Goal: Information Seeking & Learning: Check status

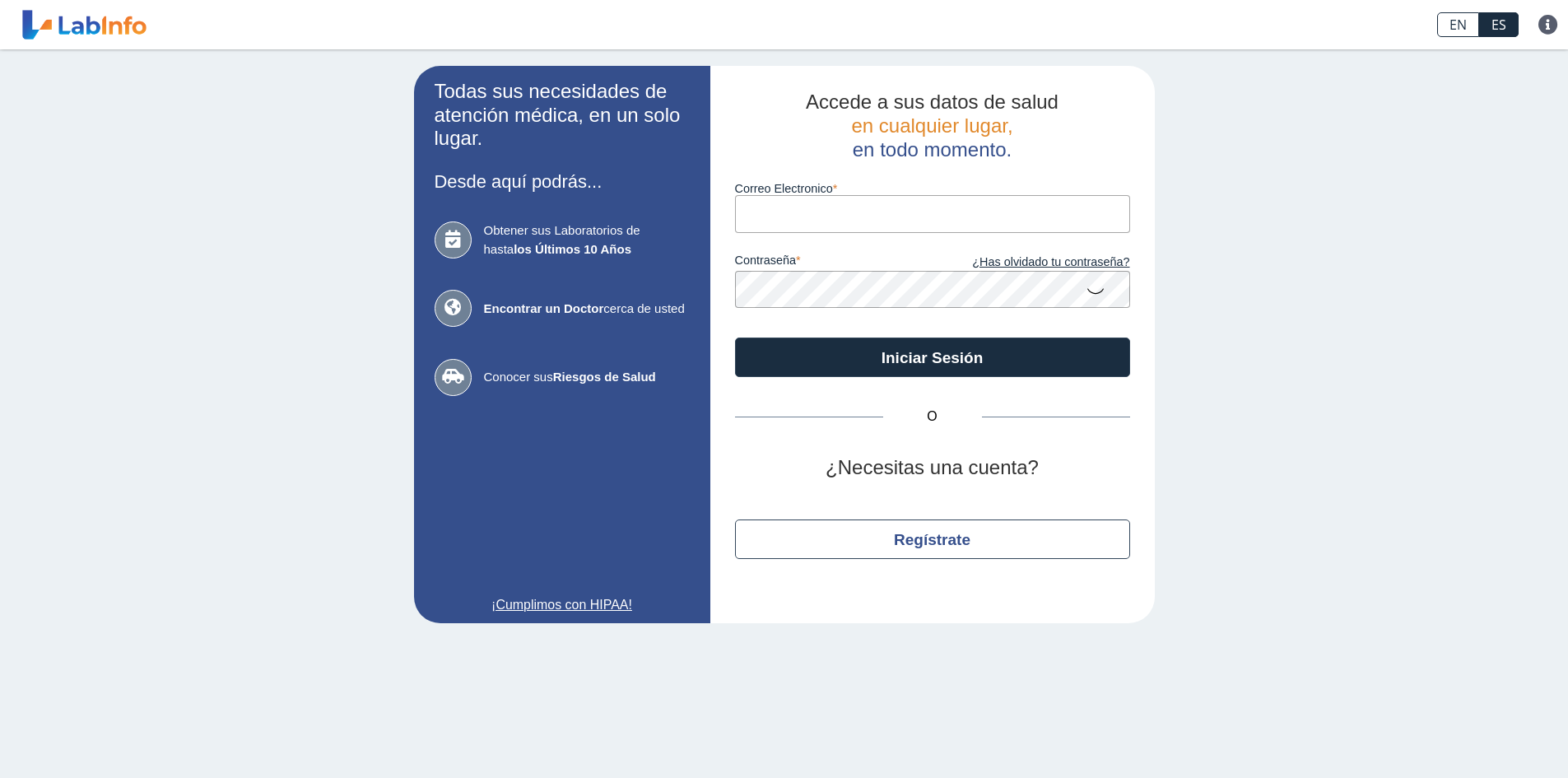
click at [879, 213] on input "Correo Electronico" at bounding box center [932, 214] width 395 height 37
type input "[EMAIL_ADDRESS][DOMAIN_NAME]"
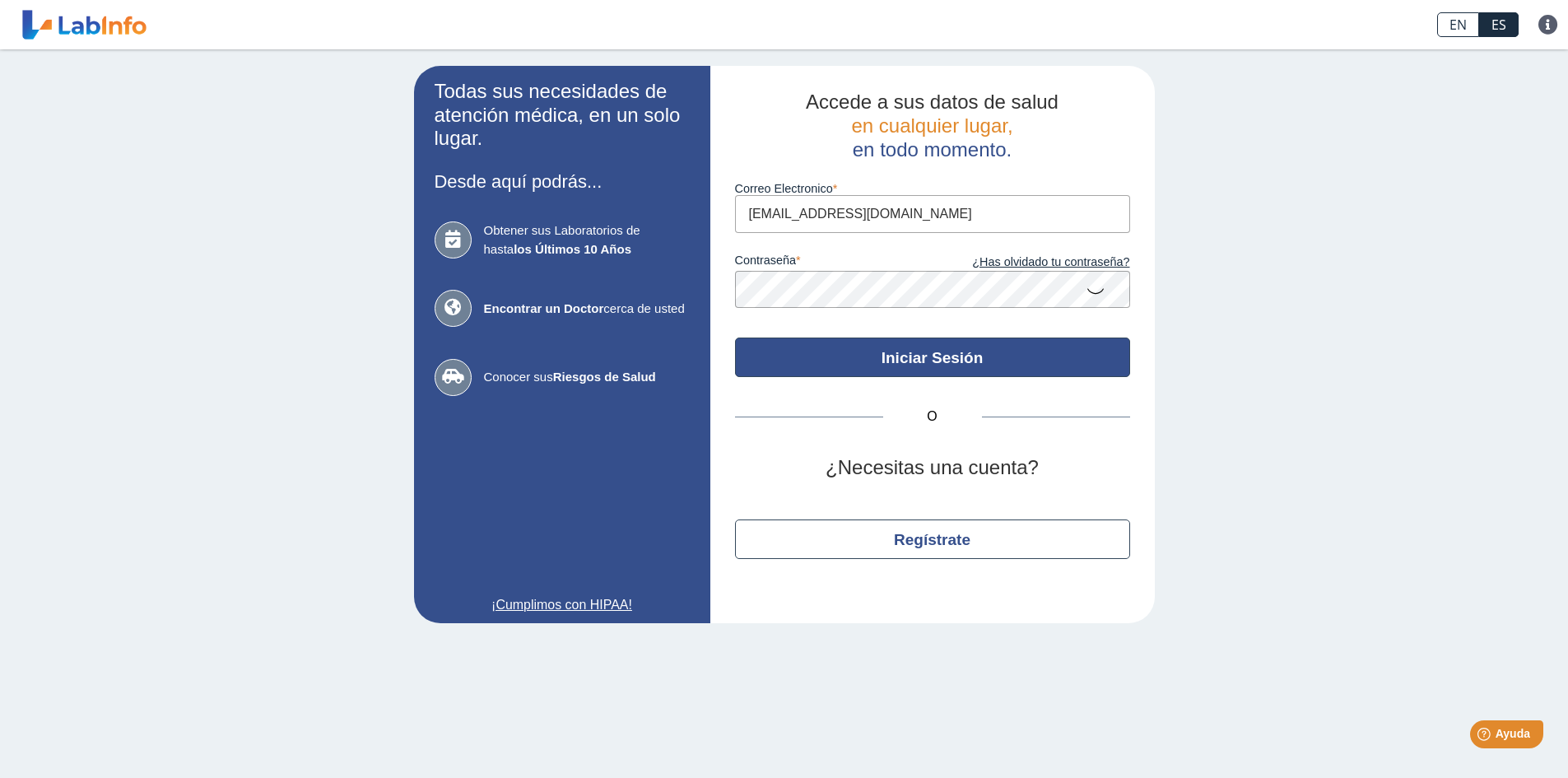
click at [961, 359] on button "Iniciar Sesión" at bounding box center [932, 358] width 395 height 40
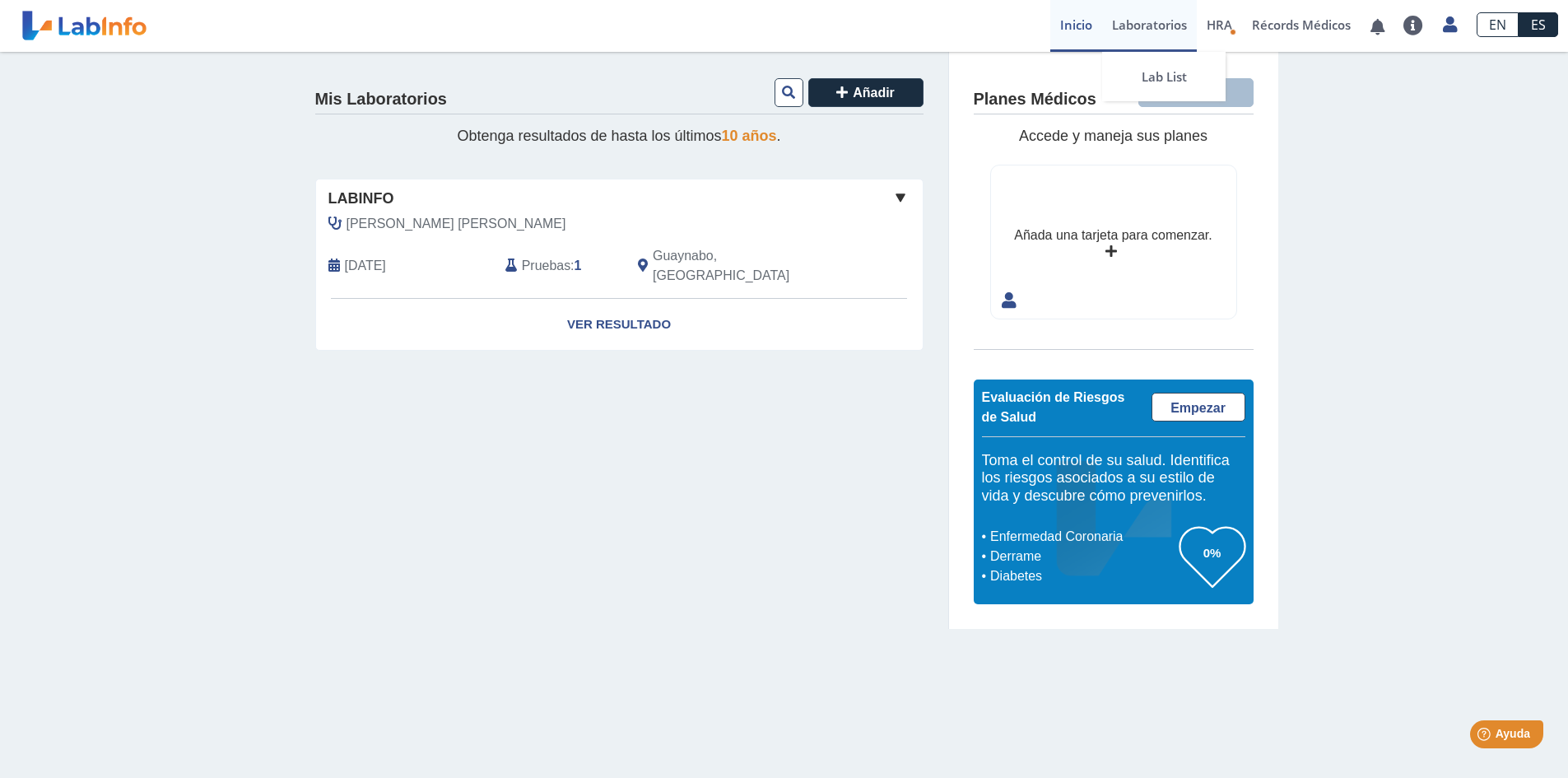
click at [1159, 22] on link "Laboratorios" at bounding box center [1149, 26] width 94 height 52
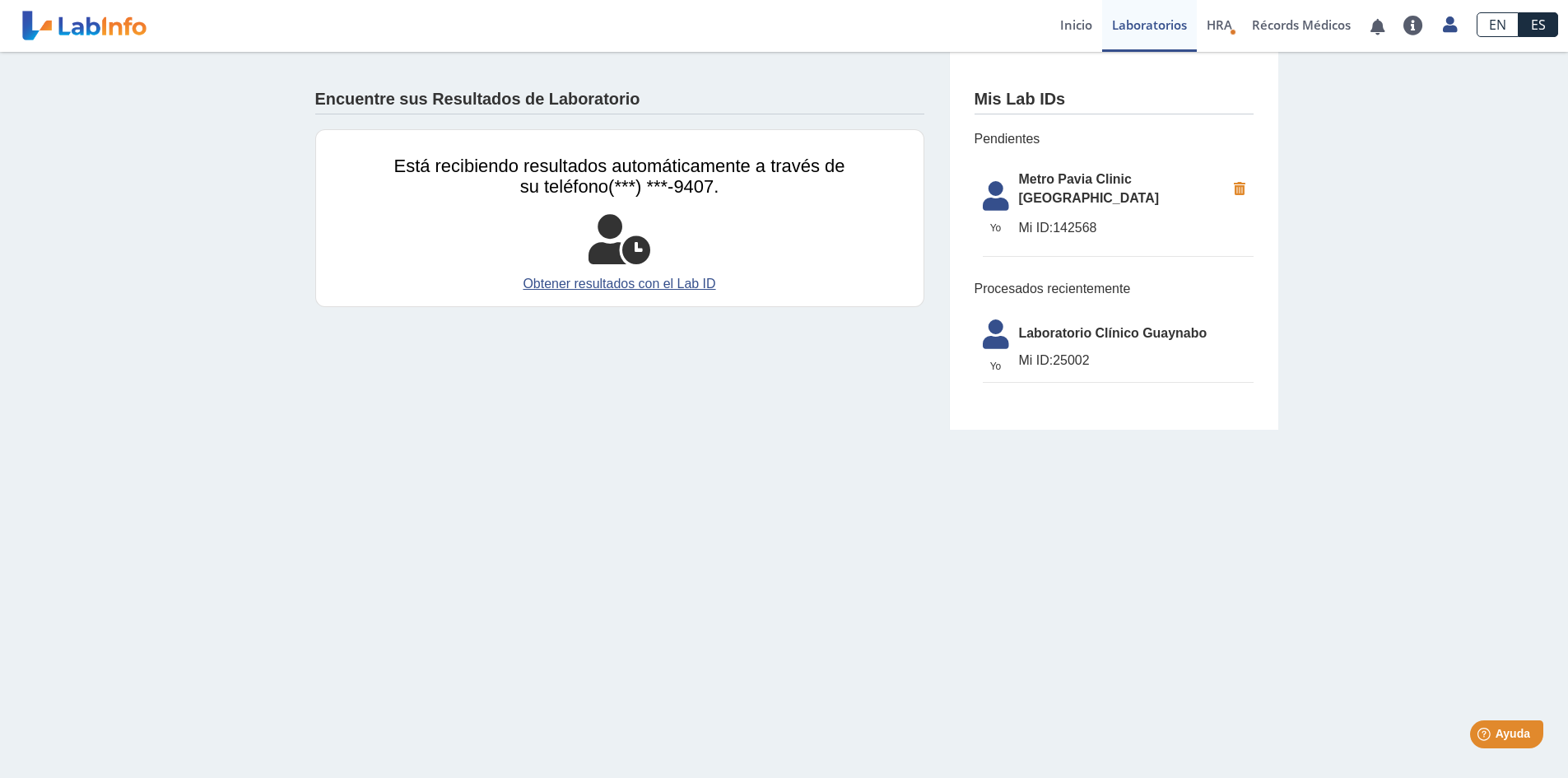
click at [1065, 219] on span "Mi ID: 142568" at bounding box center [1122, 228] width 206 height 19
click at [616, 280] on link "Obtener resultados con el Lab ID" at bounding box center [619, 283] width 451 height 19
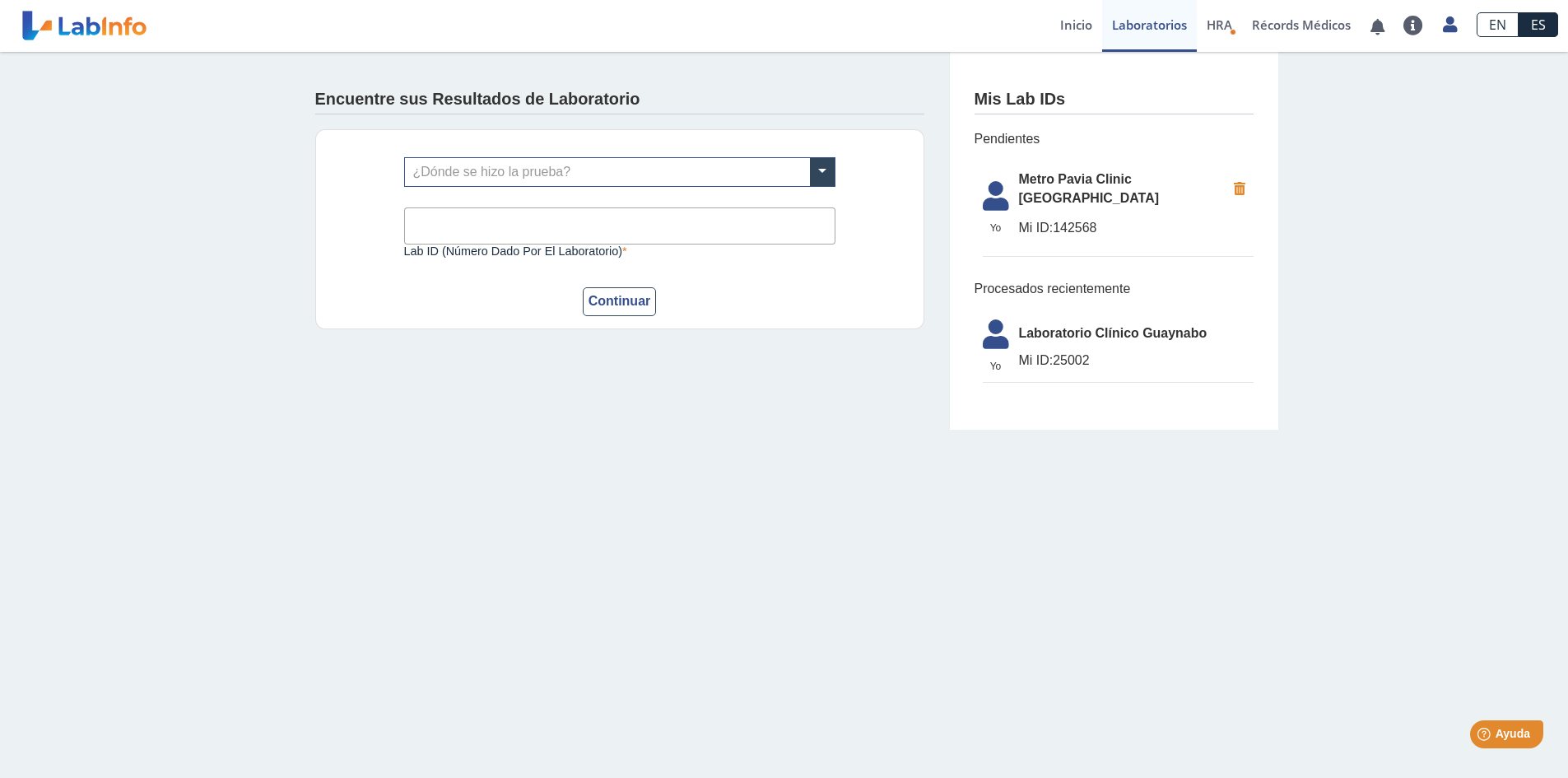
click at [721, 101] on div "Encuentre sus Resultados de Laboratorio" at bounding box center [620, 95] width 609 height 38
drag, startPoint x: 604, startPoint y: 308, endPoint x: 861, endPoint y: 200, distance: 278.8
click at [606, 303] on button "Continuar" at bounding box center [619, 301] width 74 height 29
click at [1052, 219] on span "Mi ID: 142568" at bounding box center [1122, 228] width 206 height 19
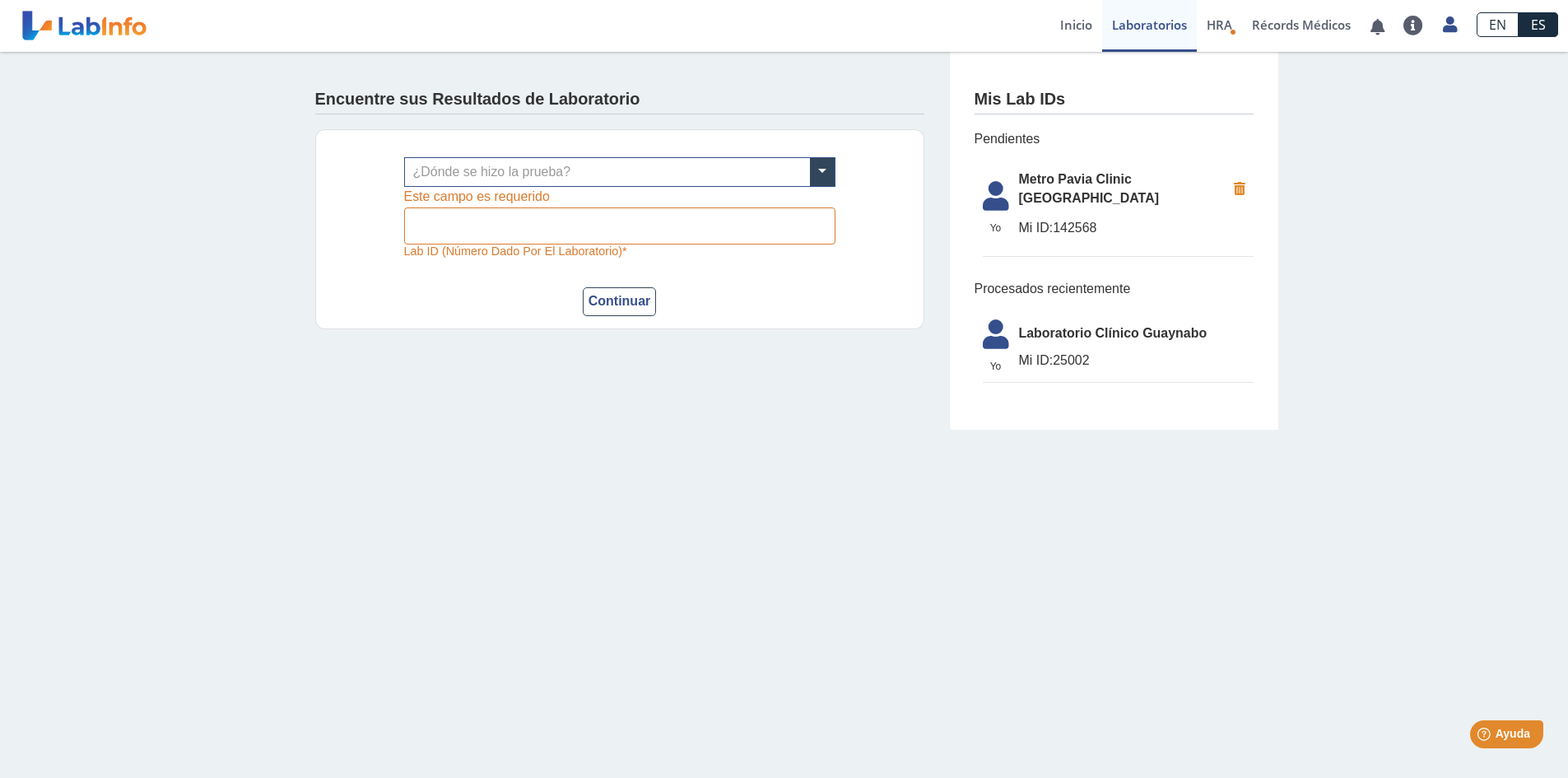
click at [1188, 134] on span "Pendientes" at bounding box center [1114, 139] width 279 height 19
click at [1189, 133] on span "Pendientes" at bounding box center [1114, 139] width 279 height 19
click at [1219, 22] on span "HRA" at bounding box center [1219, 25] width 26 height 17
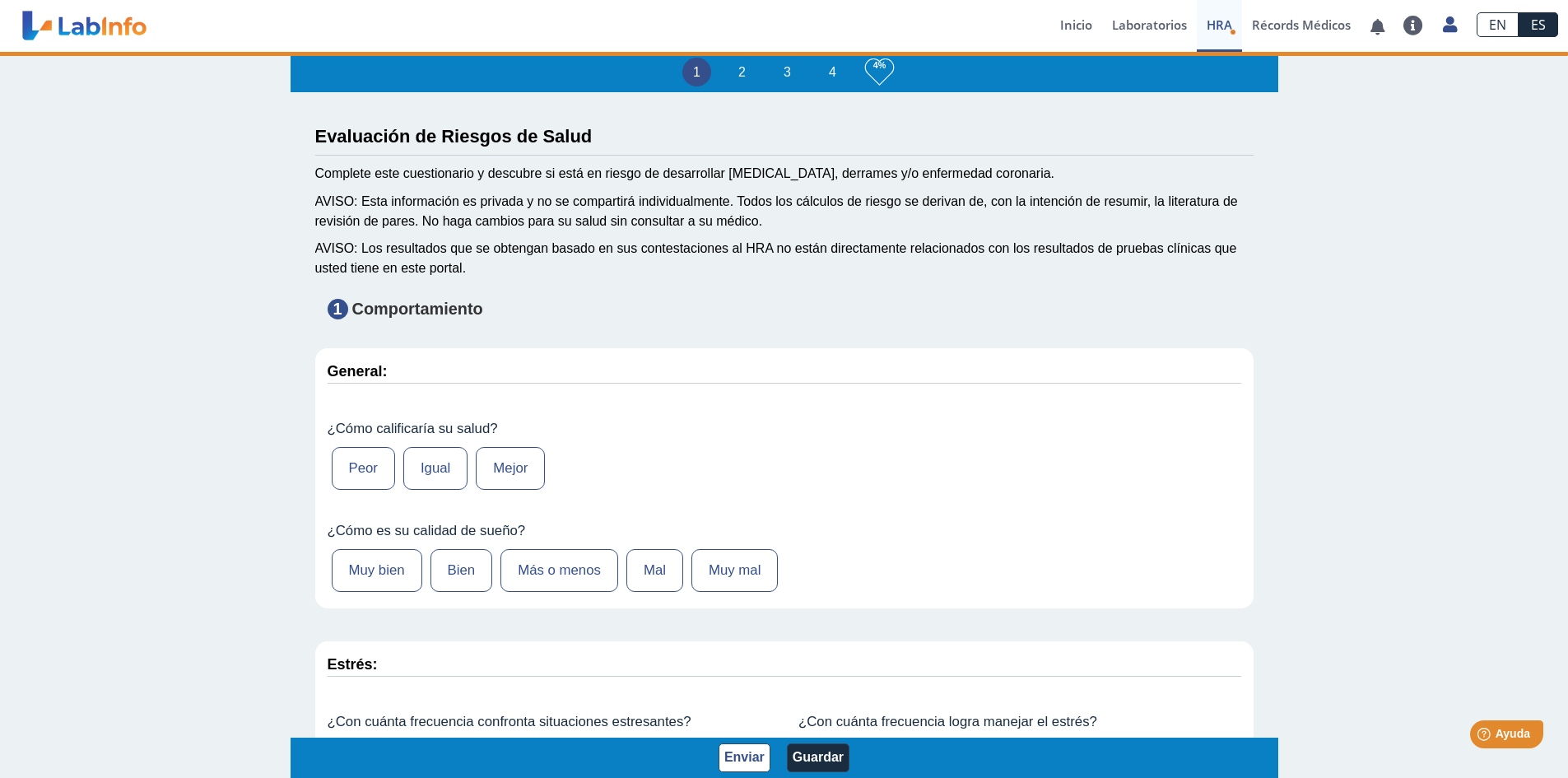
type input "Kamila Toyos"
type input "2005-11-14"
select select
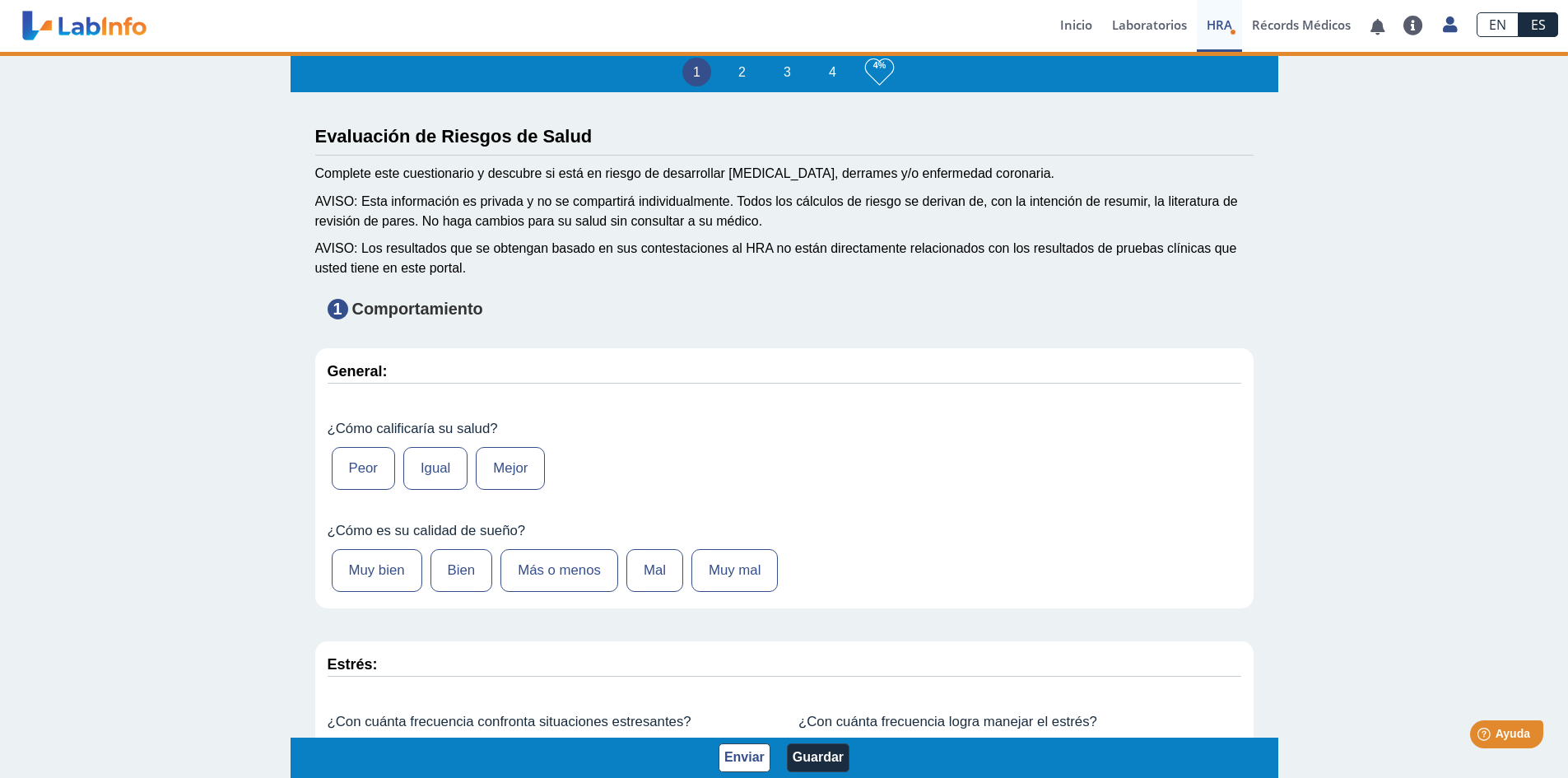
select select
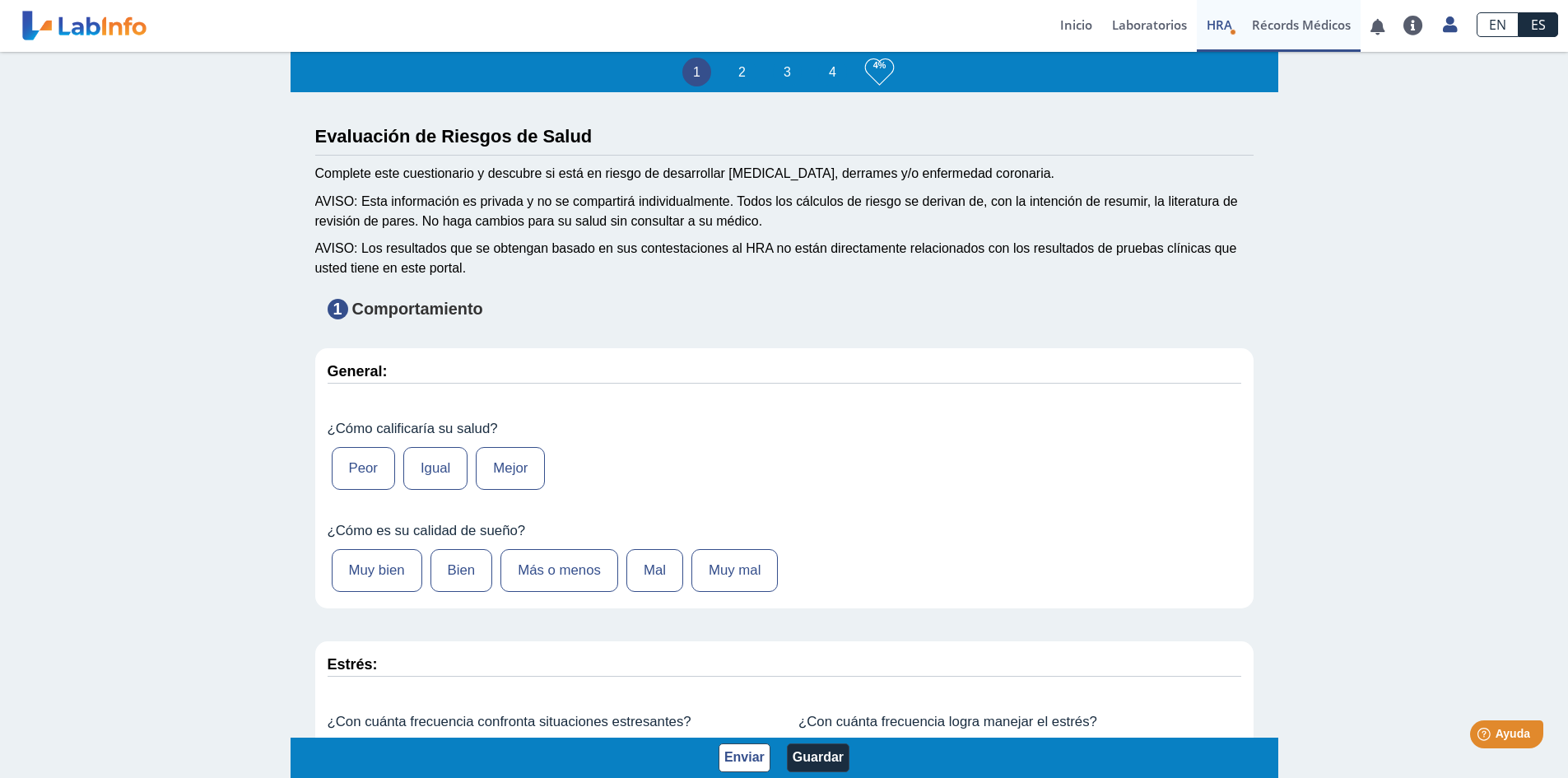
click at [1309, 29] on link "Récords Médicos" at bounding box center [1301, 26] width 118 height 52
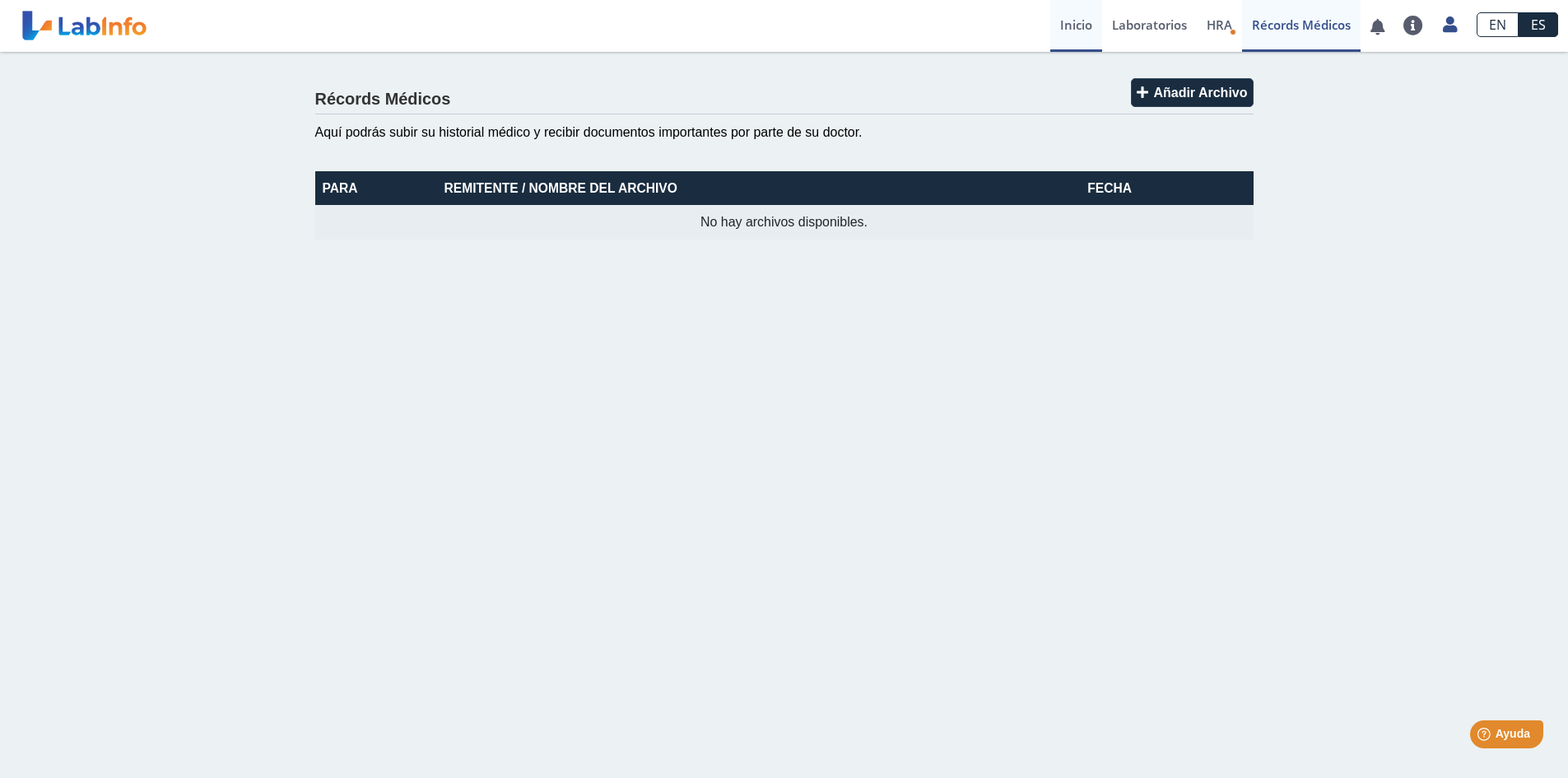
click at [1078, 20] on link "Inicio" at bounding box center [1076, 26] width 52 height 52
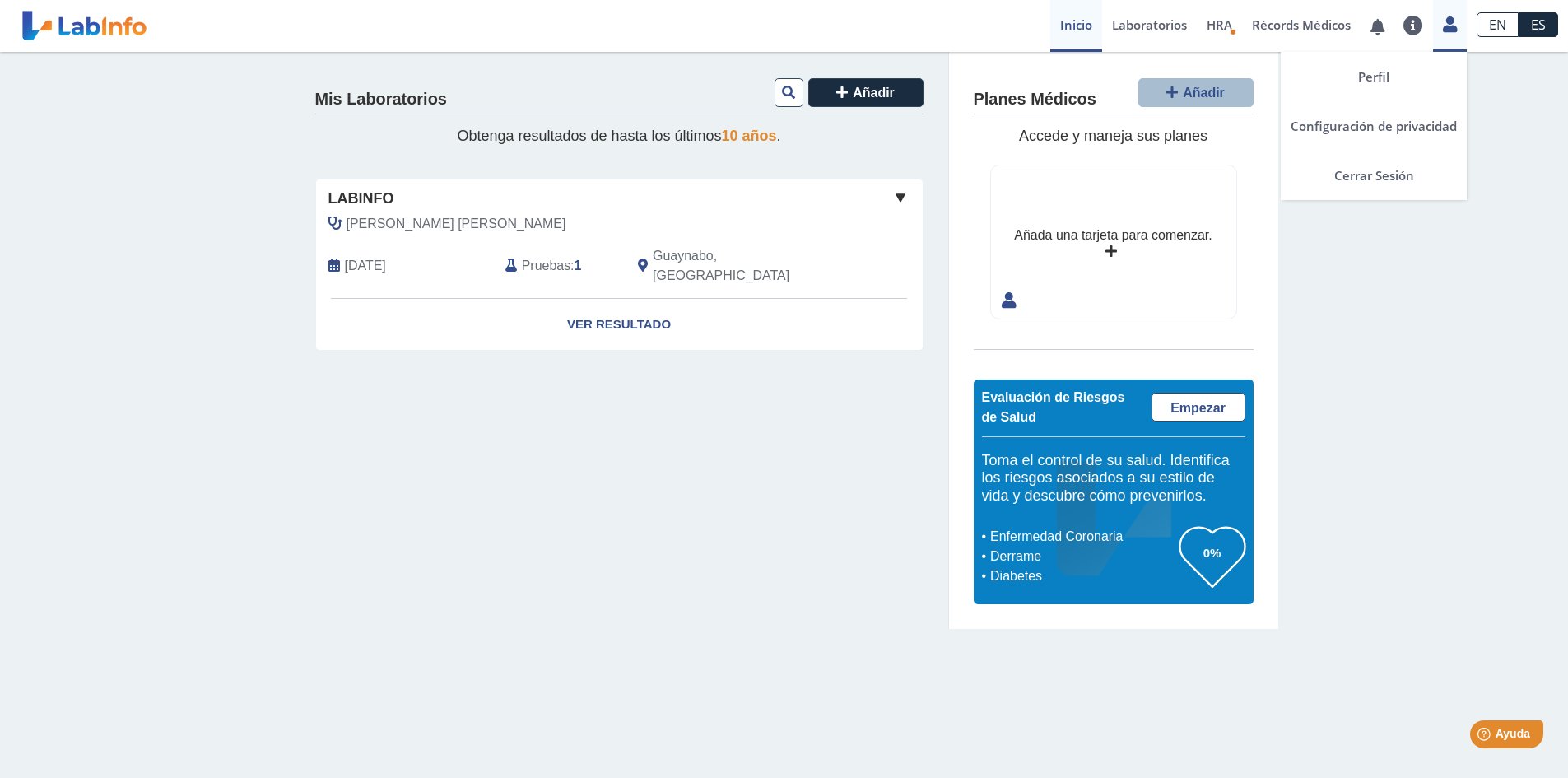
click at [1449, 23] on icon at bounding box center [1450, 24] width 14 height 12
click at [1385, 76] on link "Perfil" at bounding box center [1373, 76] width 186 height 49
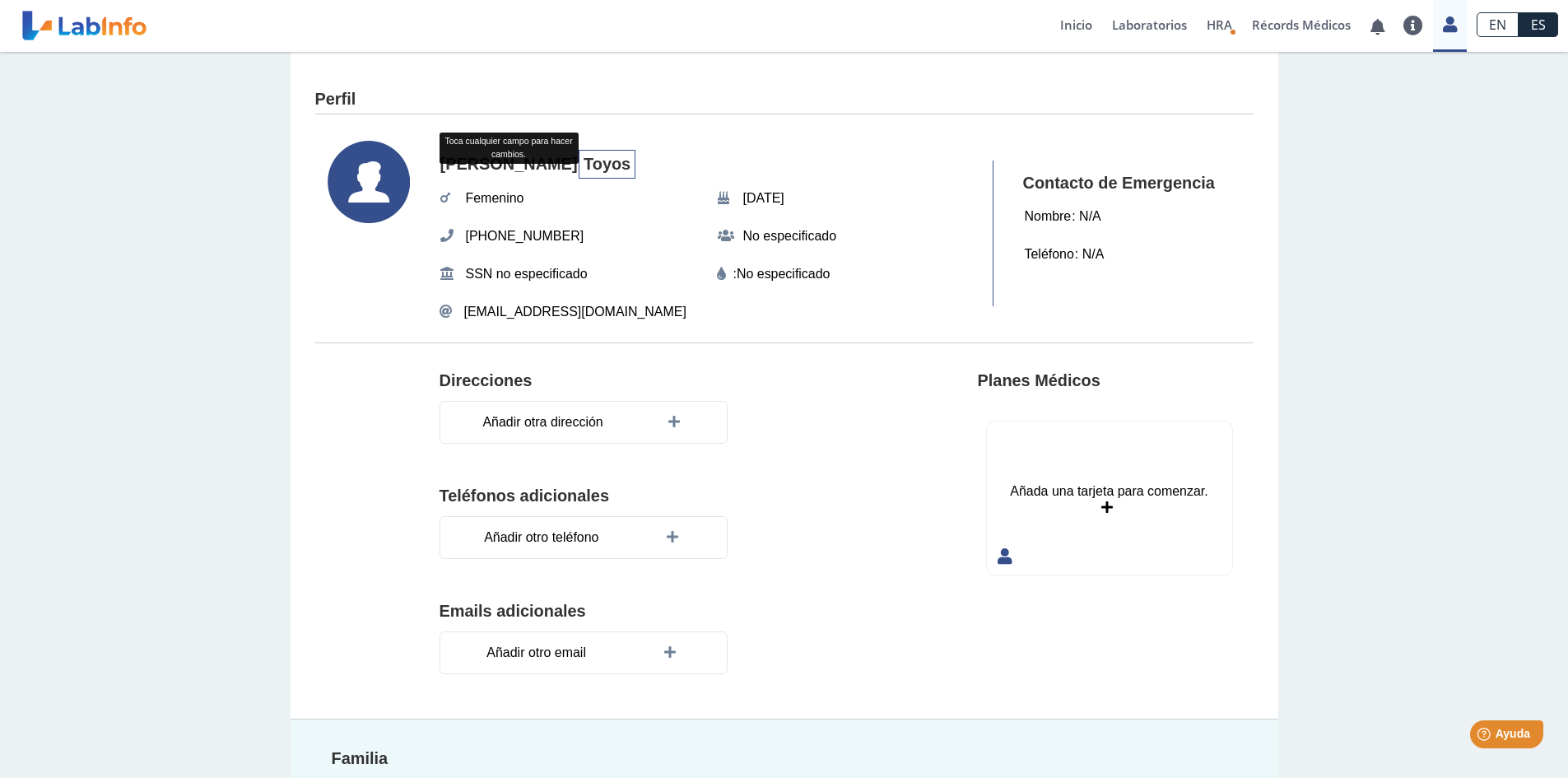
click at [579, 159] on span "Toyos" at bounding box center [606, 165] width 56 height 30
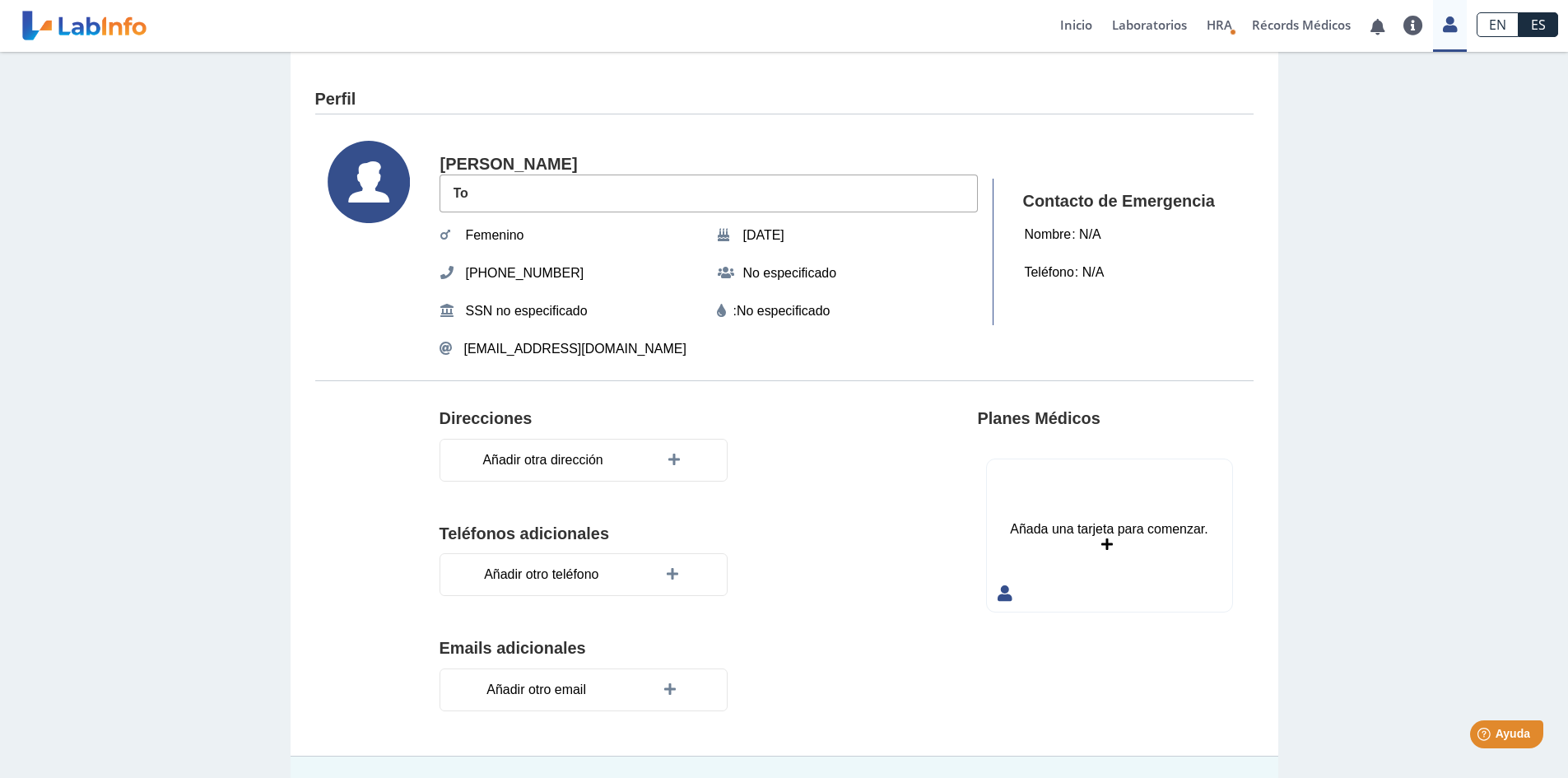
type input "T"
type input "Marrero"
click at [508, 267] on span "(787) 619-9407" at bounding box center [525, 273] width 129 height 30
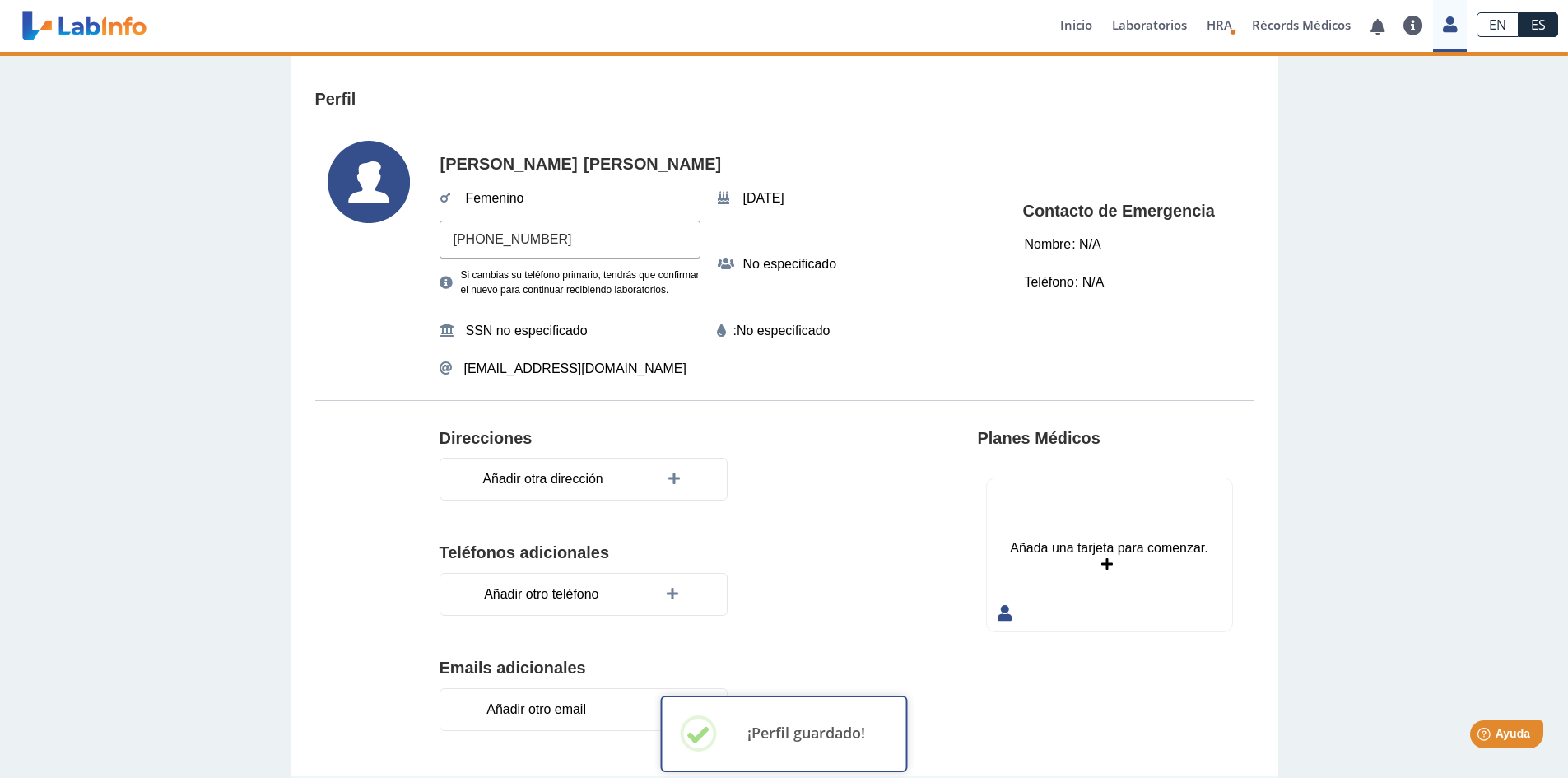
drag, startPoint x: 595, startPoint y: 245, endPoint x: 337, endPoint y: 218, distance: 259.4
click at [337, 218] on section "Sandra Marrero Femenino Nov 14, 2005 (787) 619-9407 Si cambias su teléfono prim…" at bounding box center [785, 262] width 939 height 276
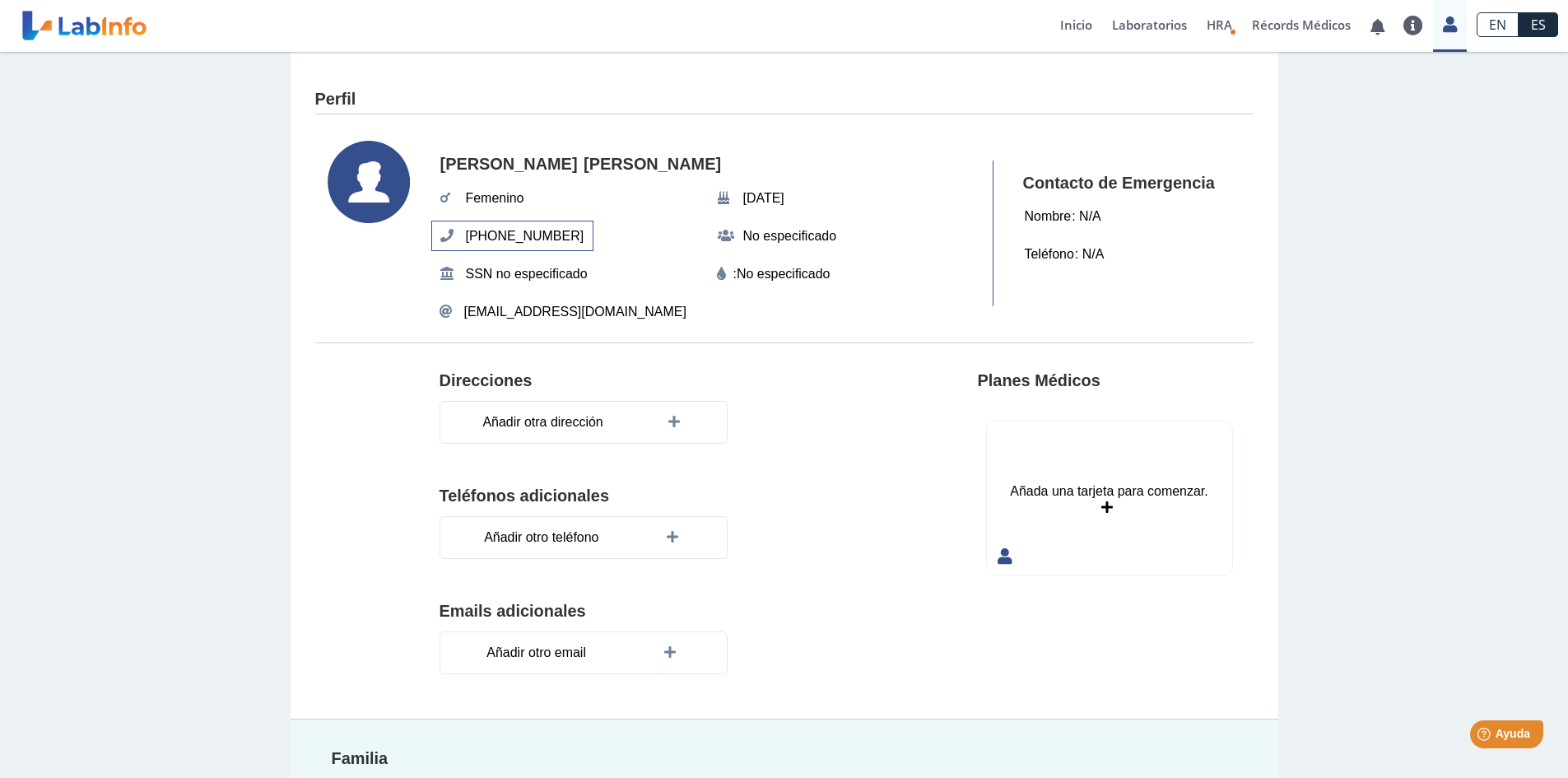
click at [523, 230] on span "(787) 619-9407" at bounding box center [525, 236] width 129 height 30
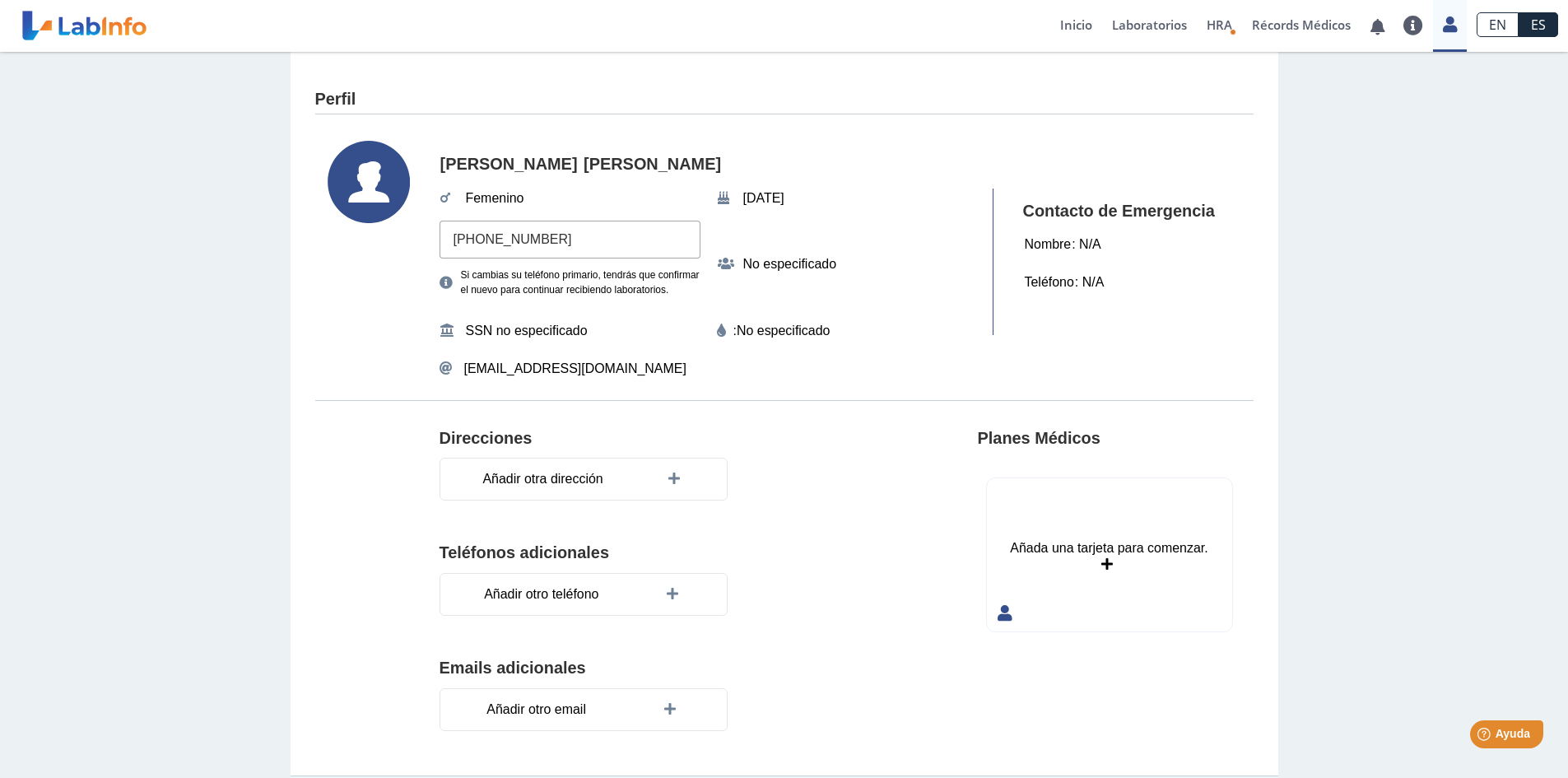
drag, startPoint x: 547, startPoint y: 232, endPoint x: 22, endPoint y: 219, distance: 525.2
click at [22, 219] on div "Perfil Sandra Marrero Femenino Nov 14, 2005 (787) 619-9407 Si cambias su teléfo…" at bounding box center [784, 513] width 1568 height 923
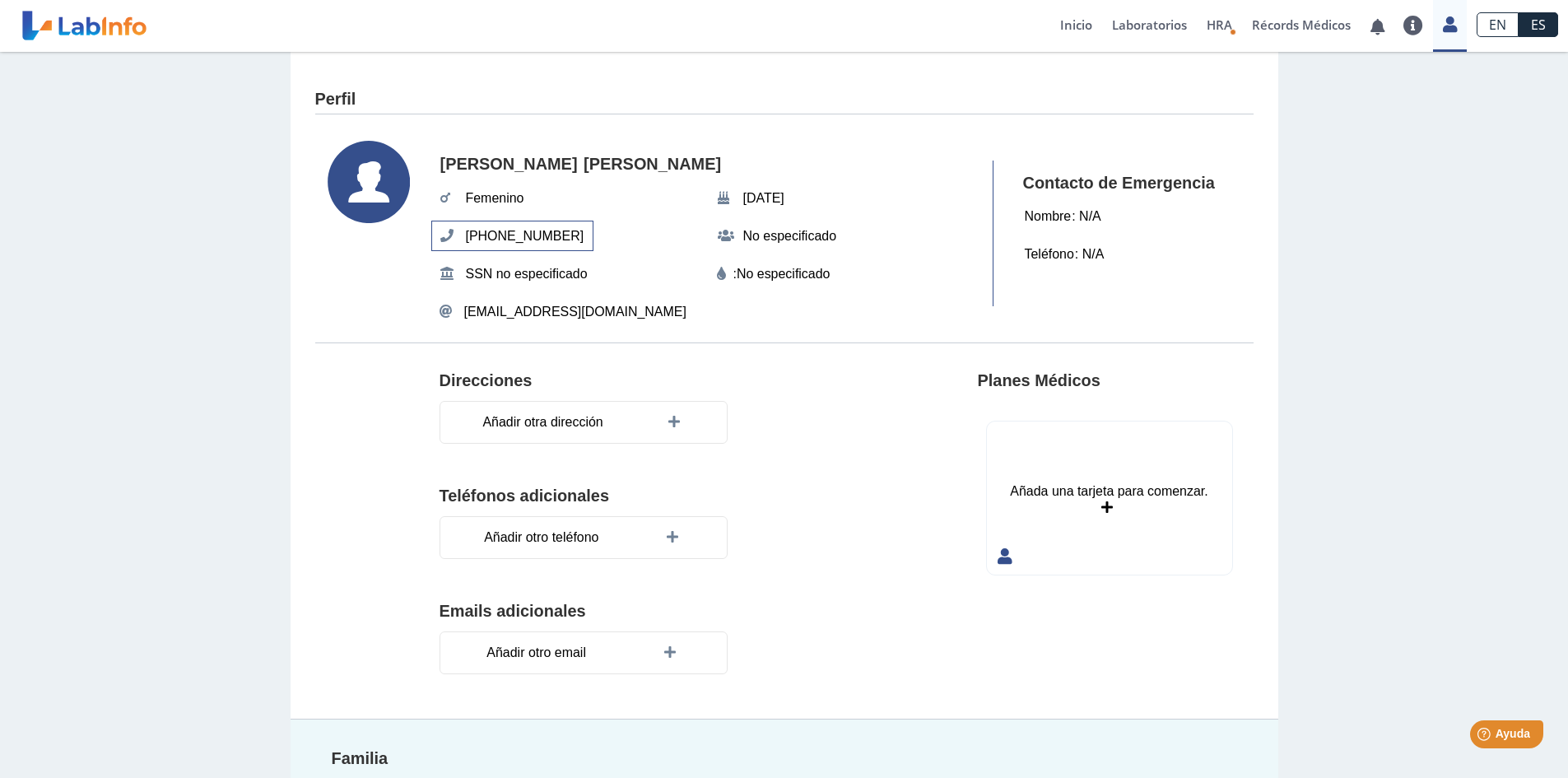
click at [538, 233] on span "(787) 619-9407" at bounding box center [525, 236] width 129 height 30
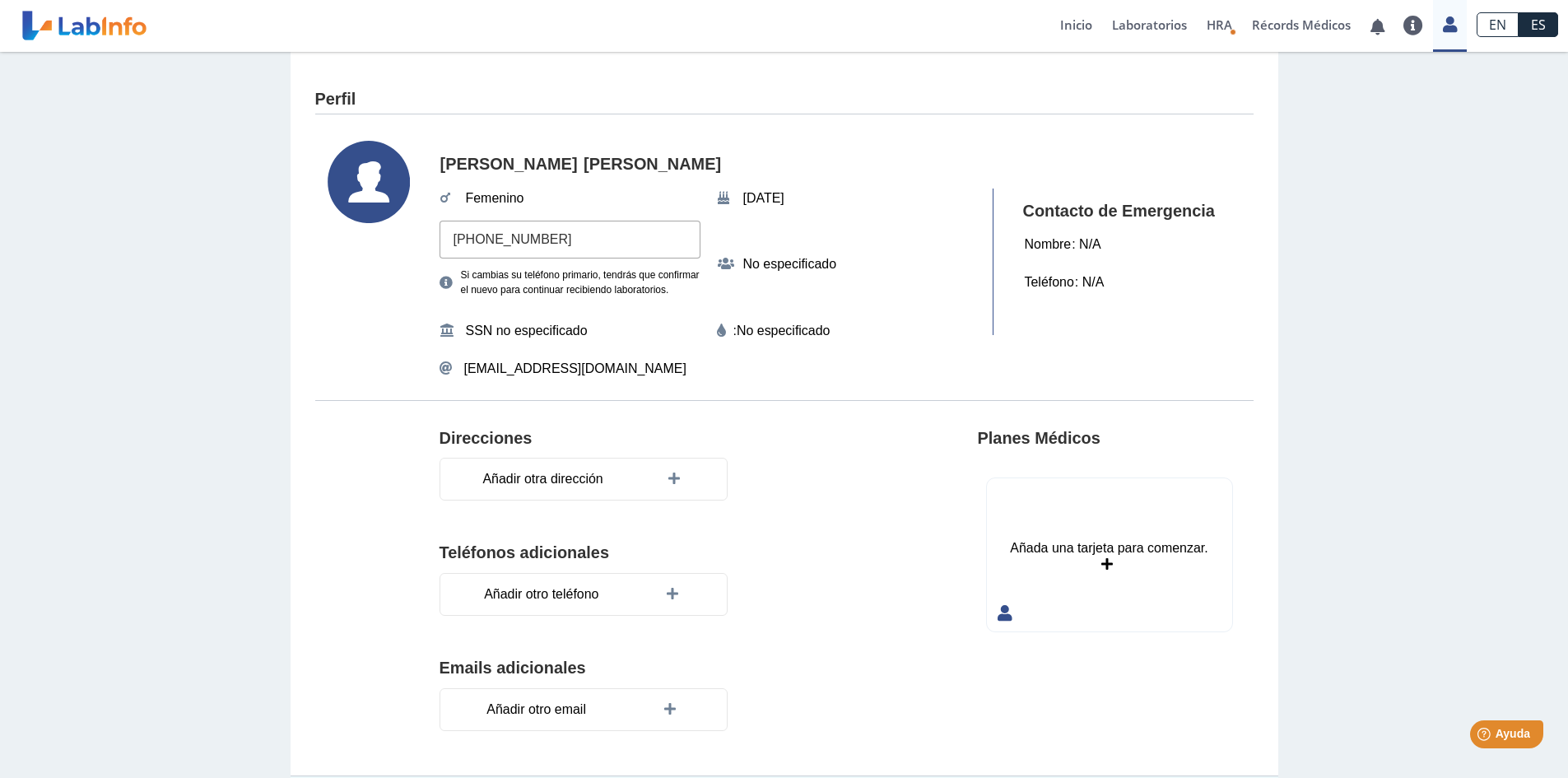
drag, startPoint x: 569, startPoint y: 234, endPoint x: 17, endPoint y: 192, distance: 553.6
click at [17, 192] on div "Perfil Sandra Marrero Femenino Nov 14, 2005 (787) 619-9407 Si cambias su teléfo…" at bounding box center [784, 513] width 1568 height 923
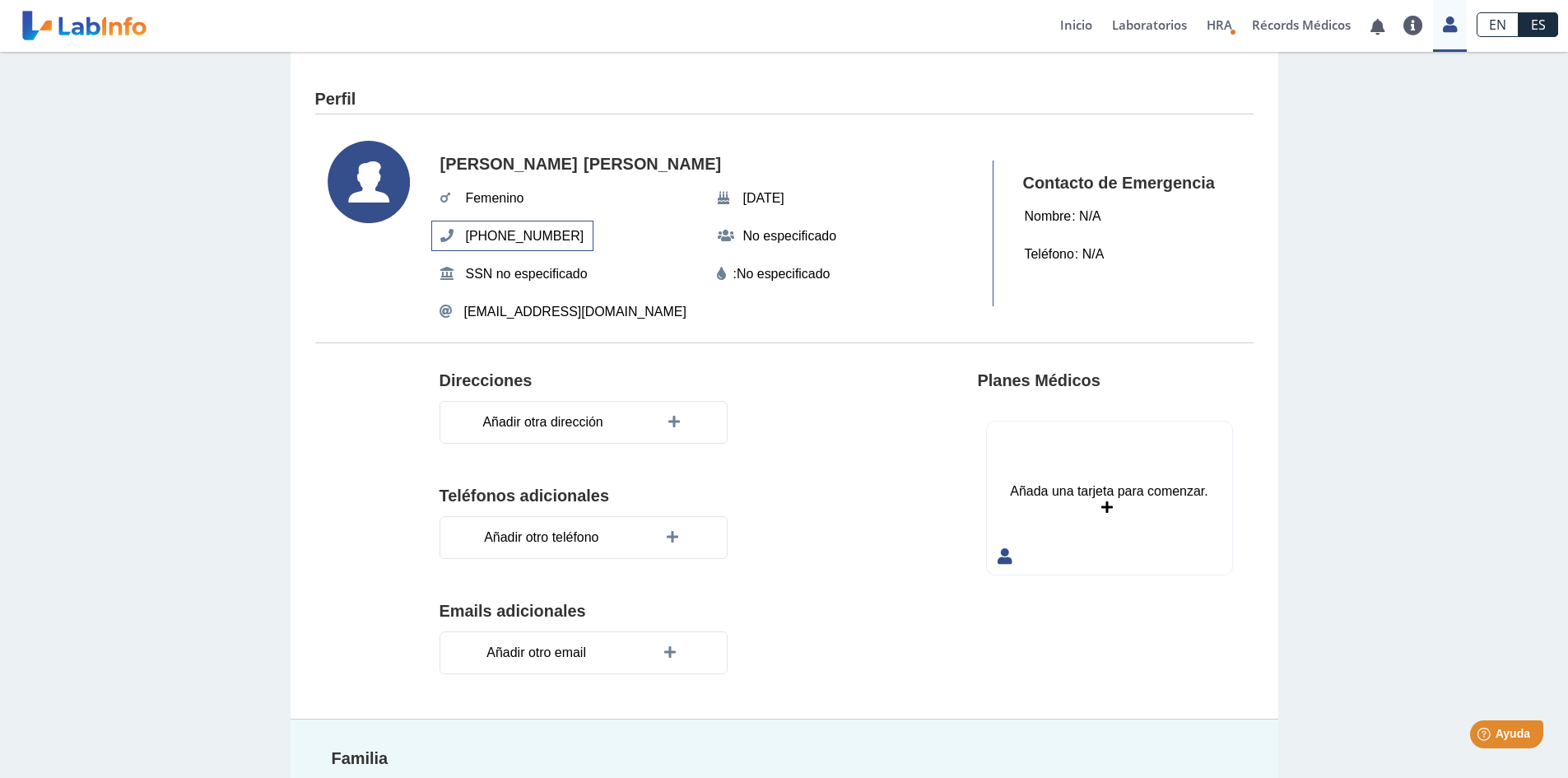
click at [533, 233] on span "(787) 619-9407" at bounding box center [525, 236] width 129 height 30
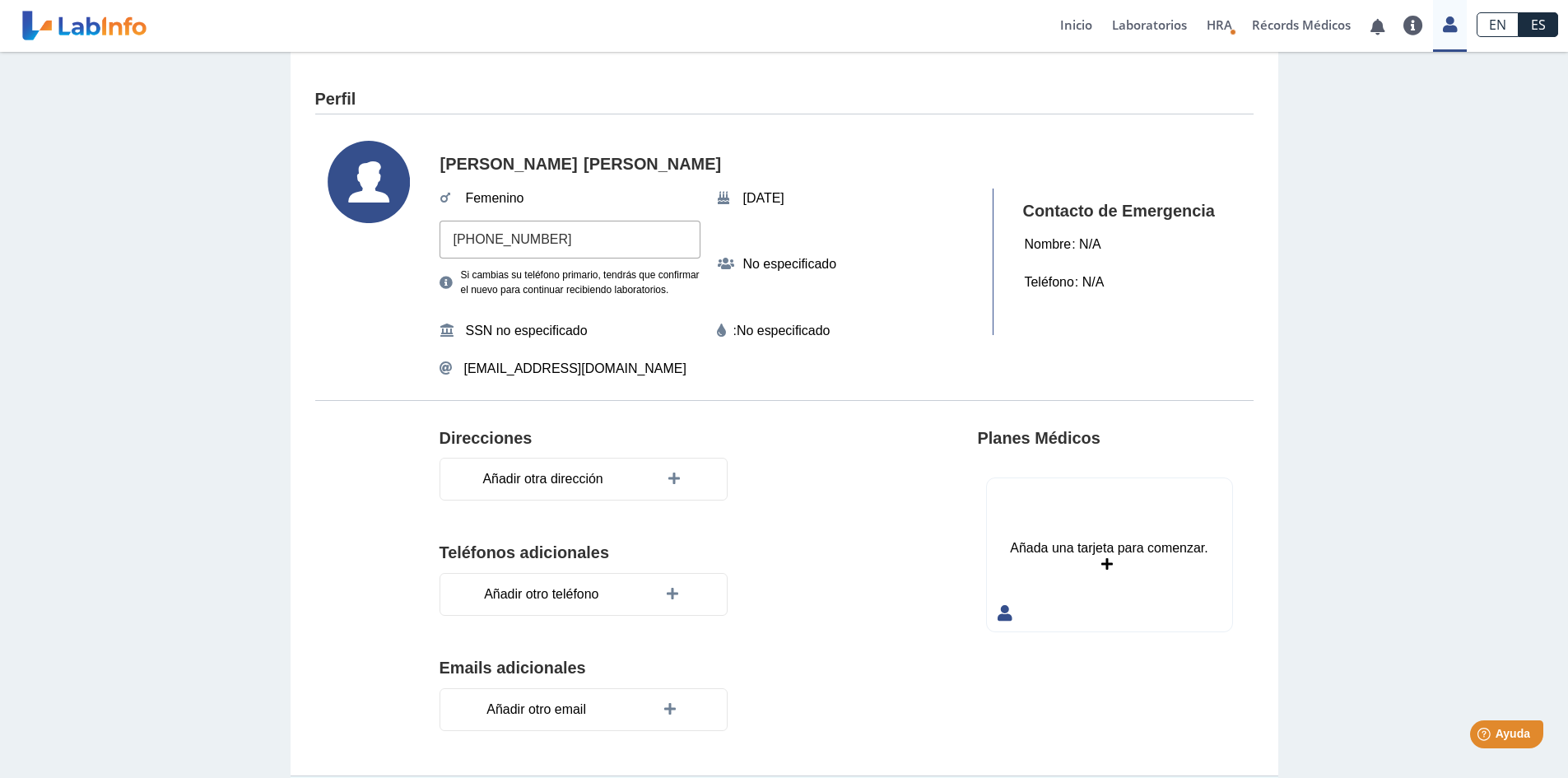
drag, startPoint x: 599, startPoint y: 249, endPoint x: 270, endPoint y: 232, distance: 329.4
click at [270, 232] on div "Perfil Sandra Marrero Femenino Nov 14, 2005 (787) 619-9407 Si cambias su teléfo…" at bounding box center [784, 513] width 1568 height 923
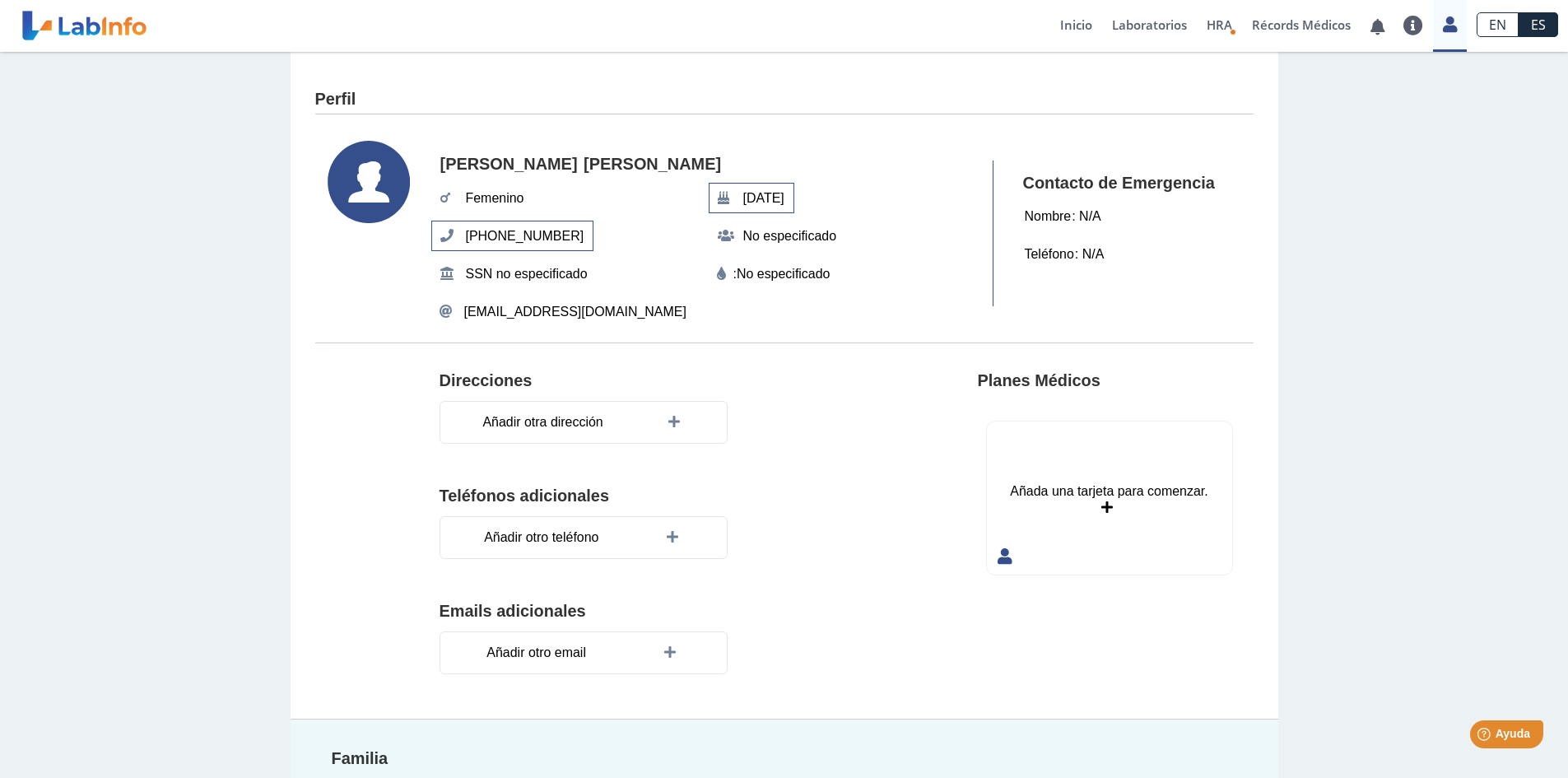
click at [763, 188] on span "Nov 14, 2005" at bounding box center [763, 198] width 51 height 30
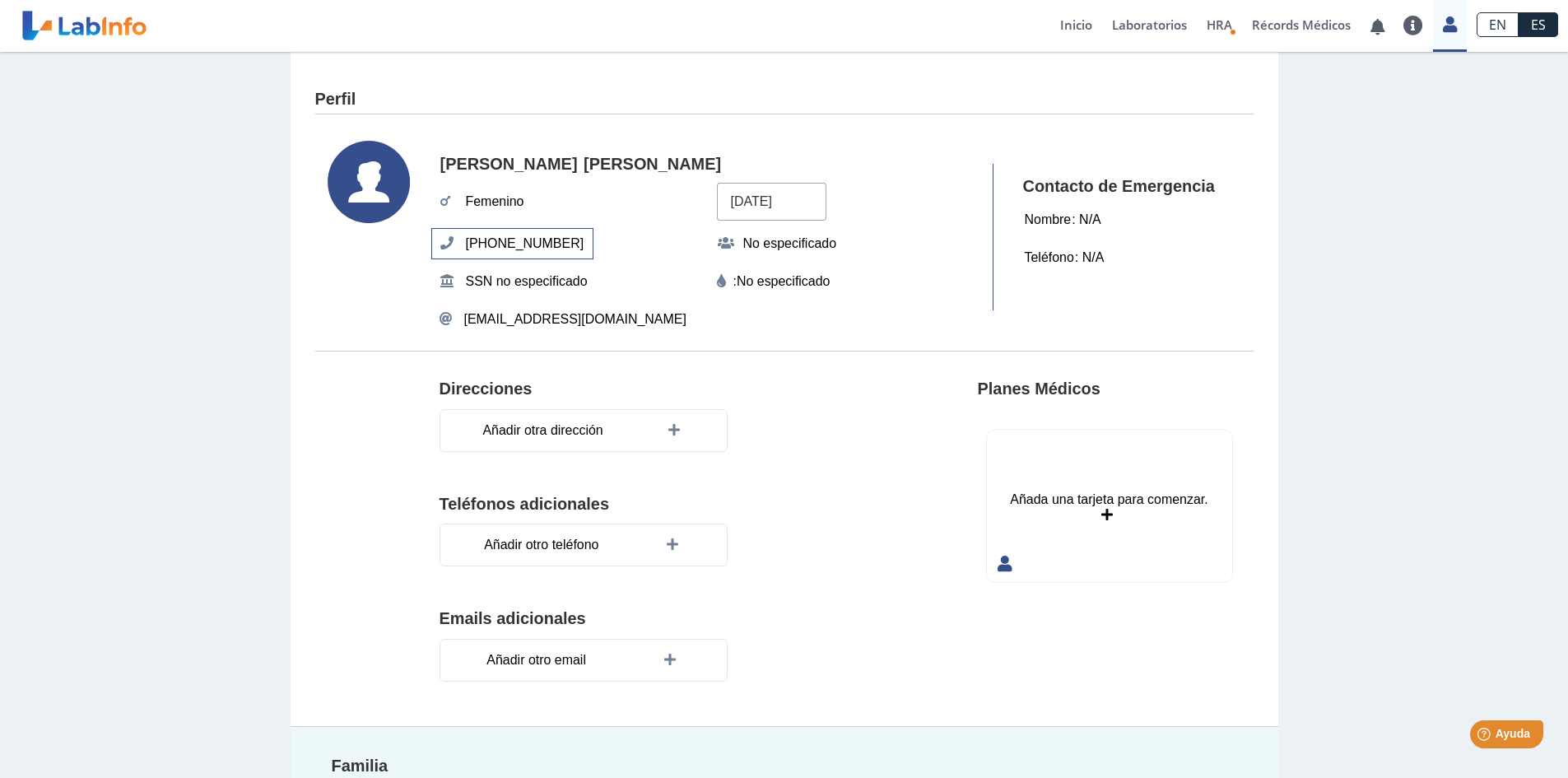
drag, startPoint x: 792, startPoint y: 197, endPoint x: 331, endPoint y: 170, distance: 461.8
click at [331, 170] on section "Sandra Marrero Femenino 14/11/2005 (787) 619-9407 No especificado SSN no especi…" at bounding box center [785, 237] width 939 height 226
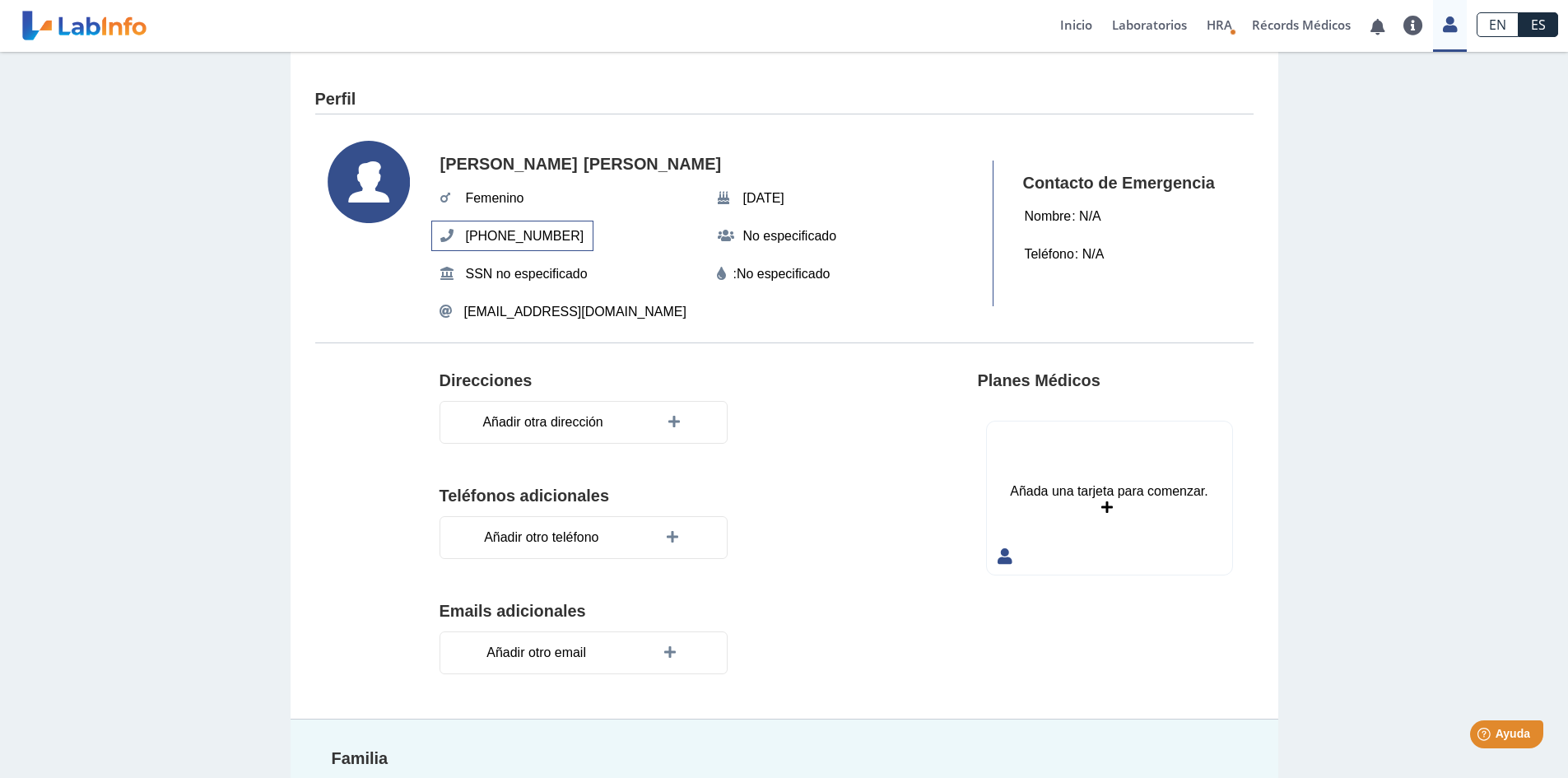
click at [528, 230] on span "(787) 619-9407" at bounding box center [525, 236] width 129 height 30
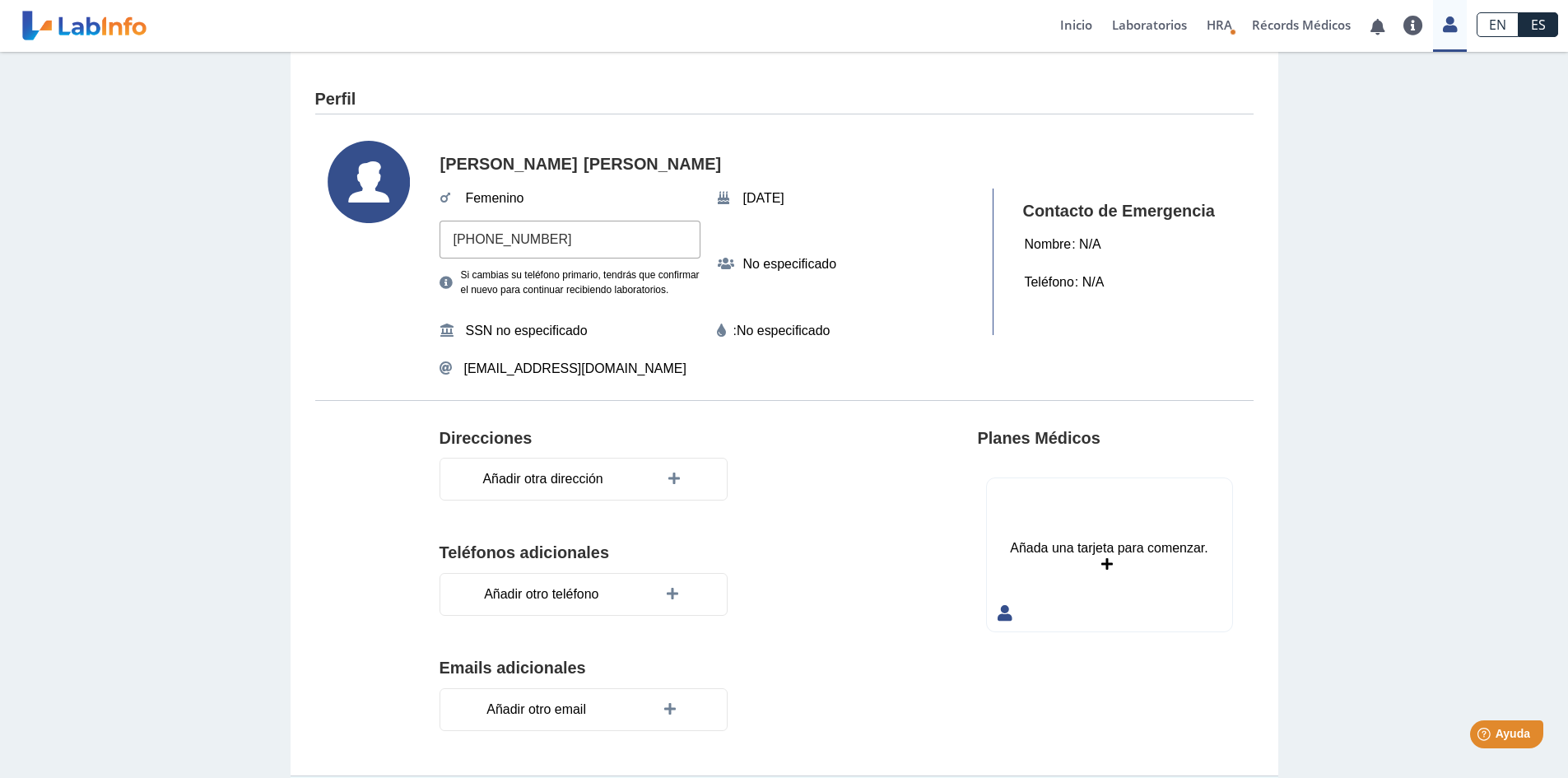
click at [621, 233] on input "(787) 619-9407" at bounding box center [570, 239] width 261 height 37
type input "(787) 239-6562"
click at [634, 308] on div "Sandra Marrero Femenino Nov 14, 2005 (787) 239-6562 Si cambias su teléfono prim…" at bounding box center [708, 262] width 538 height 243
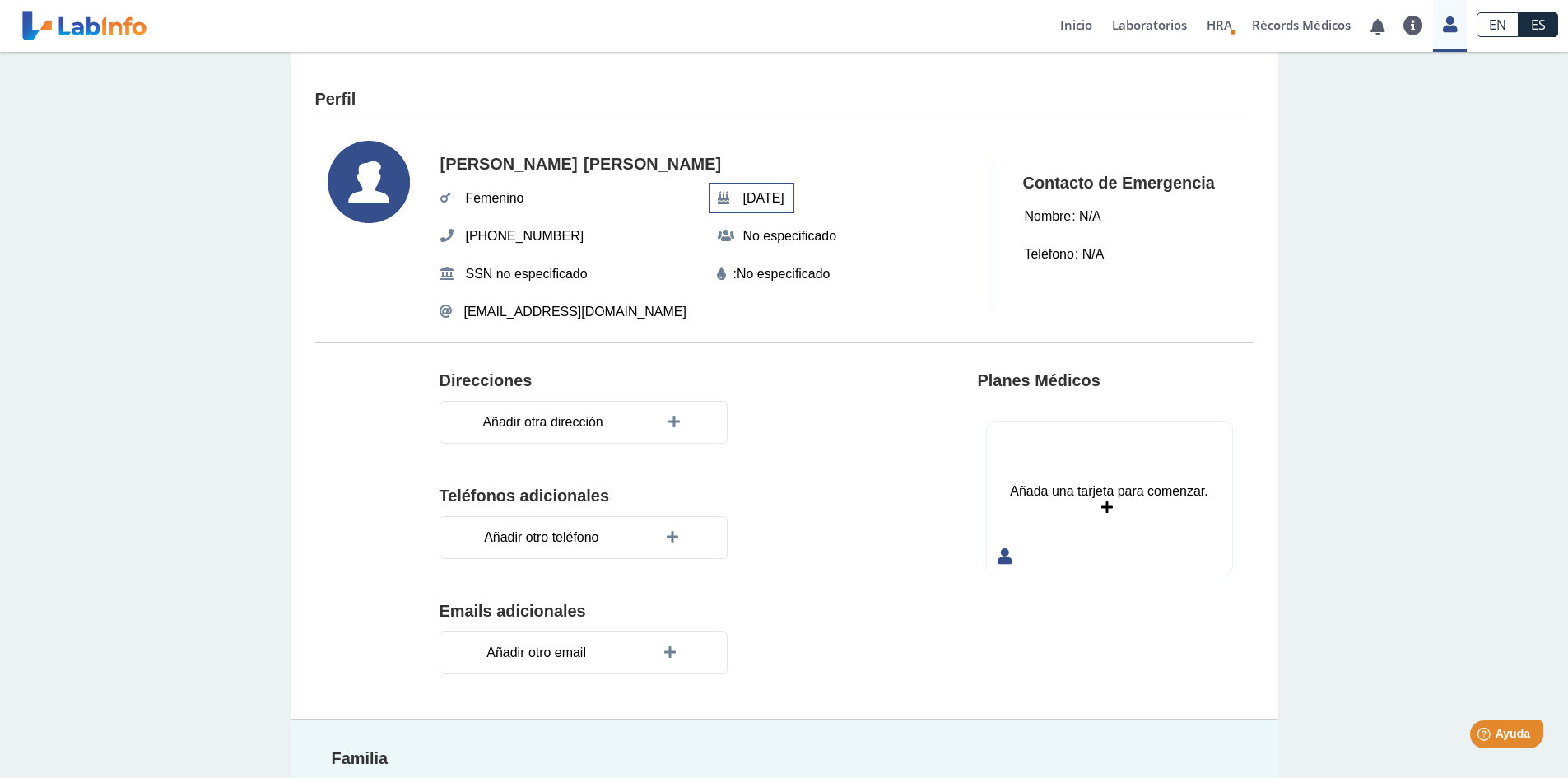
click at [789, 194] on span "Nov 14, 2005" at bounding box center [763, 198] width 51 height 30
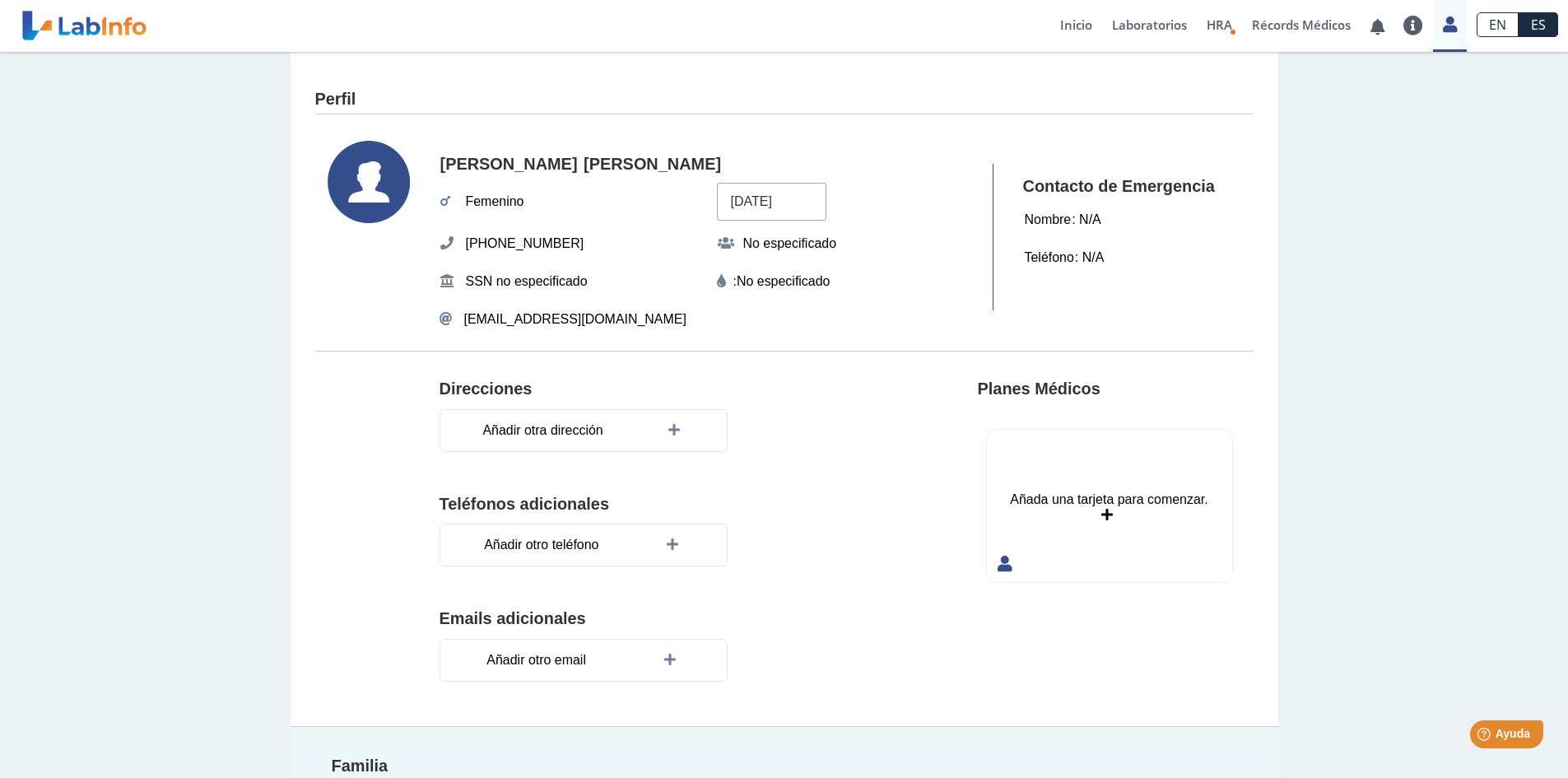
click at [790, 197] on input "14/11/2005" at bounding box center [771, 201] width 109 height 37
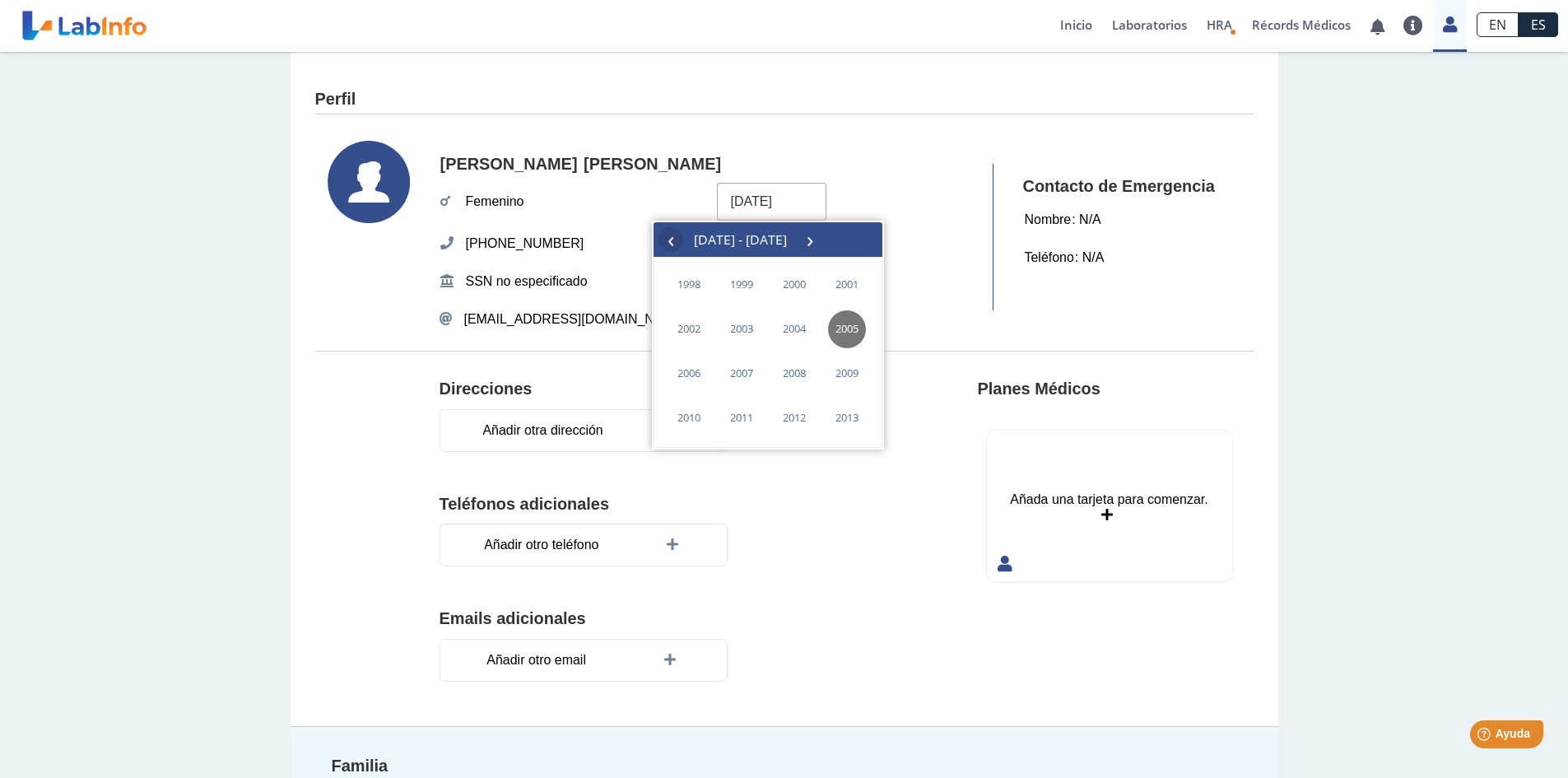
click at [666, 235] on span "‹" at bounding box center [670, 239] width 25 height 25
click at [665, 237] on span "‹" at bounding box center [670, 239] width 25 height 25
click at [789, 412] on span "1964" at bounding box center [794, 418] width 38 height 38
click at [821, 338] on span "junio" at bounding box center [853, 330] width 67 height 26
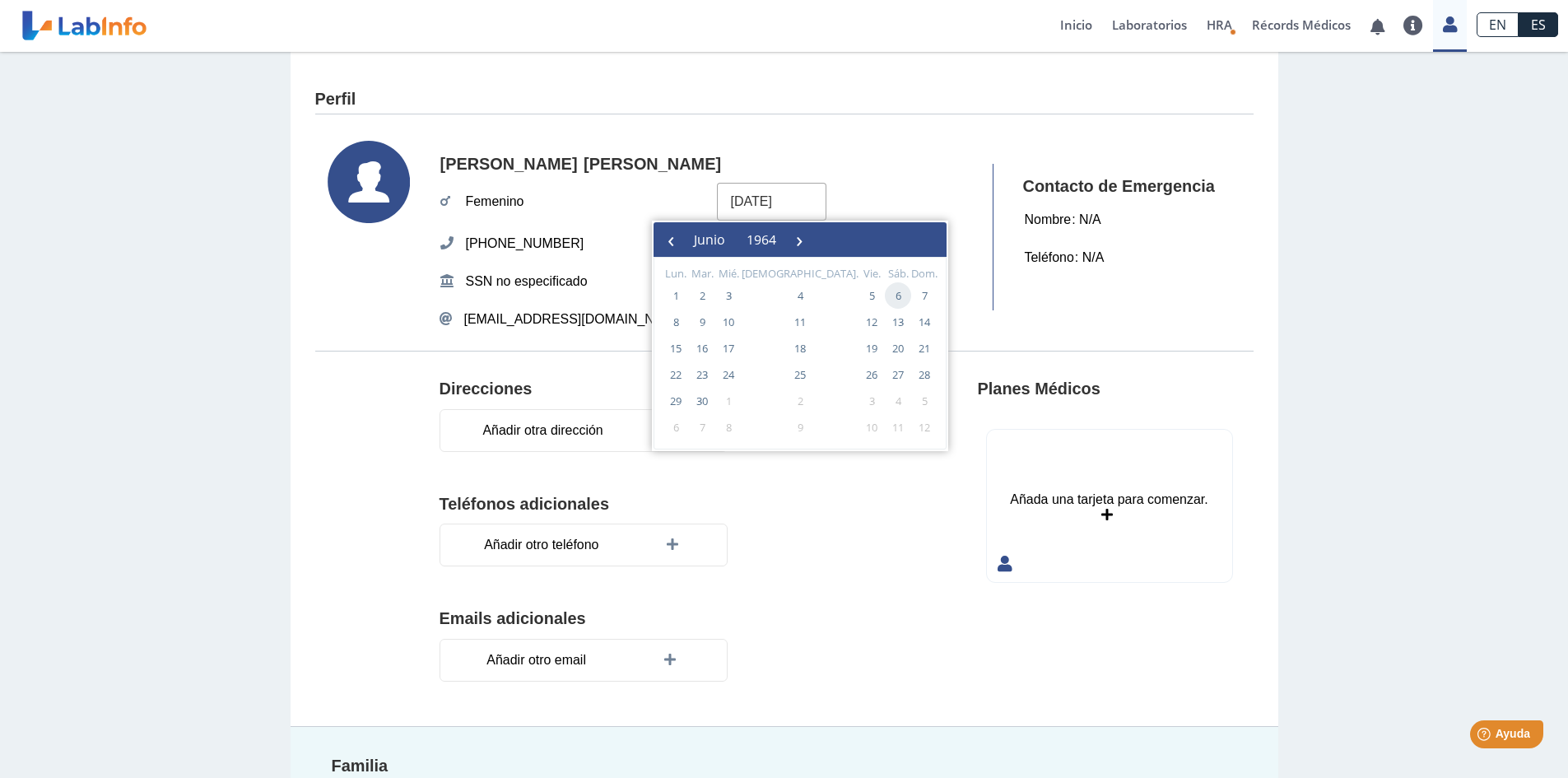
click at [885, 297] on span "6" at bounding box center [898, 295] width 26 height 26
type input "06/06/1964"
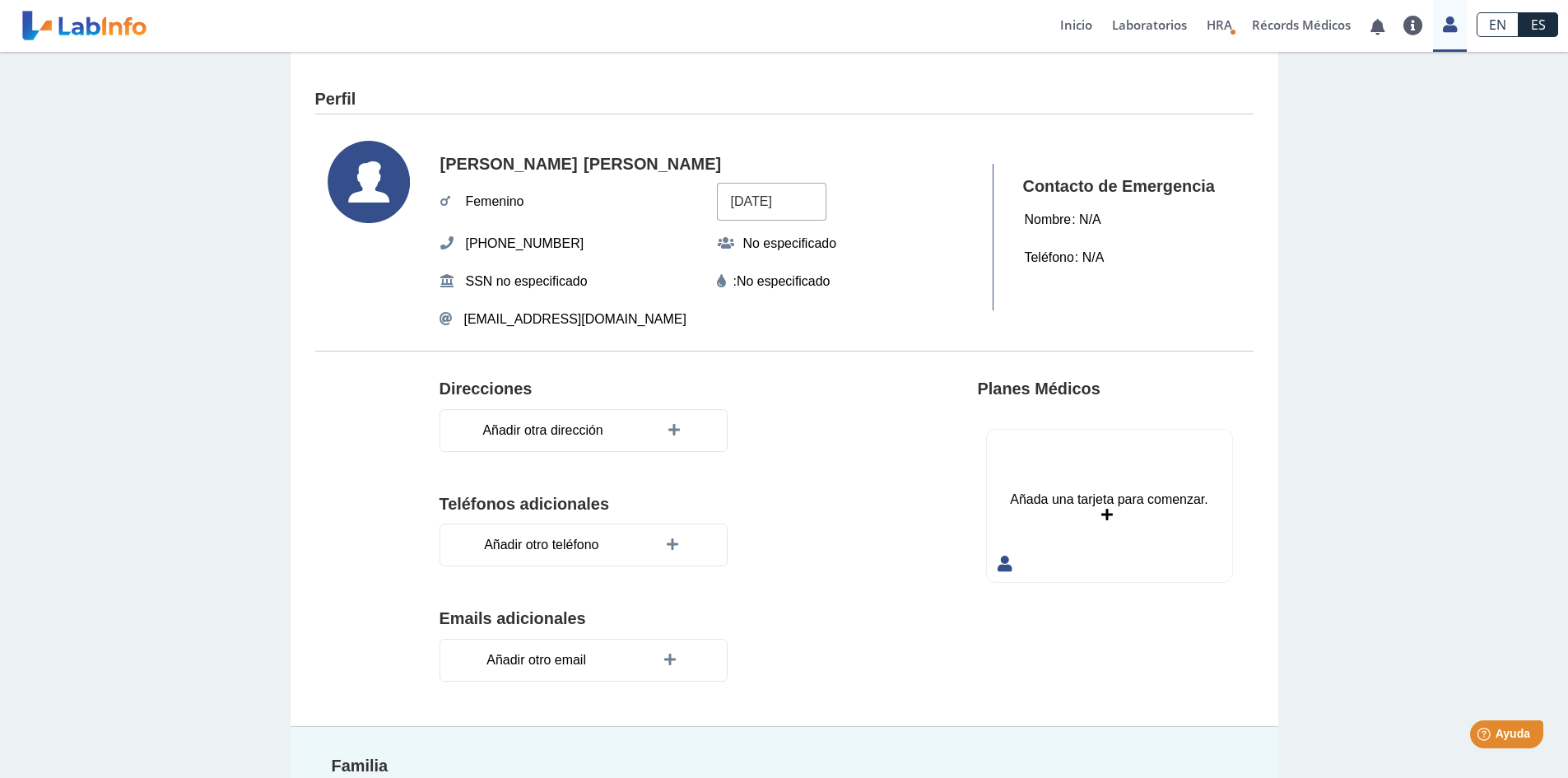
click at [821, 421] on editable "Añadir otra dirección" at bounding box center [645, 431] width 412 height 43
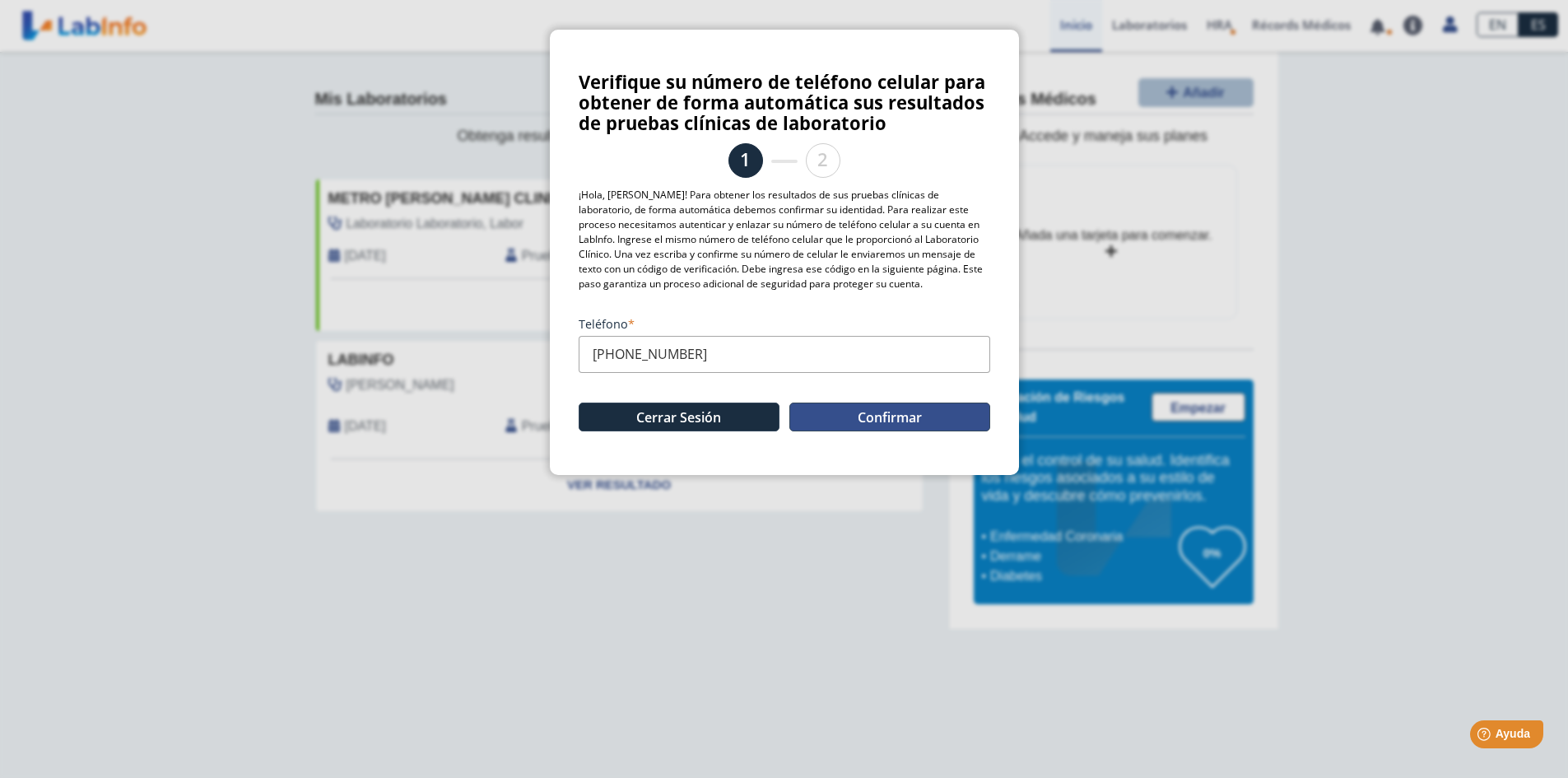
click at [932, 413] on button "Confirmar" at bounding box center [890, 417] width 201 height 29
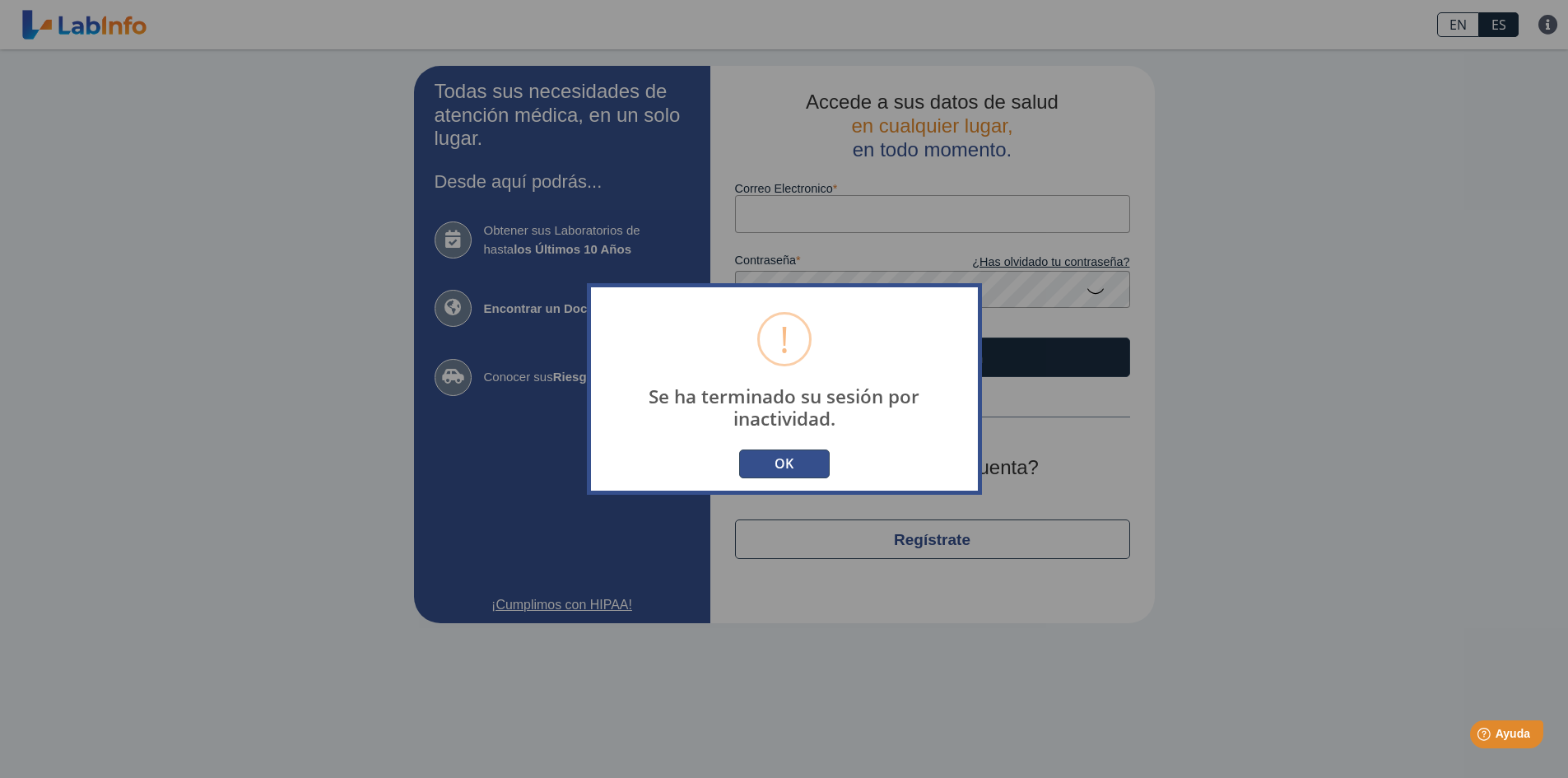
click at [786, 459] on button "OK" at bounding box center [784, 463] width 91 height 29
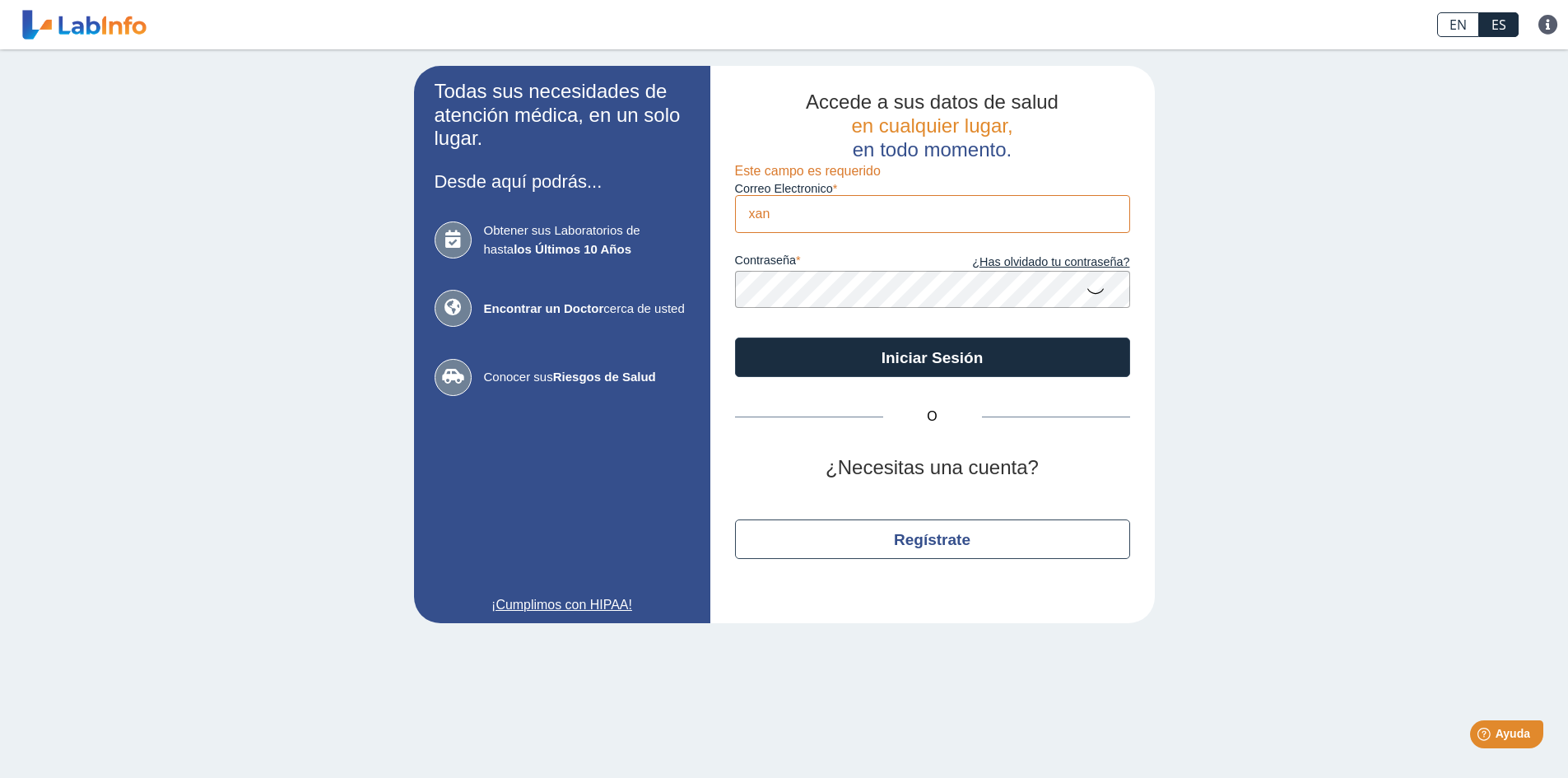
type input "[EMAIL_ADDRESS][DOMAIN_NAME]"
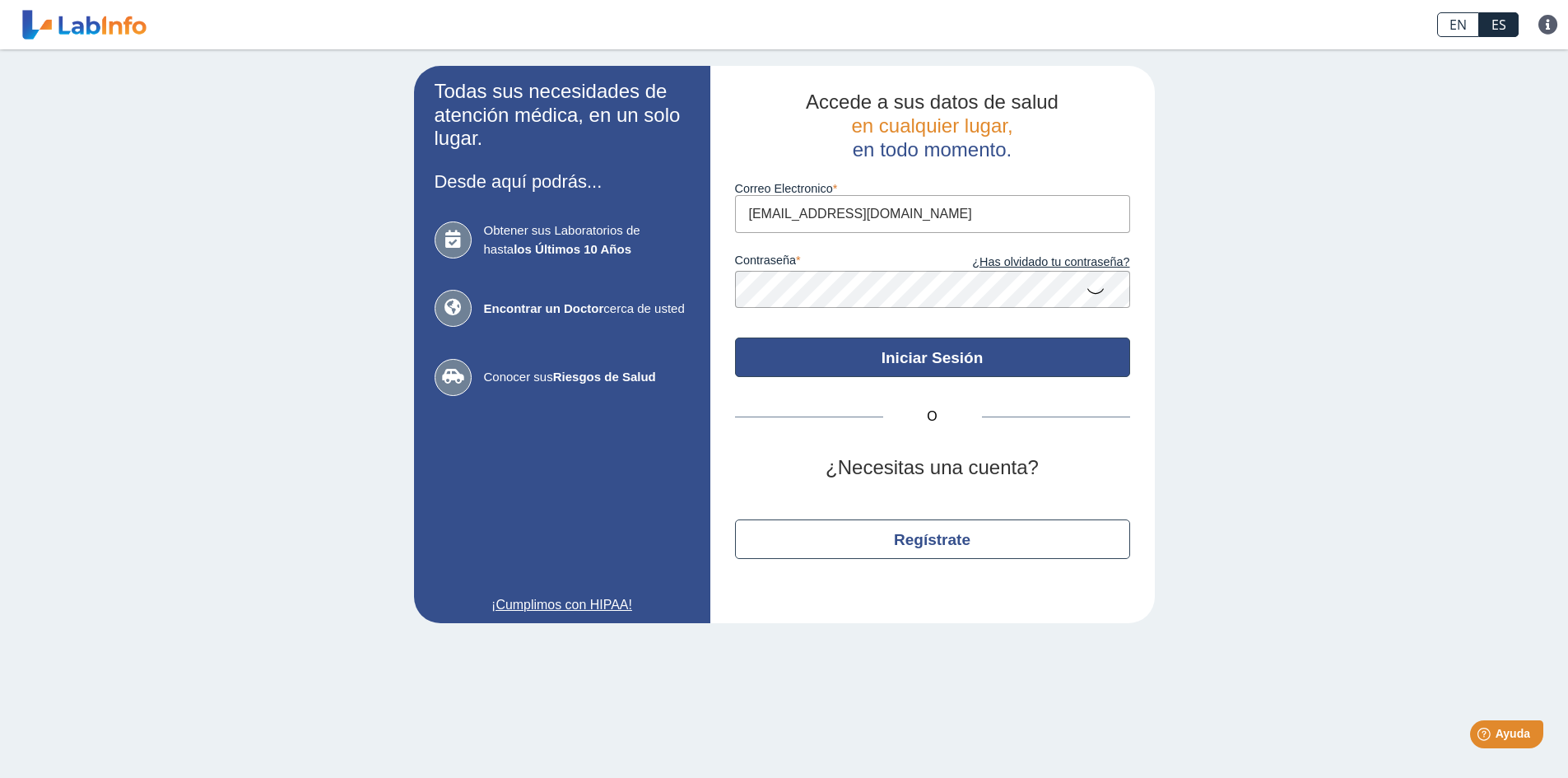
click at [983, 354] on button "Iniciar Sesión" at bounding box center [932, 358] width 395 height 40
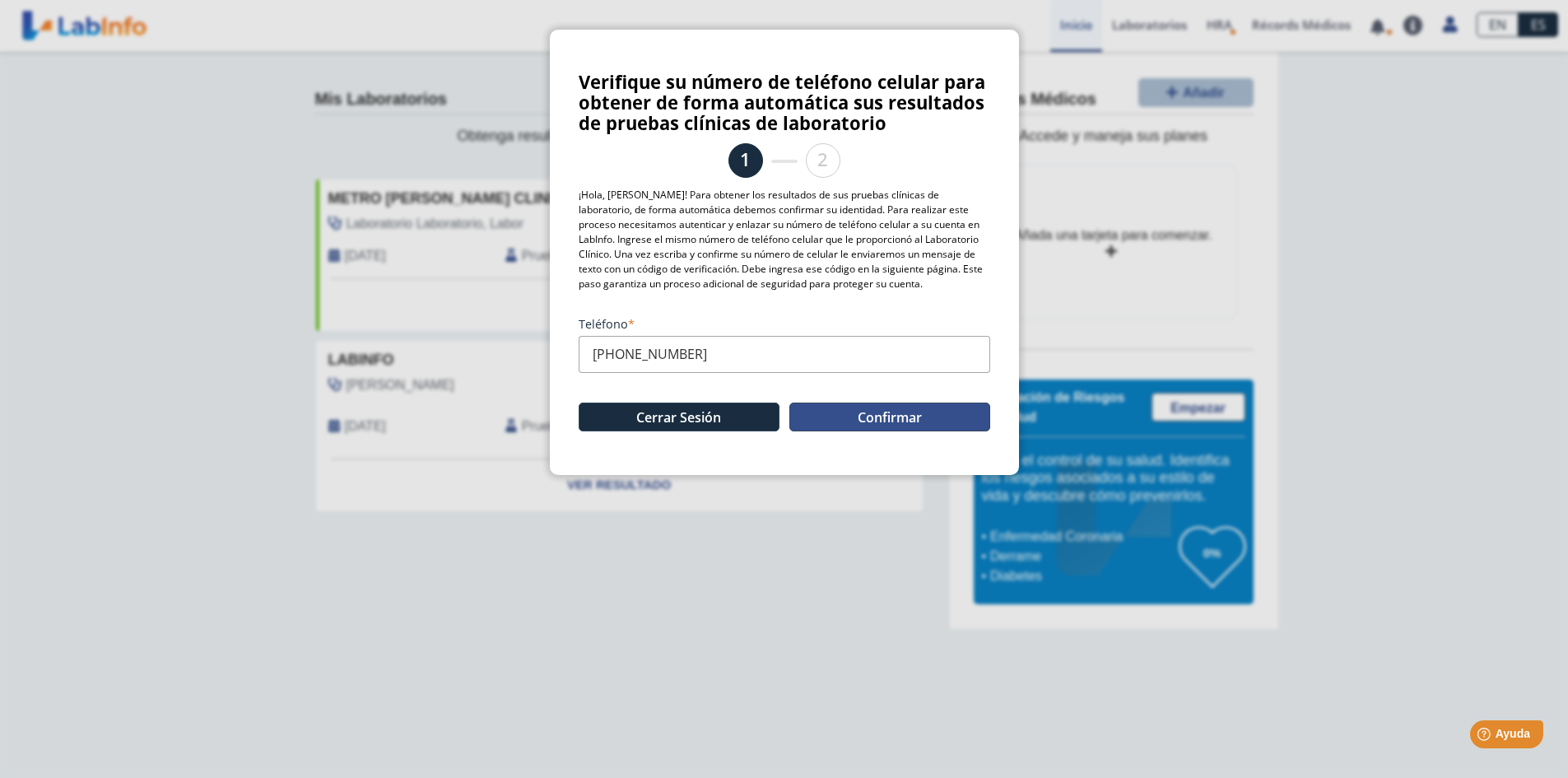
click at [903, 413] on button "Confirmar" at bounding box center [890, 417] width 201 height 29
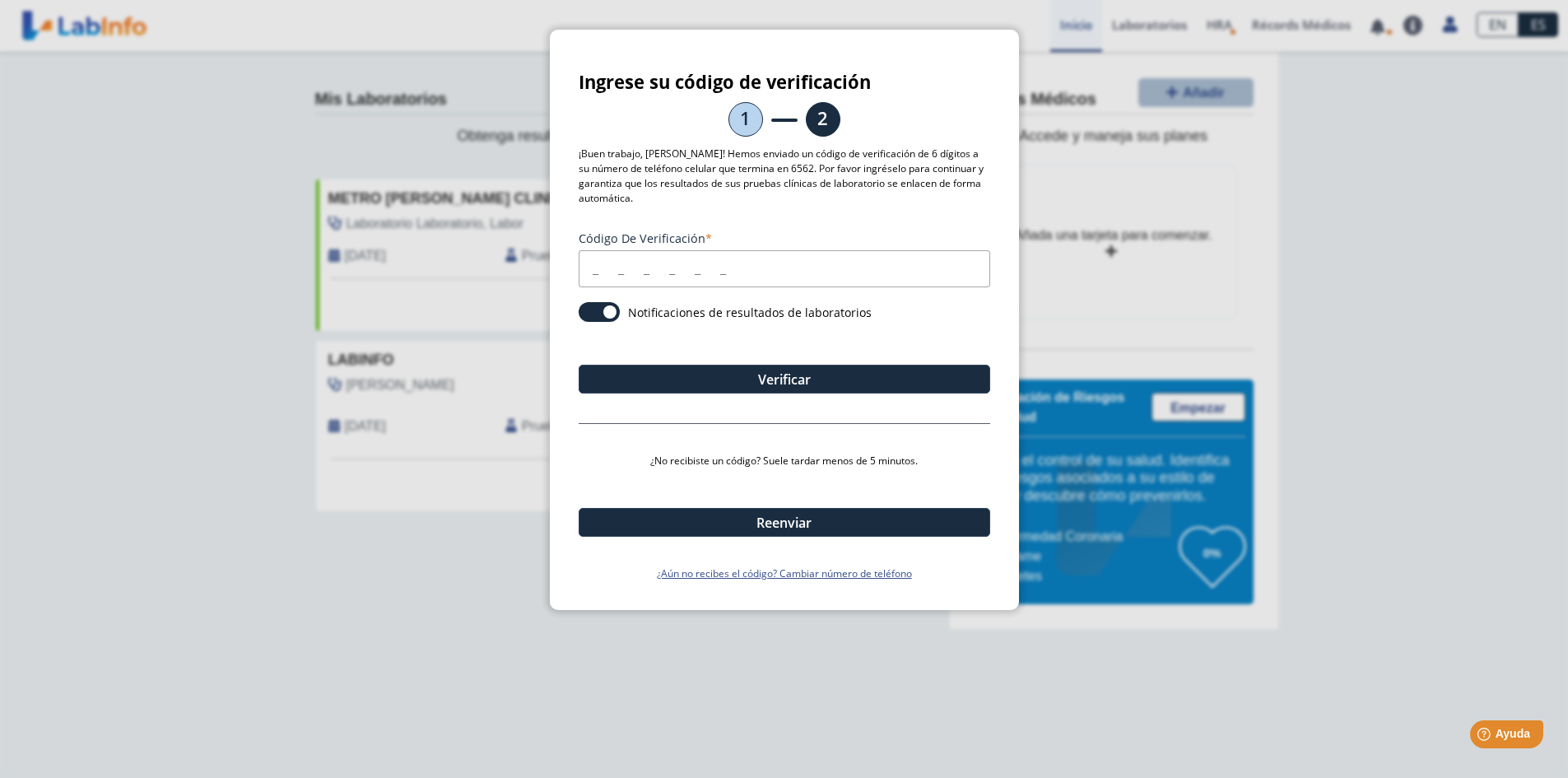
click at [620, 257] on input "Código de verificación" at bounding box center [784, 269] width 412 height 37
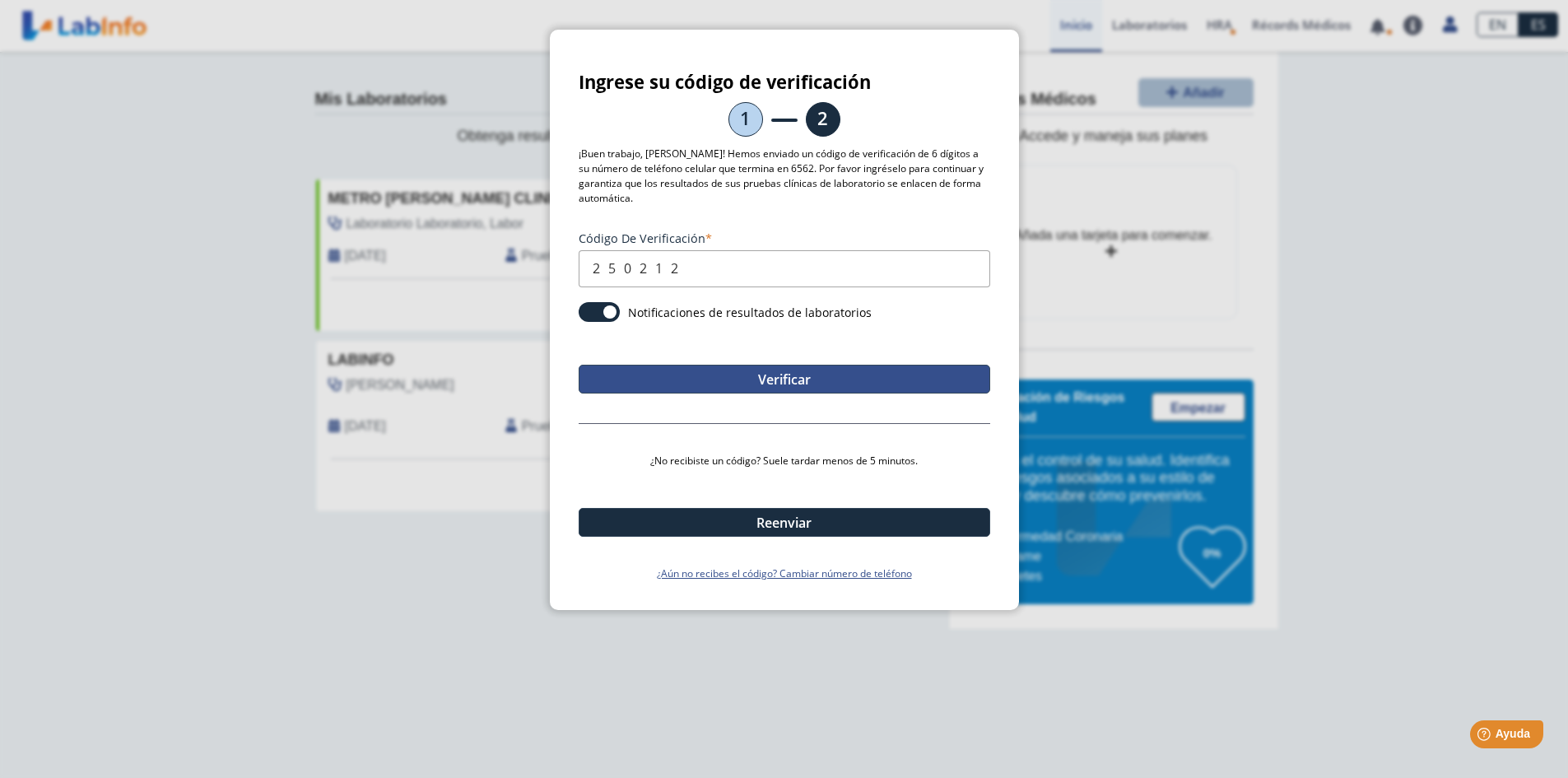
click at [833, 382] on button "Verificar" at bounding box center [784, 379] width 412 height 29
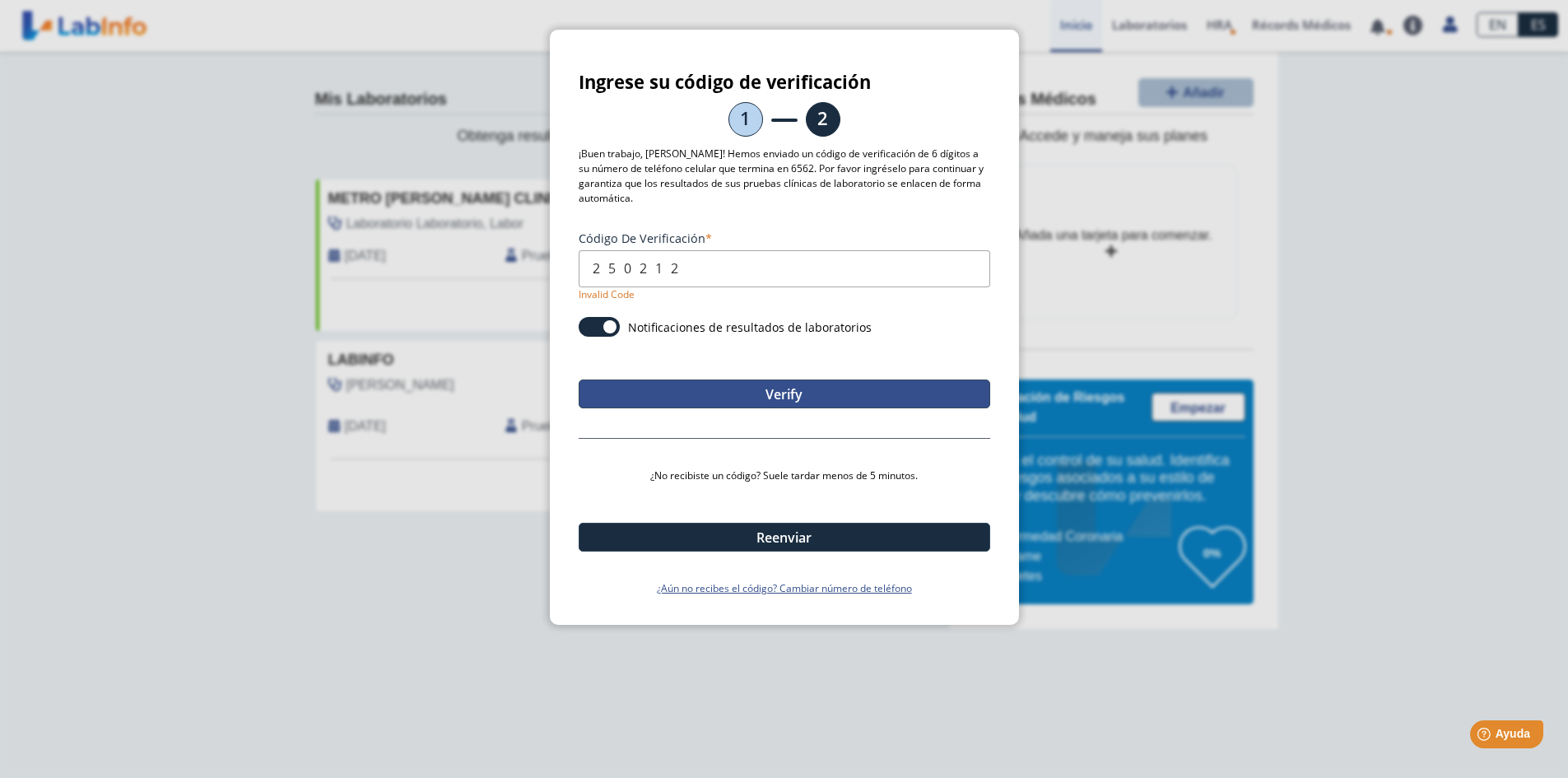
click at [818, 387] on button "Verify" at bounding box center [784, 394] width 412 height 29
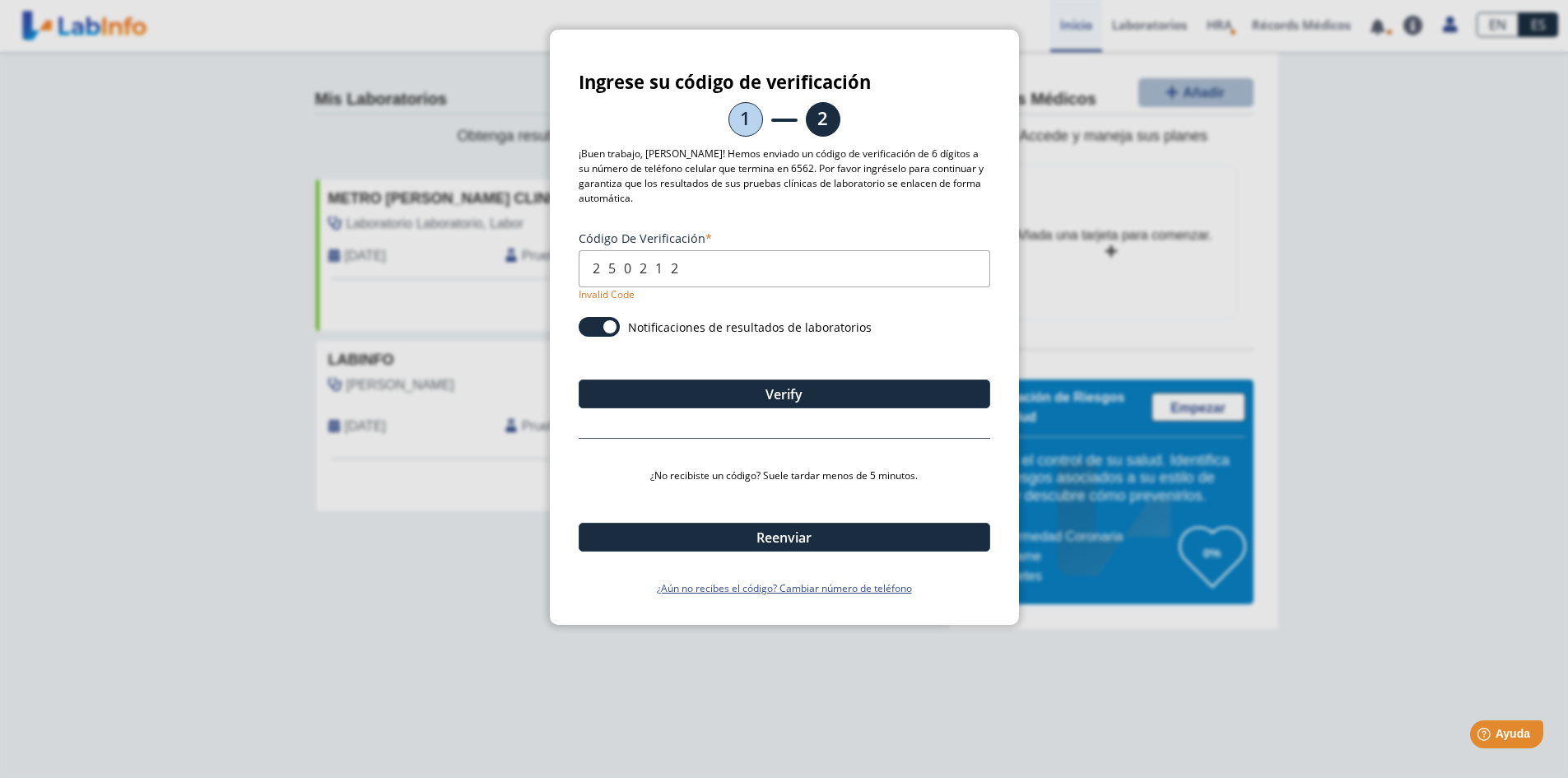
drag, startPoint x: 711, startPoint y: 271, endPoint x: 178, endPoint y: 171, distance: 542.3
click at [178, 171] on ngb-modal-window "Ingrese su código de verificación 1 2 ¡Buen trabajo, Sandra! Hemos enviado un c…" at bounding box center [784, 389] width 1568 height 778
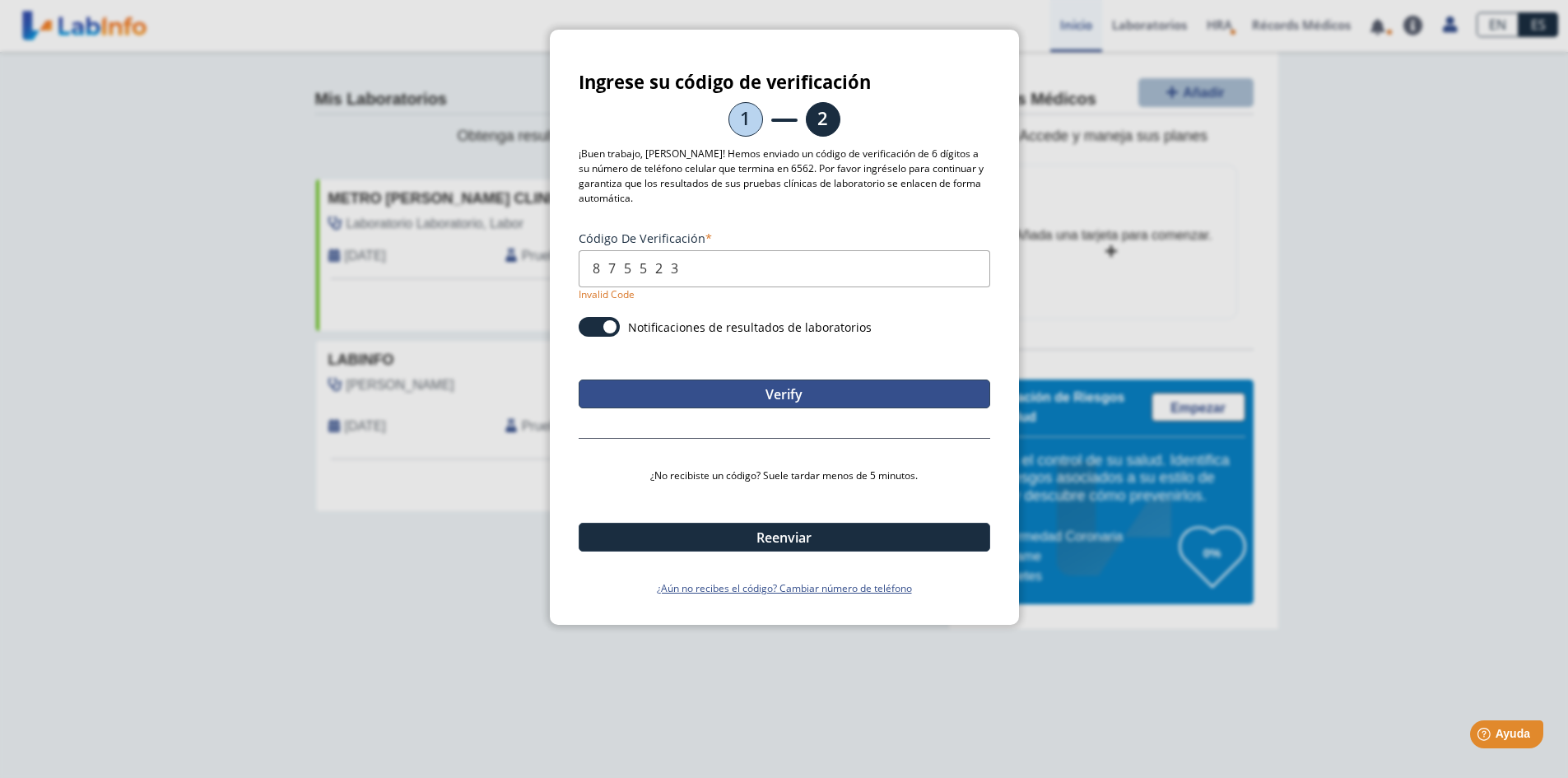
click at [780, 390] on button "Verify" at bounding box center [784, 394] width 412 height 29
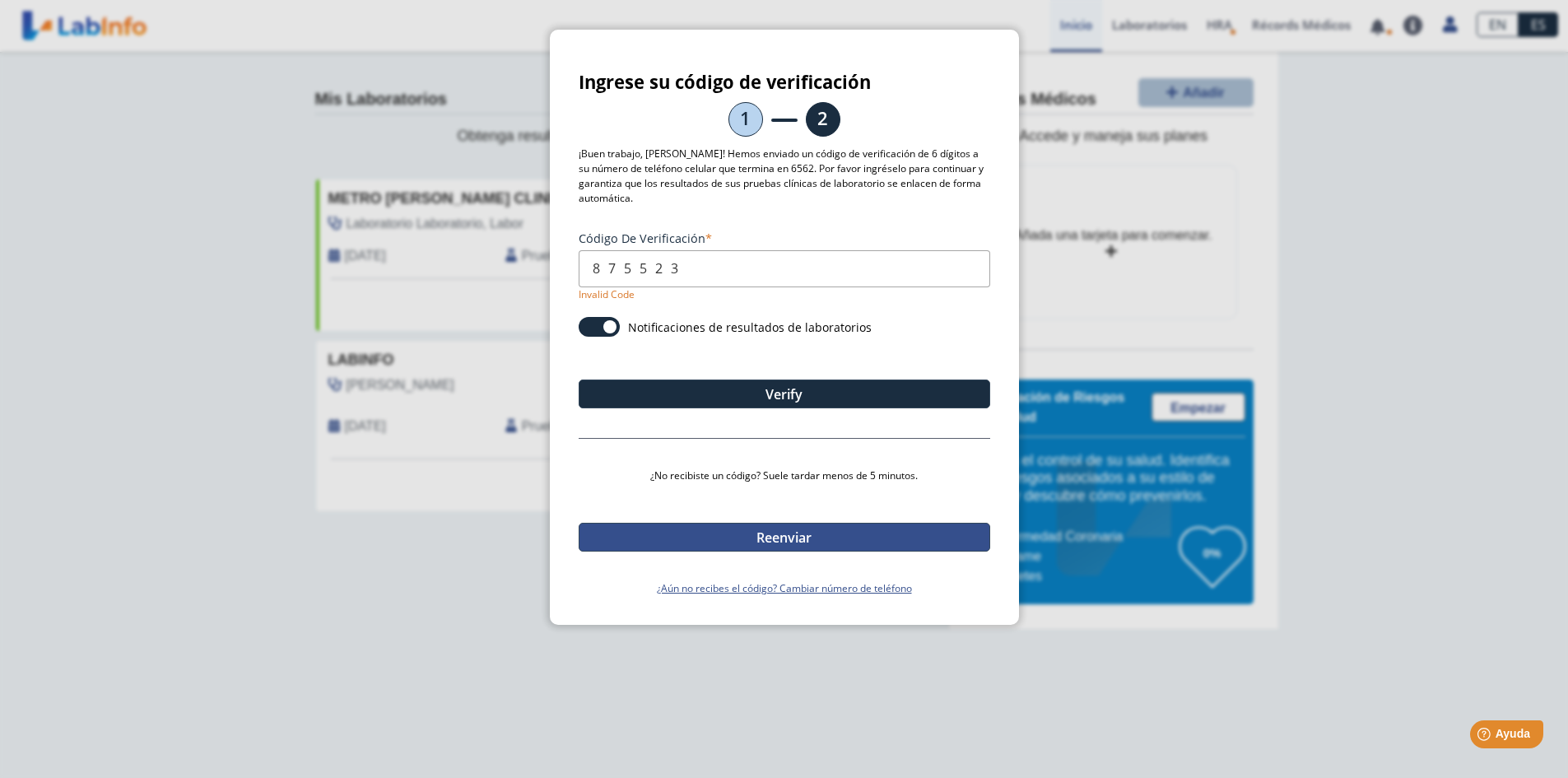
click at [815, 530] on button "Reenviar" at bounding box center [784, 537] width 412 height 29
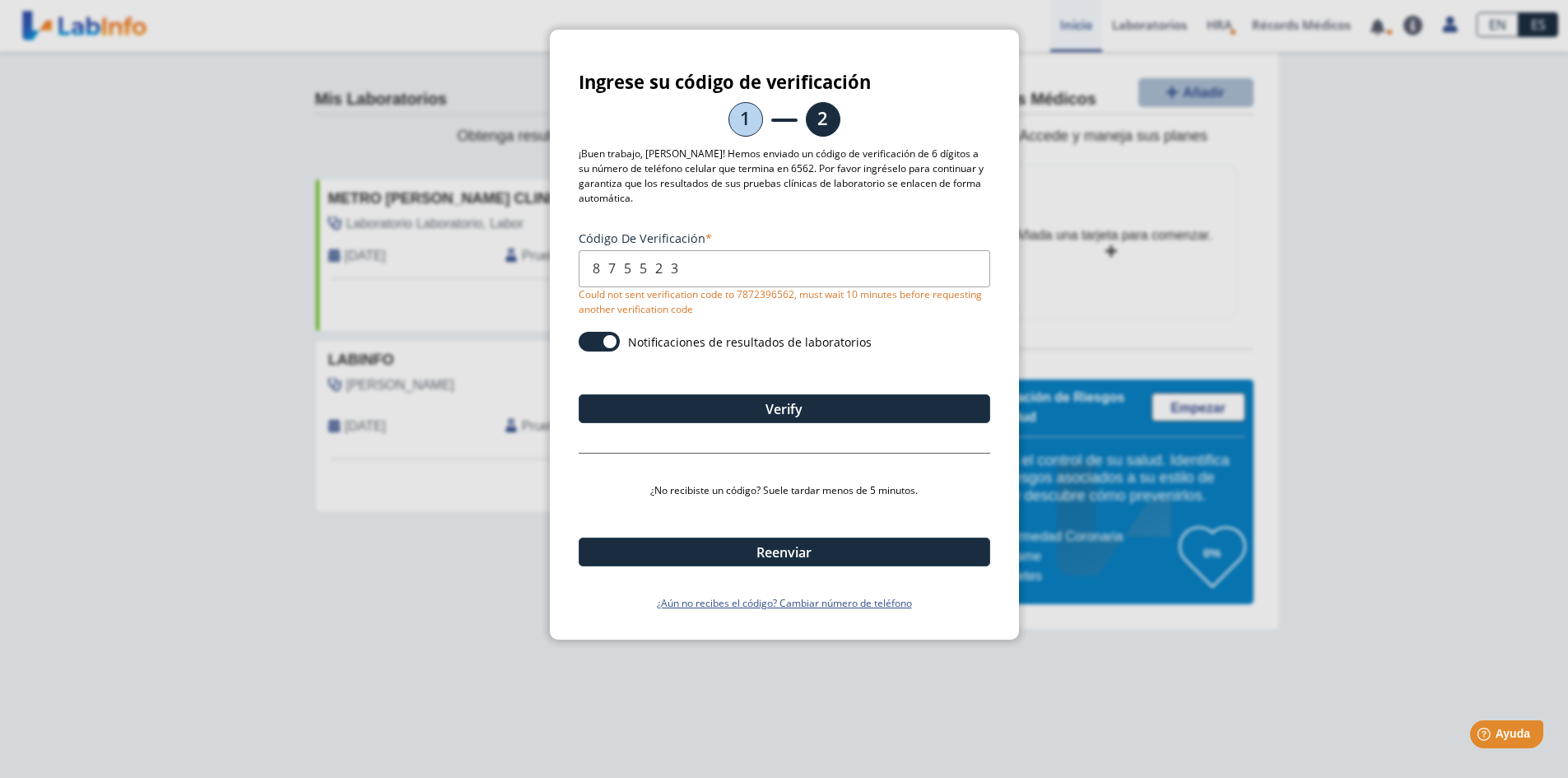
drag, startPoint x: 688, startPoint y: 264, endPoint x: 68, endPoint y: 148, distance: 630.8
click at [68, 148] on ngb-modal-window "Ingrese su código de verificación 1 2 ¡Buen trabajo, Sandra! Hemos enviado un c…" at bounding box center [784, 389] width 1568 height 778
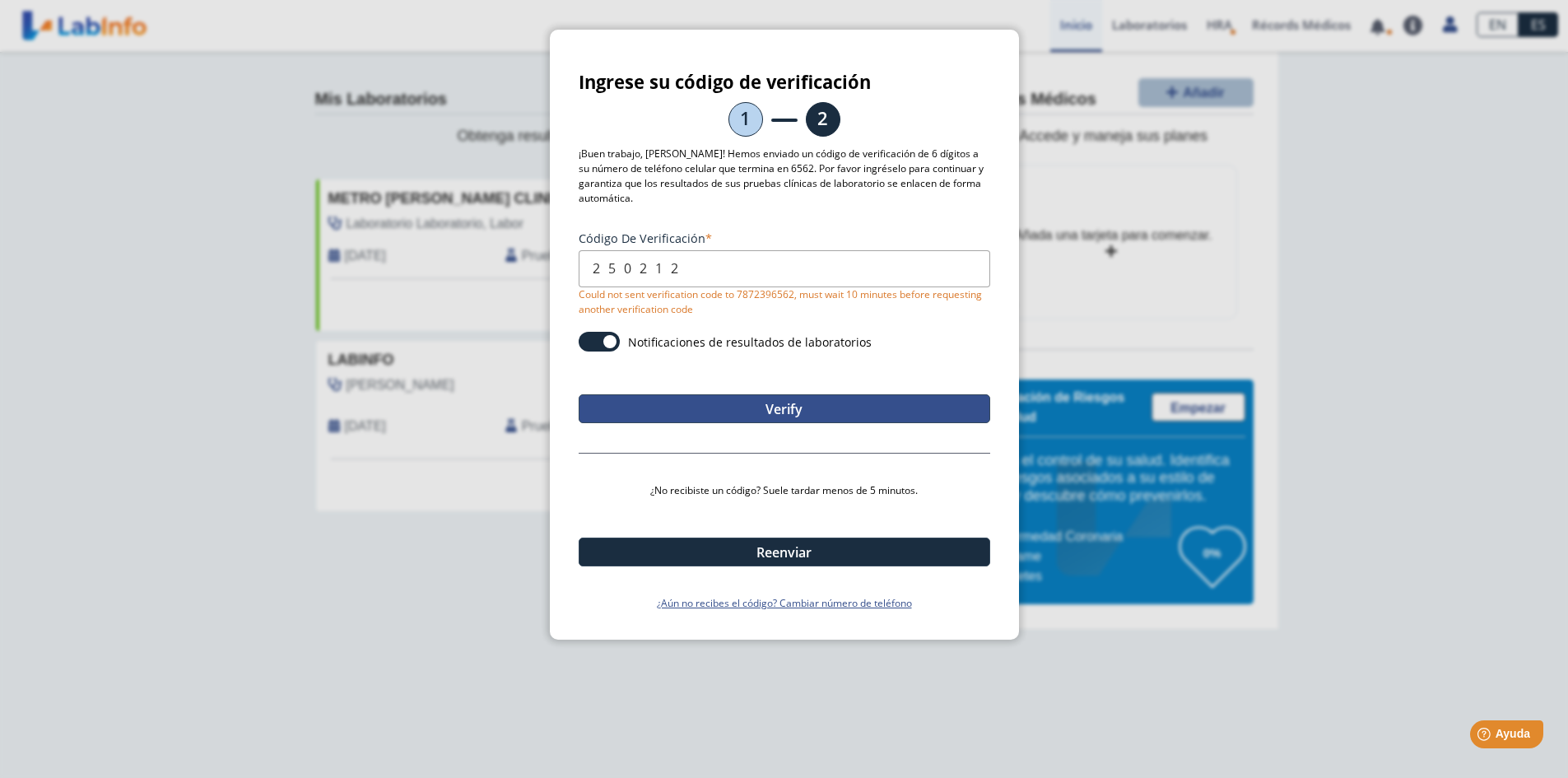
type input "250212"
click at [825, 403] on button "Verify" at bounding box center [784, 408] width 412 height 29
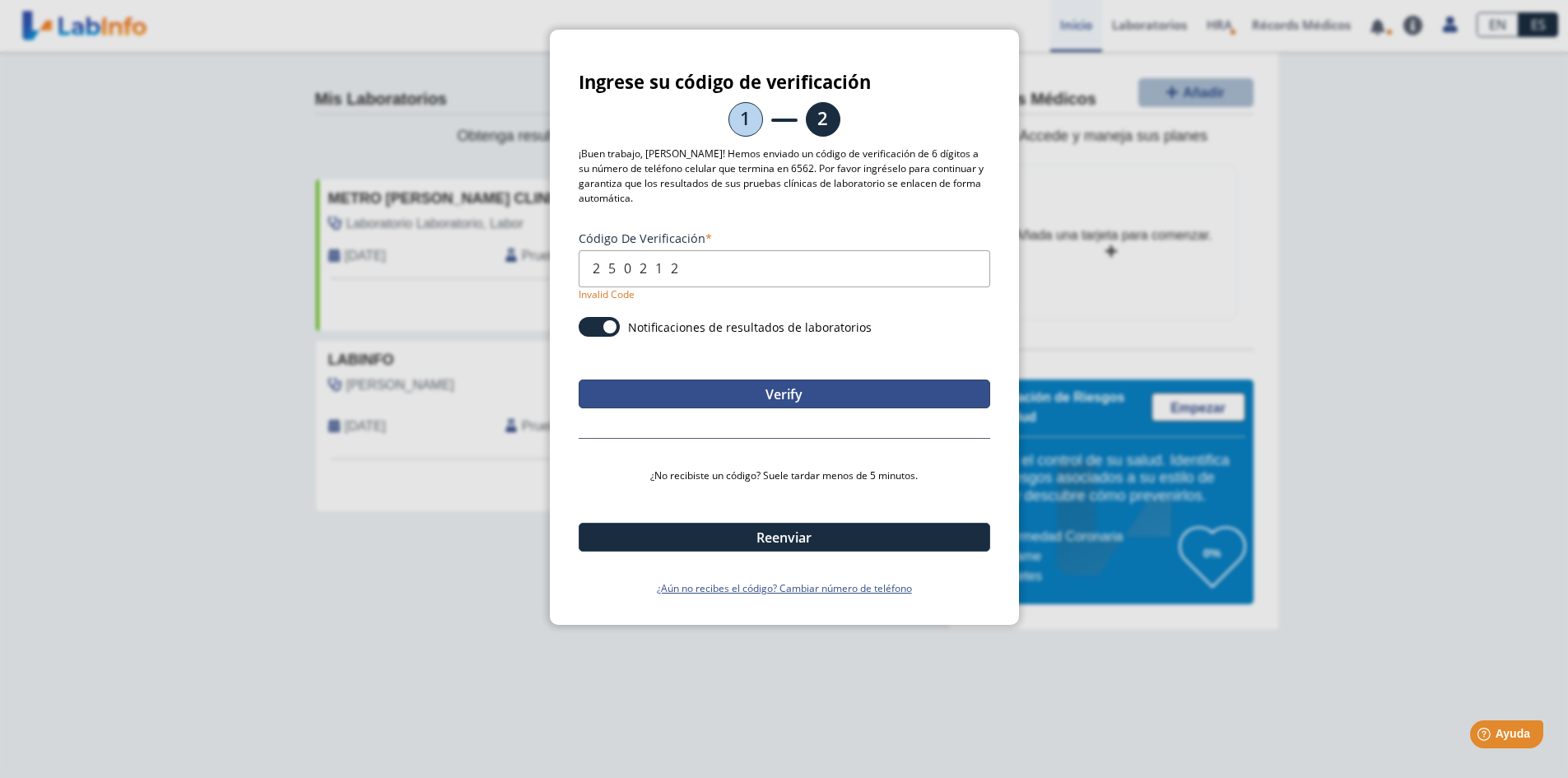
click at [786, 388] on button "Verify" at bounding box center [784, 394] width 412 height 29
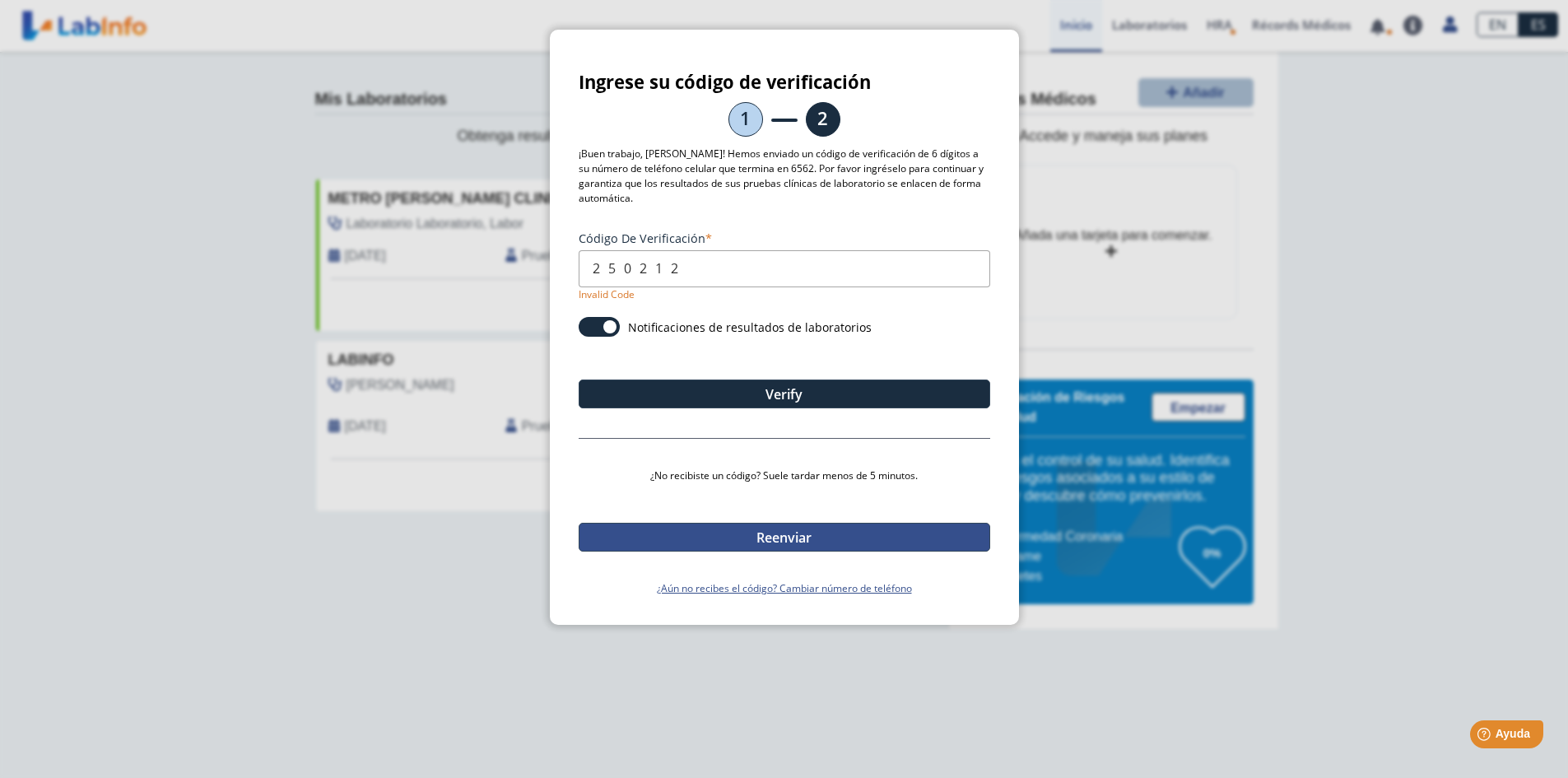
click at [818, 535] on button "Reenviar" at bounding box center [784, 537] width 412 height 29
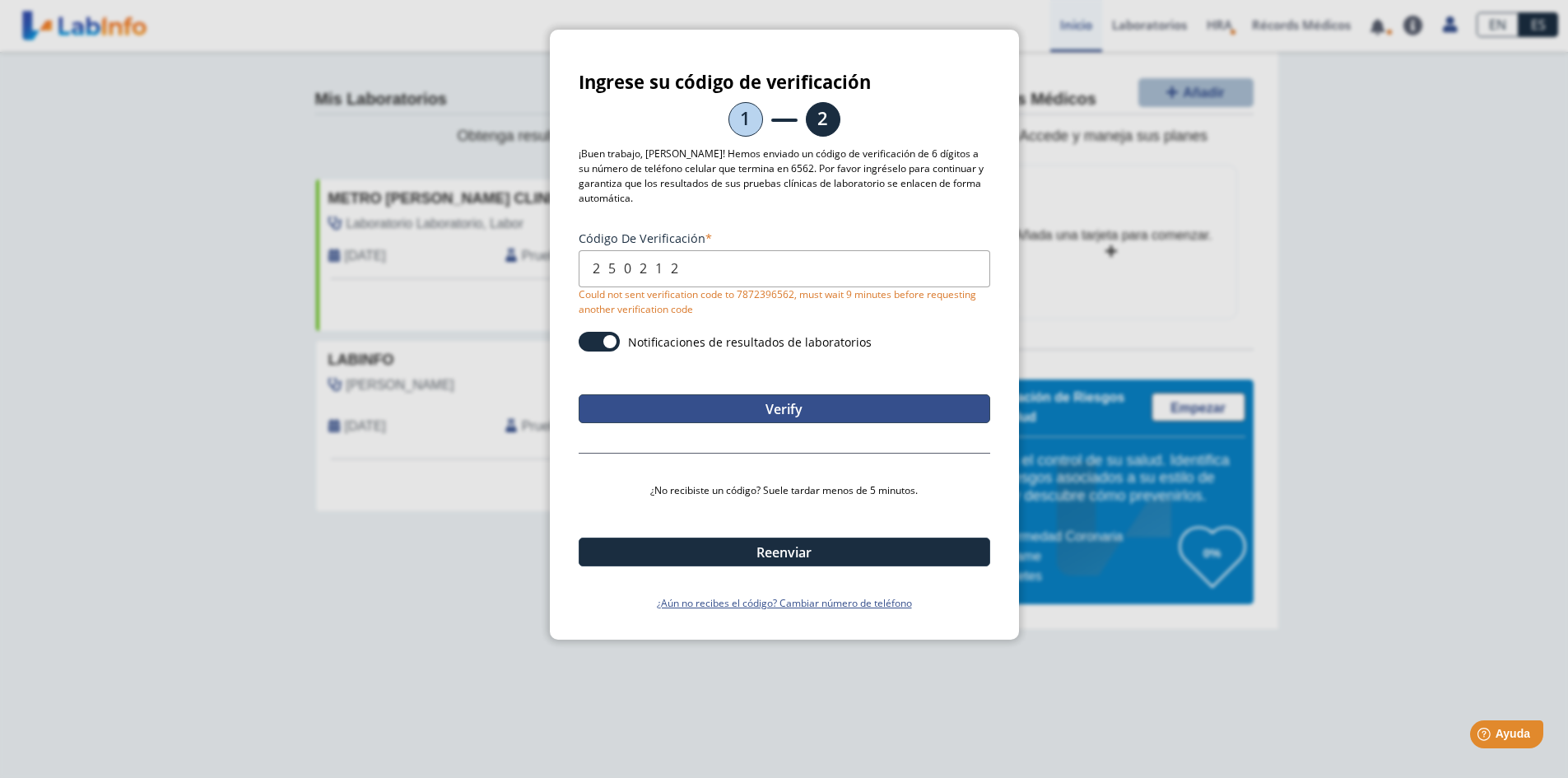
click at [773, 402] on button "Verify" at bounding box center [784, 408] width 412 height 29
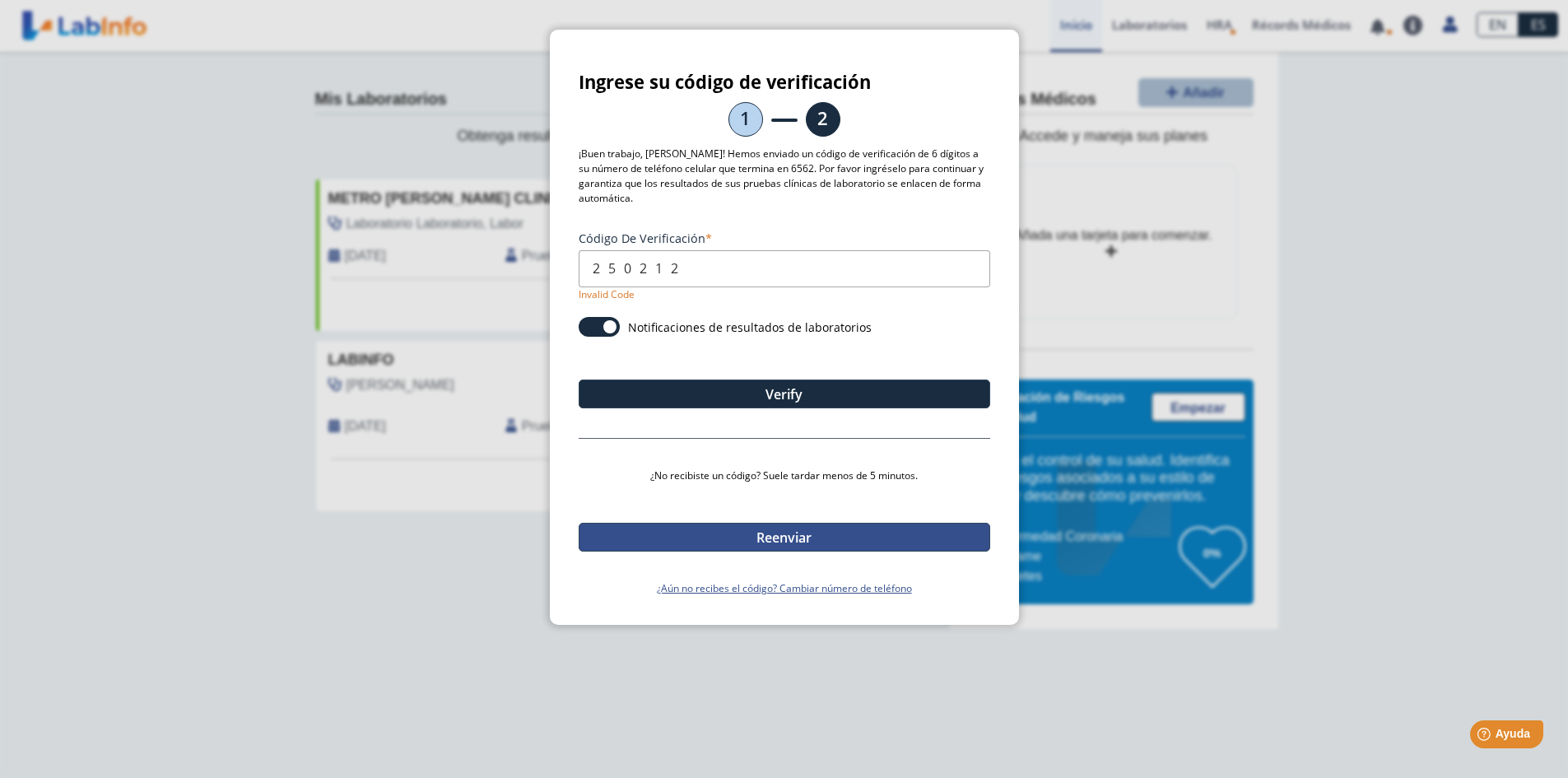
click at [783, 533] on button "Reenviar" at bounding box center [784, 537] width 412 height 29
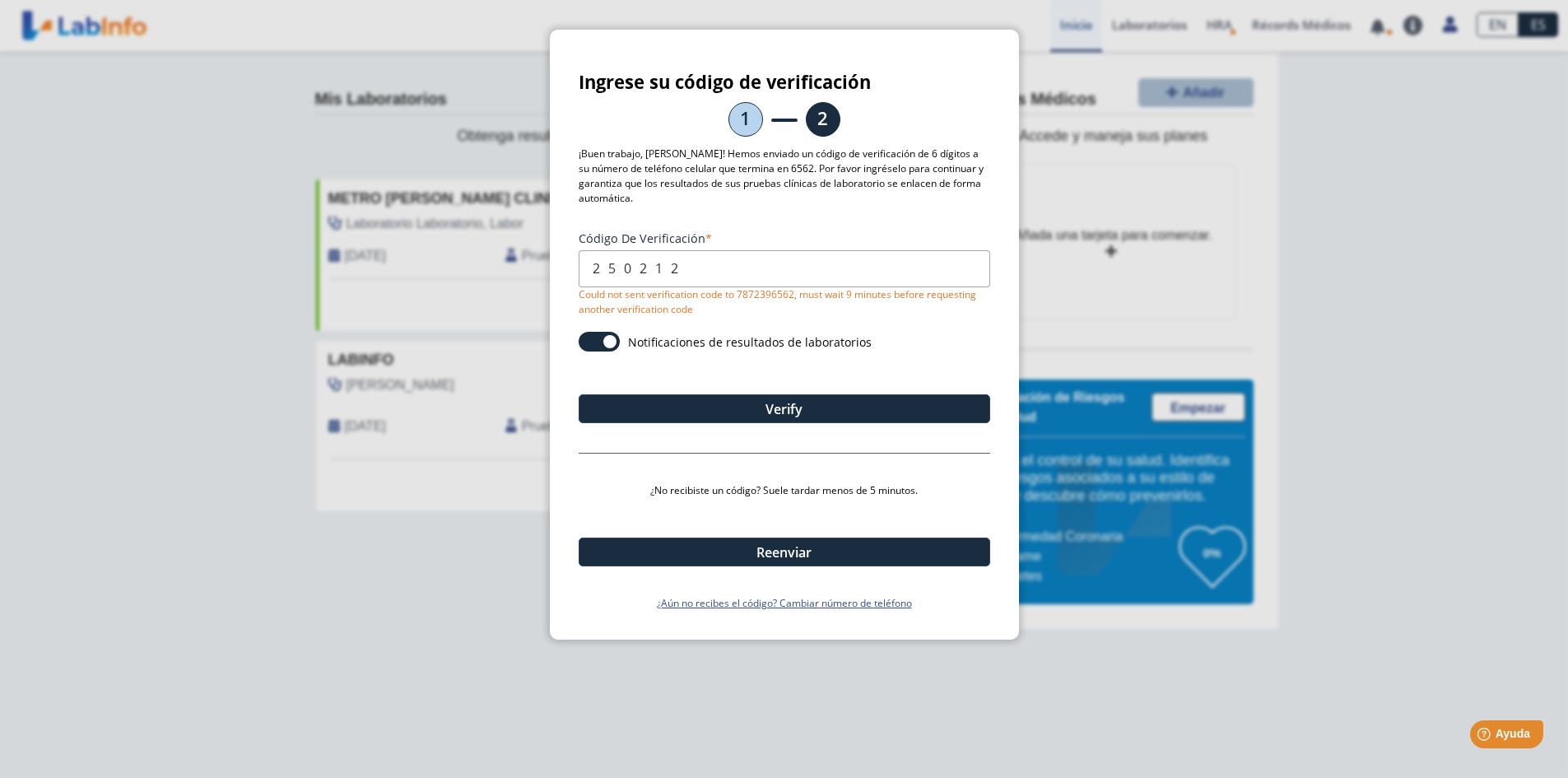
drag, startPoint x: 1317, startPoint y: 264, endPoint x: 1094, endPoint y: 264, distance: 223.0
click at [1291, 264] on ngb-modal-window "Ingrese su código de verificación 1 2 ¡Buen trabajo, Sandra! Hemos enviado un c…" at bounding box center [784, 389] width 1568 height 778
click at [1100, 264] on ngb-modal-window "Ingrese su código de verificación 1 2 ¡Buen trabajo, Sandra! Hemos enviado un c…" at bounding box center [784, 389] width 1568 height 778
click at [1123, 275] on ngb-modal-window "Ingrese su código de verificación 1 2 ¡Buen trabajo, Sandra! Hemos enviado un c…" at bounding box center [784, 389] width 1568 height 778
click at [216, 112] on ngb-modal-window "Ingrese su código de verificación 1 2 ¡Buen trabajo, Sandra! Hemos enviado un c…" at bounding box center [784, 389] width 1568 height 778
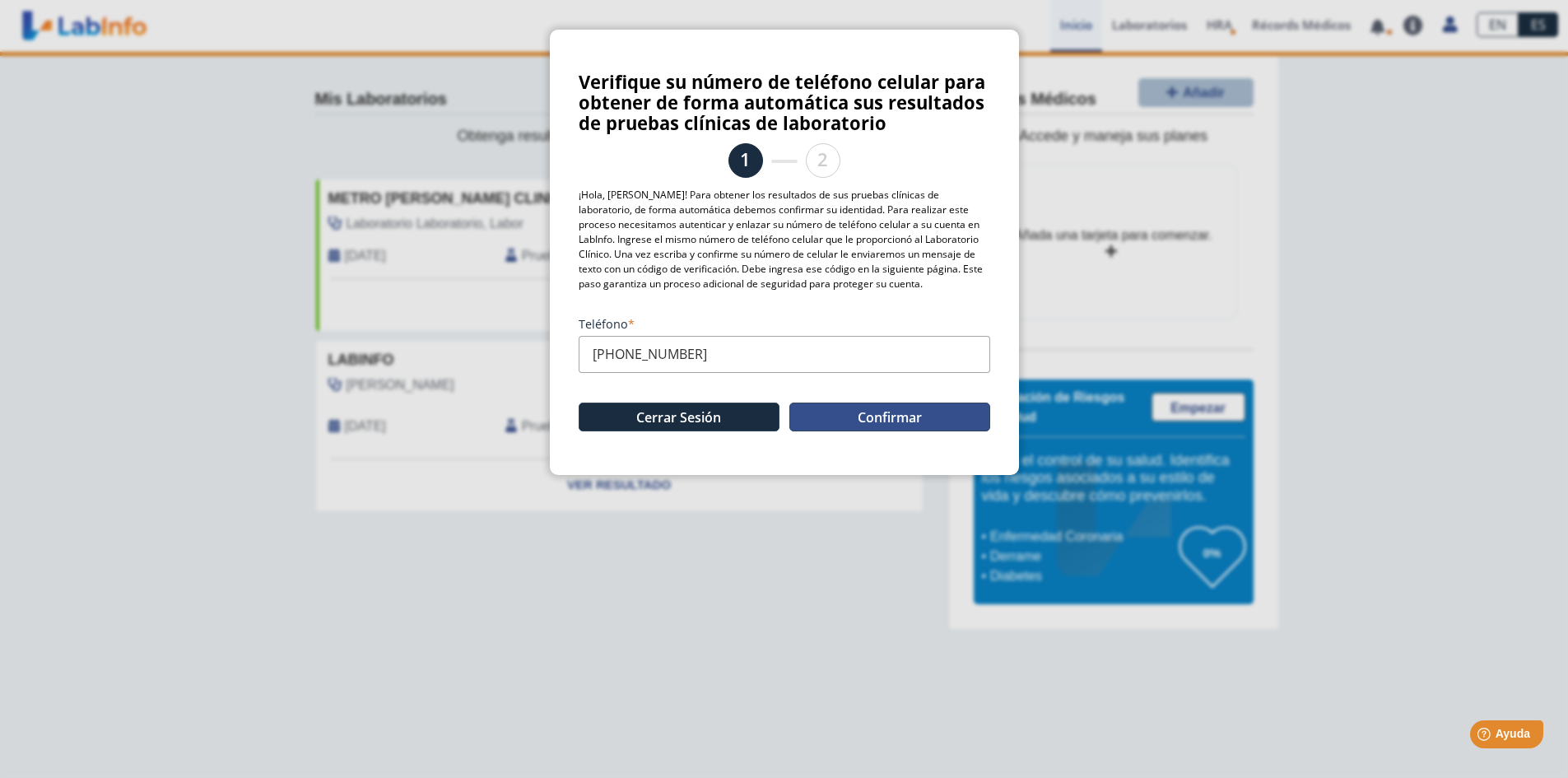
click at [906, 409] on button "Confirmar" at bounding box center [890, 417] width 201 height 29
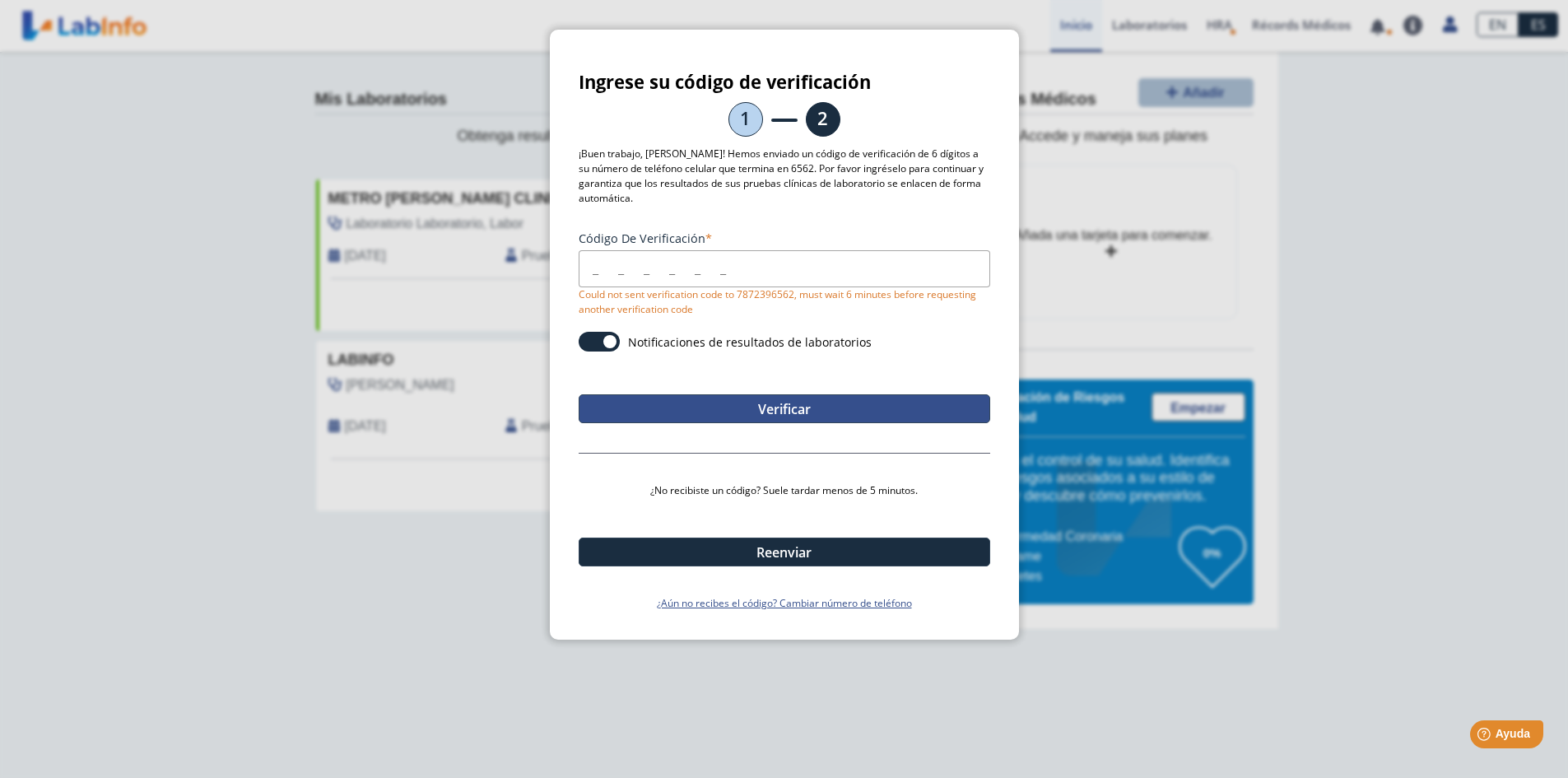
click at [768, 405] on button "Verificar" at bounding box center [784, 408] width 412 height 29
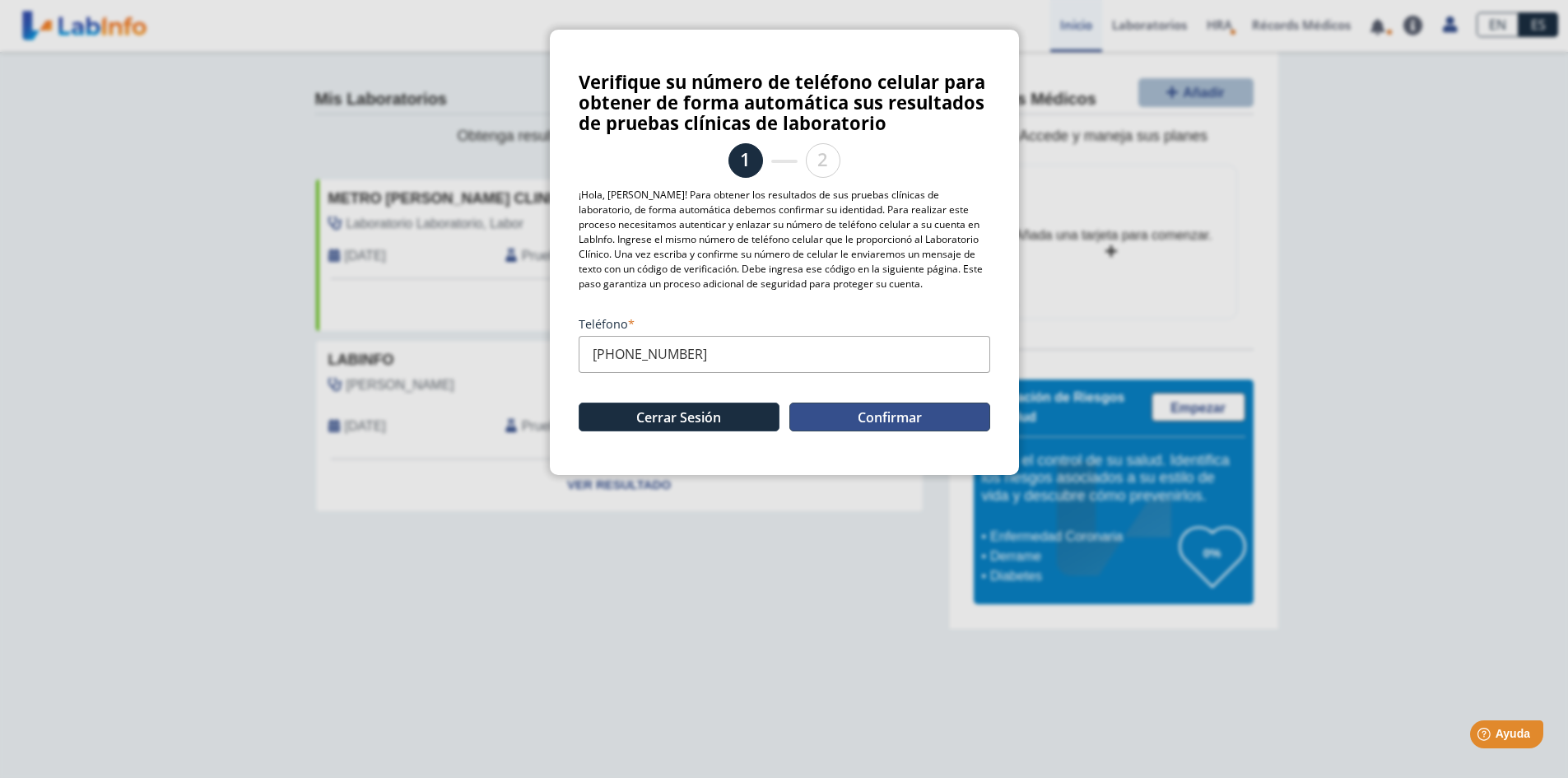
click at [893, 412] on button "Confirmar" at bounding box center [890, 417] width 201 height 29
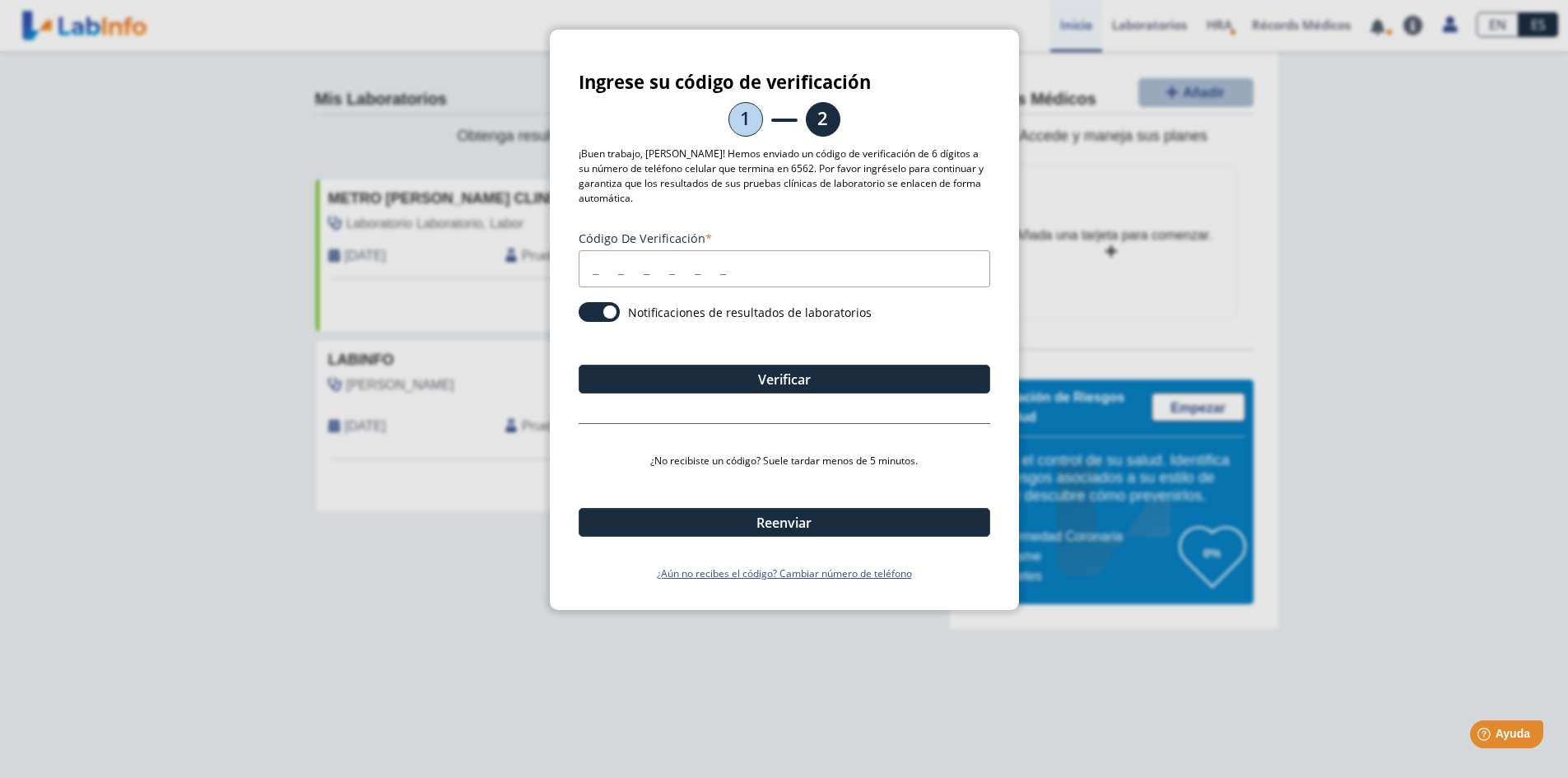
click at [715, 268] on input "Código de verificación" at bounding box center [784, 269] width 412 height 37
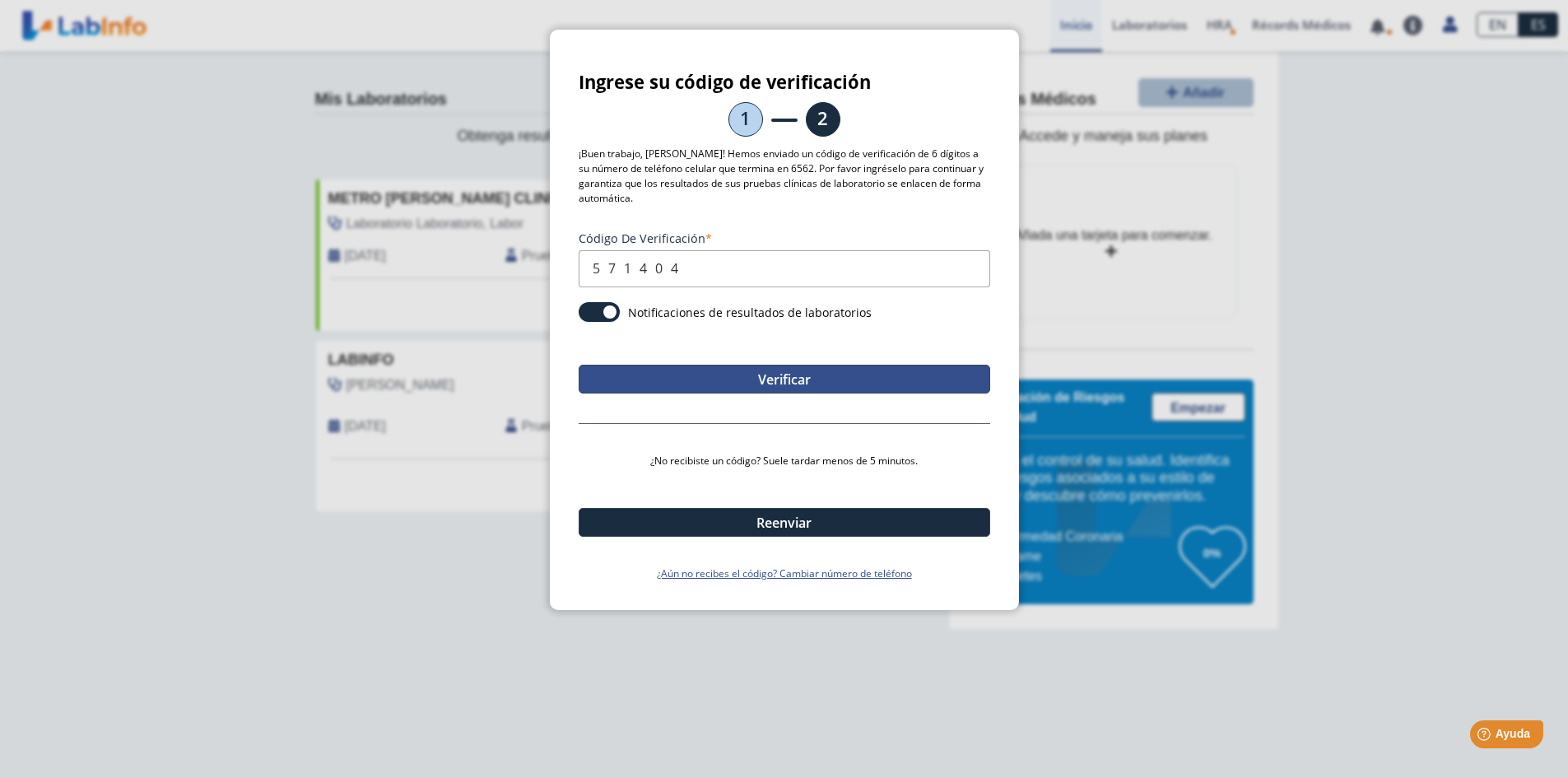
type input "571404"
click at [786, 372] on button "Verificar" at bounding box center [784, 379] width 412 height 29
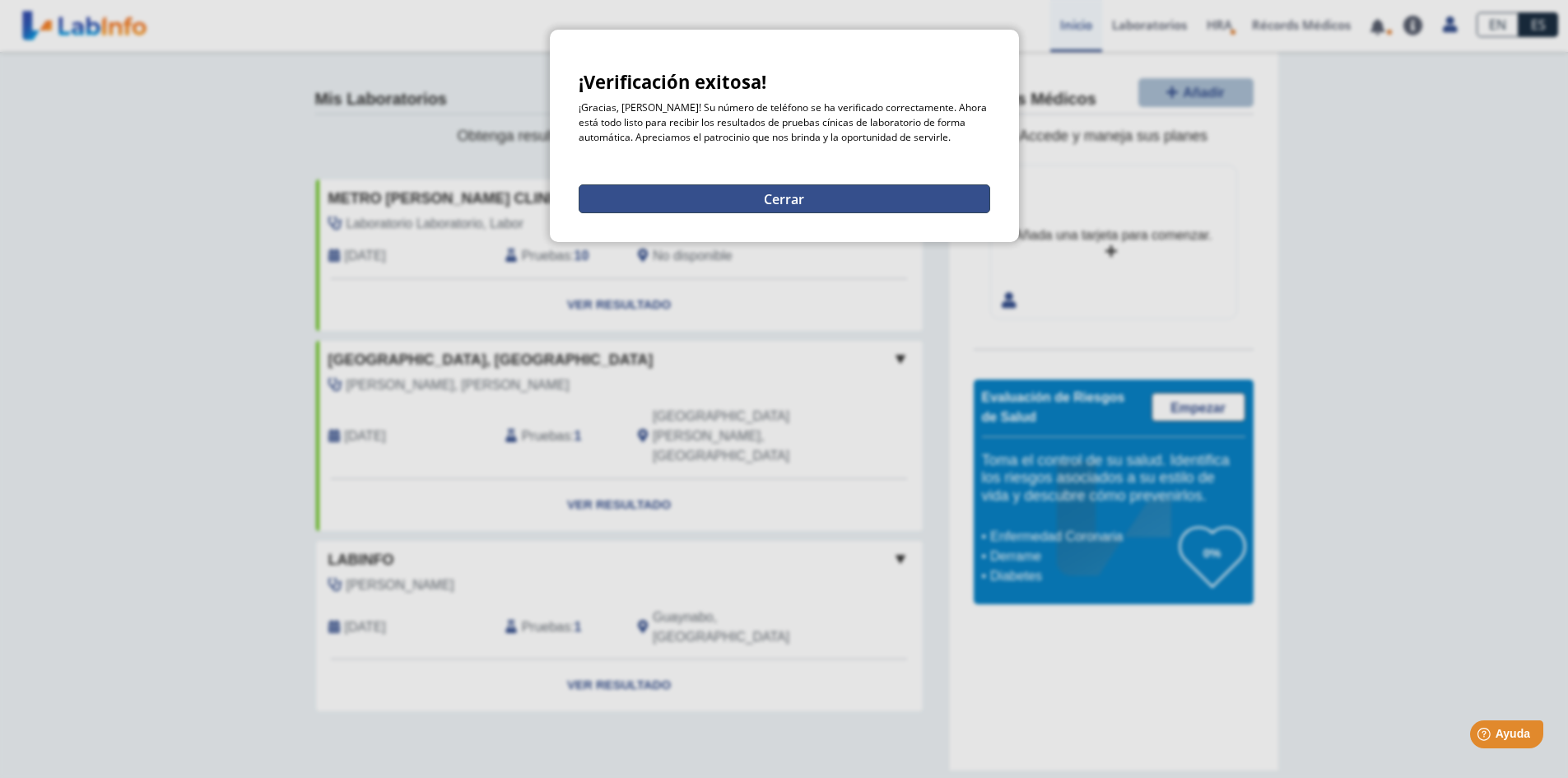
click at [794, 194] on button "Cerrar" at bounding box center [784, 198] width 412 height 29
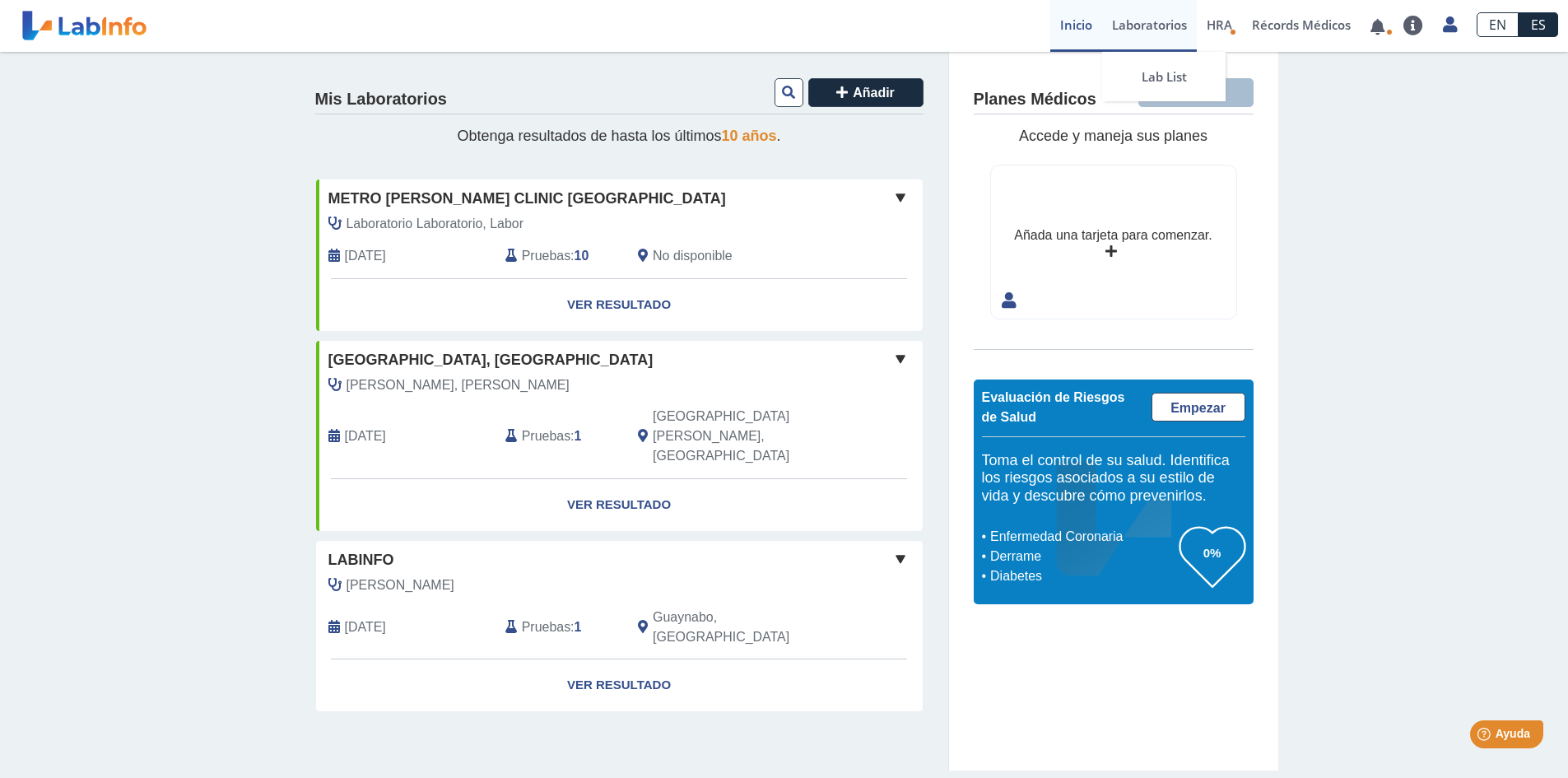
click at [1136, 25] on link "Laboratorios" at bounding box center [1149, 26] width 94 height 52
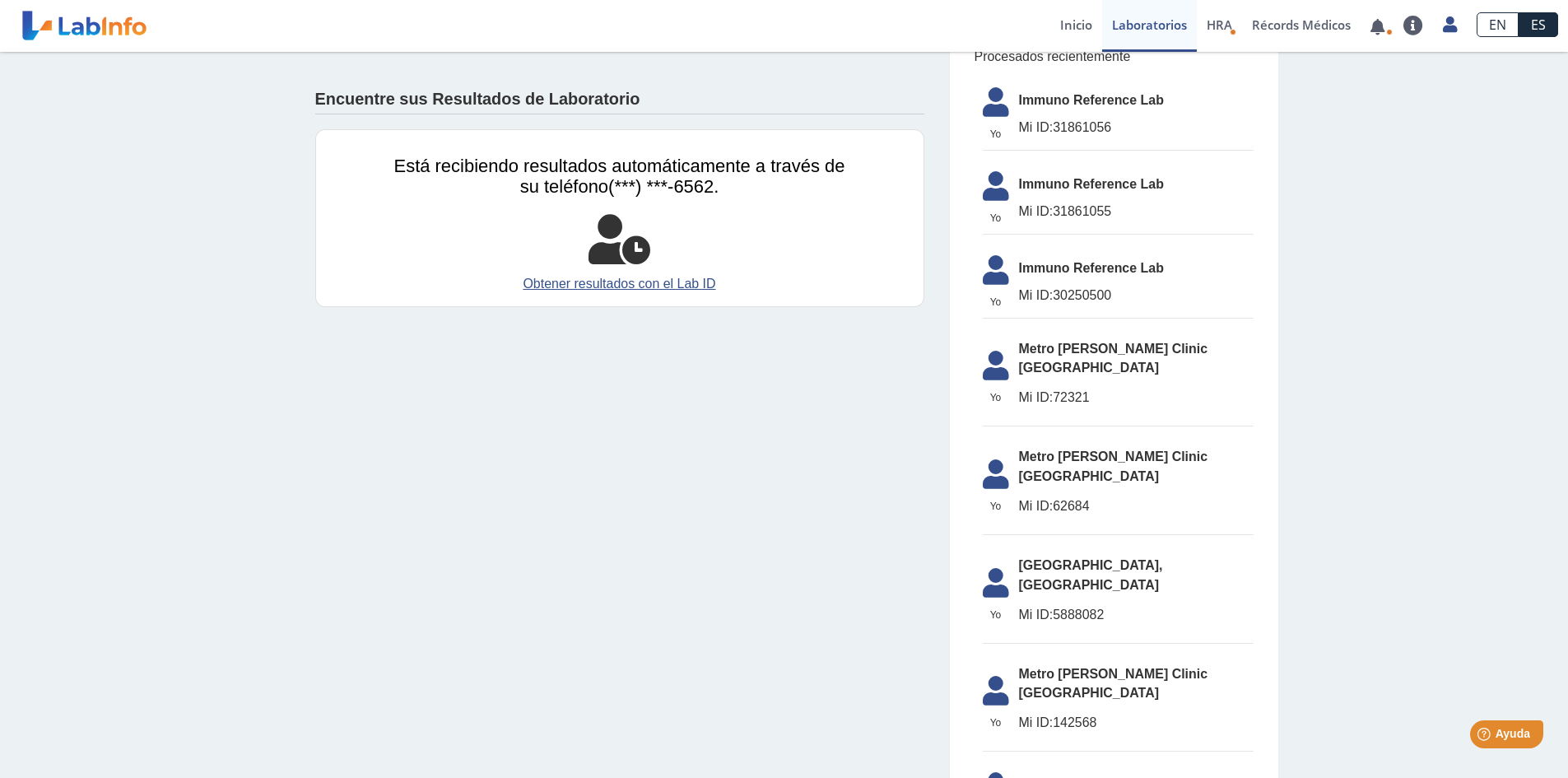
scroll to position [90, 0]
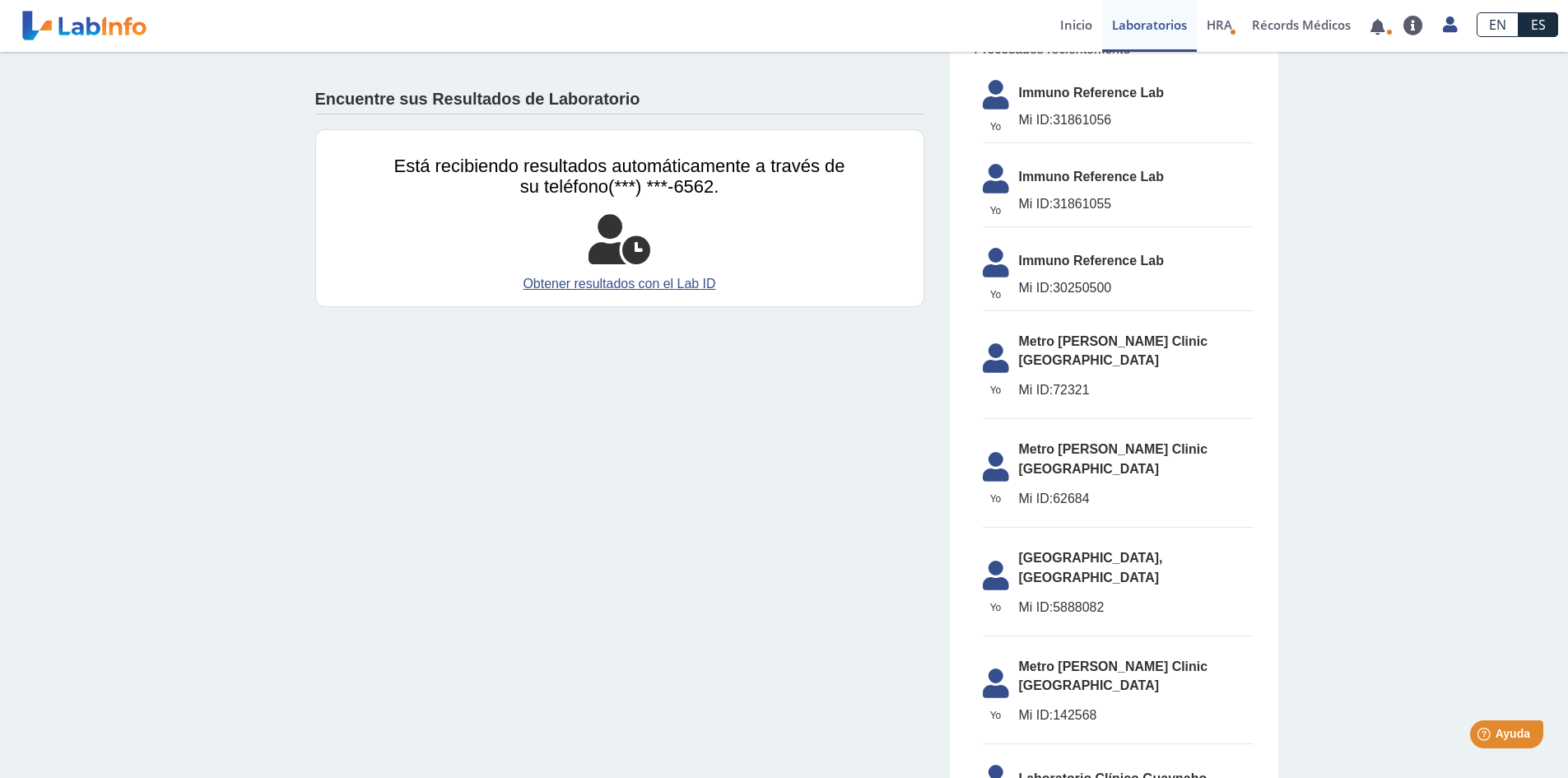
click at [1056, 115] on span "Mi ID: 31861056" at bounding box center [1136, 119] width 234 height 19
click at [1001, 452] on icon at bounding box center [996, 471] width 46 height 40
drag, startPoint x: 1002, startPoint y: 451, endPoint x: 993, endPoint y: 455, distance: 9.8
click at [993, 455] on div "Yo" at bounding box center [996, 479] width 46 height 55
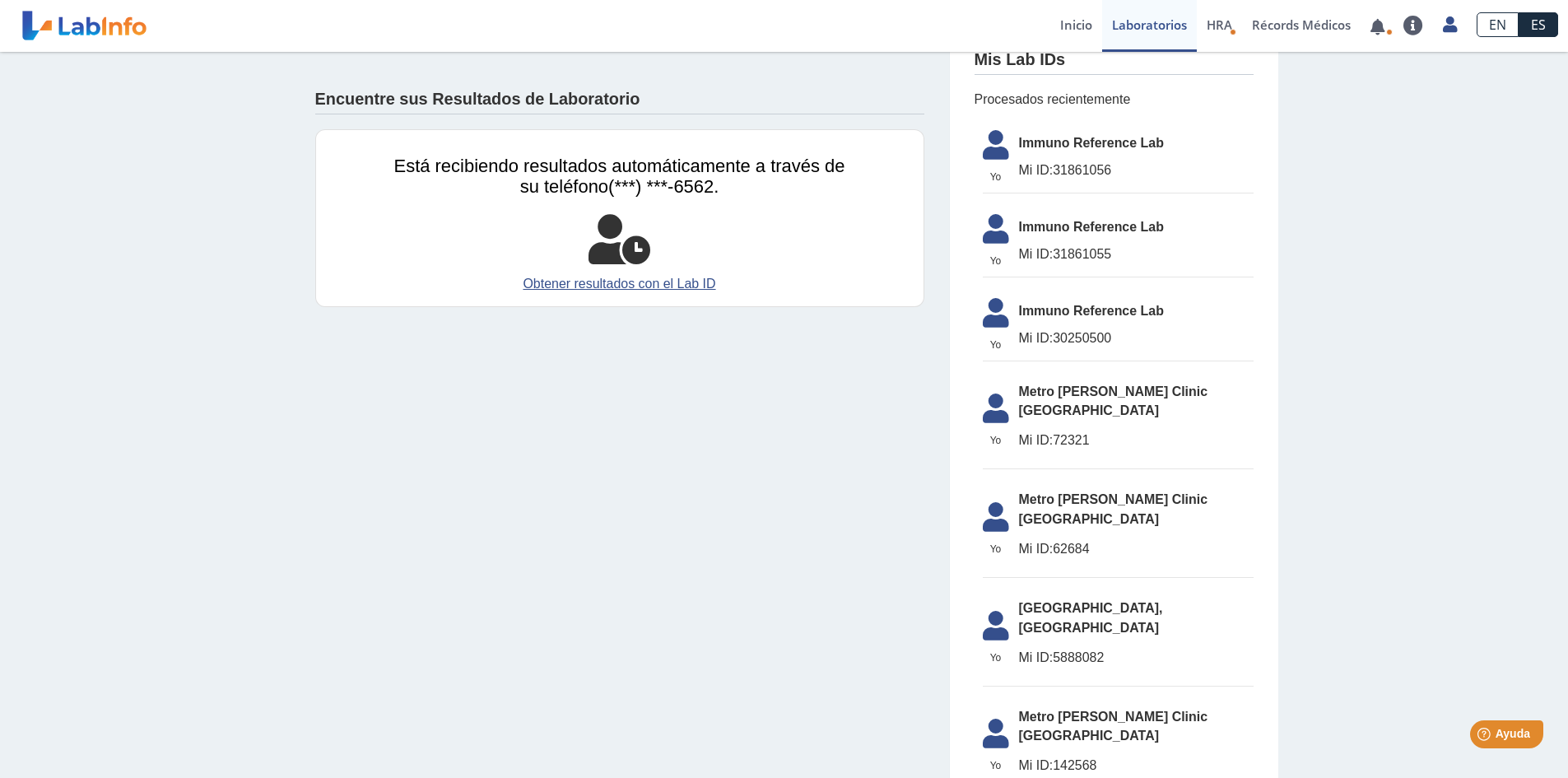
scroll to position [0, 0]
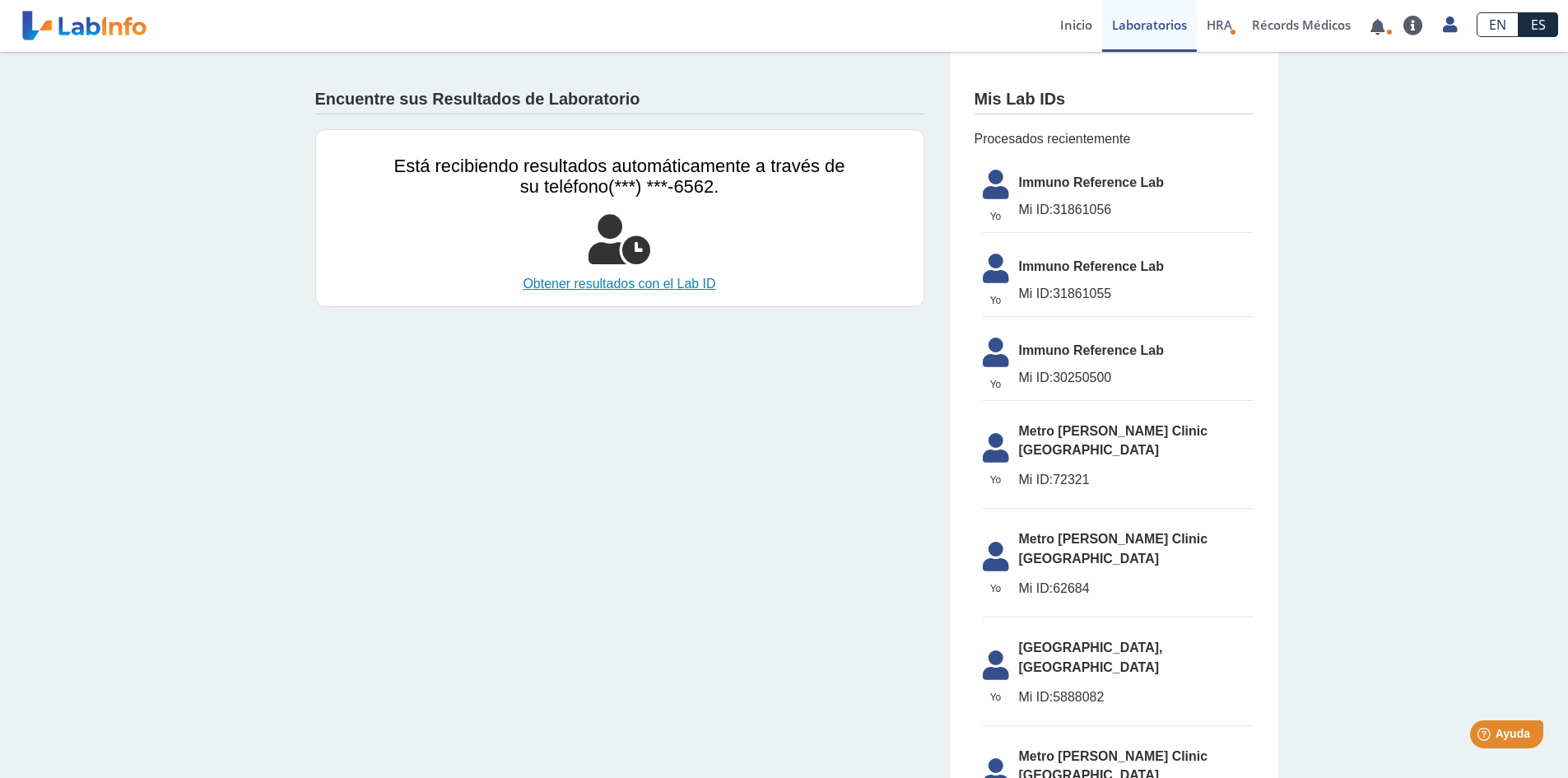
click at [656, 288] on link "Obtener resultados con el Lab ID" at bounding box center [619, 283] width 451 height 19
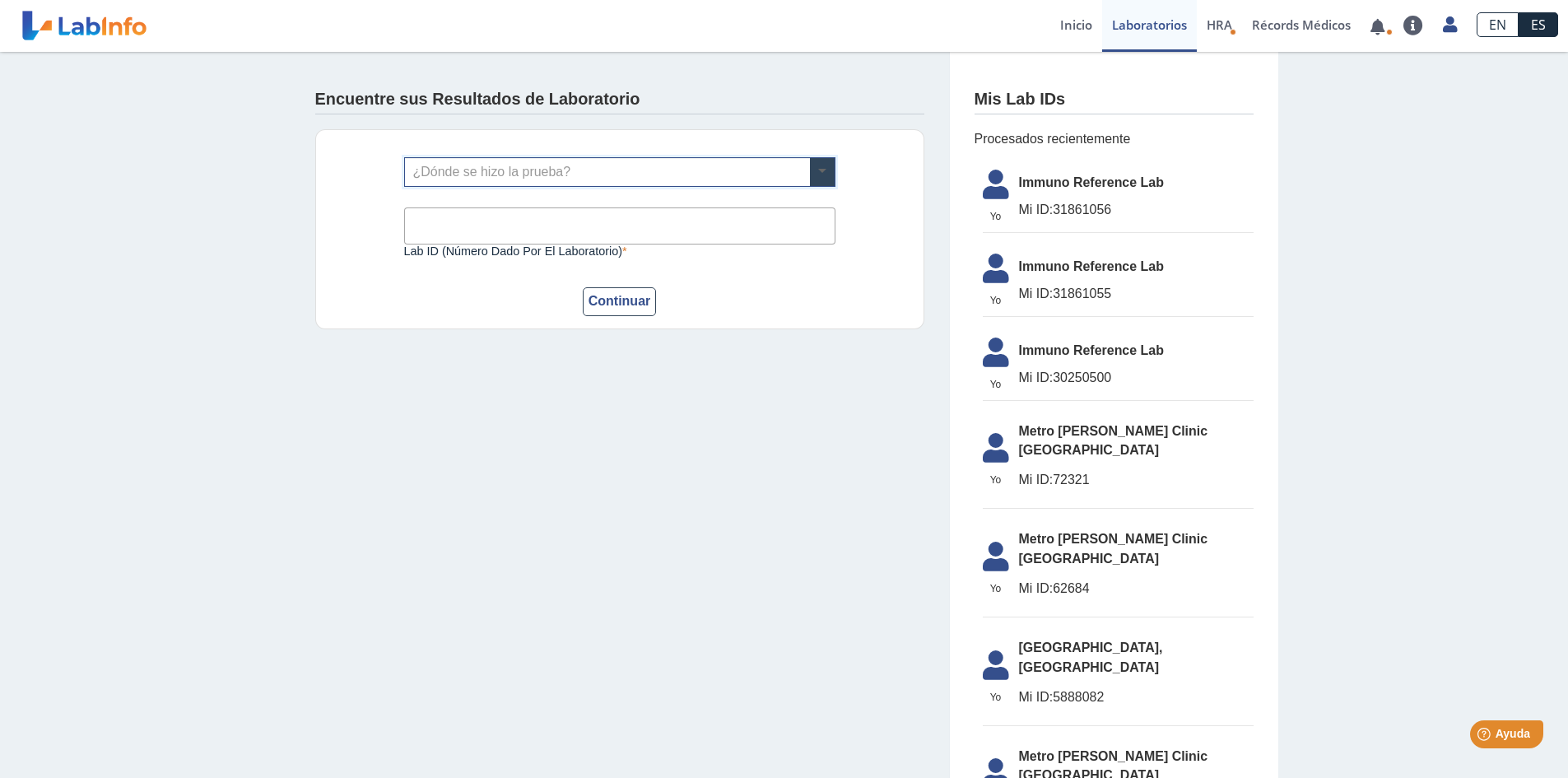
click at [821, 174] on span at bounding box center [822, 172] width 25 height 28
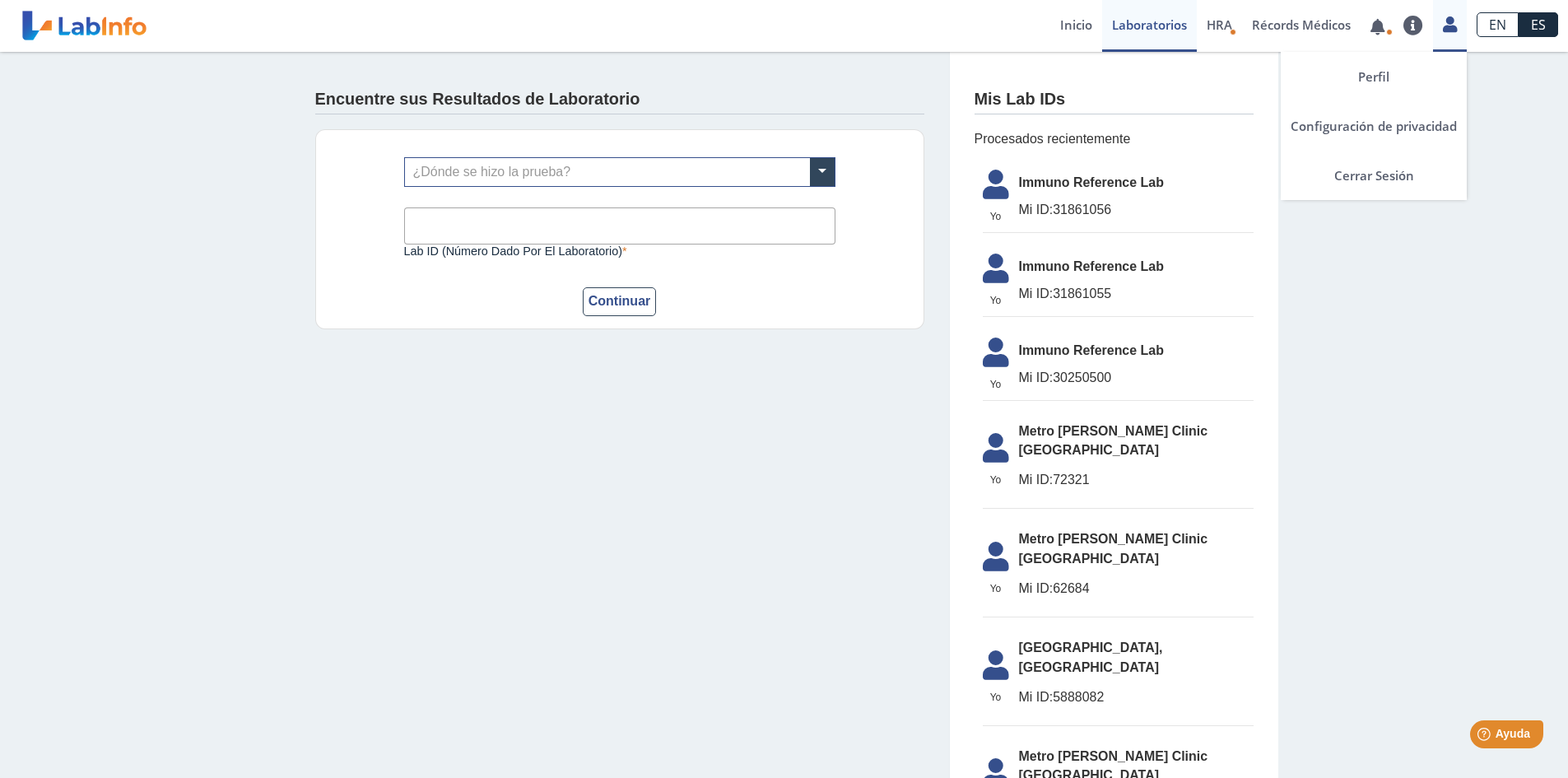
click at [1448, 25] on icon at bounding box center [1450, 24] width 14 height 12
click at [1377, 71] on link "Perfil" at bounding box center [1373, 76] width 186 height 49
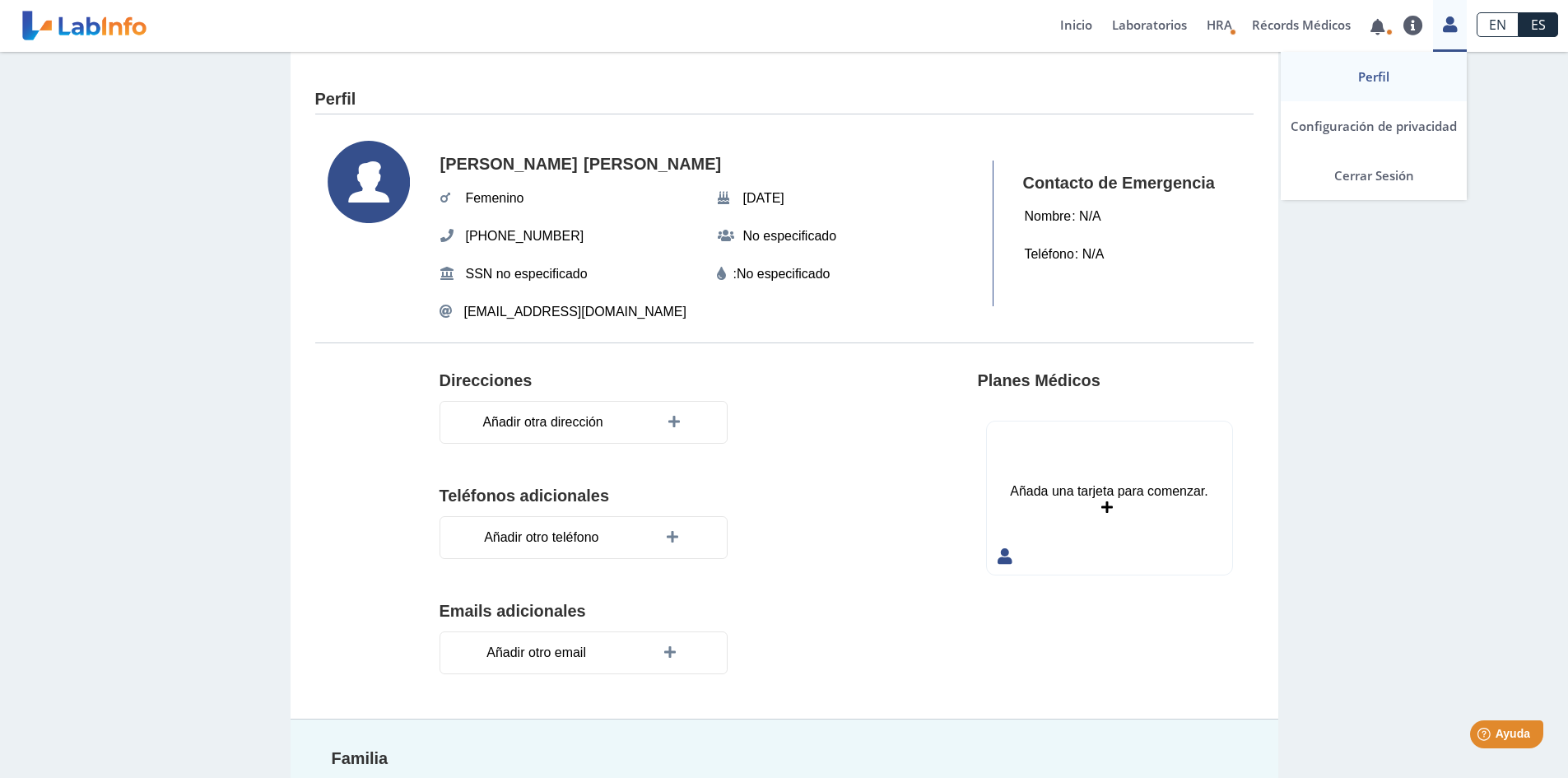
click at [1451, 30] on icon at bounding box center [1450, 24] width 14 height 12
click at [1382, 71] on link "Perfil" at bounding box center [1373, 76] width 186 height 49
click at [1385, 69] on link "Perfil" at bounding box center [1373, 76] width 186 height 49
click at [1450, 23] on icon at bounding box center [1450, 24] width 14 height 12
click at [1377, 76] on link "Perfil" at bounding box center [1373, 76] width 186 height 49
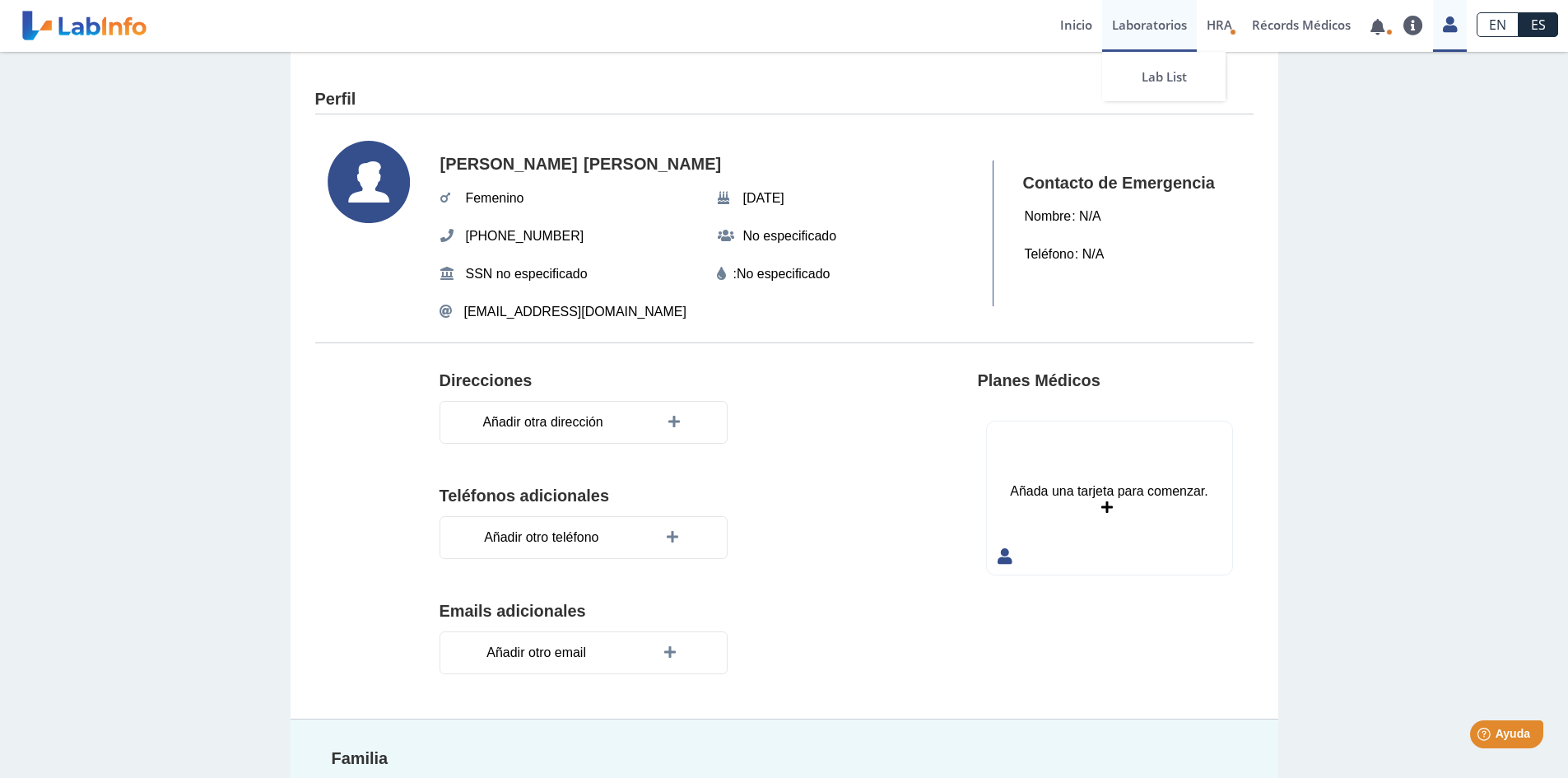
click at [1143, 20] on link "Laboratorios" at bounding box center [1149, 26] width 94 height 52
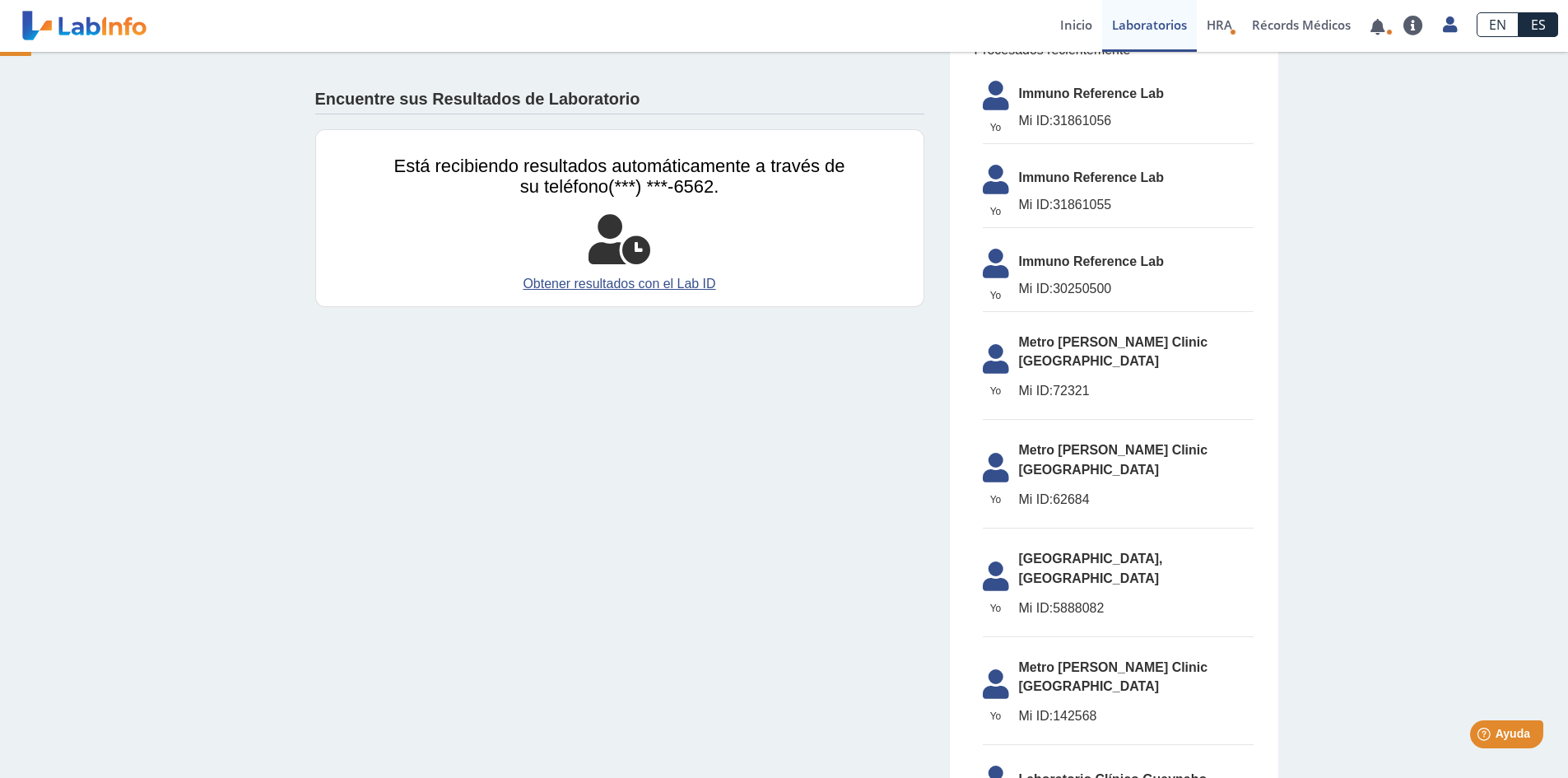
scroll to position [90, 0]
click at [1076, 649] on li "Yo Yo Metro Pavia Clinic Bella Vista Mi ID: 142568" at bounding box center [1118, 697] width 271 height 96
click at [1083, 706] on span "Mi ID: 142568" at bounding box center [1136, 715] width 234 height 19
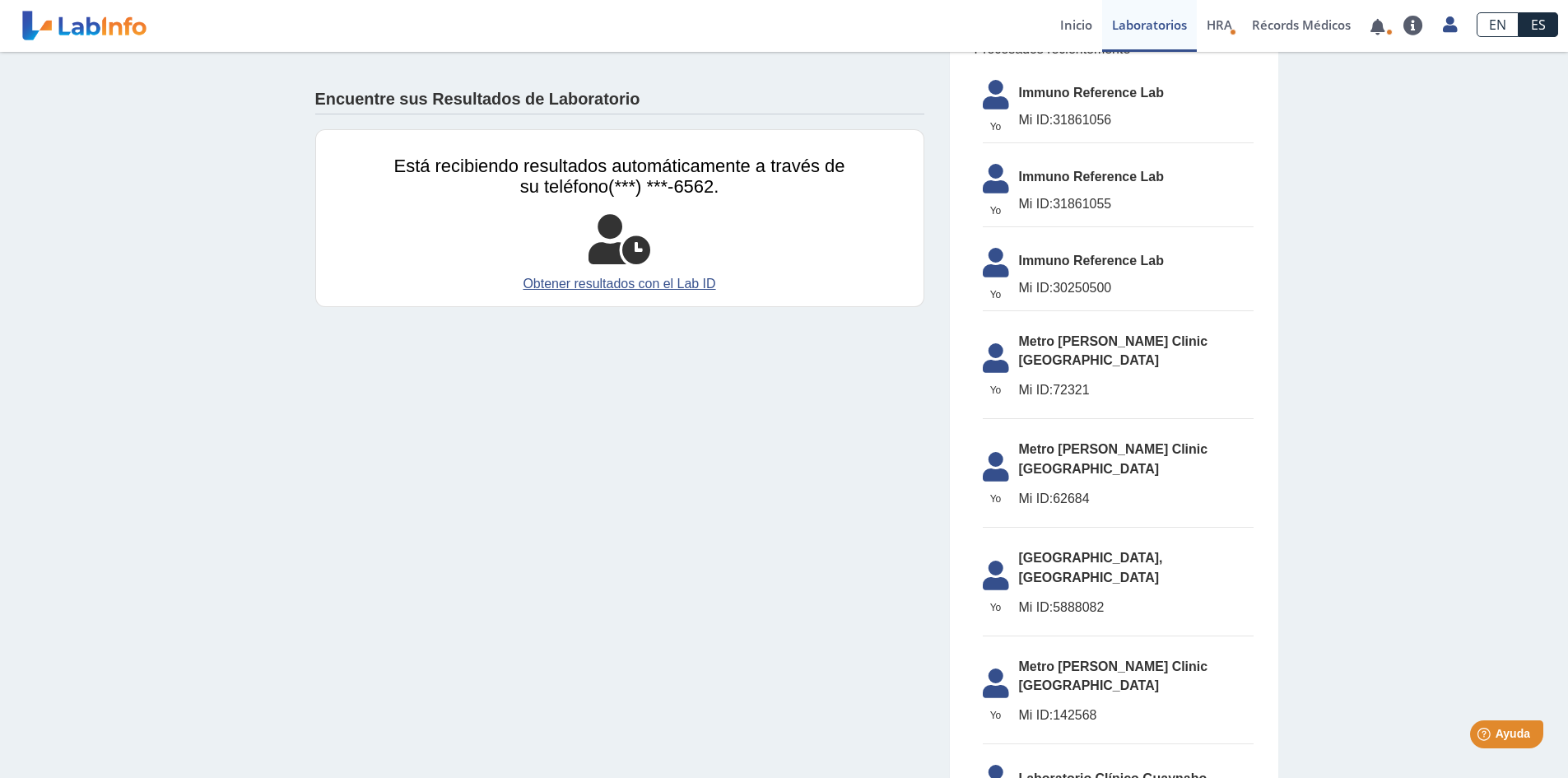
click at [1075, 649] on li "Yo Yo Metro Pavia Clinic Bella Vista Mi ID: 142568" at bounding box center [1118, 697] width 271 height 96
click at [1074, 649] on li "Yo Yo Metro Pavia Clinic Bella Vista Mi ID: 142568" at bounding box center [1118, 697] width 271 height 96
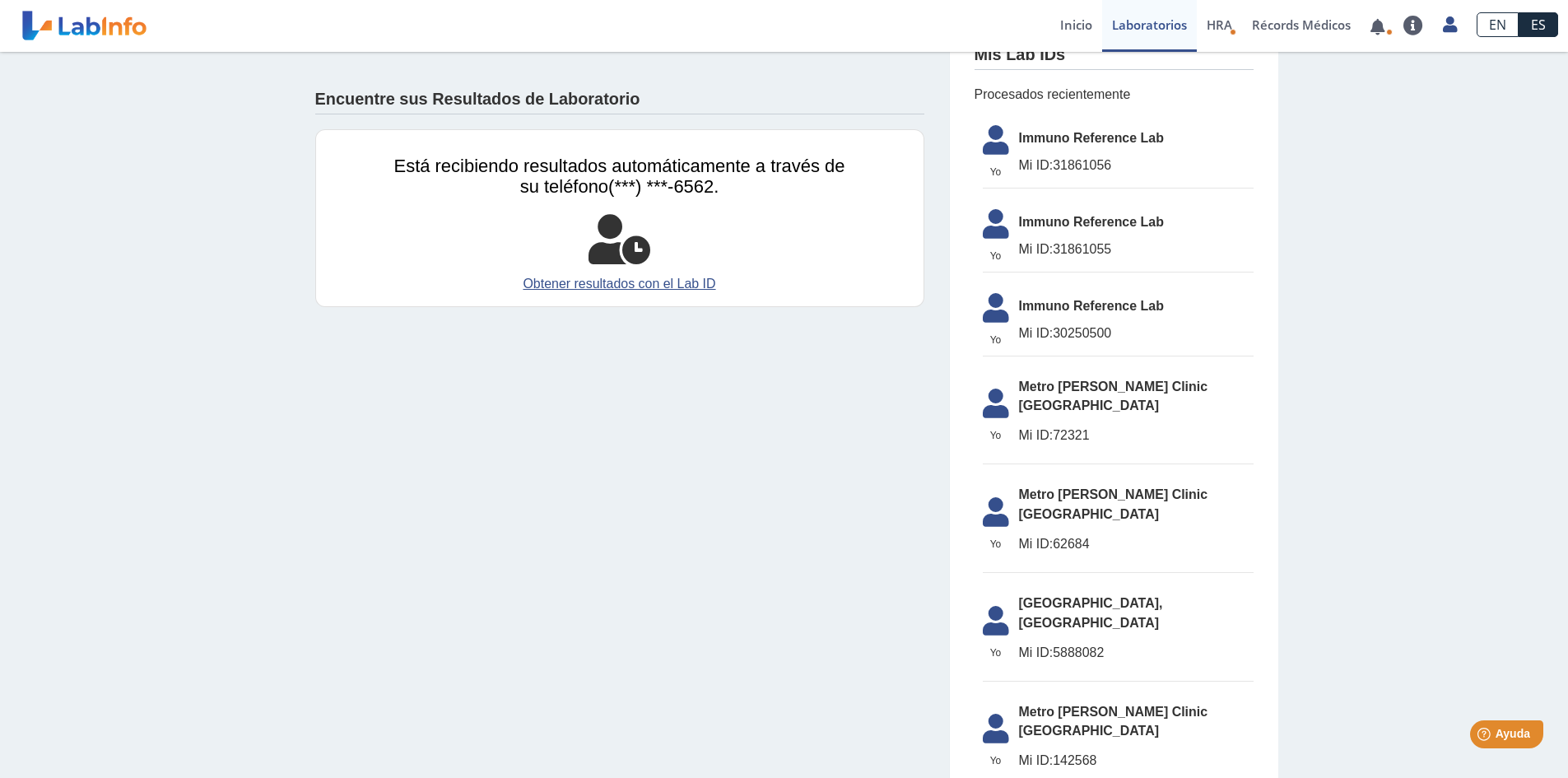
scroll to position [7, 0]
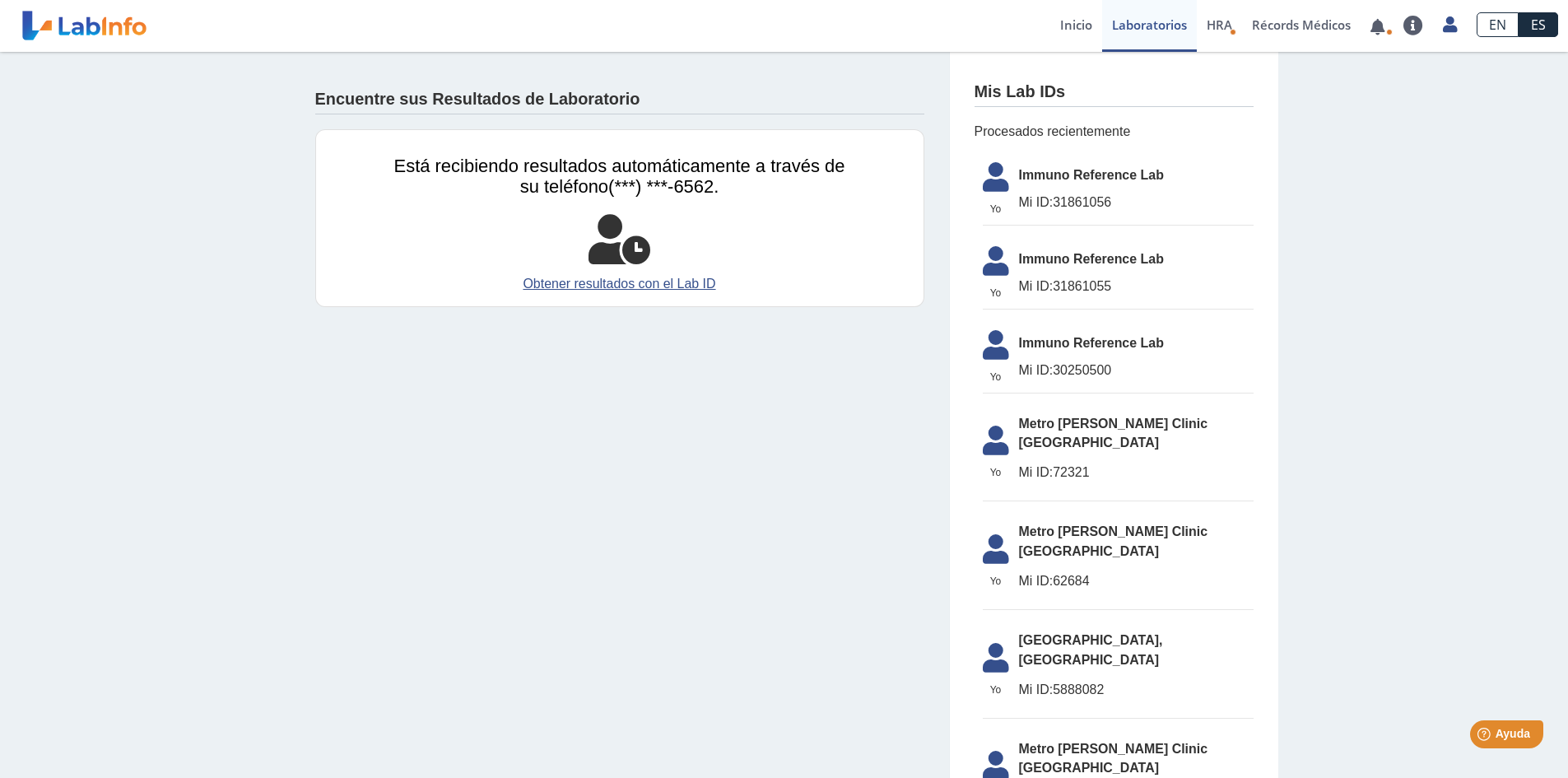
click at [1066, 731] on li "Yo Yo Metro Pavia Clinic Bella Vista Mi ID: 142568" at bounding box center [1118, 779] width 271 height 96
click at [1069, 731] on li "Yo Yo Metro Pavia Clinic Bella Vista Mi ID: 142568" at bounding box center [1118, 779] width 271 height 96
click at [1295, 26] on link "Récords Médicos" at bounding box center [1301, 26] width 118 height 52
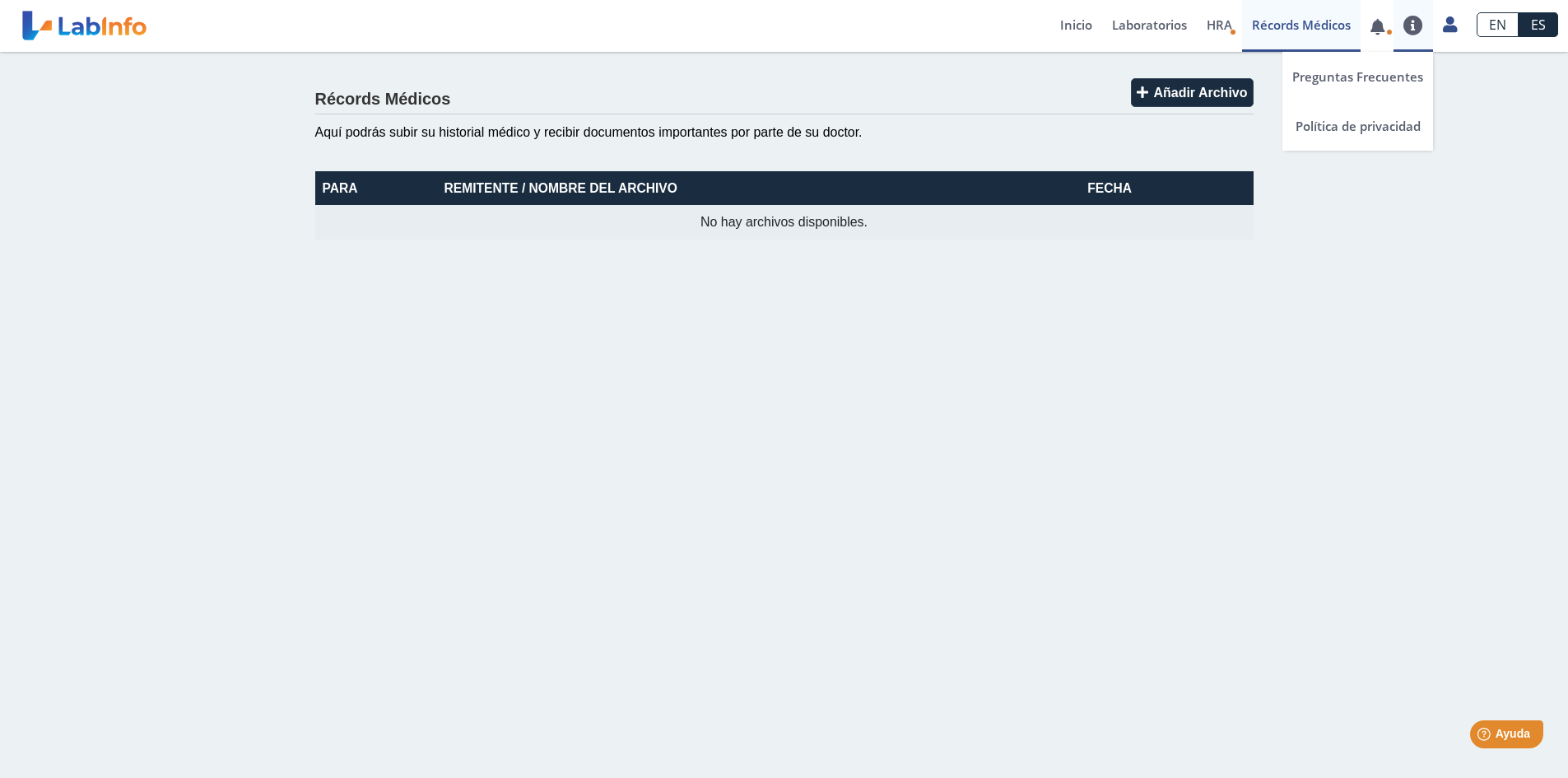
click at [1412, 25] on link at bounding box center [1412, 25] width 40 height 19
click at [1073, 29] on link "Inicio" at bounding box center [1076, 26] width 52 height 52
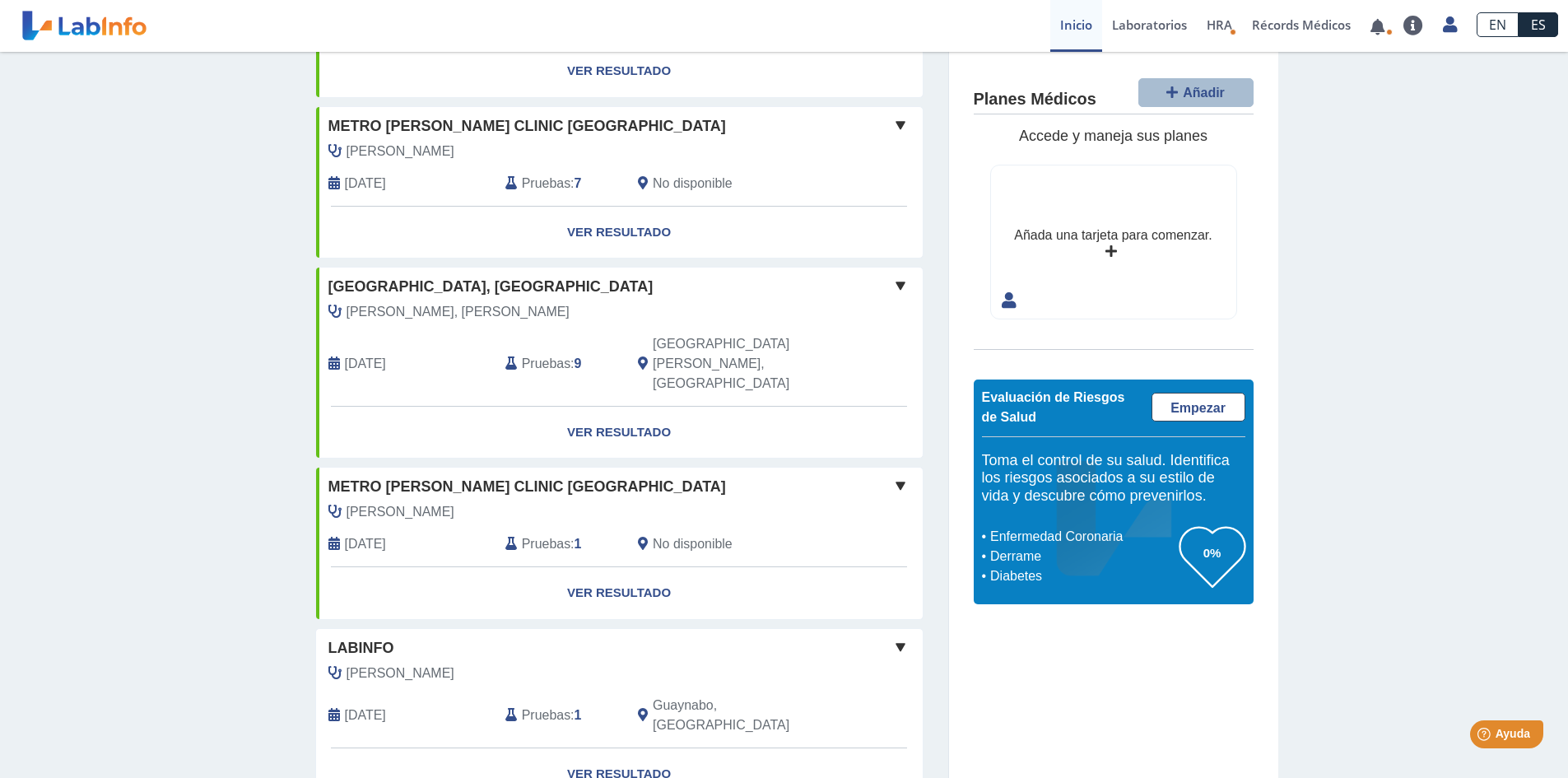
scroll to position [416, 0]
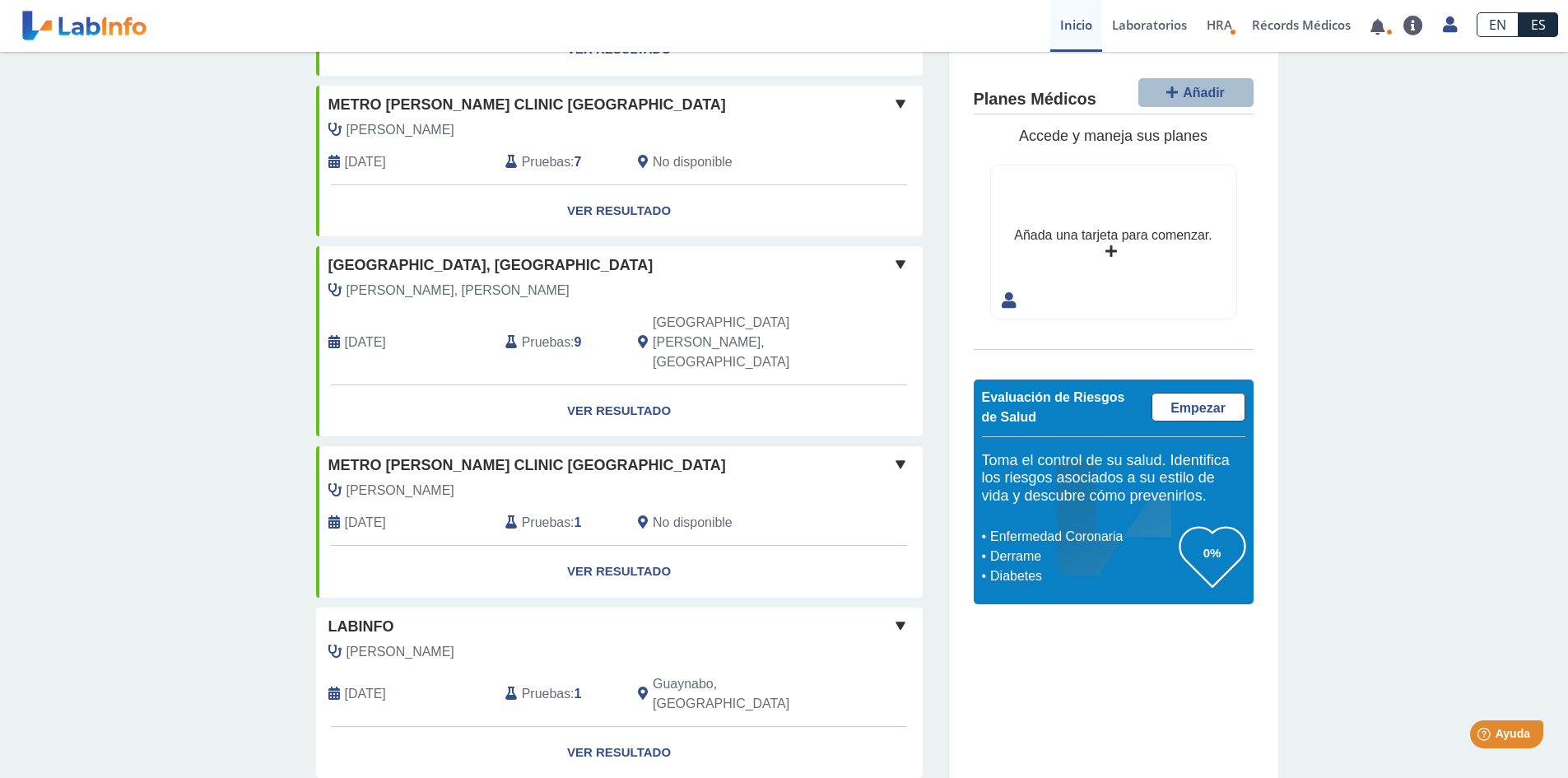
click at [410, 286] on span "[PERSON_NAME], [PERSON_NAME]" at bounding box center [457, 290] width 223 height 19
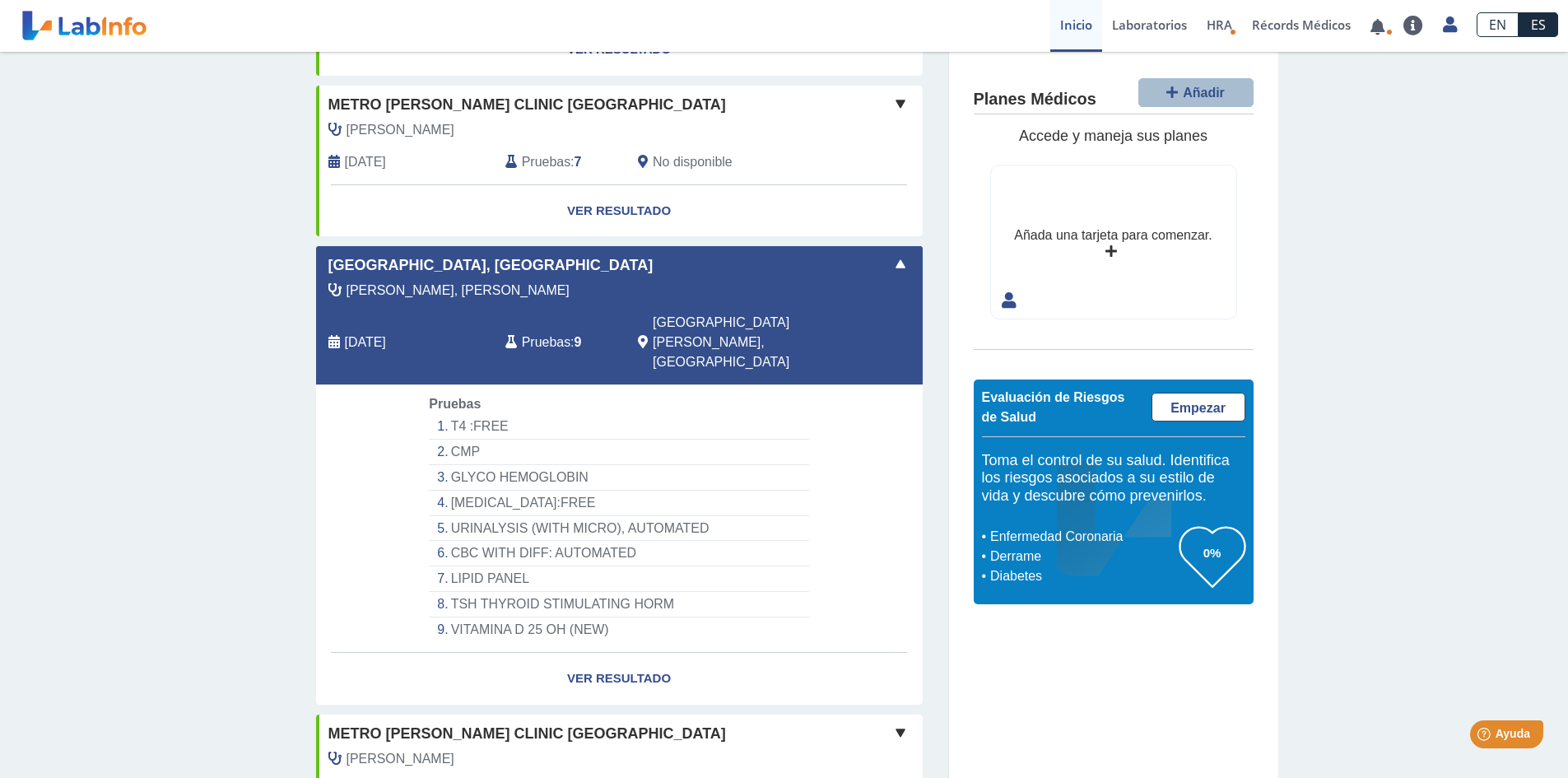
click at [551, 414] on li "T4 :FREE" at bounding box center [618, 427] width 380 height 26
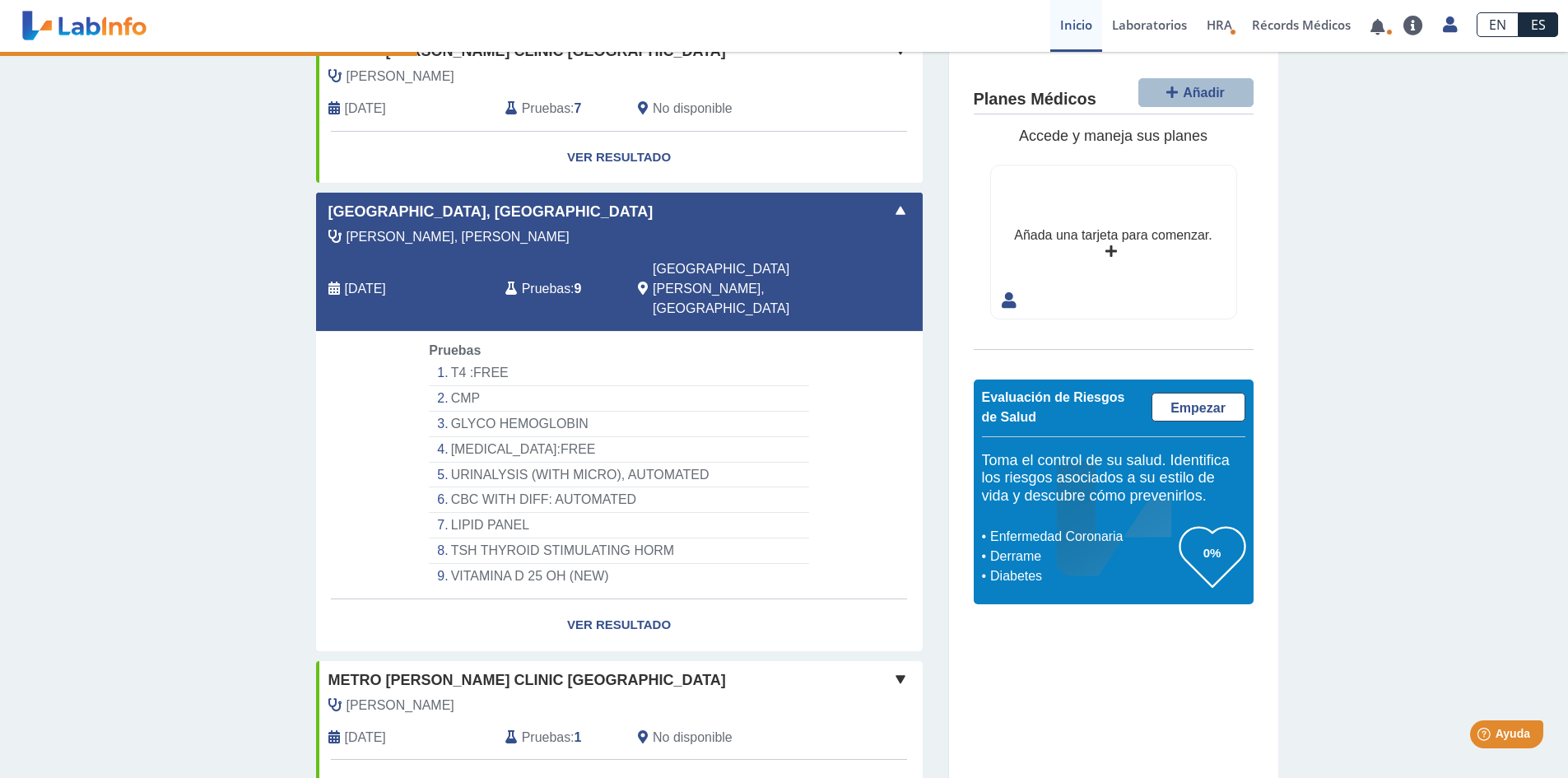
scroll to position [498, 0]
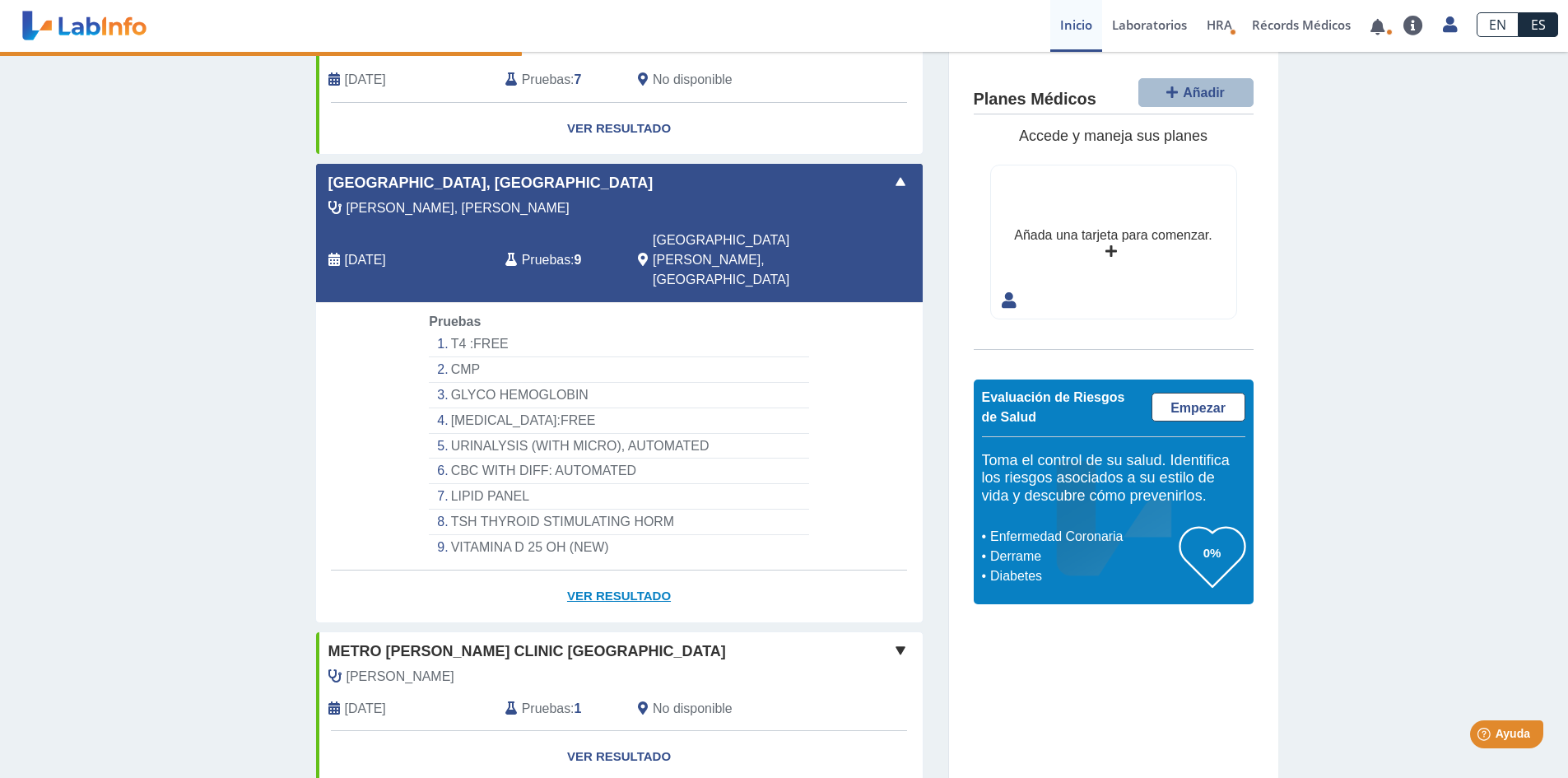
click at [627, 571] on link "Ver Resultado" at bounding box center [618, 596] width 606 height 52
click at [626, 571] on link "Ver Resultado" at bounding box center [618, 596] width 606 height 52
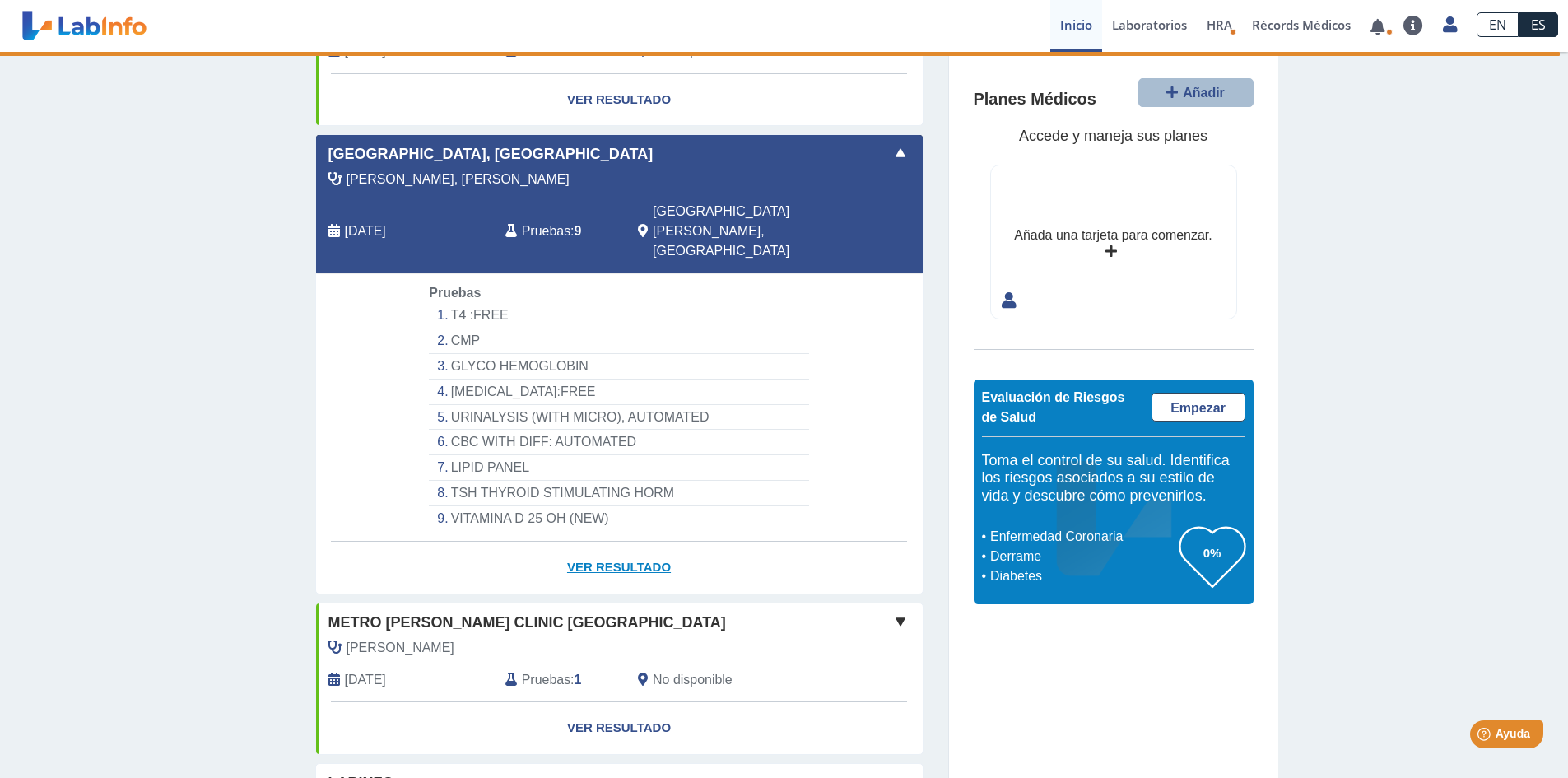
scroll to position [519, 0]
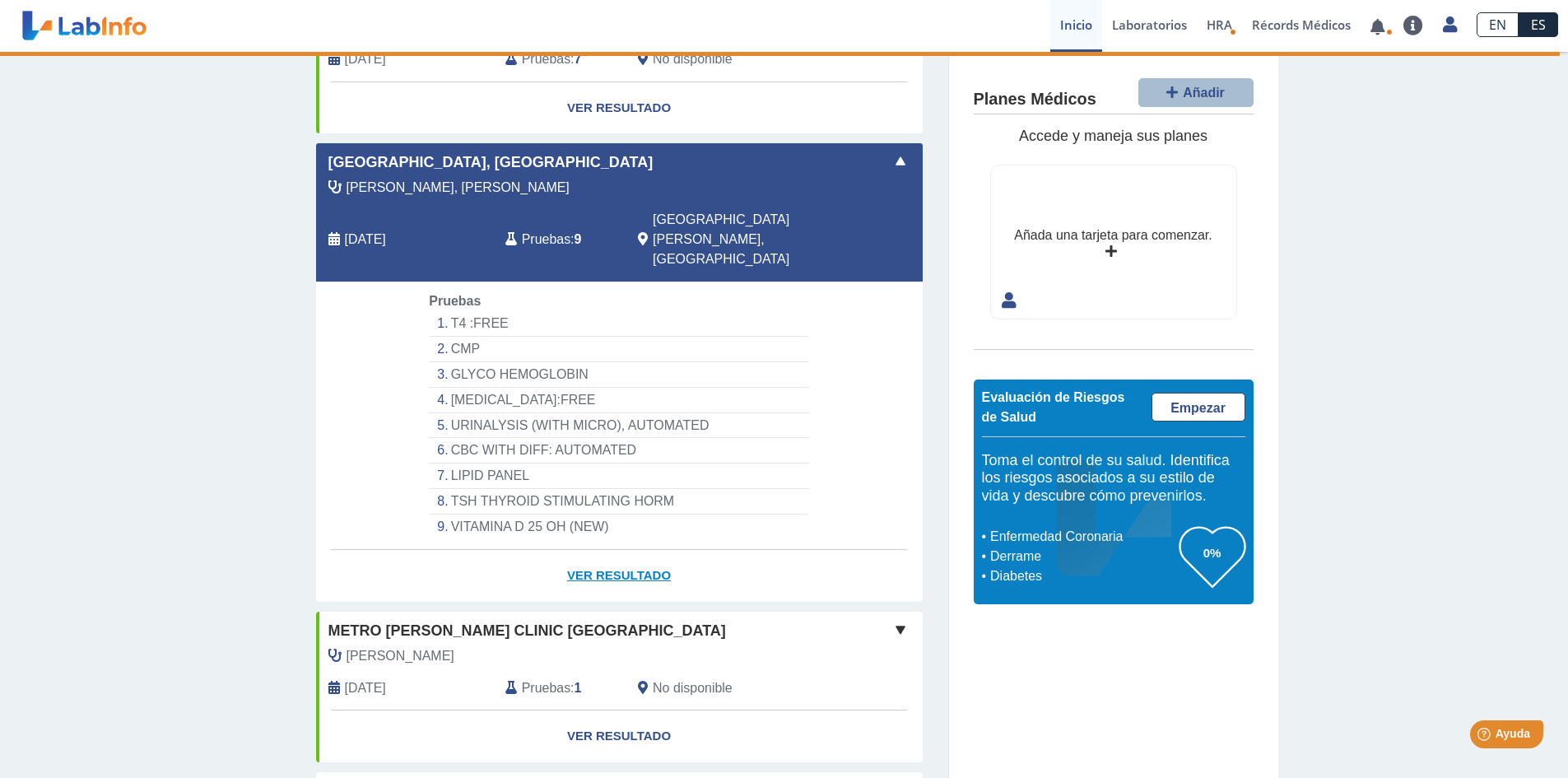
click at [619, 550] on link "Ver Resultado" at bounding box center [618, 576] width 606 height 52
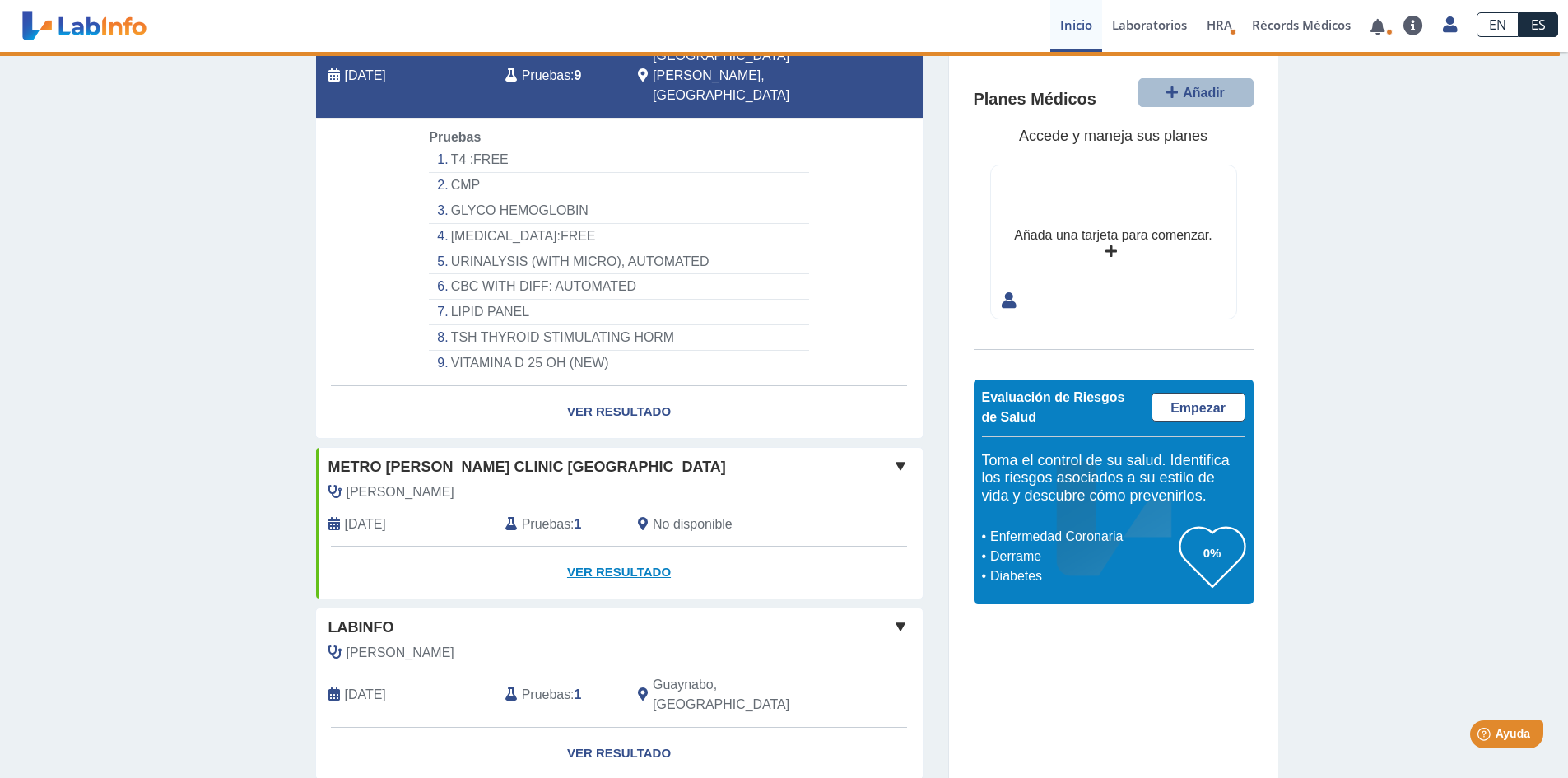
scroll to position [684, 0]
select select "********"
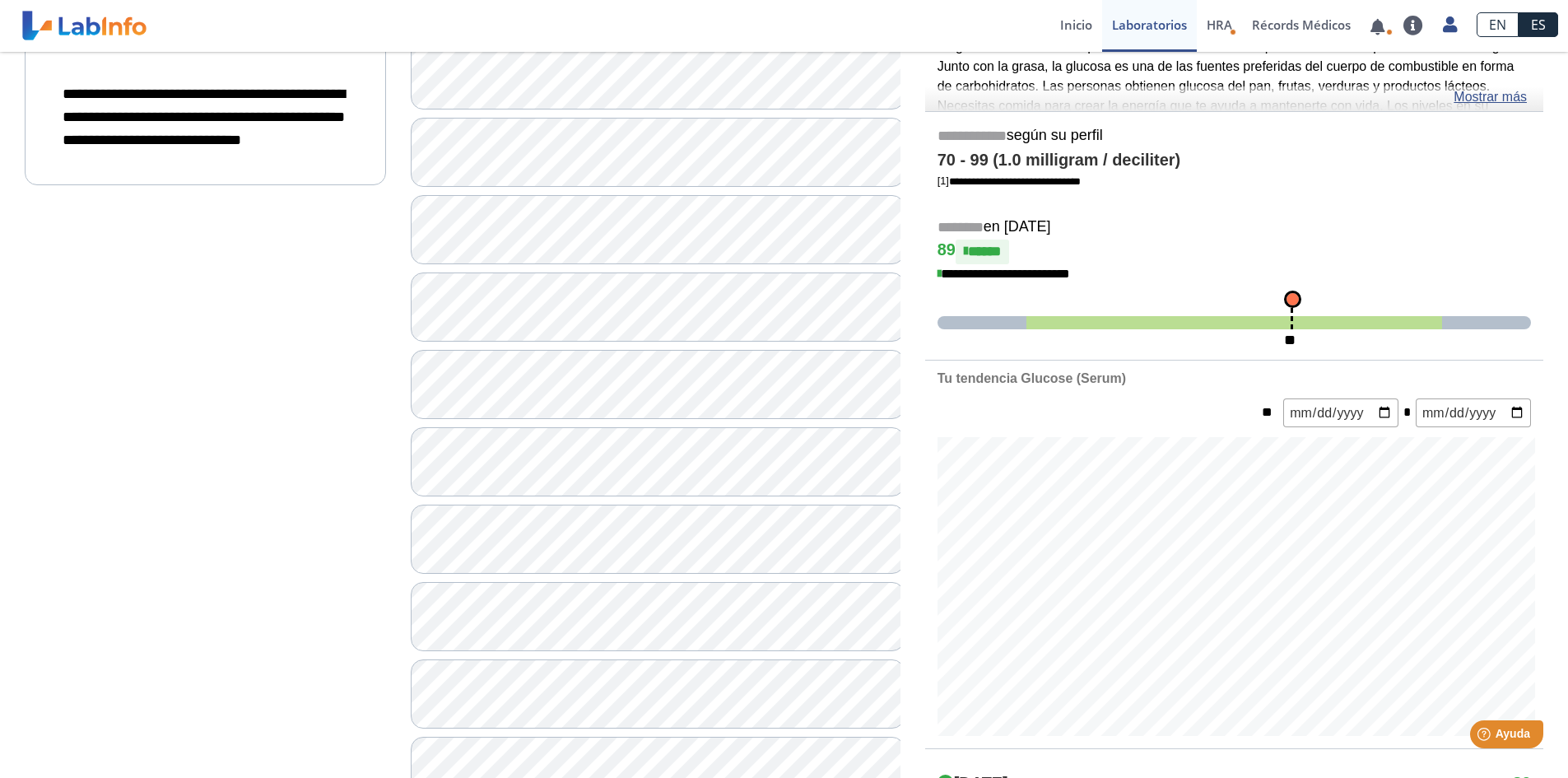
scroll to position [247, 0]
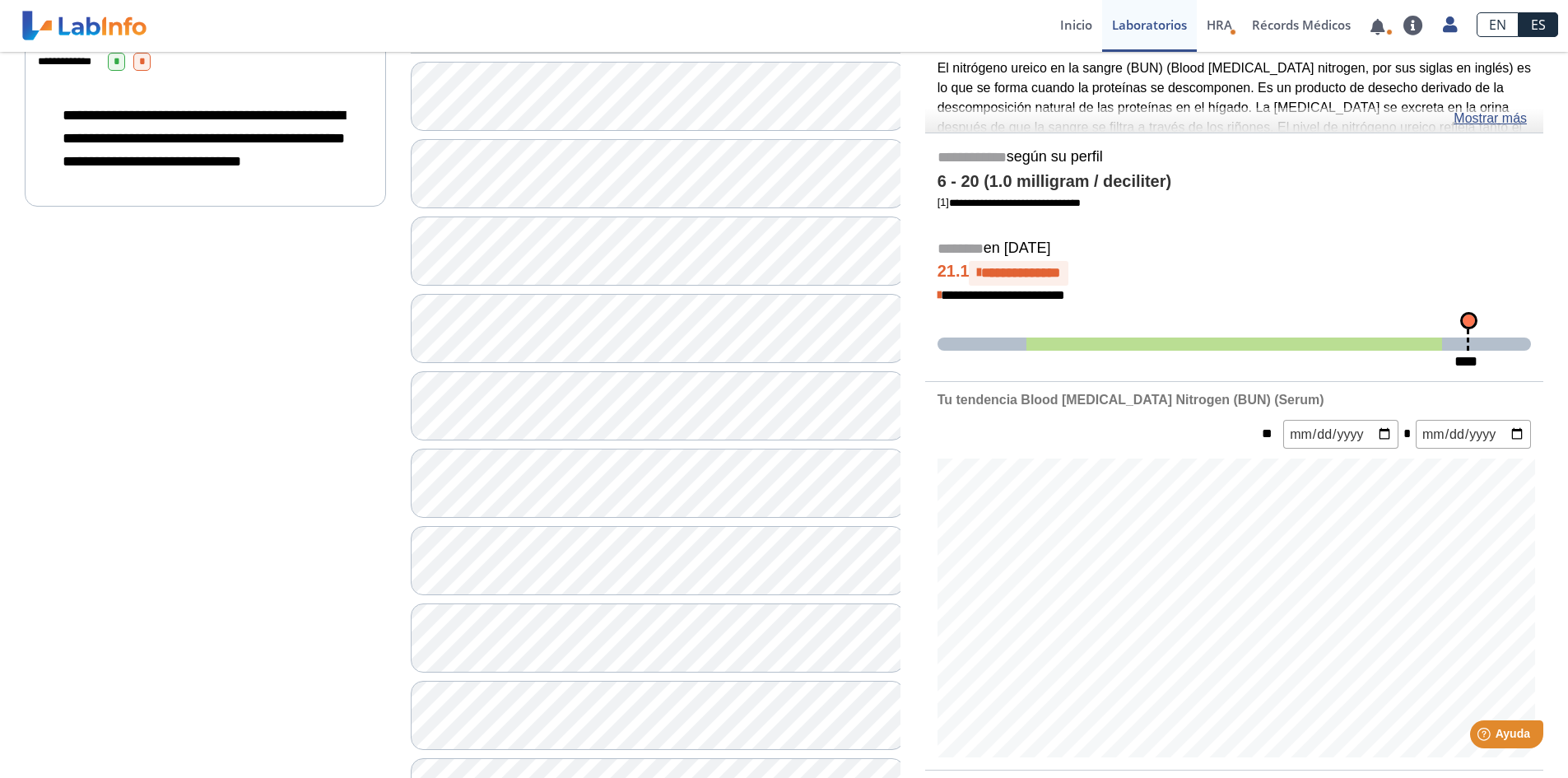
scroll to position [247, 0]
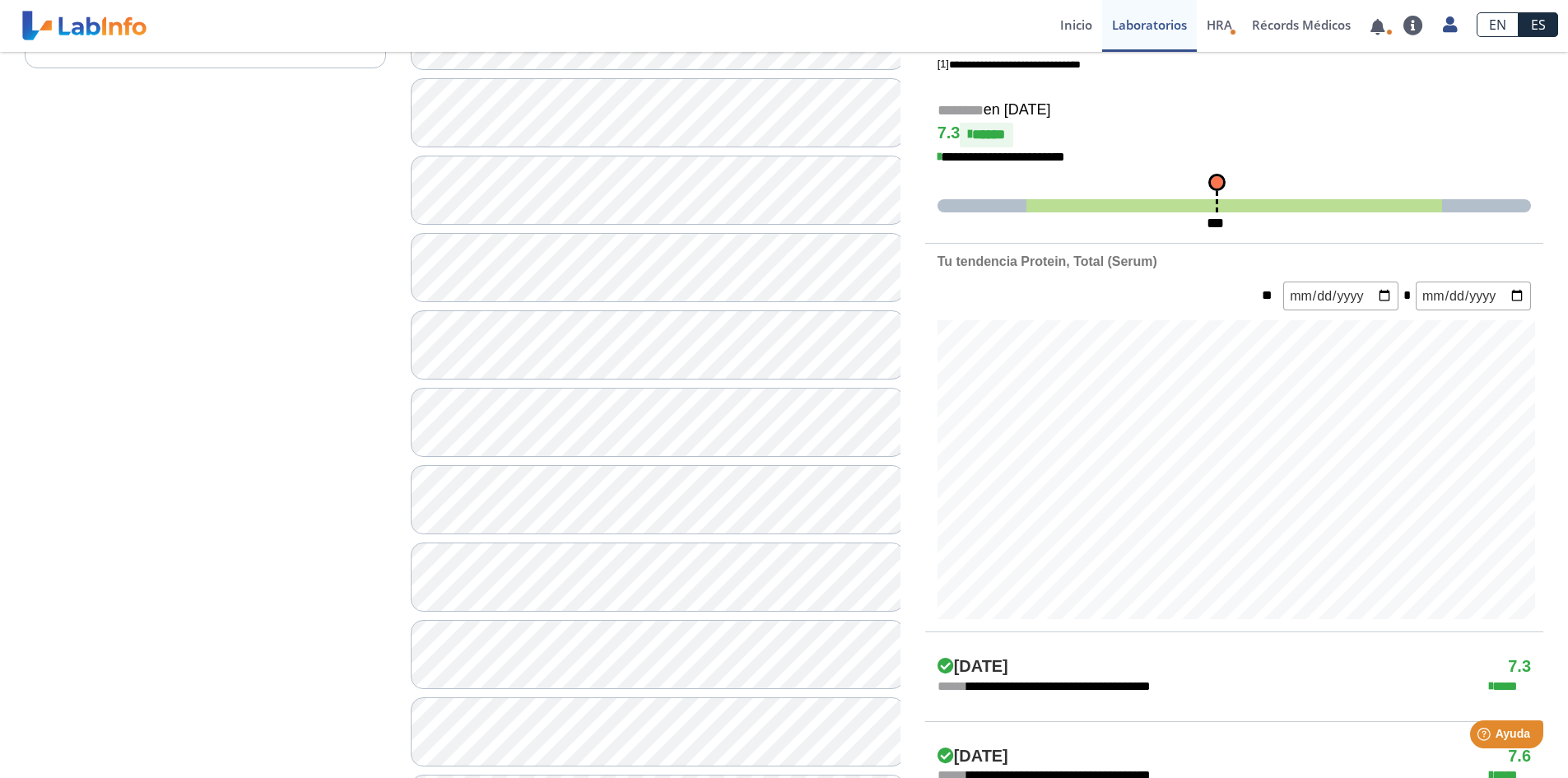
scroll to position [412, 0]
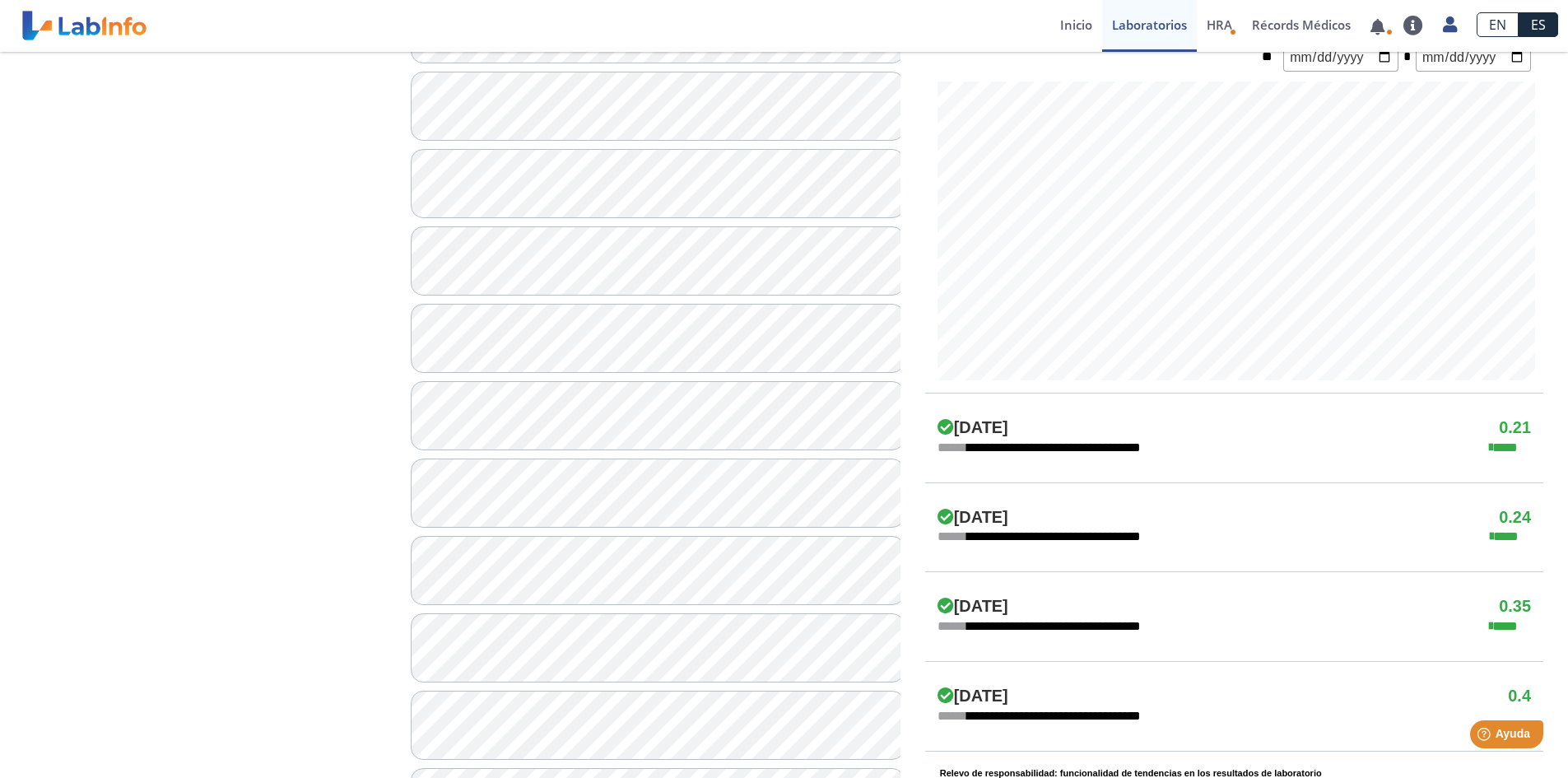
scroll to position [659, 0]
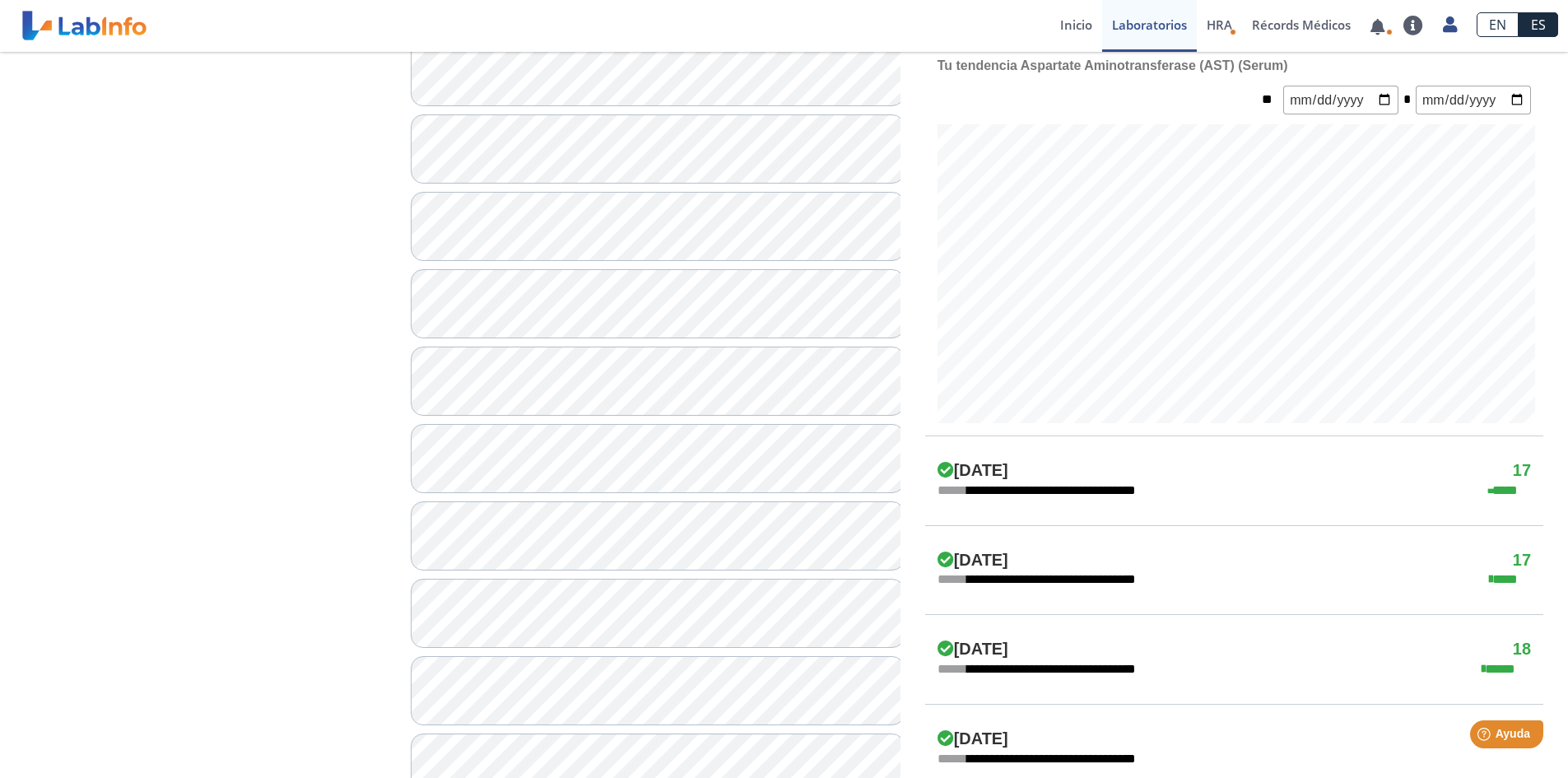
scroll to position [576, 0]
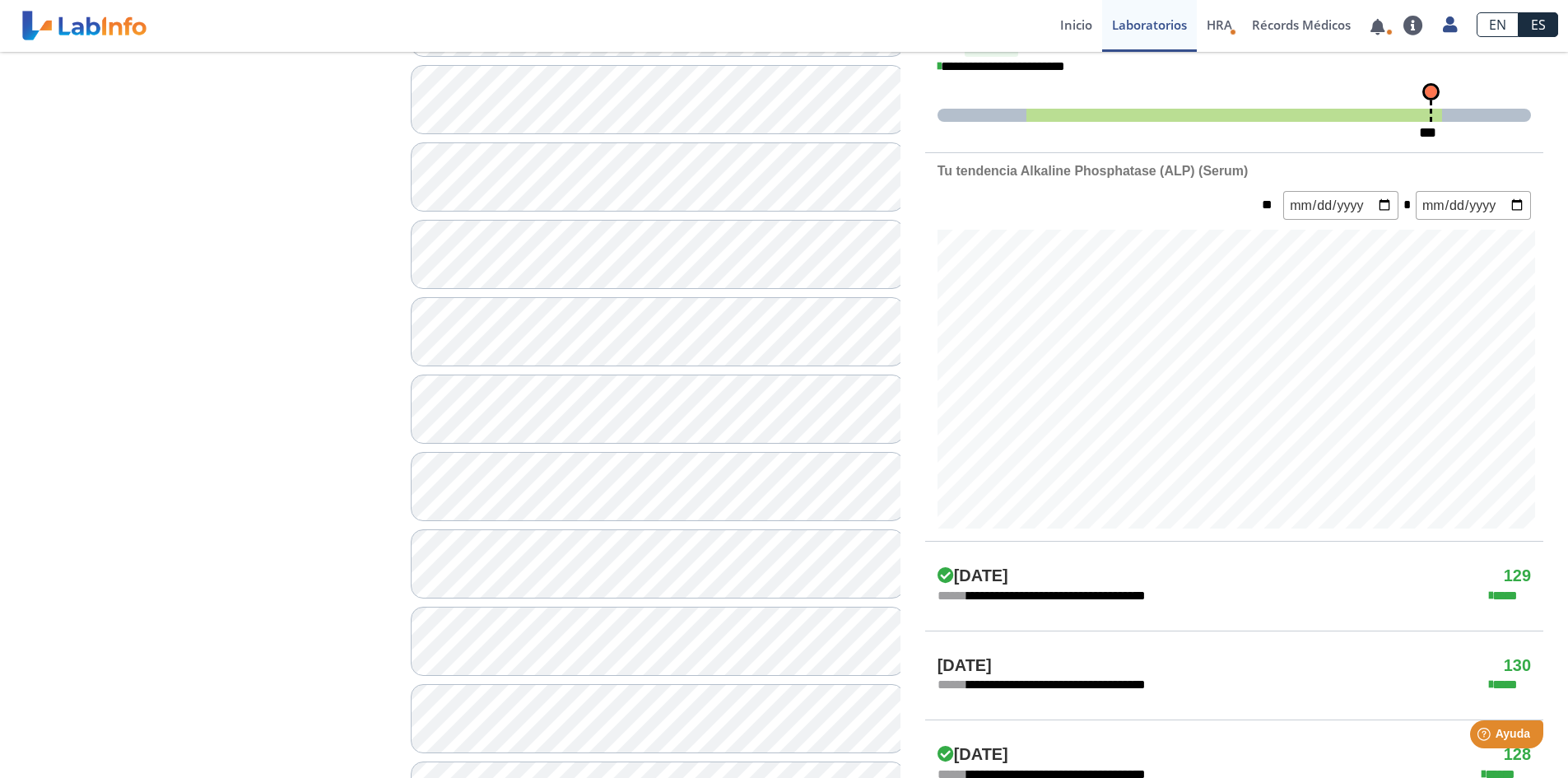
scroll to position [494, 0]
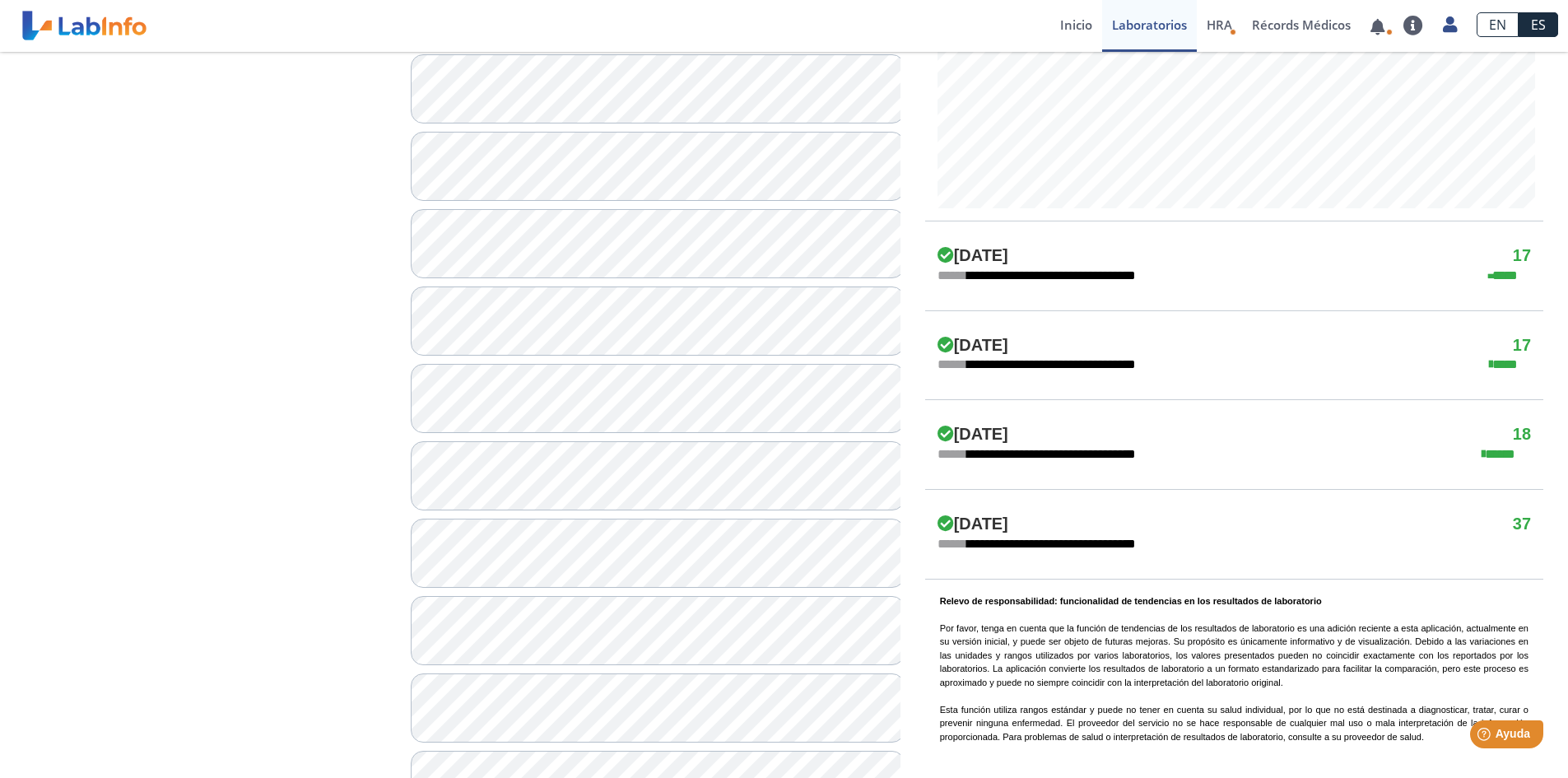
scroll to position [906, 0]
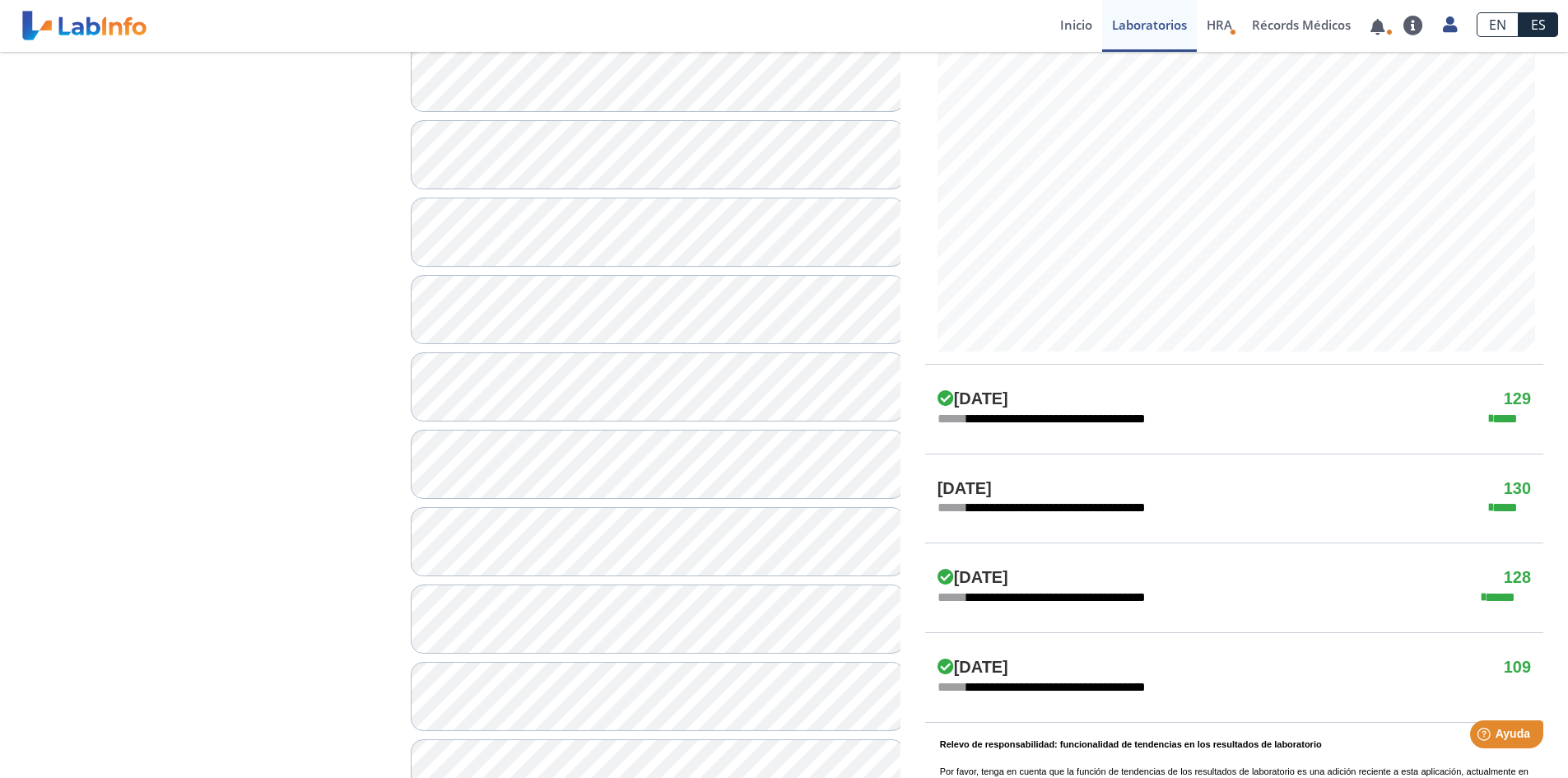
scroll to position [659, 0]
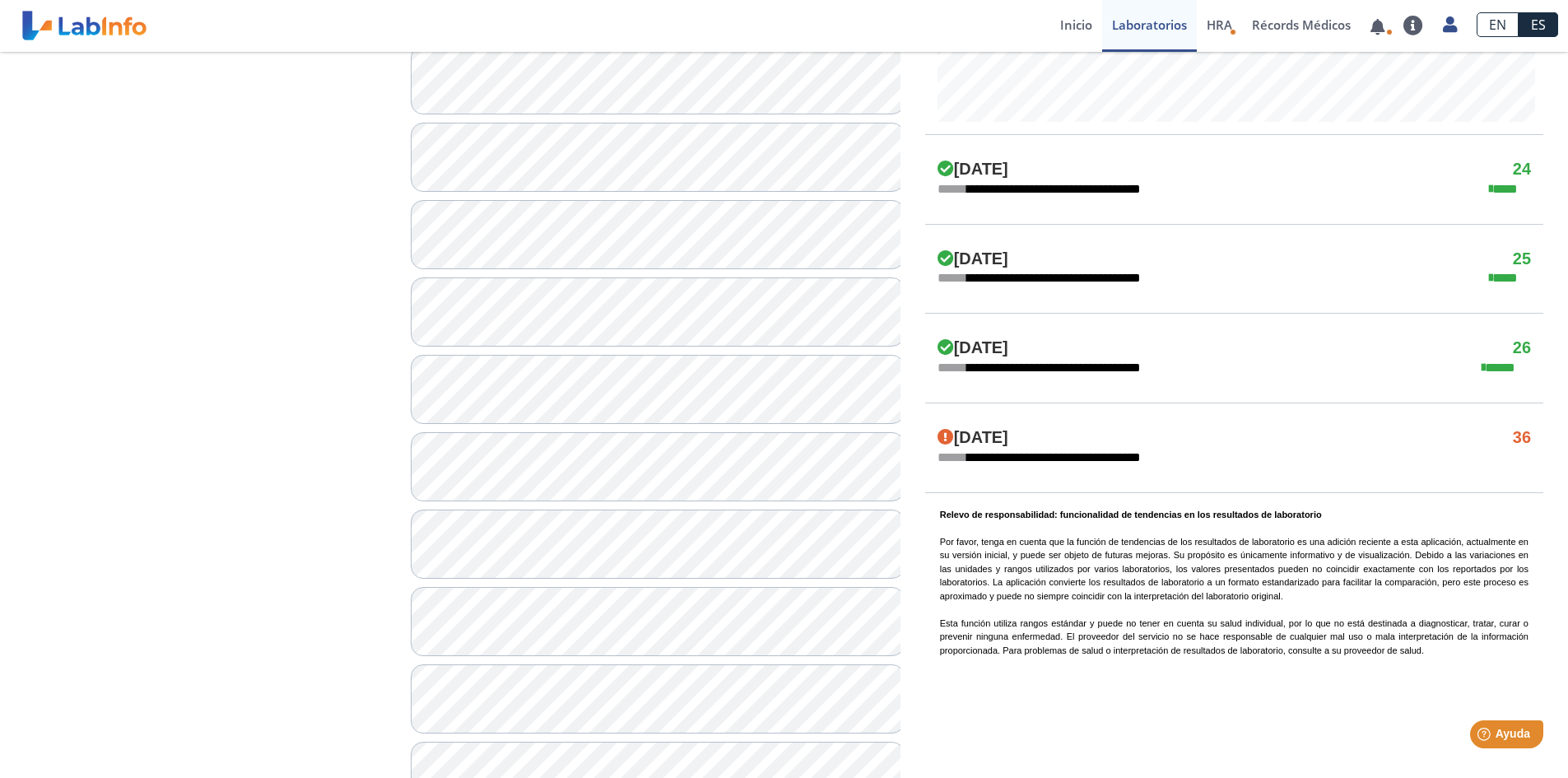
scroll to position [906, 0]
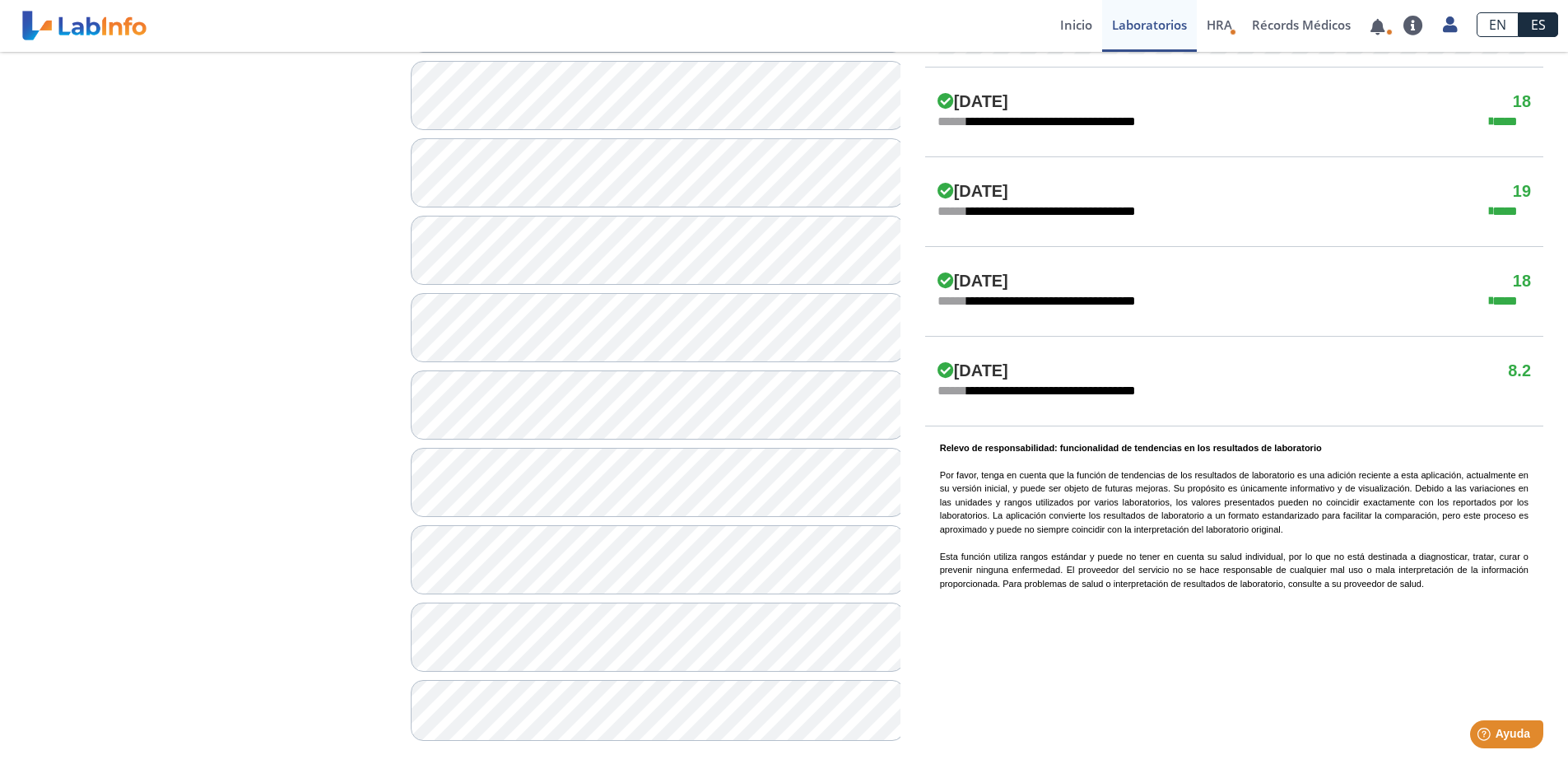
scroll to position [943, 0]
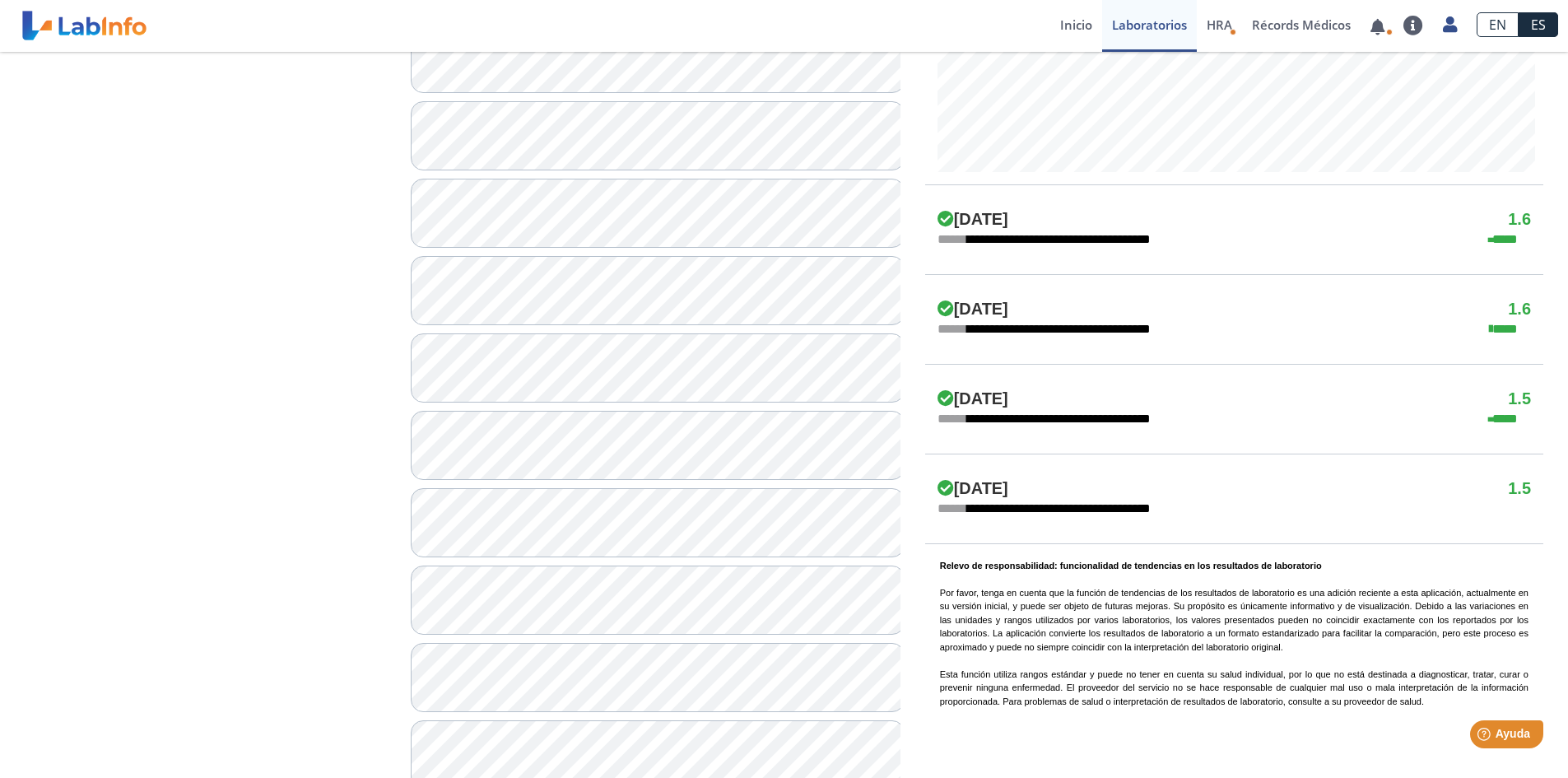
scroll to position [860, 0]
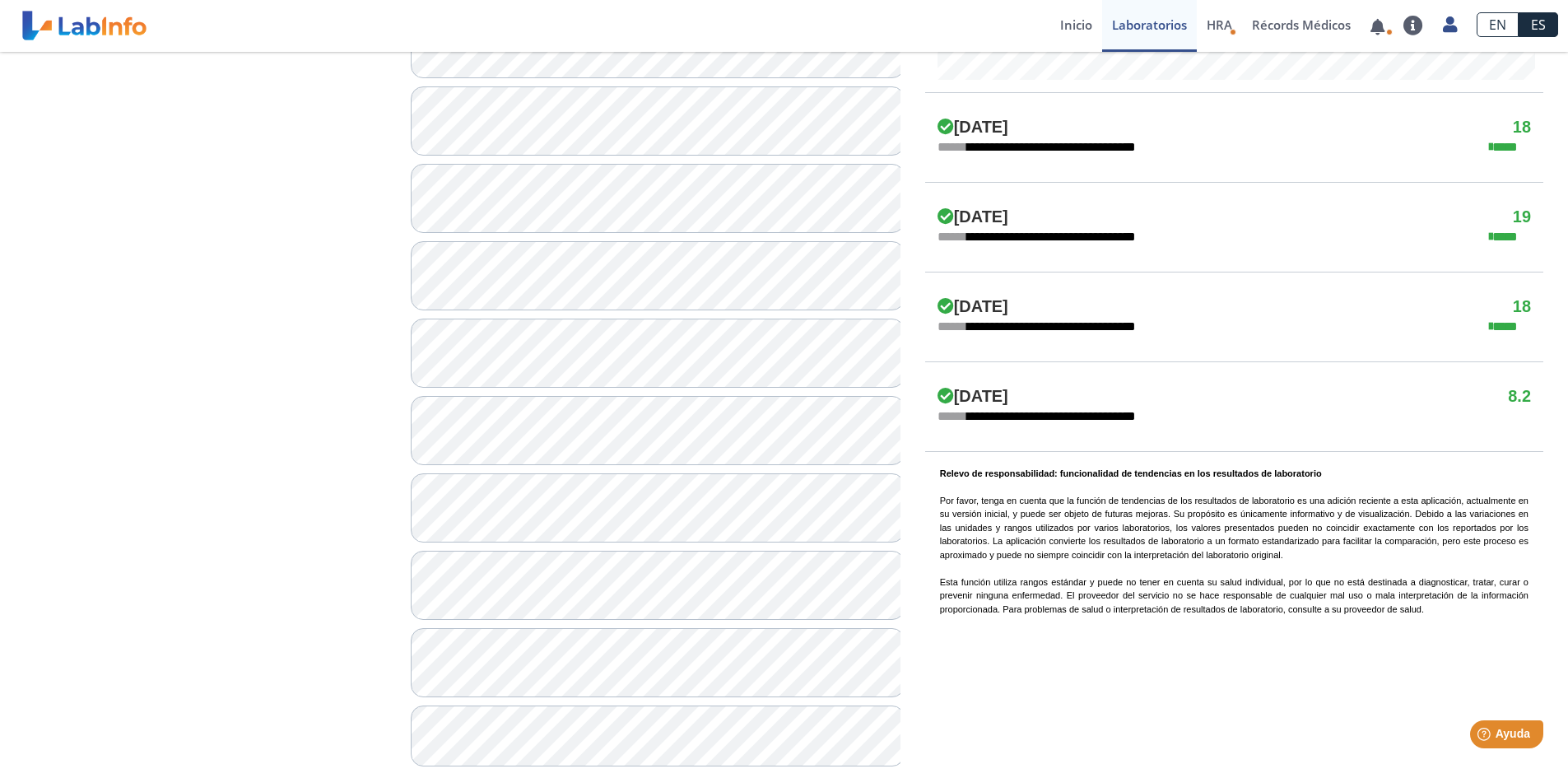
scroll to position [943, 0]
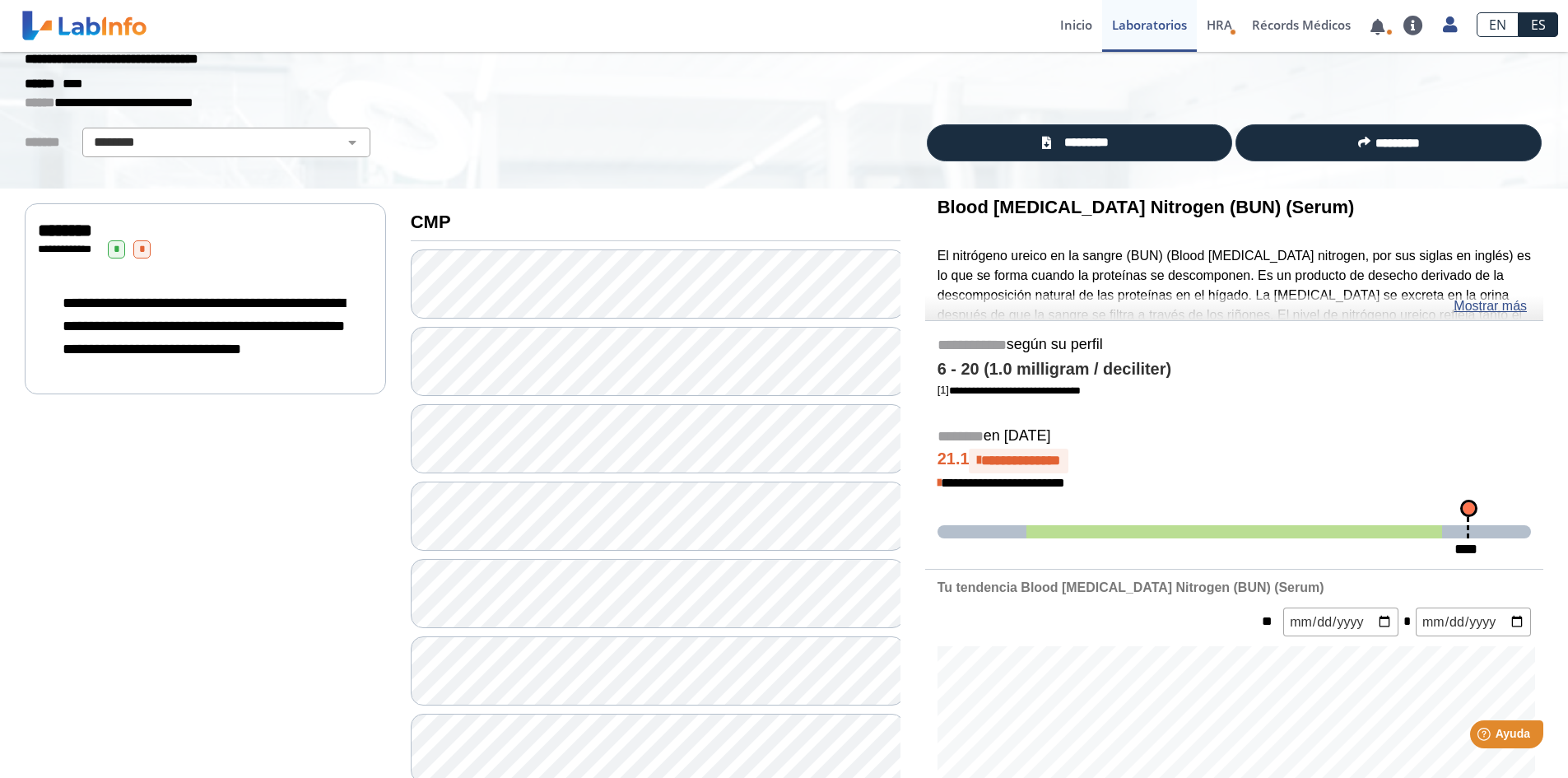
scroll to position [82, 0]
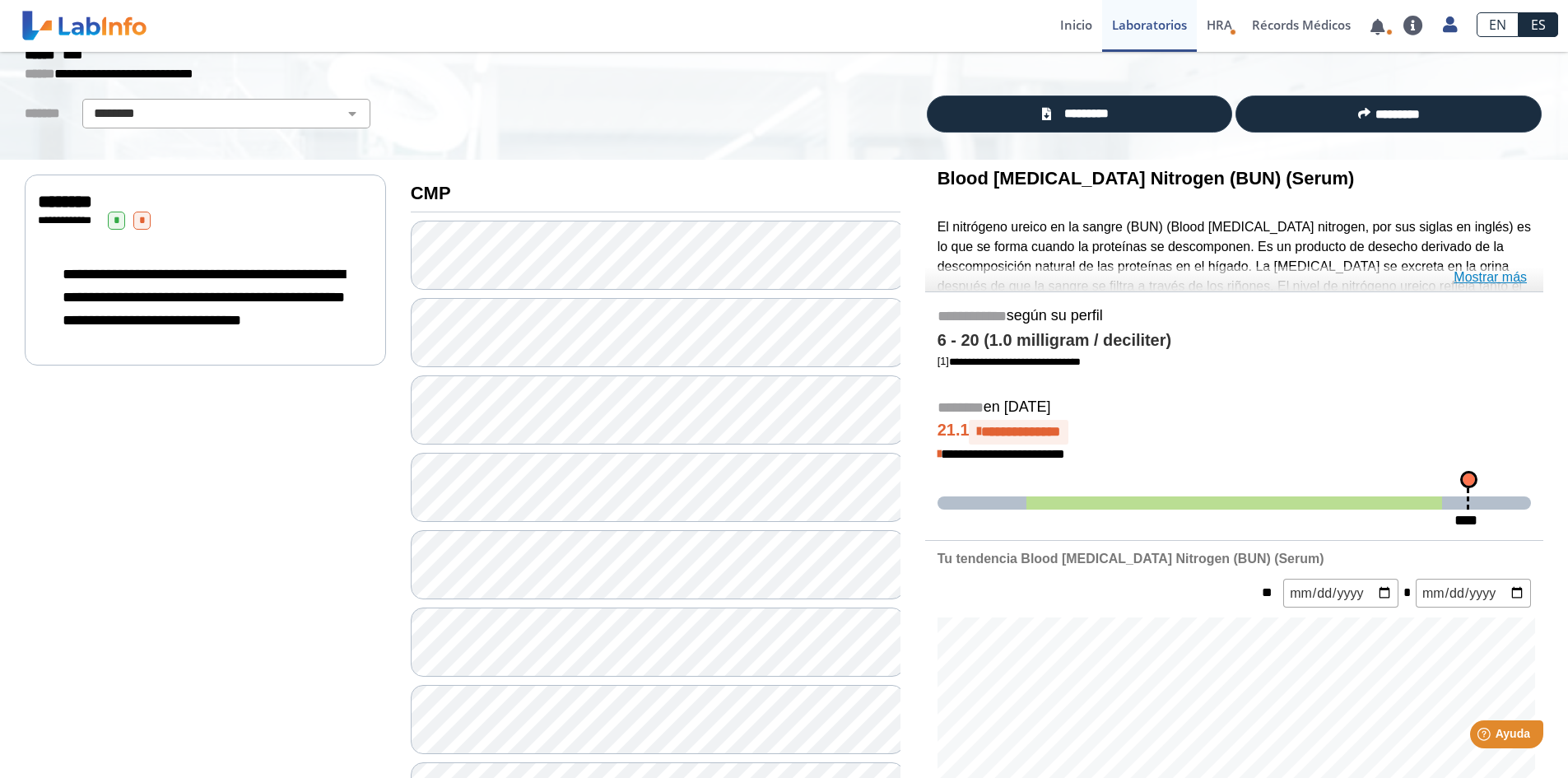
click at [1495, 279] on link "Mostrar más" at bounding box center [1489, 277] width 73 height 19
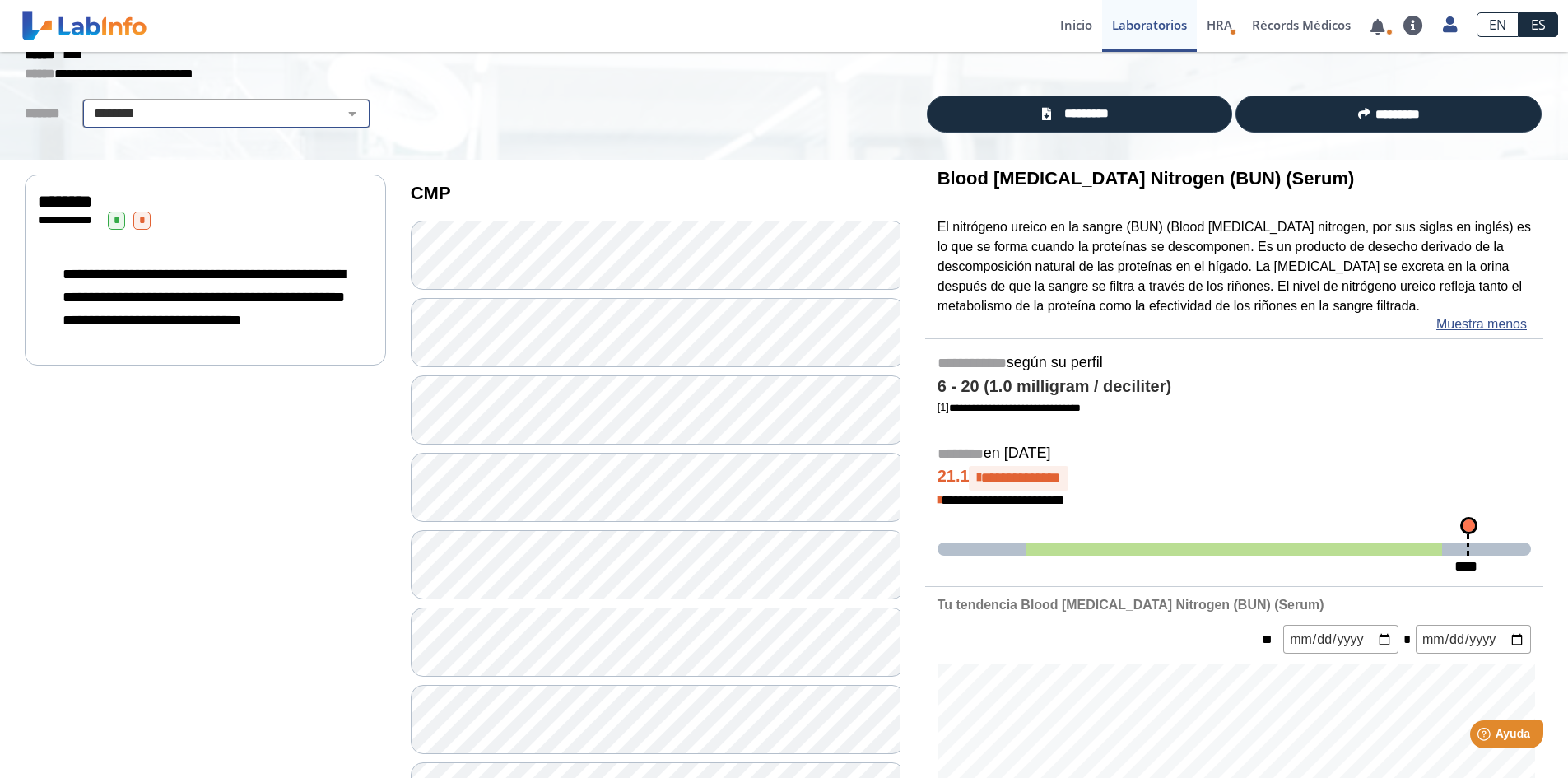
click at [341, 101] on div "**********" at bounding box center [226, 114] width 288 height 30
drag, startPoint x: 328, startPoint y: 106, endPoint x: 336, endPoint y: 107, distance: 8.1
click at [328, 106] on select "**********" at bounding box center [226, 113] width 279 height 19
select select
click at [87, 104] on select "**********" at bounding box center [226, 113] width 279 height 19
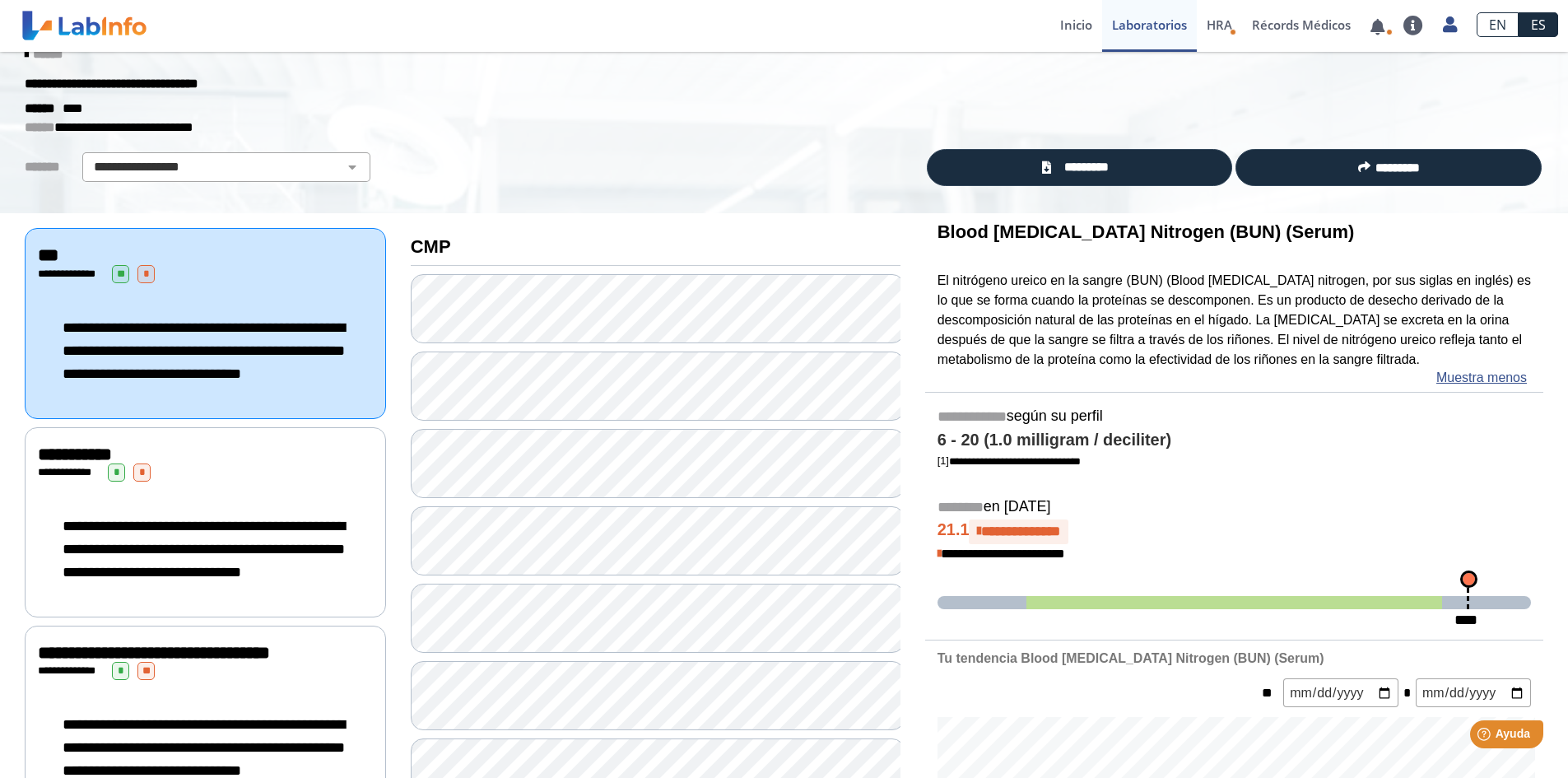
scroll to position [0, 0]
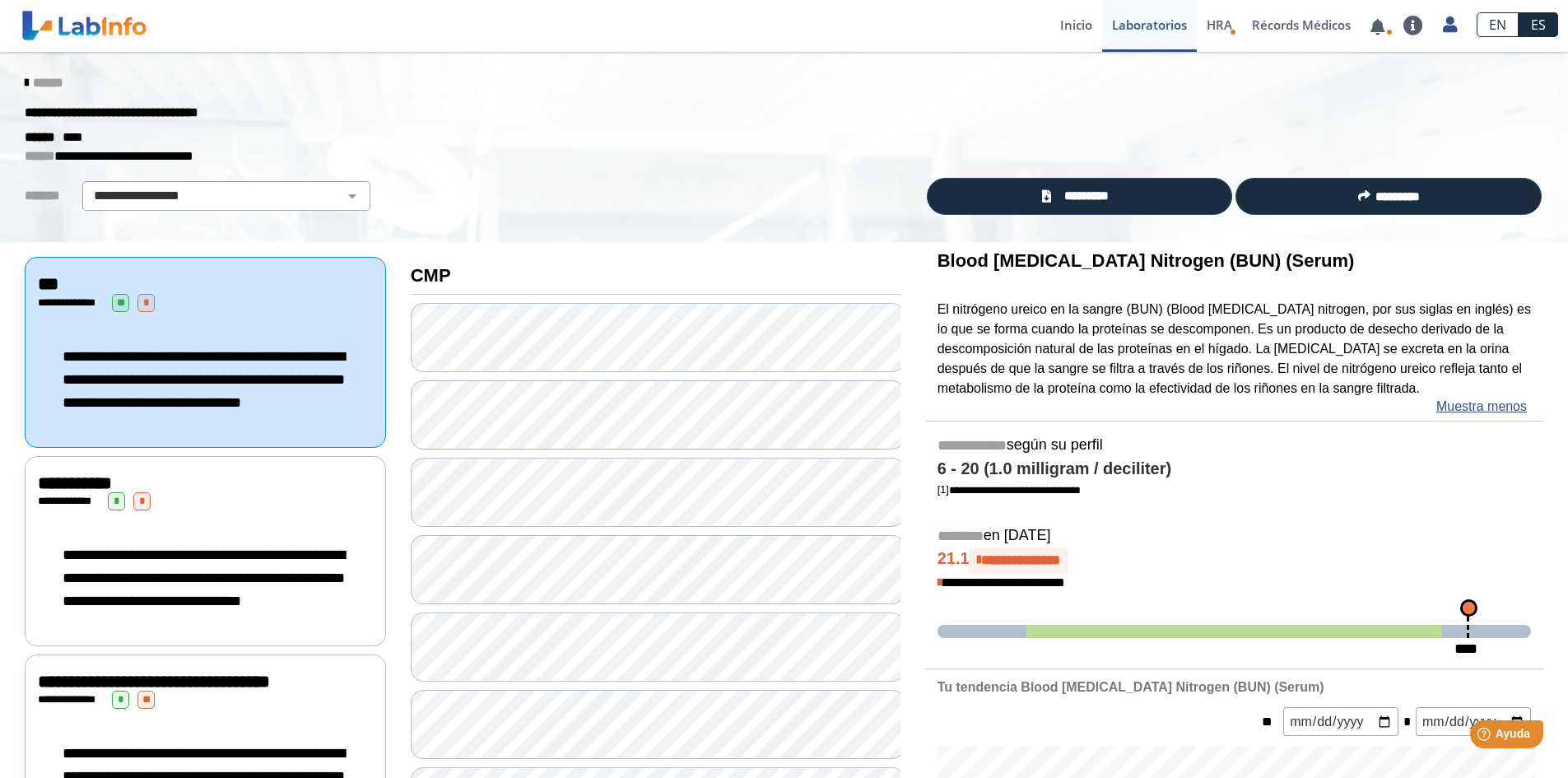
click at [166, 350] on span "**********" at bounding box center [204, 380] width 282 height 61
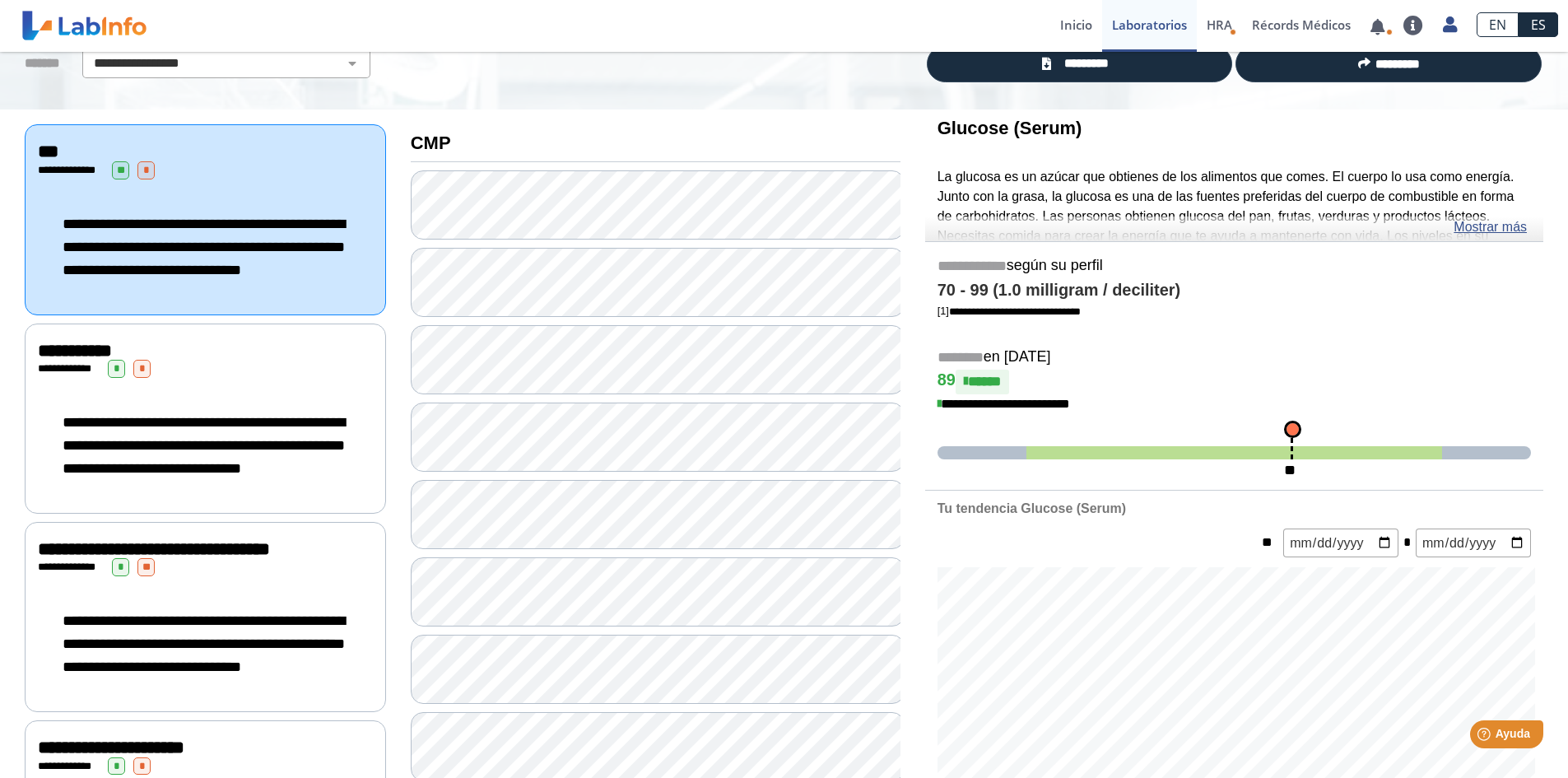
scroll to position [165, 0]
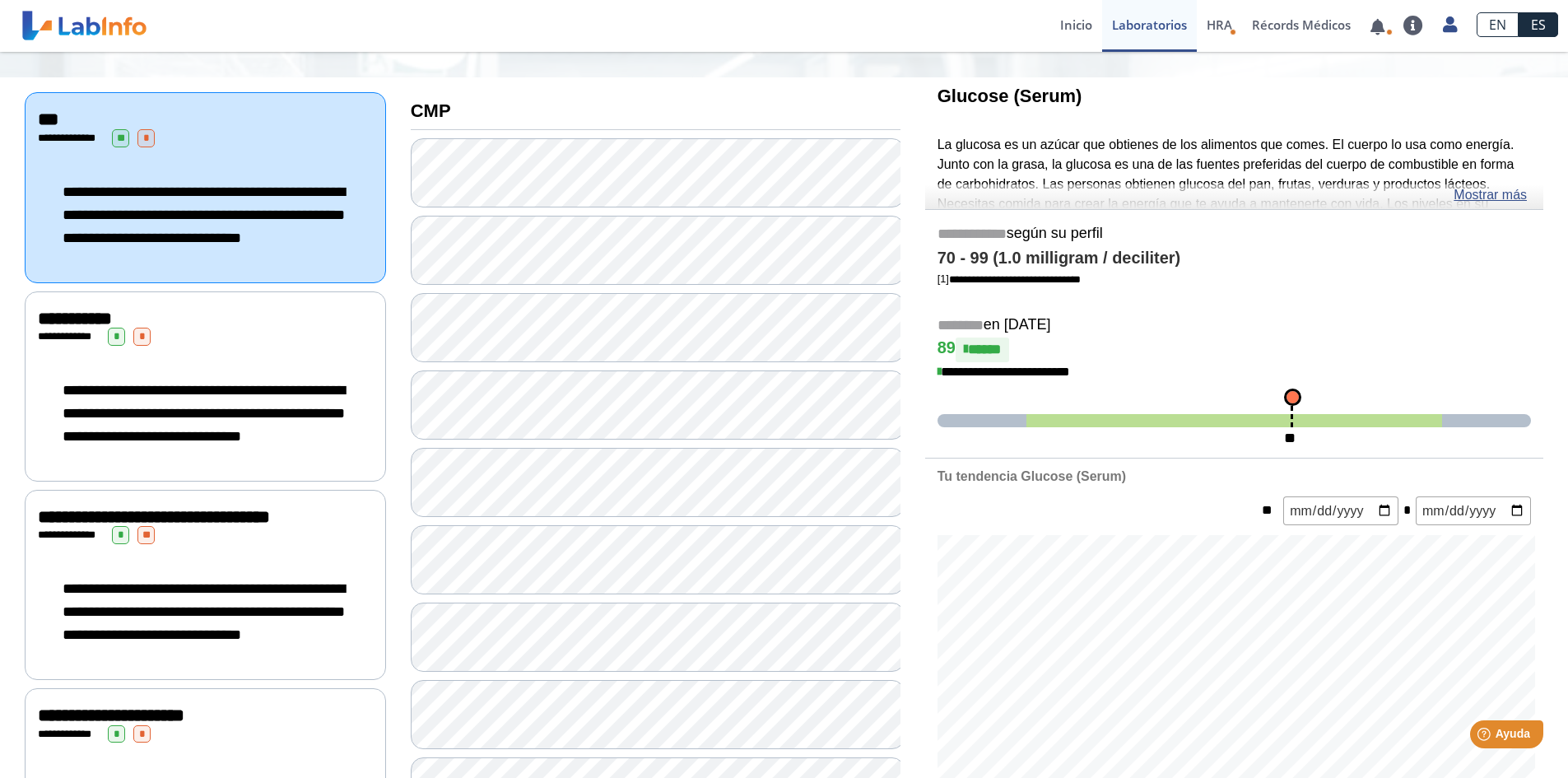
click at [145, 420] on span "**********" at bounding box center [204, 413] width 282 height 61
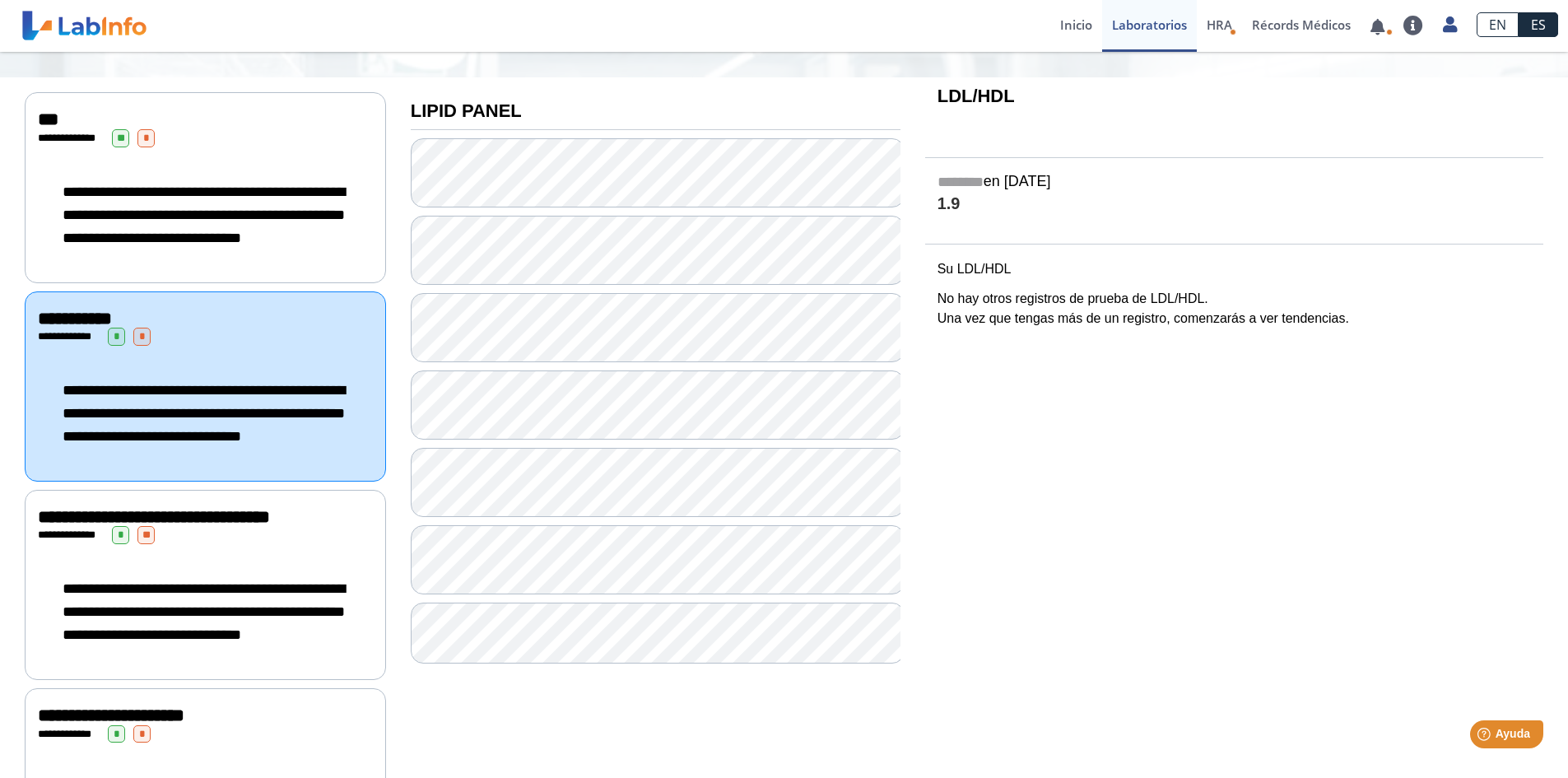
click at [176, 597] on div "**********" at bounding box center [205, 584] width 361 height 190
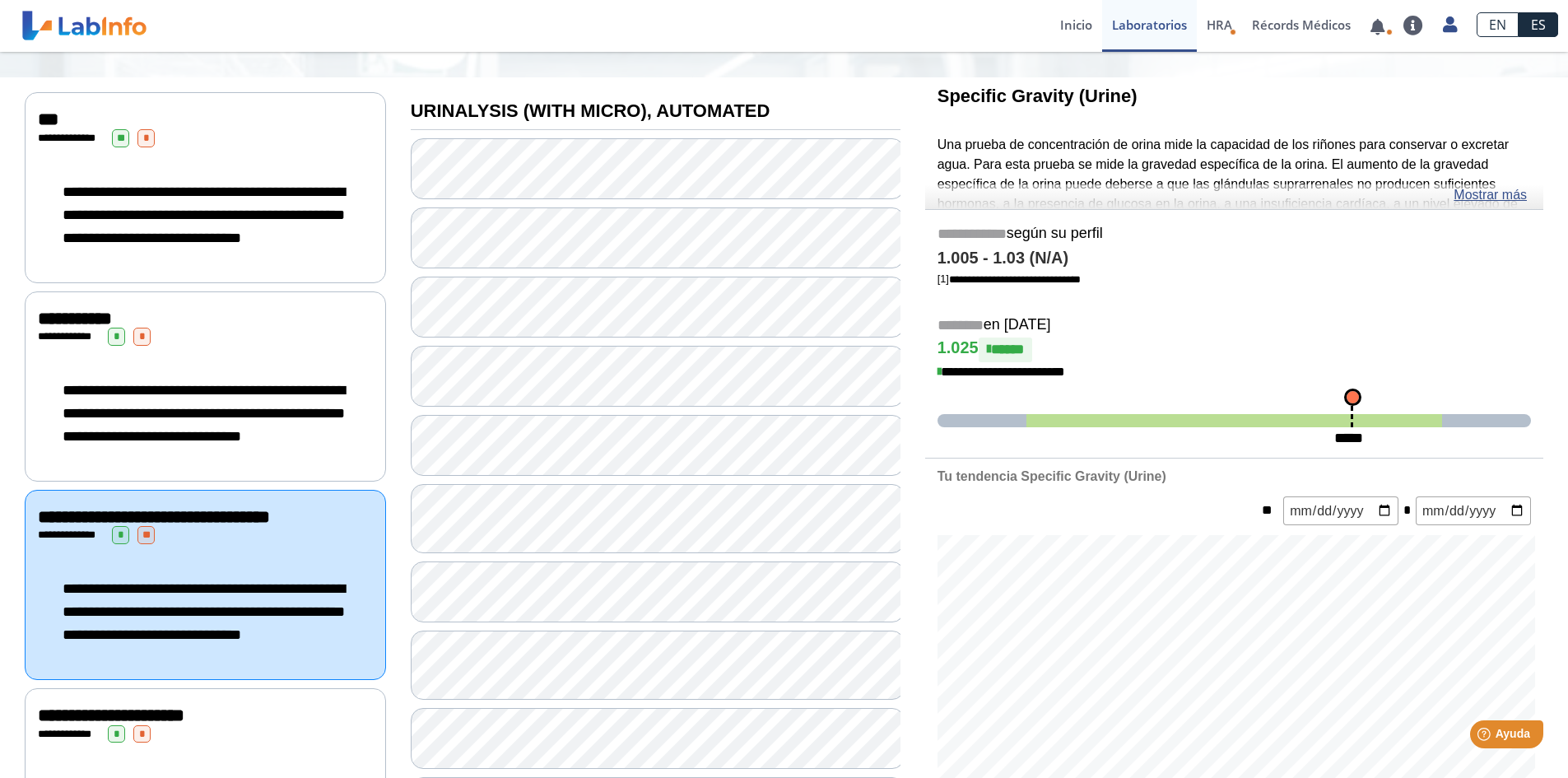
scroll to position [247, 0]
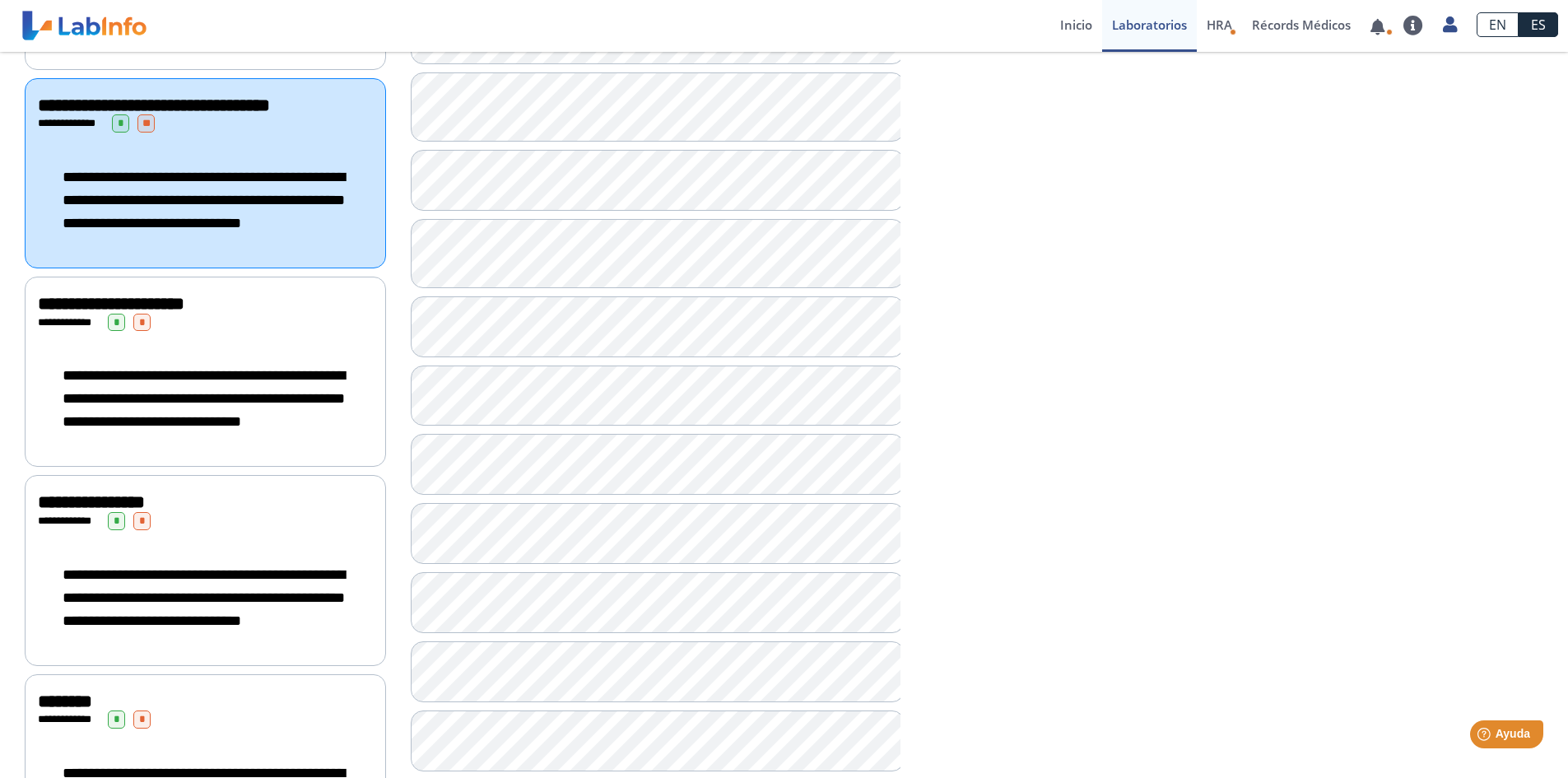
scroll to position [494, 0]
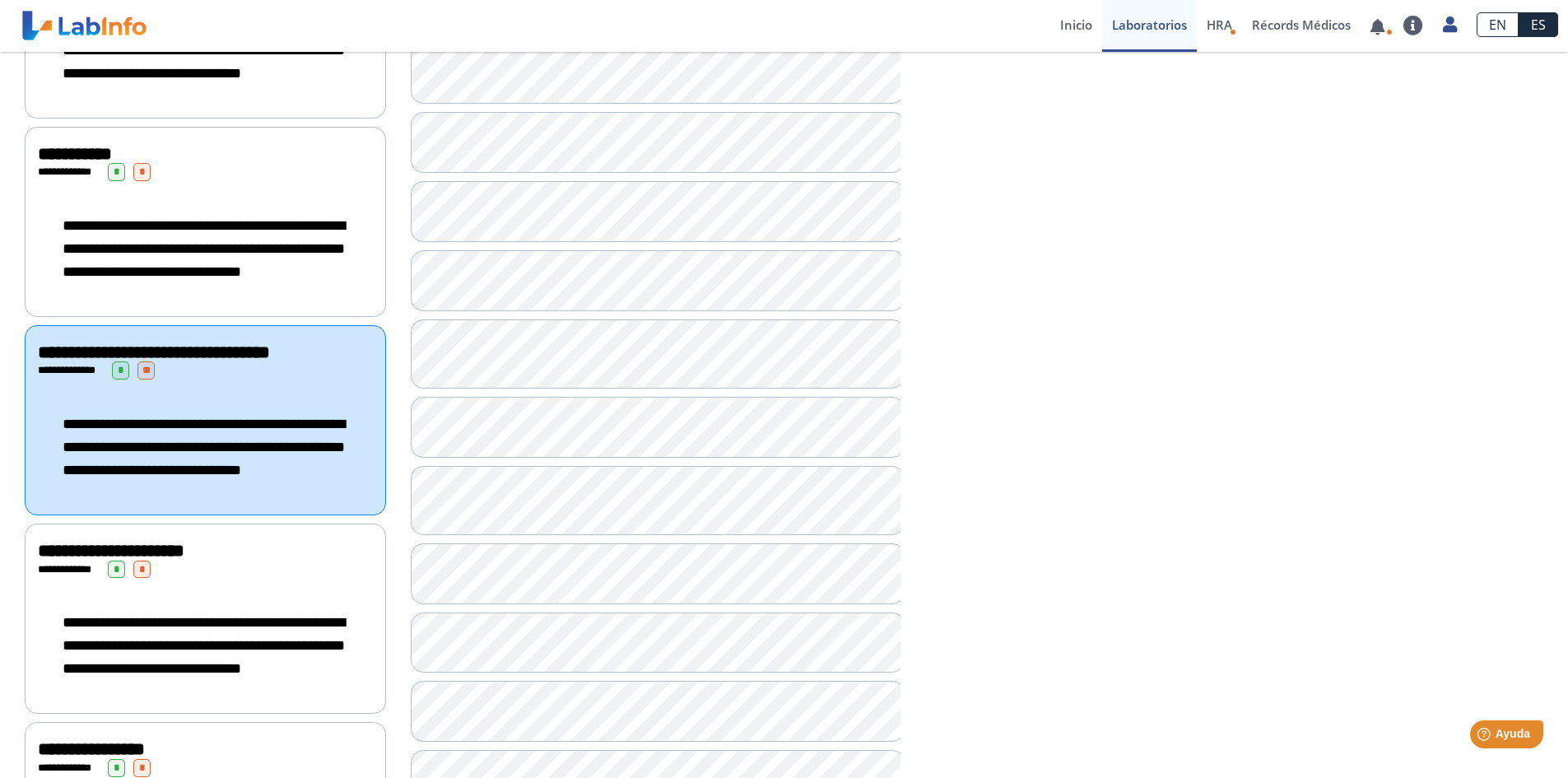
scroll to position [741, 0]
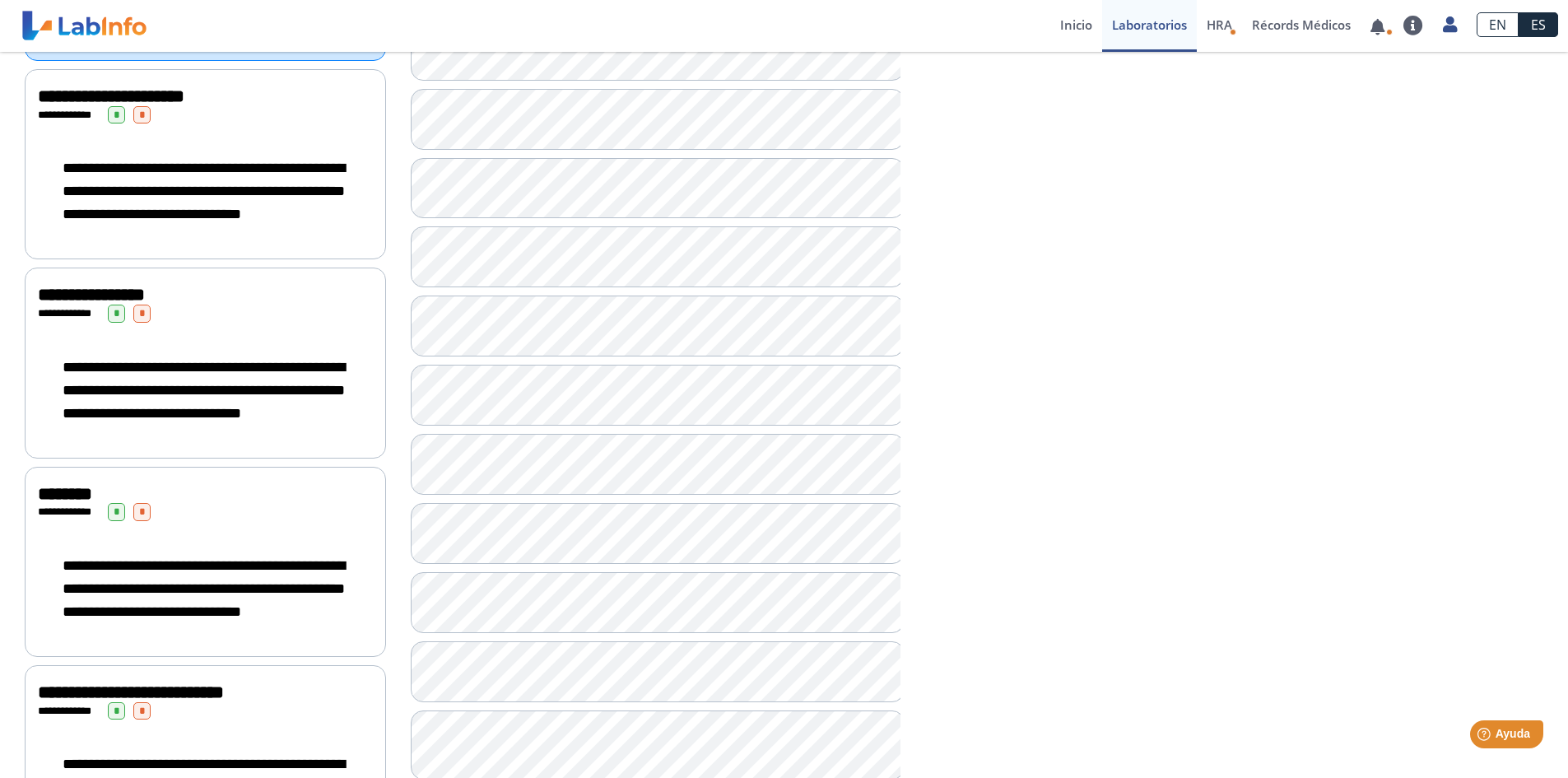
scroll to position [823, 0]
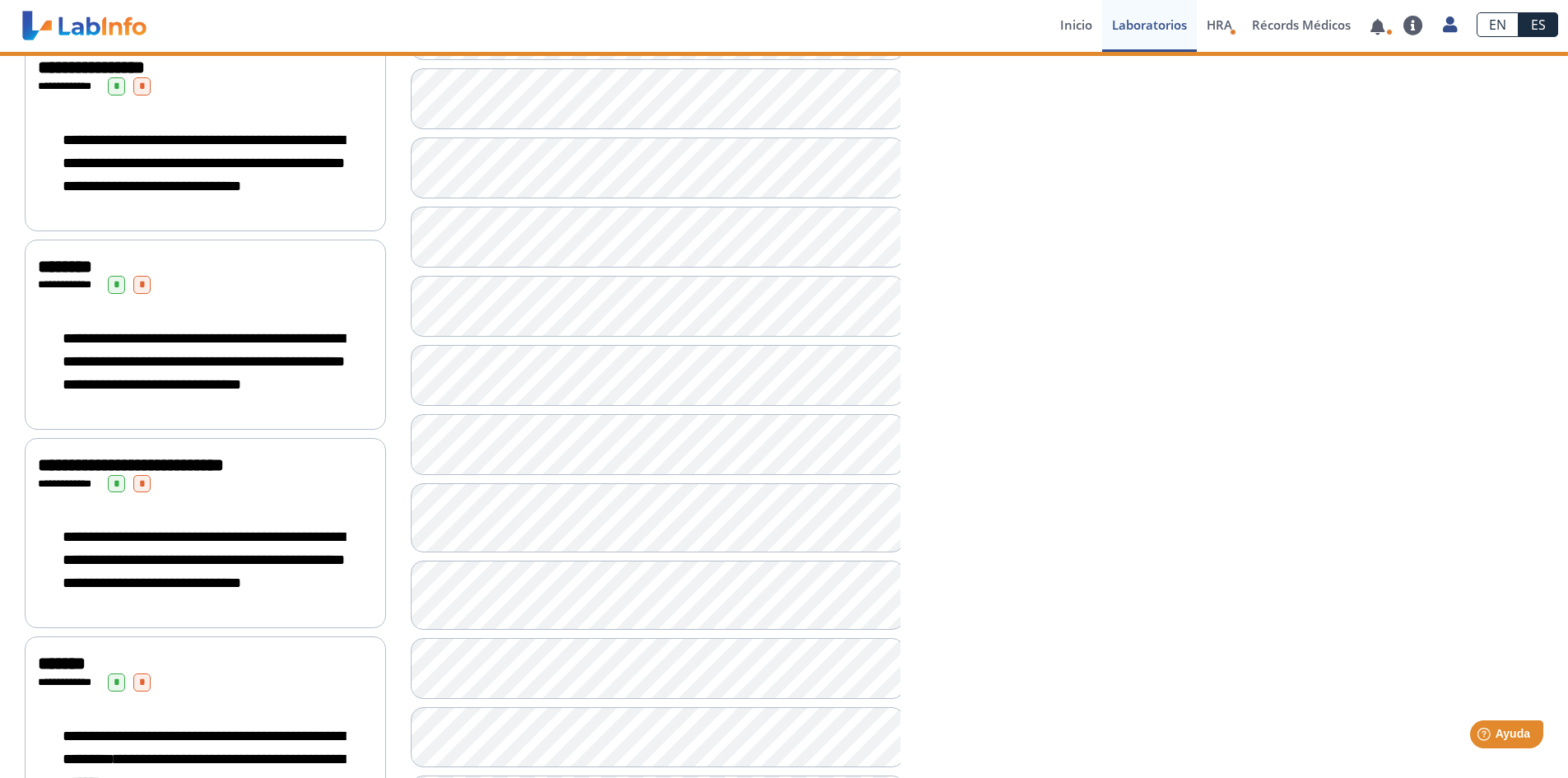
scroll to position [1071, 0]
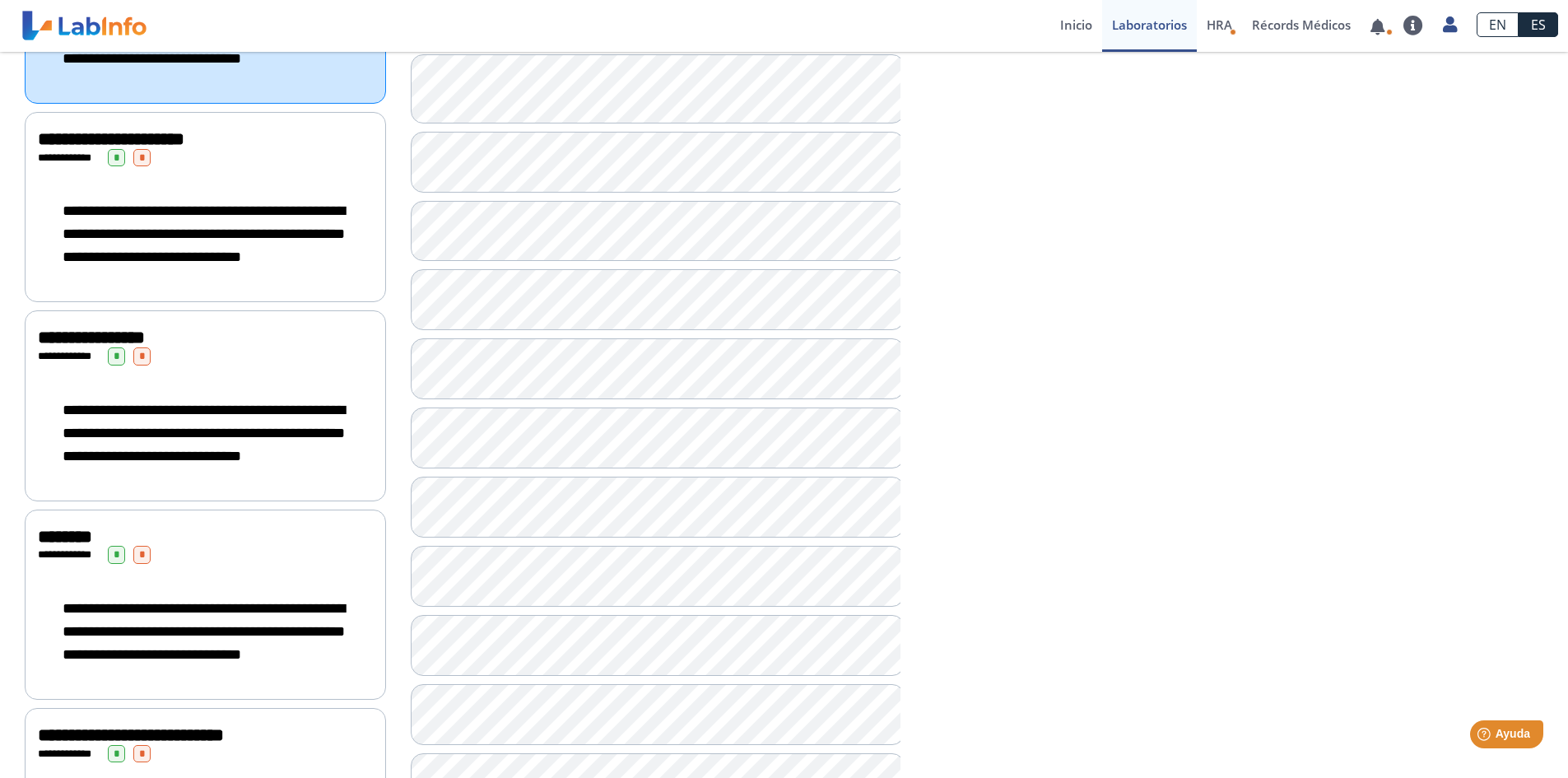
scroll to position [1153, 0]
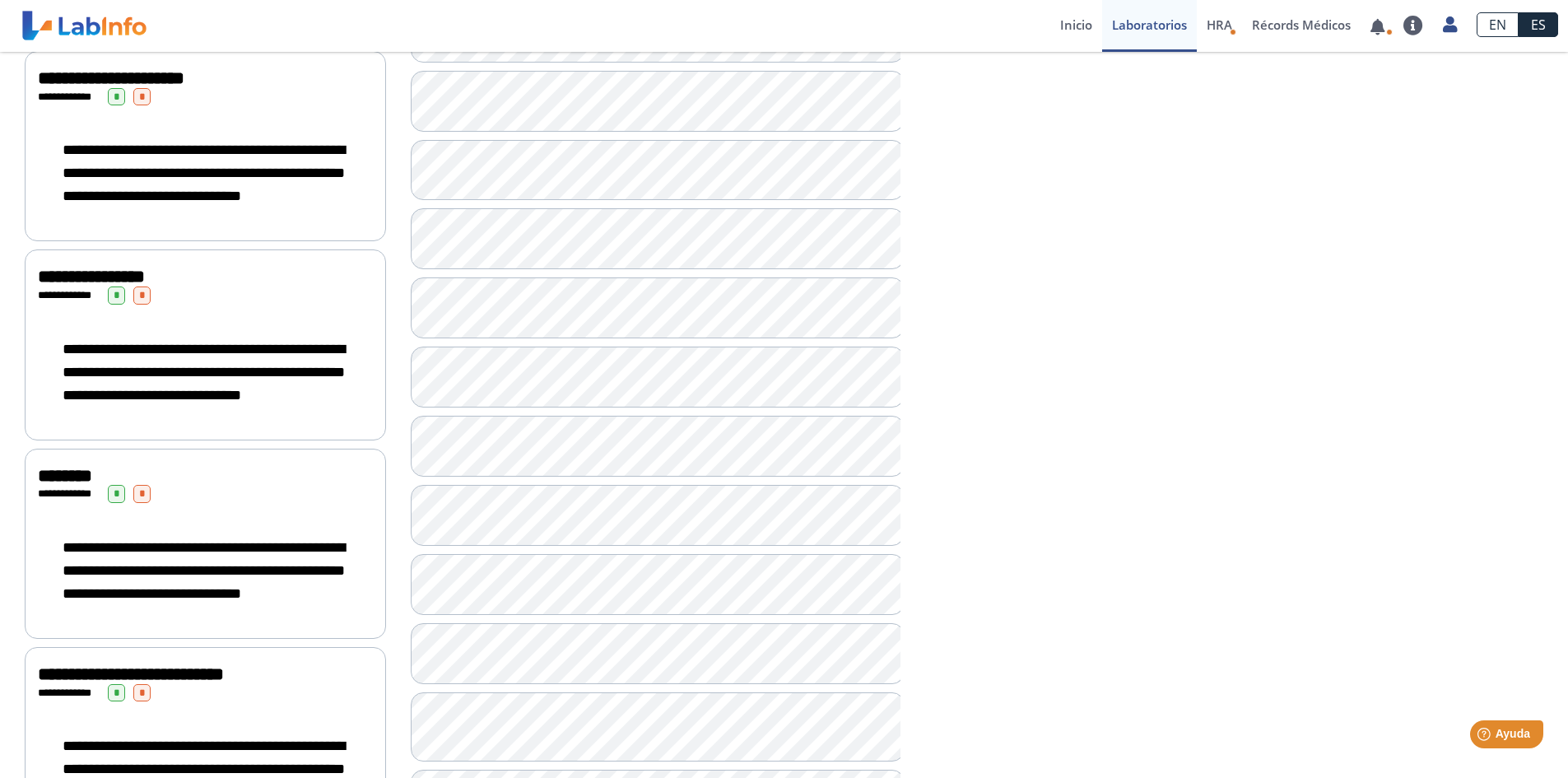
scroll to position [1153, 0]
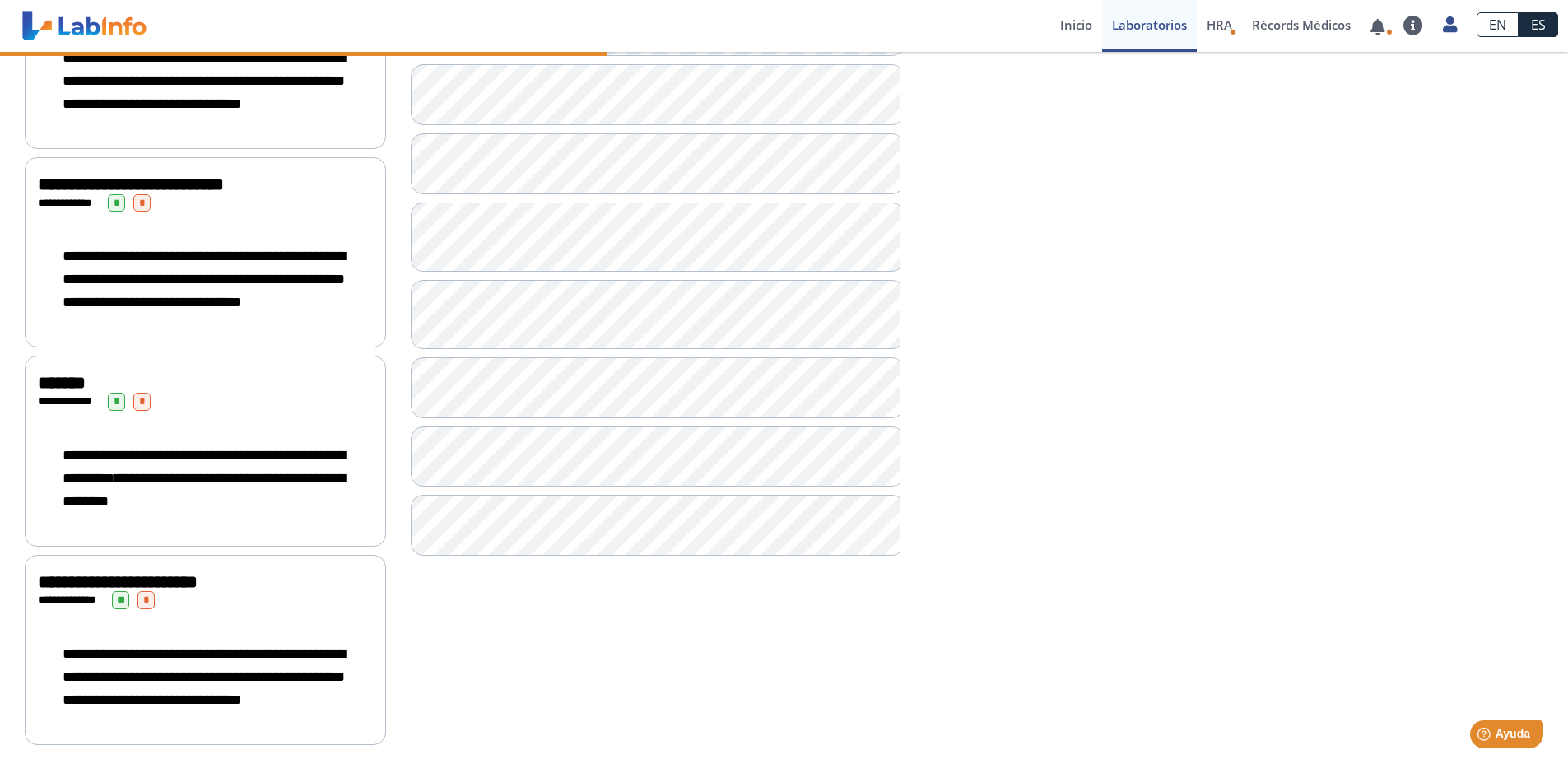
scroll to position [1318, 0]
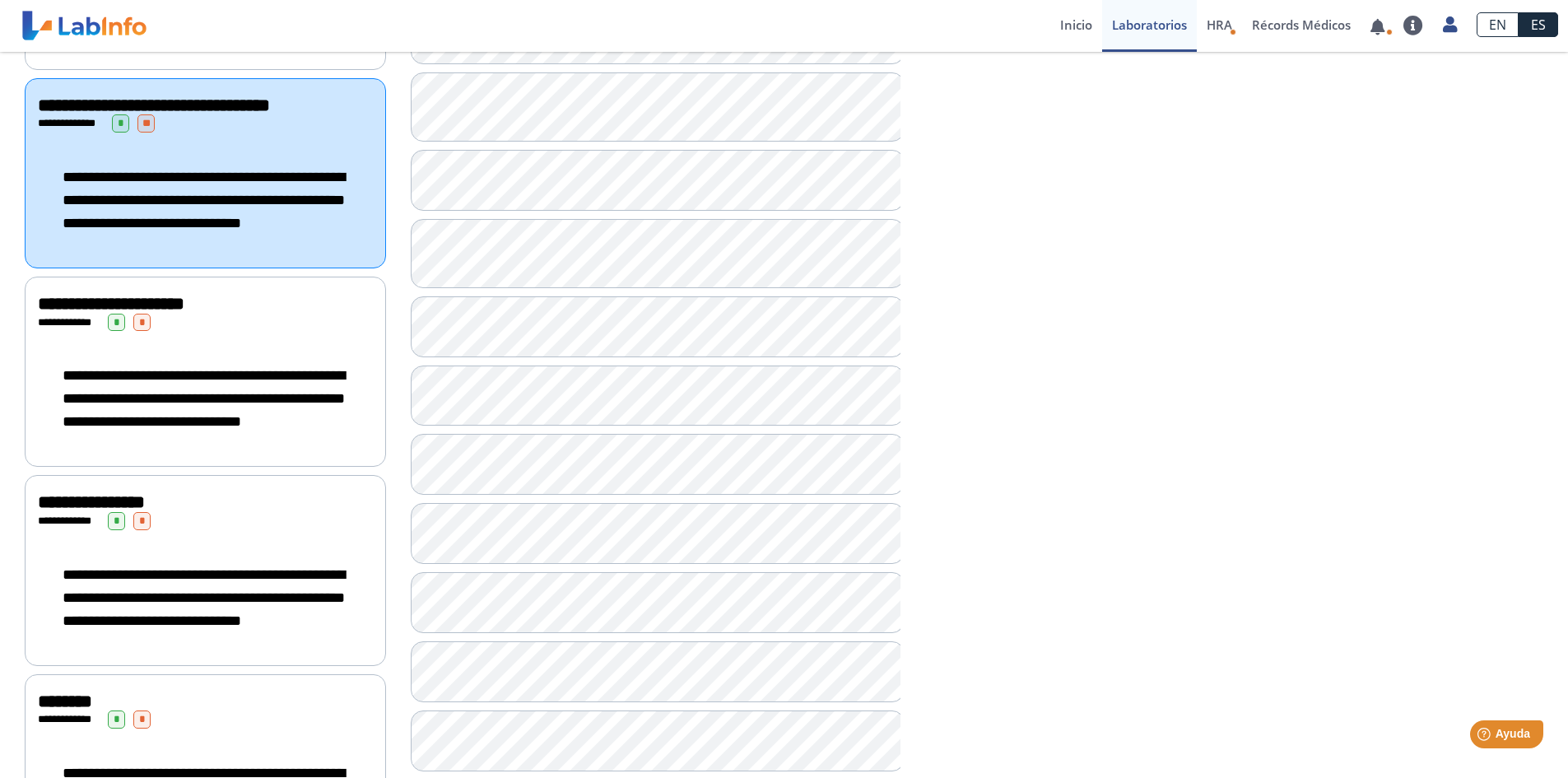
scroll to position [659, 0]
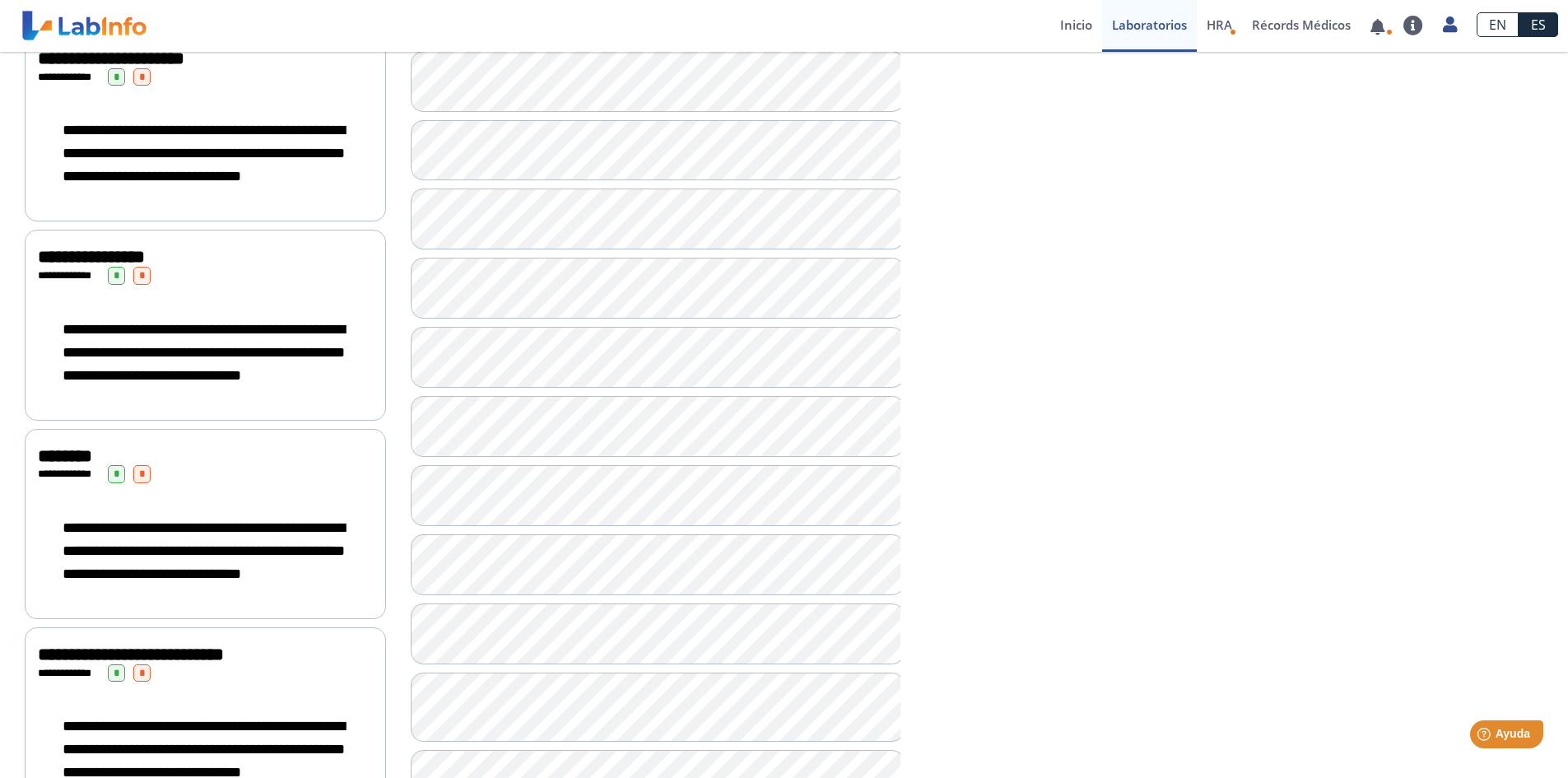
scroll to position [823, 0]
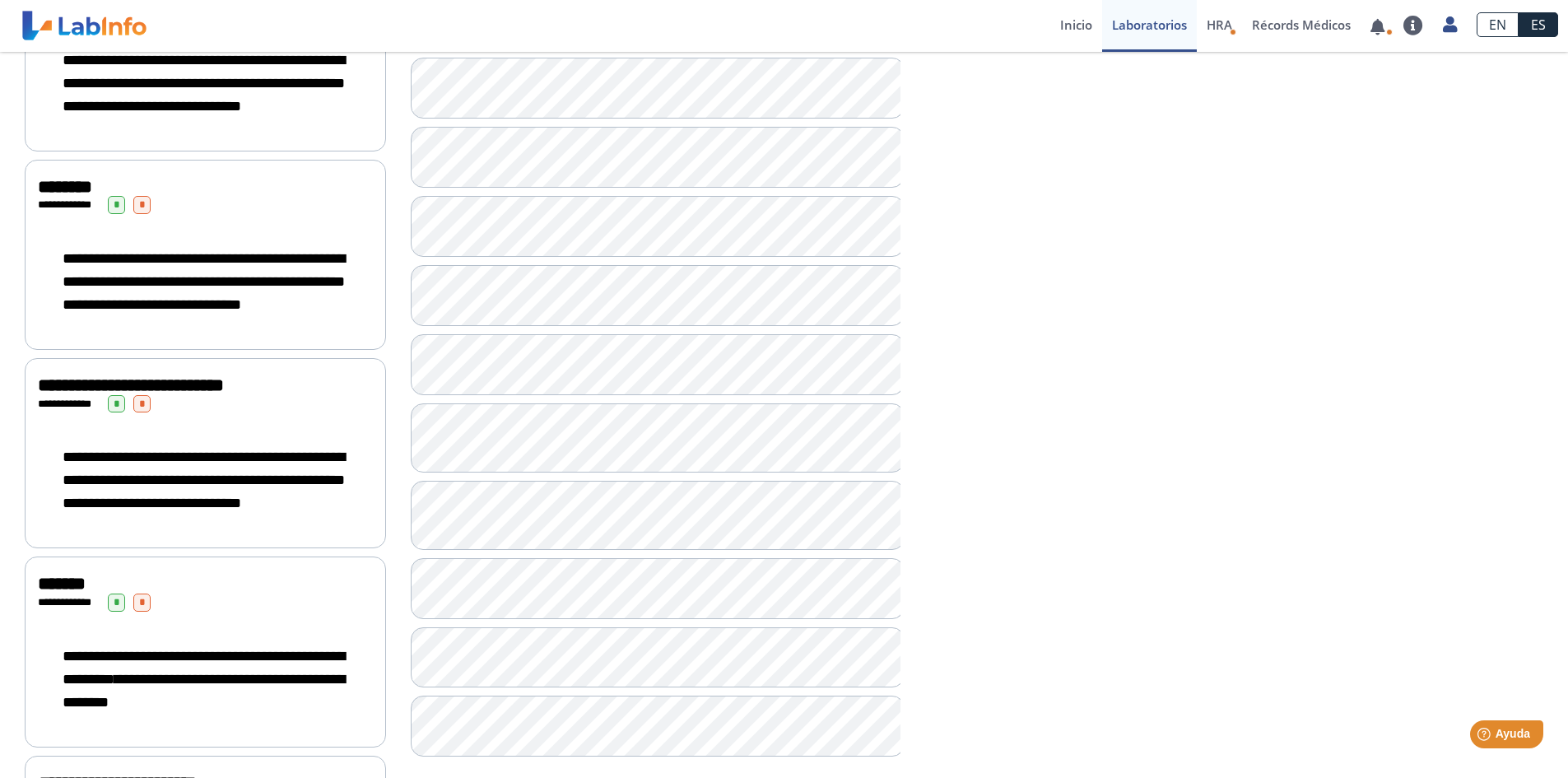
scroll to position [1153, 0]
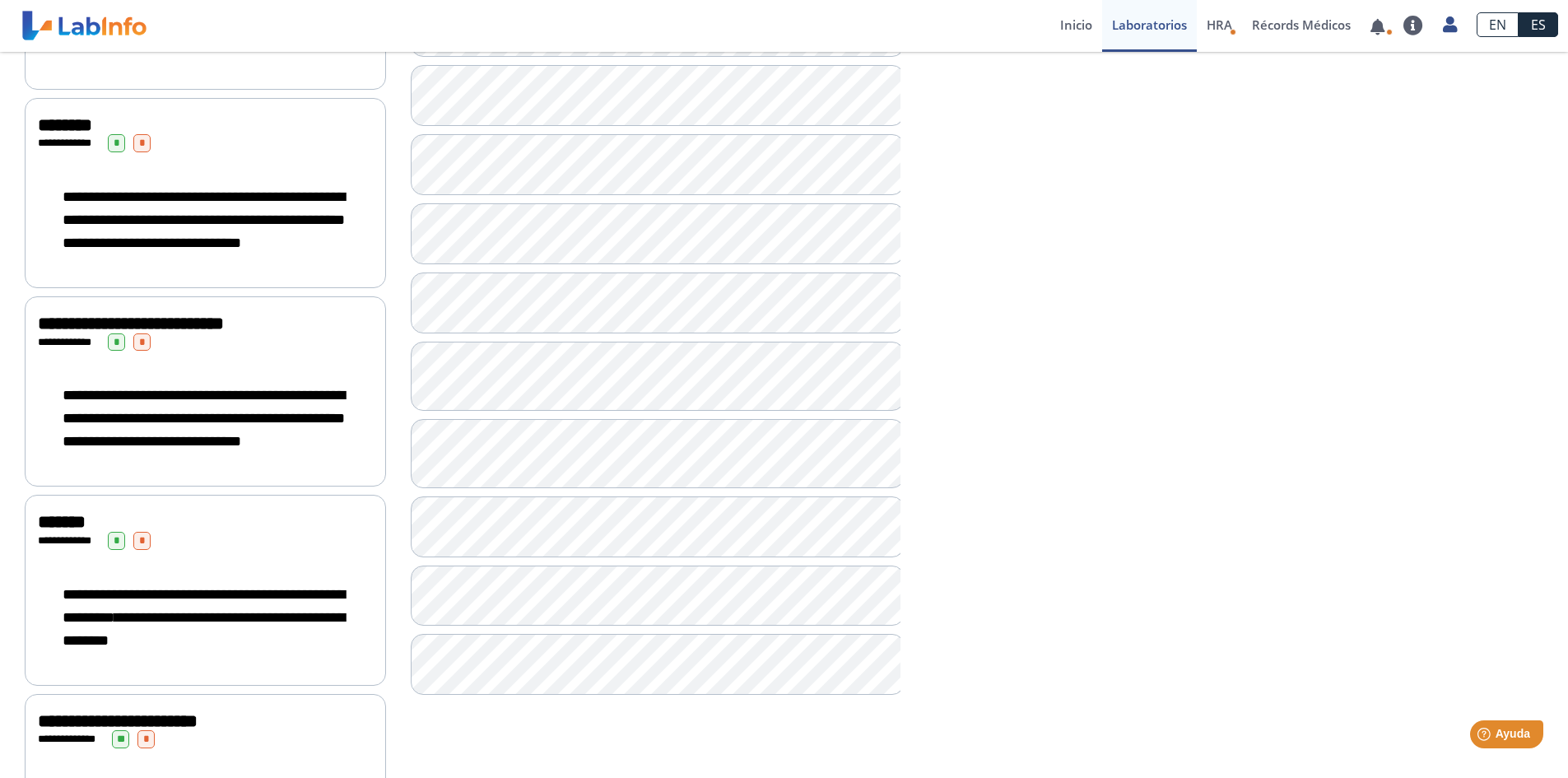
scroll to position [1318, 0]
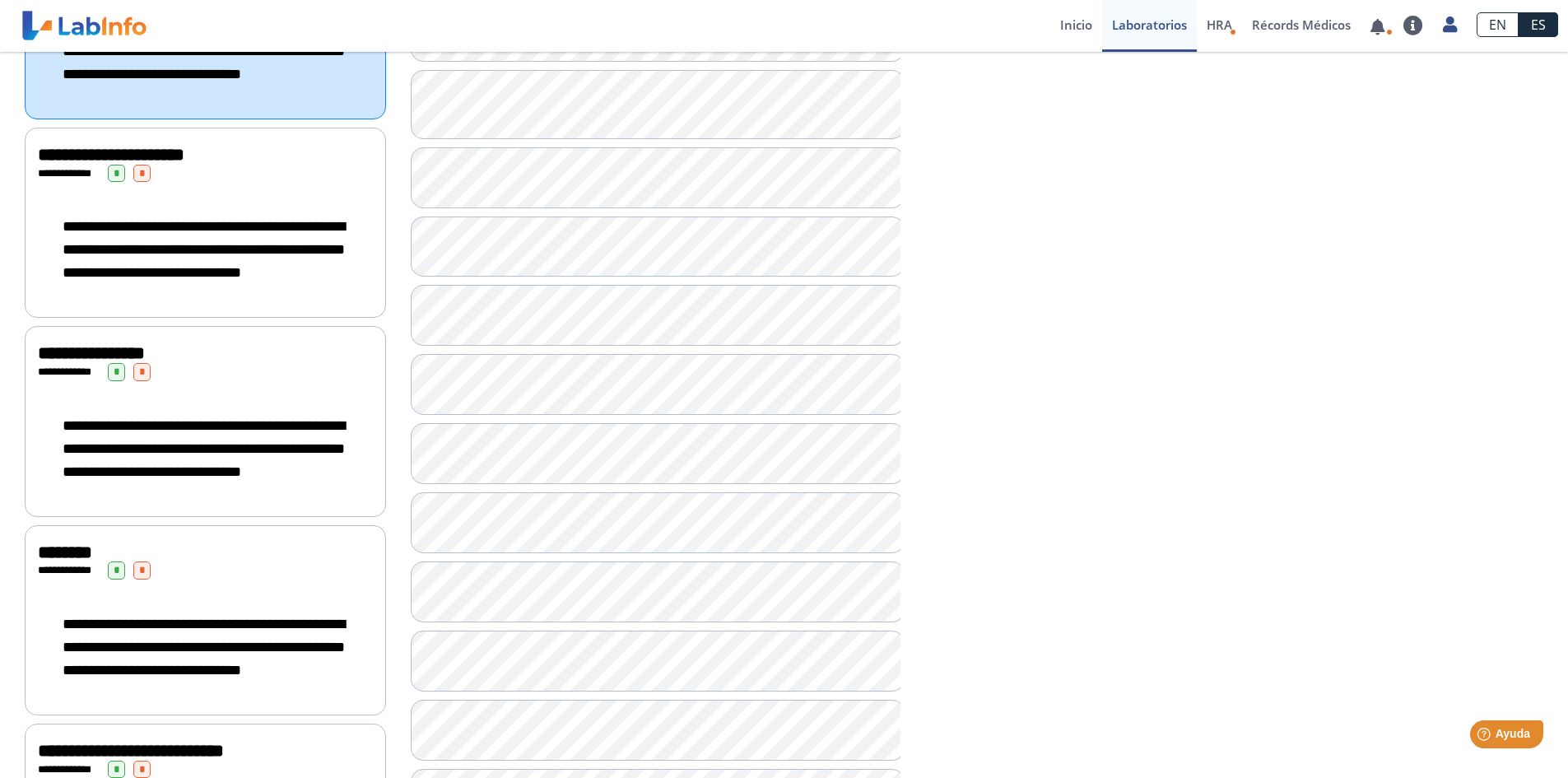
scroll to position [576, 0]
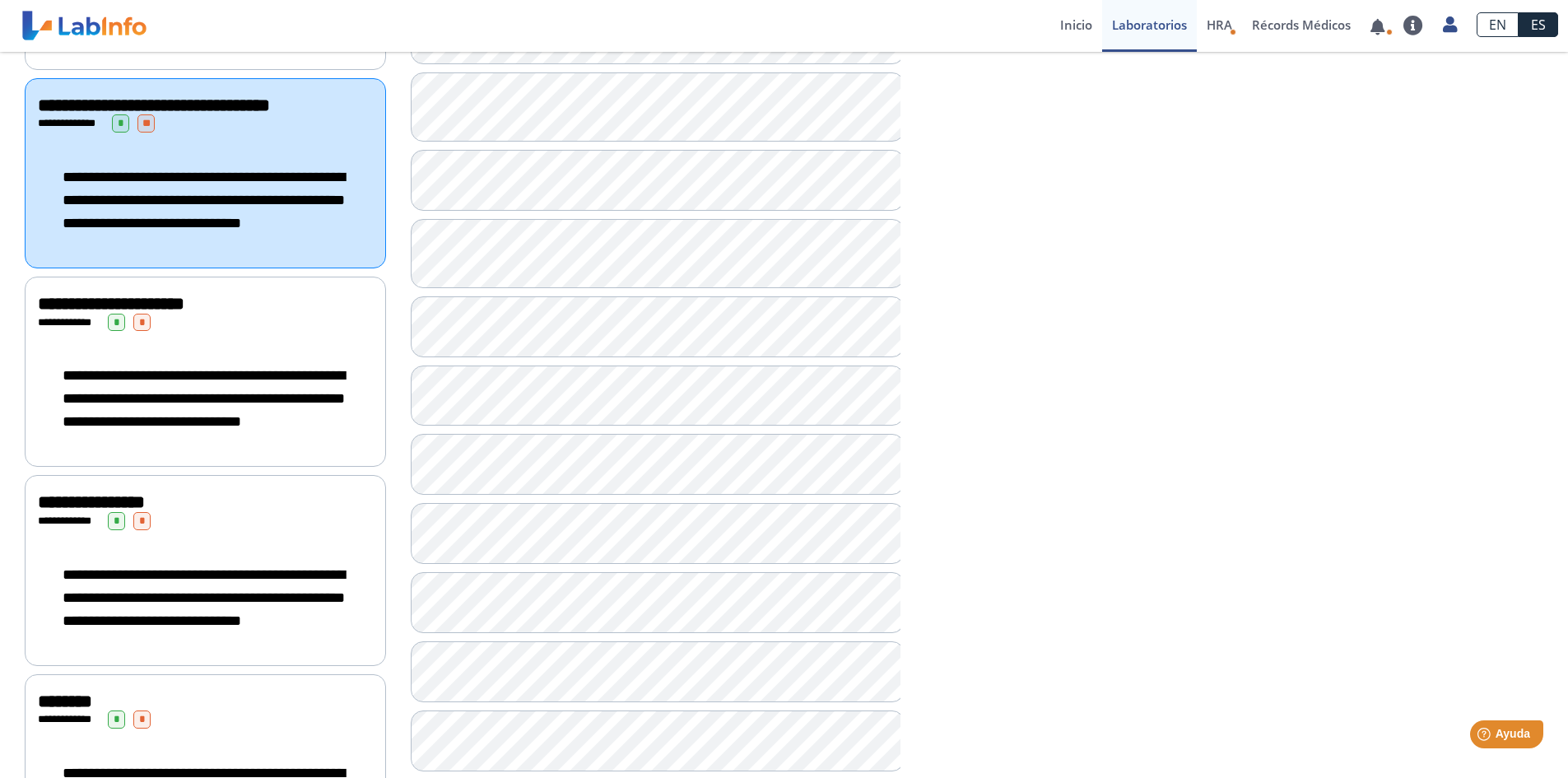
click at [130, 429] on span "**********" at bounding box center [204, 398] width 282 height 61
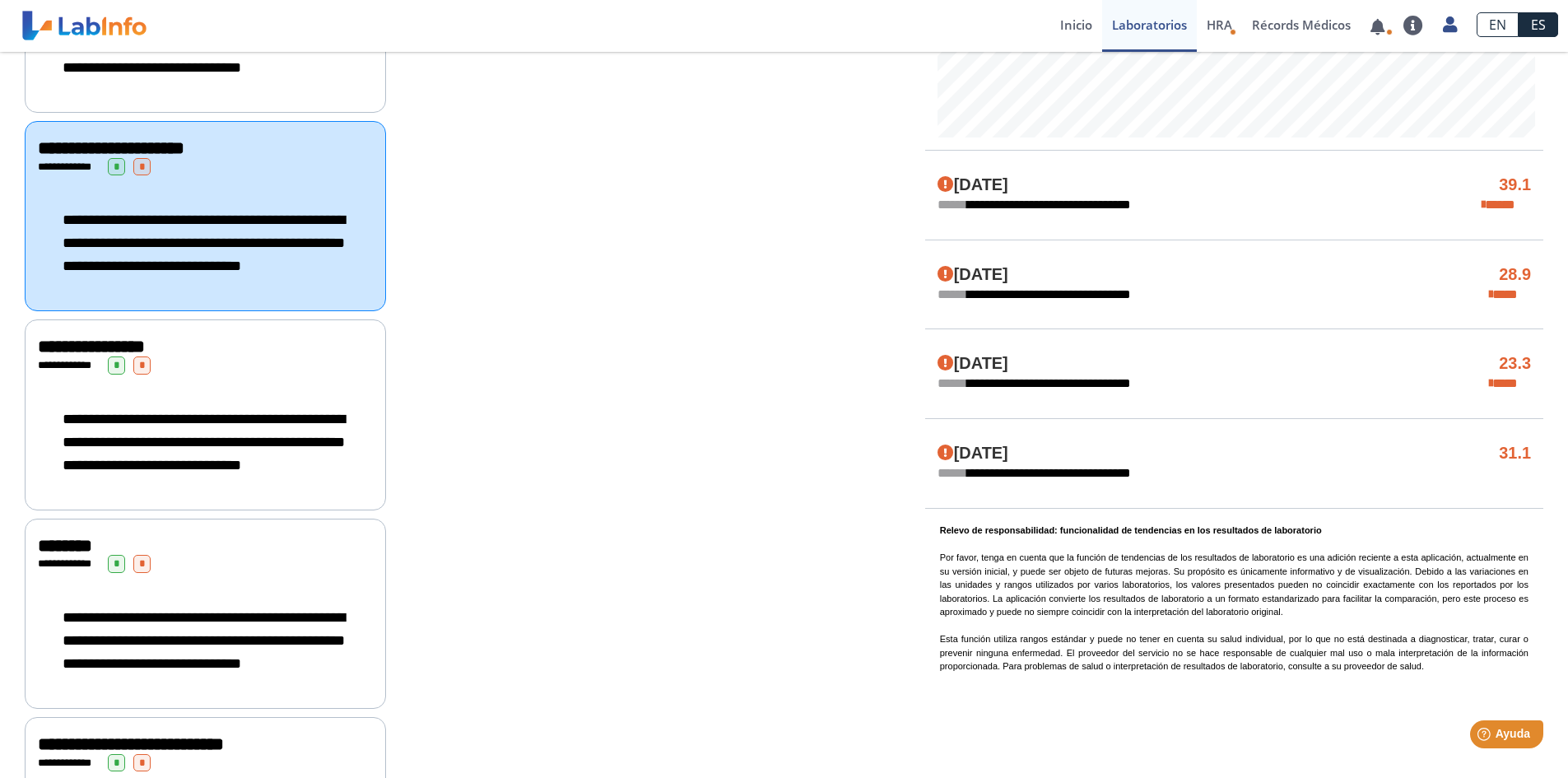
scroll to position [741, 0]
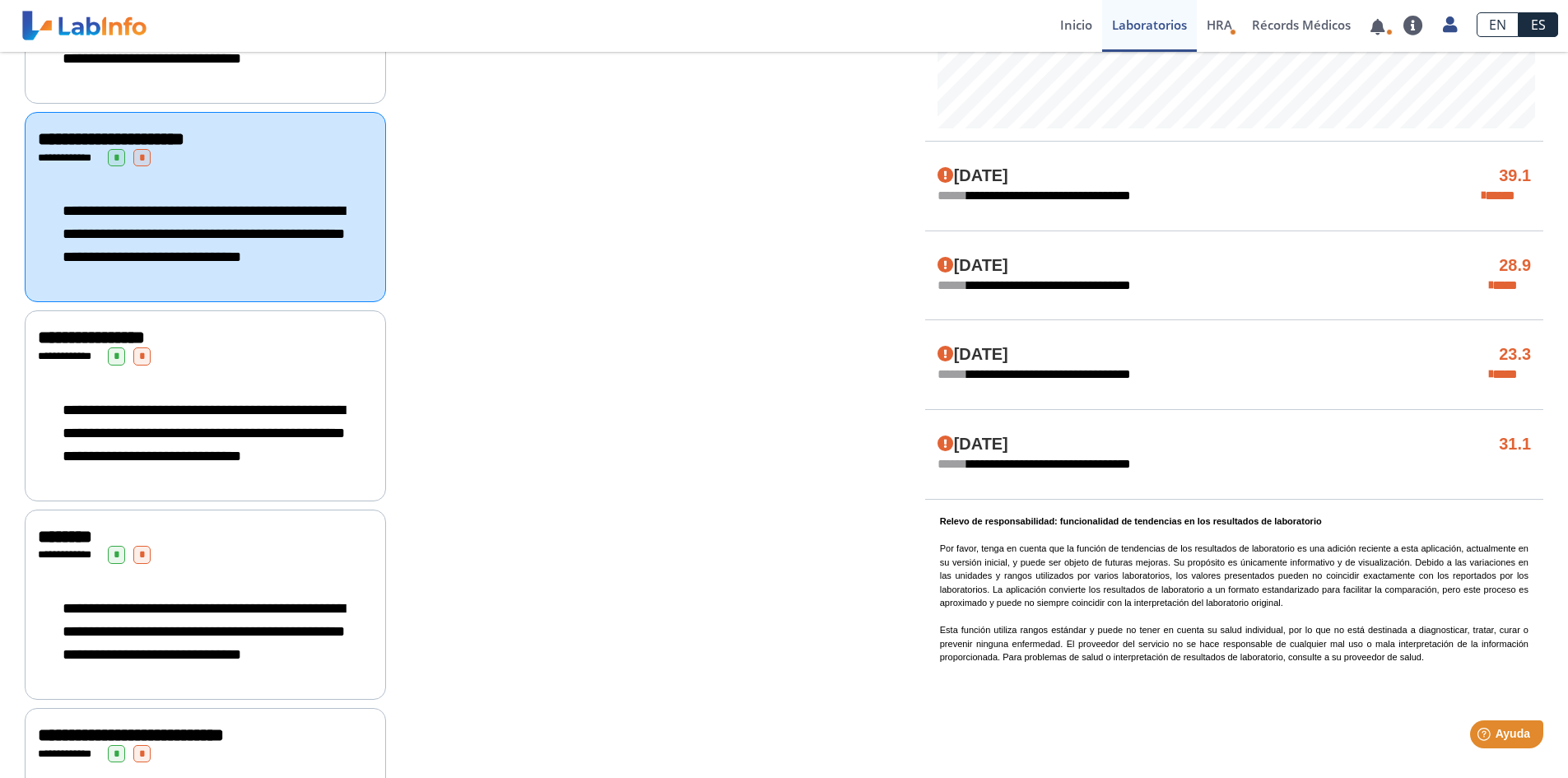
click at [1096, 186] on span "**********" at bounding box center [1043, 195] width 211 height 19
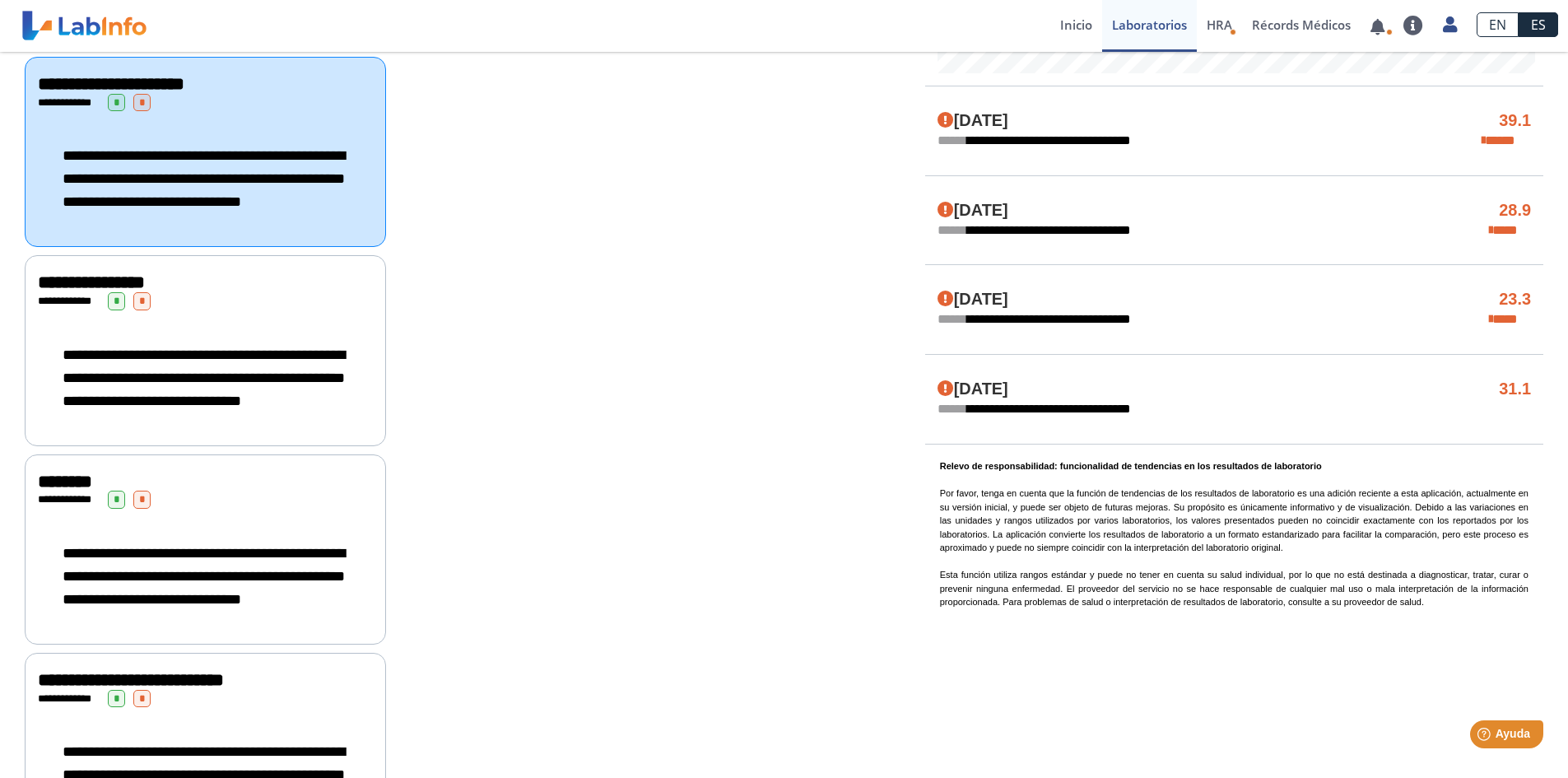
scroll to position [823, 0]
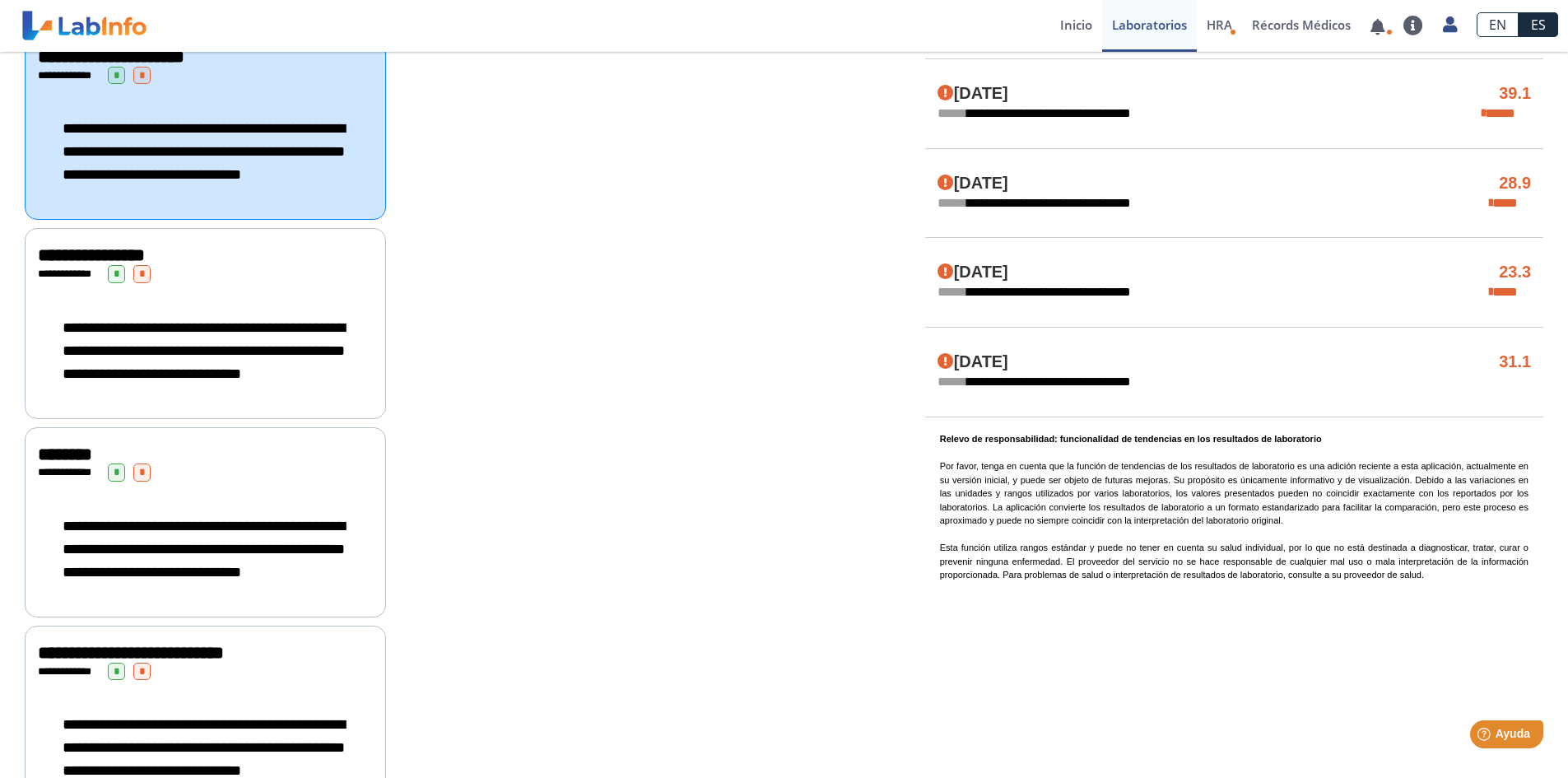
click at [1492, 291] on icon at bounding box center [1490, 293] width 4 height 13
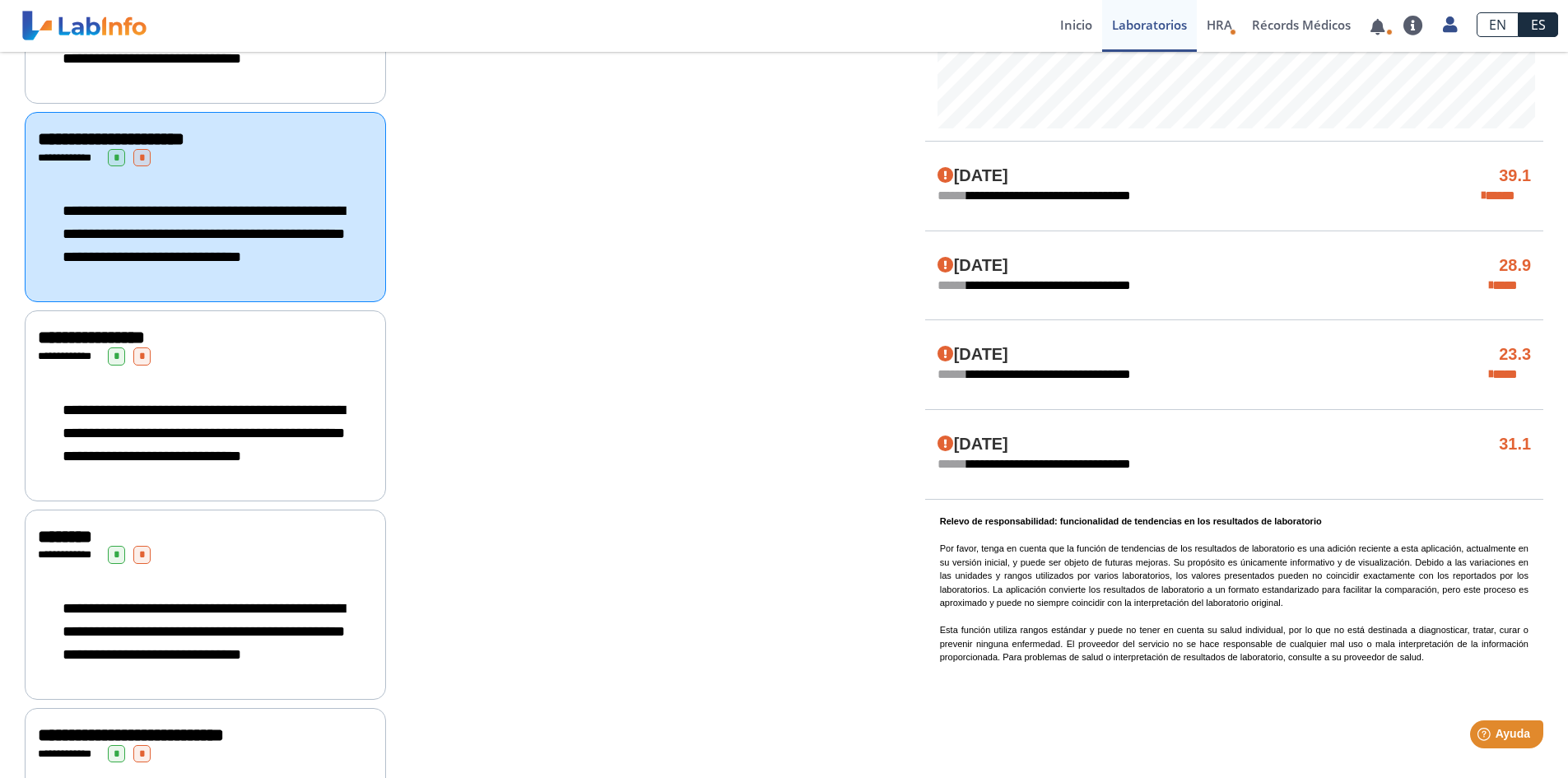
click at [115, 458] on div "**********" at bounding box center [205, 405] width 361 height 190
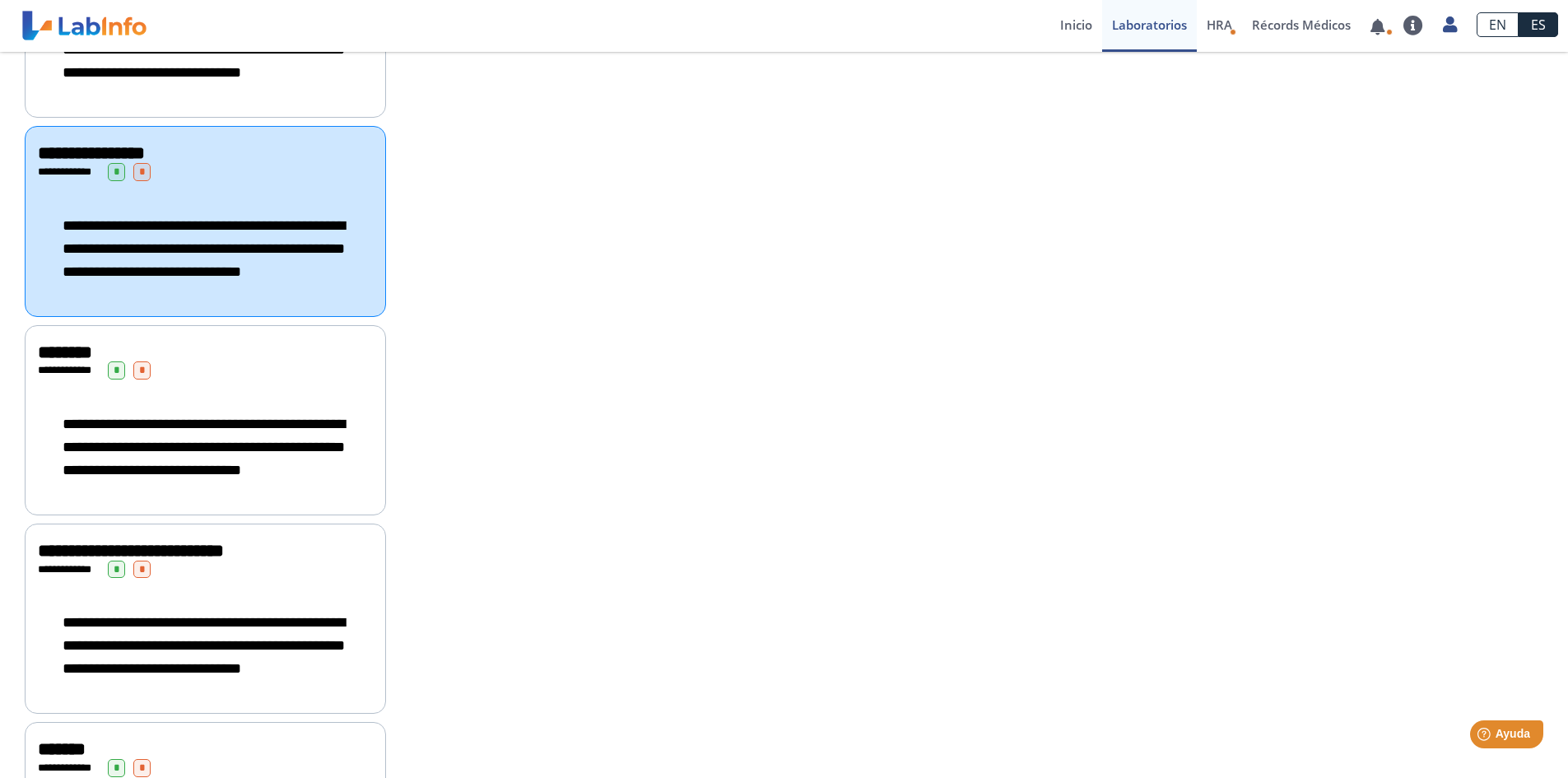
scroll to position [988, 0]
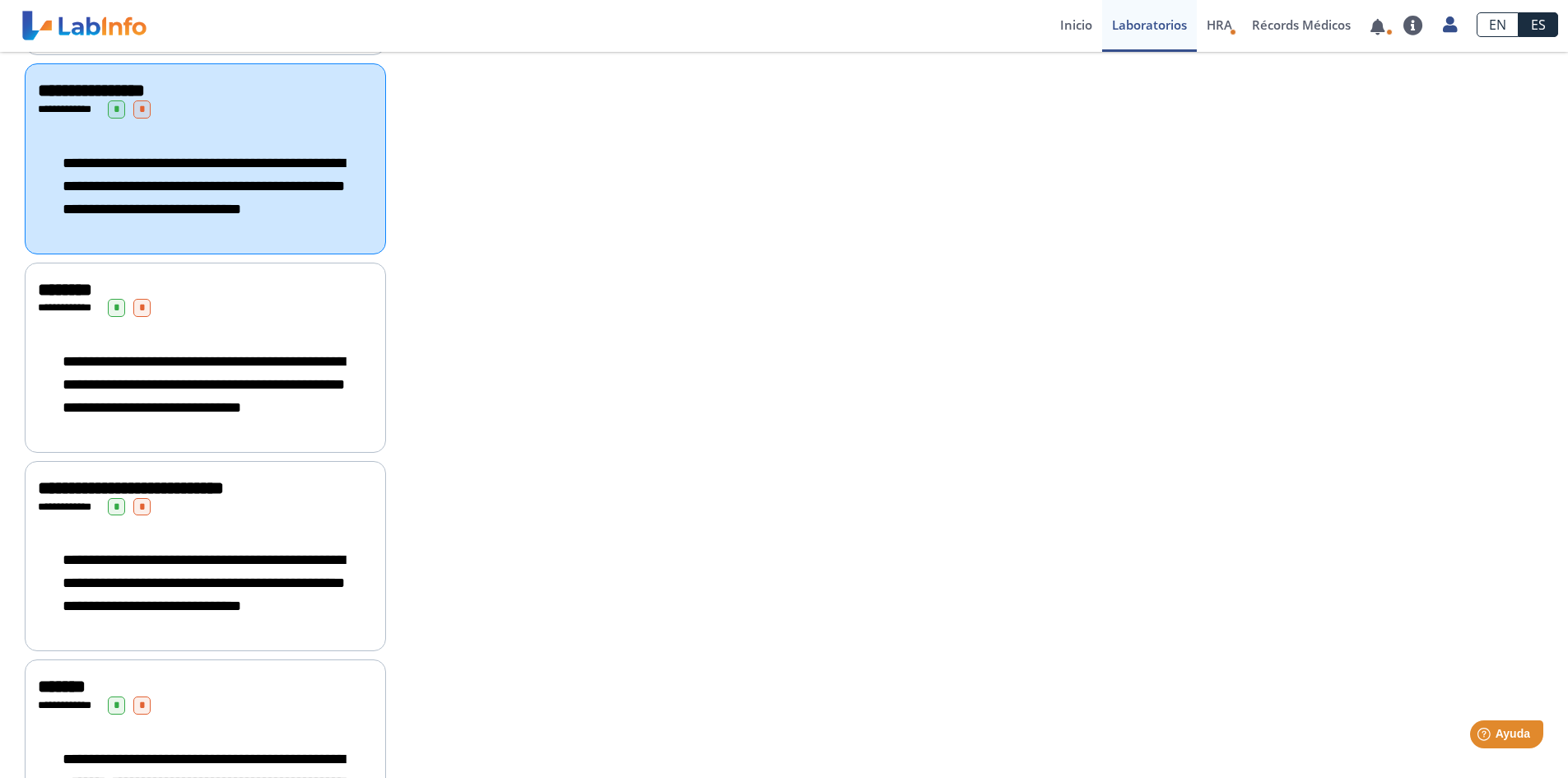
click at [149, 435] on div "**********" at bounding box center [205, 384] width 335 height 102
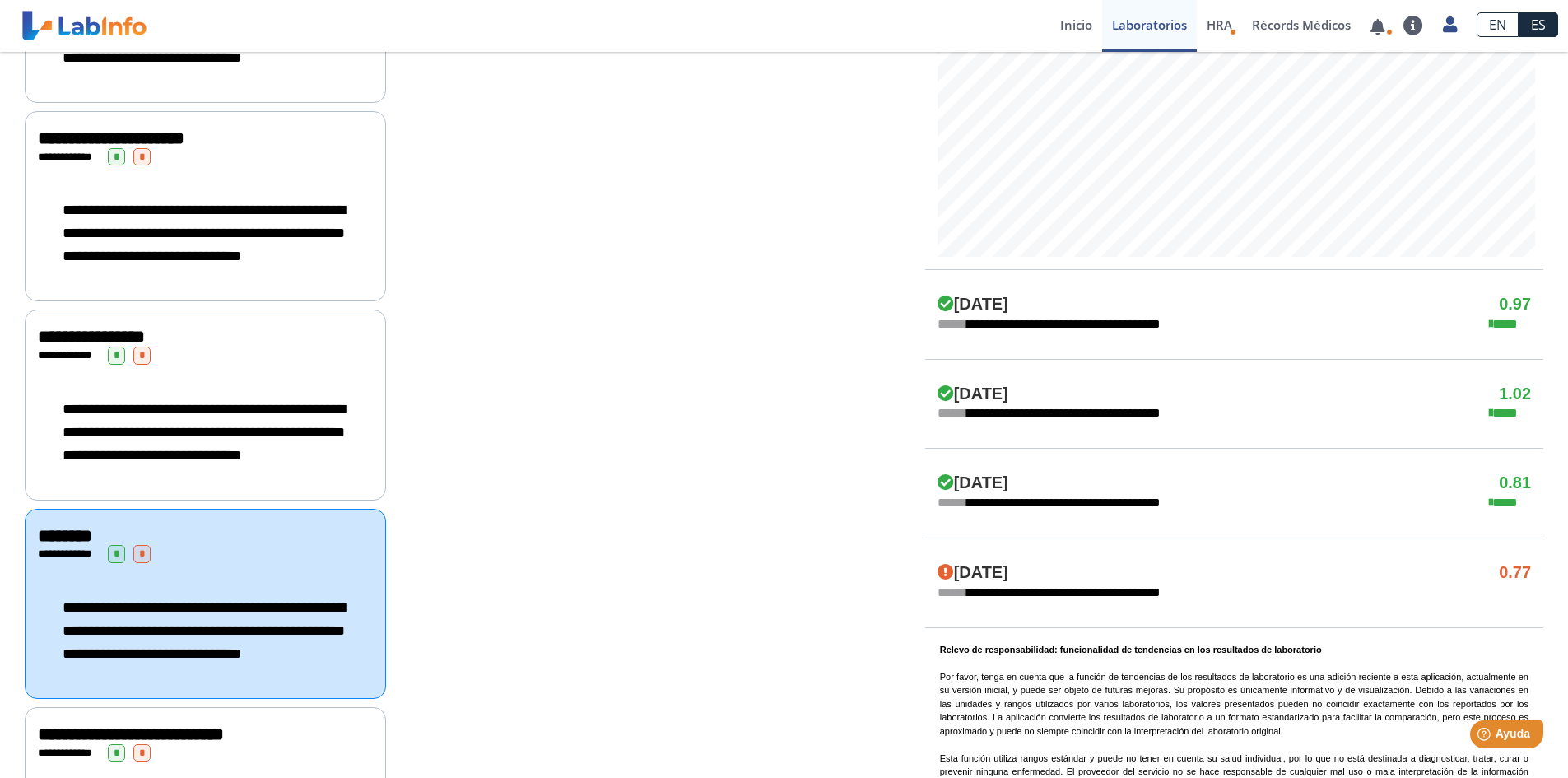
scroll to position [741, 0]
click at [160, 257] on div "**********" at bounding box center [205, 233] width 335 height 102
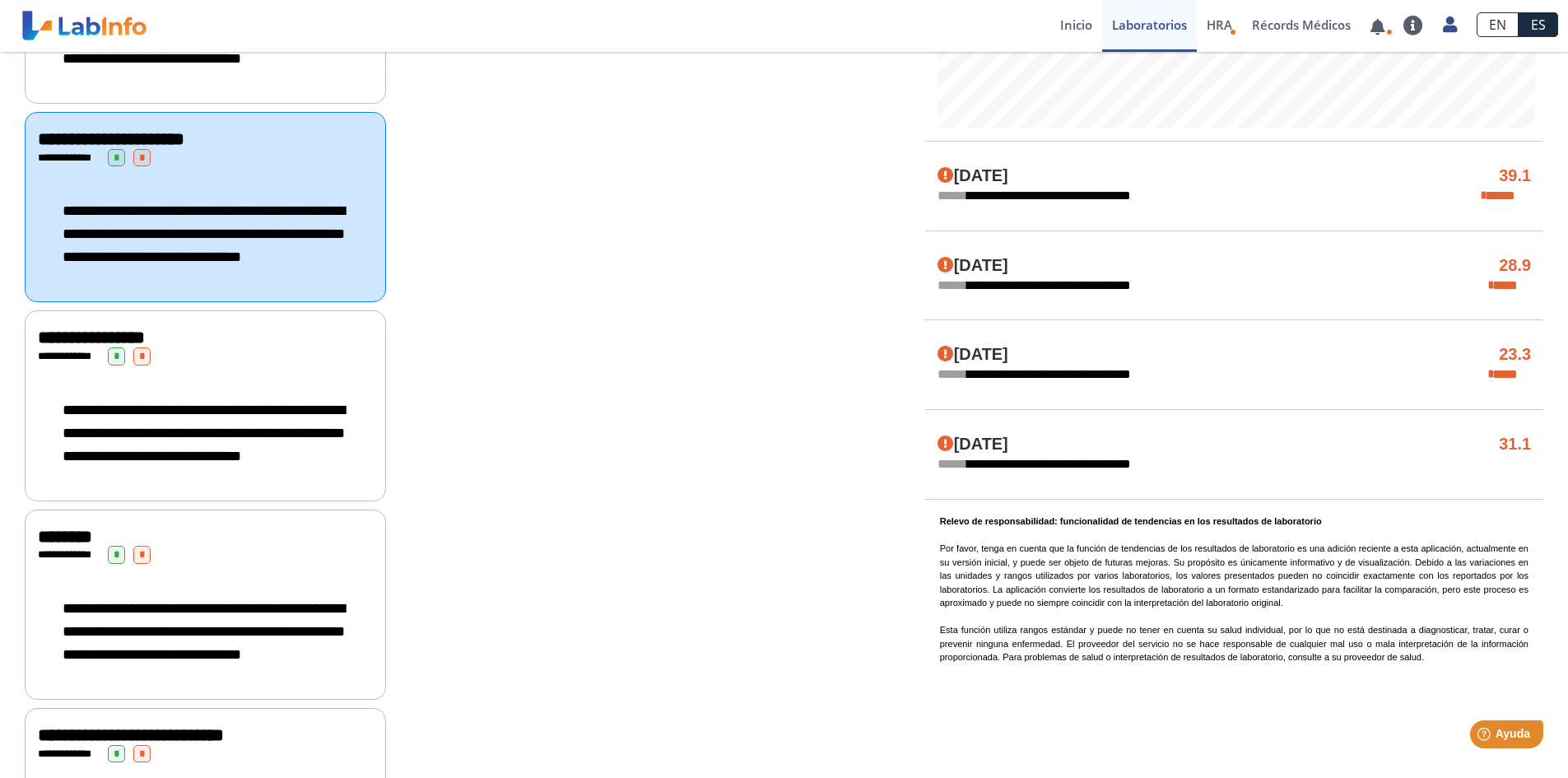
click at [170, 464] on span "**********" at bounding box center [204, 433] width 282 height 61
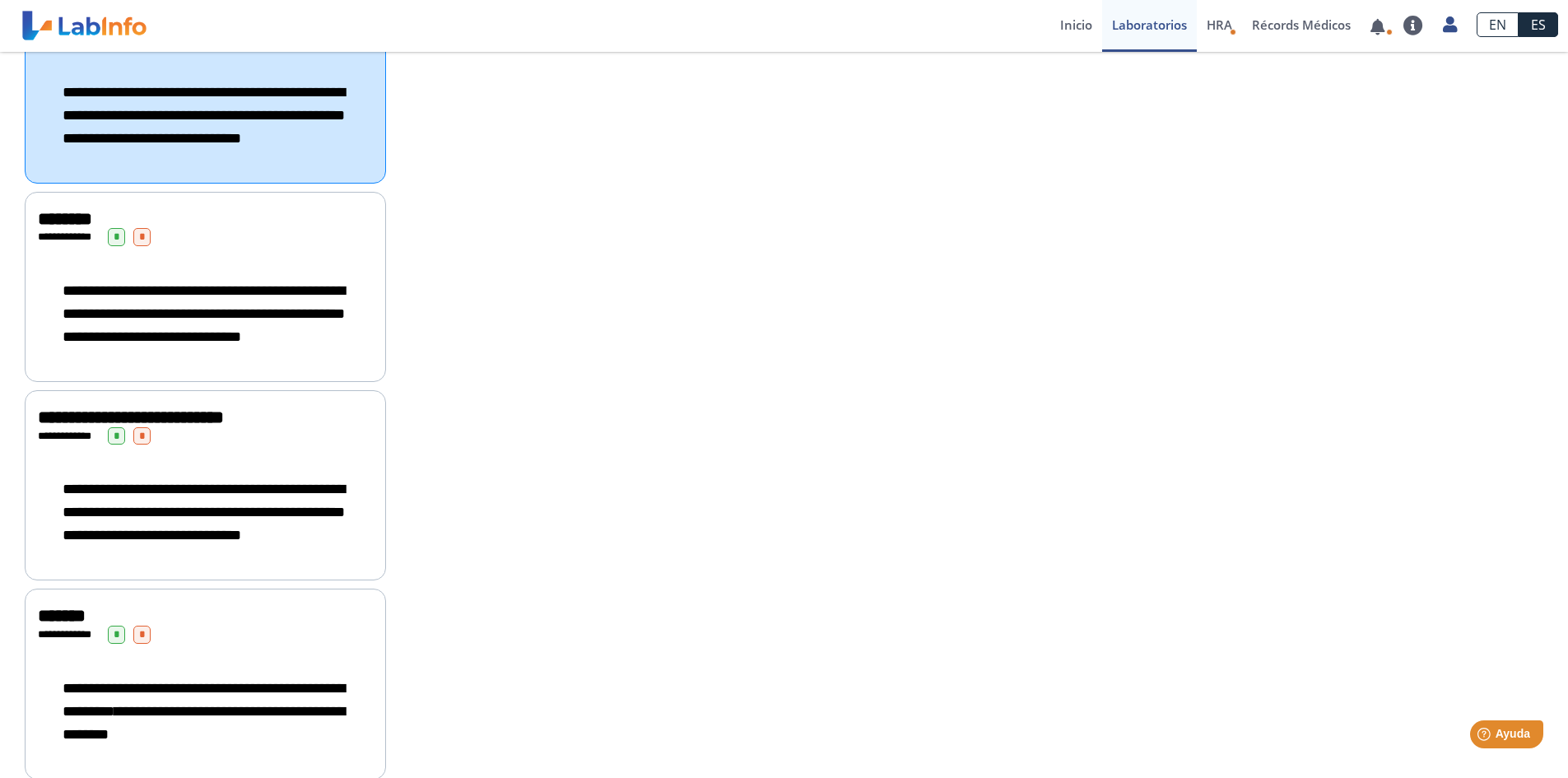
scroll to position [1071, 0]
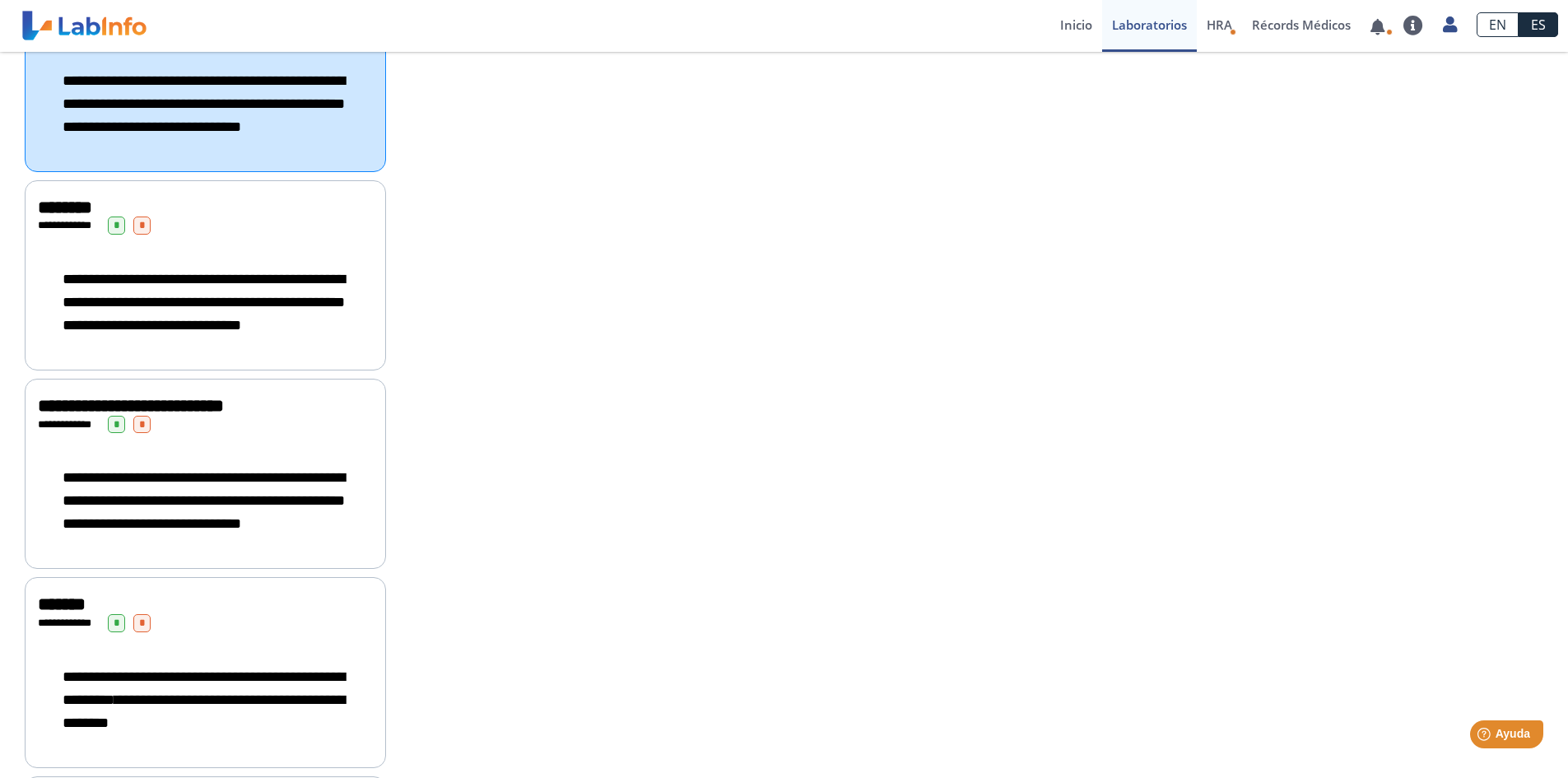
click at [159, 352] on div "**********" at bounding box center [205, 275] width 361 height 190
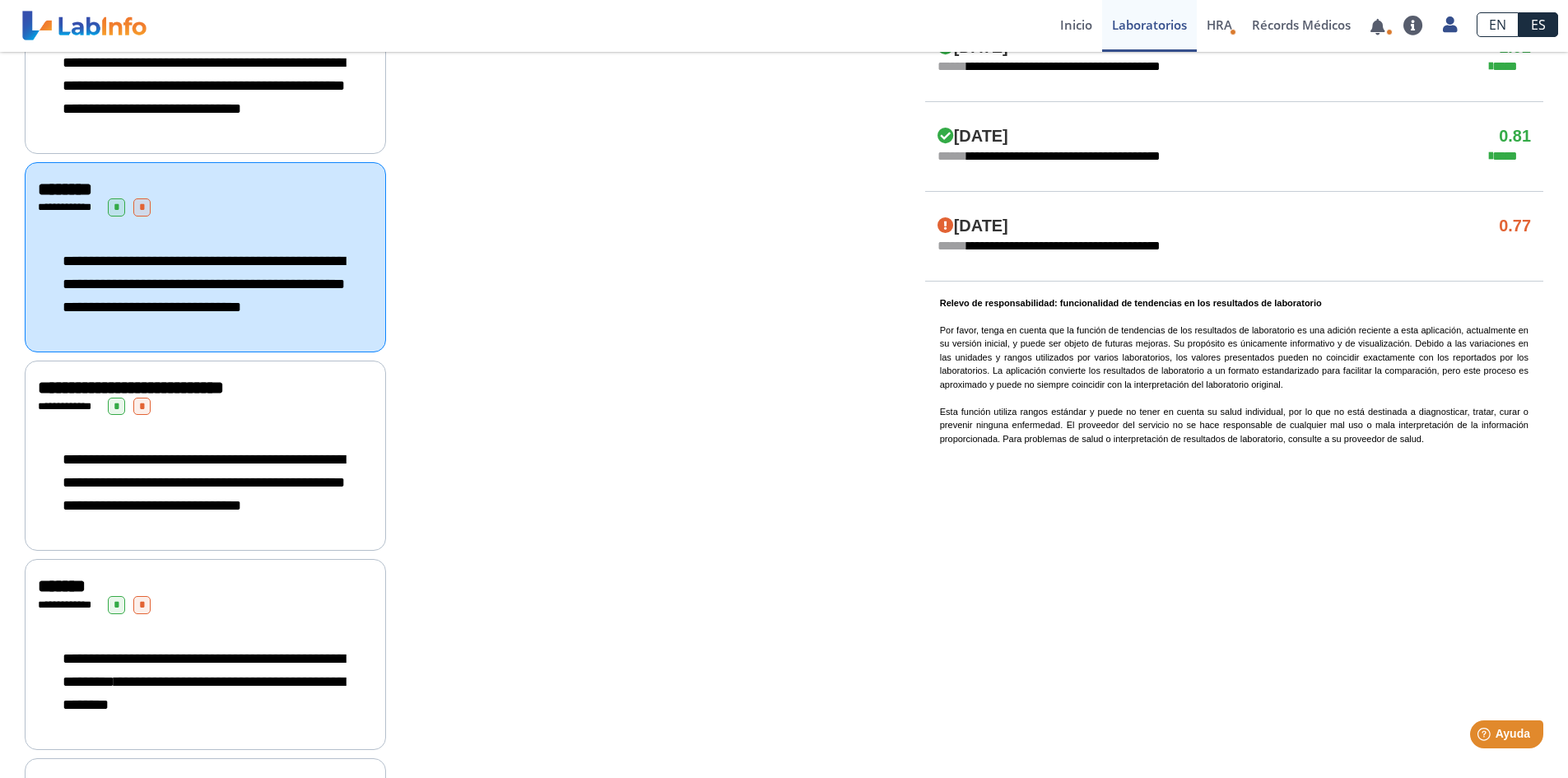
scroll to position [1153, 0]
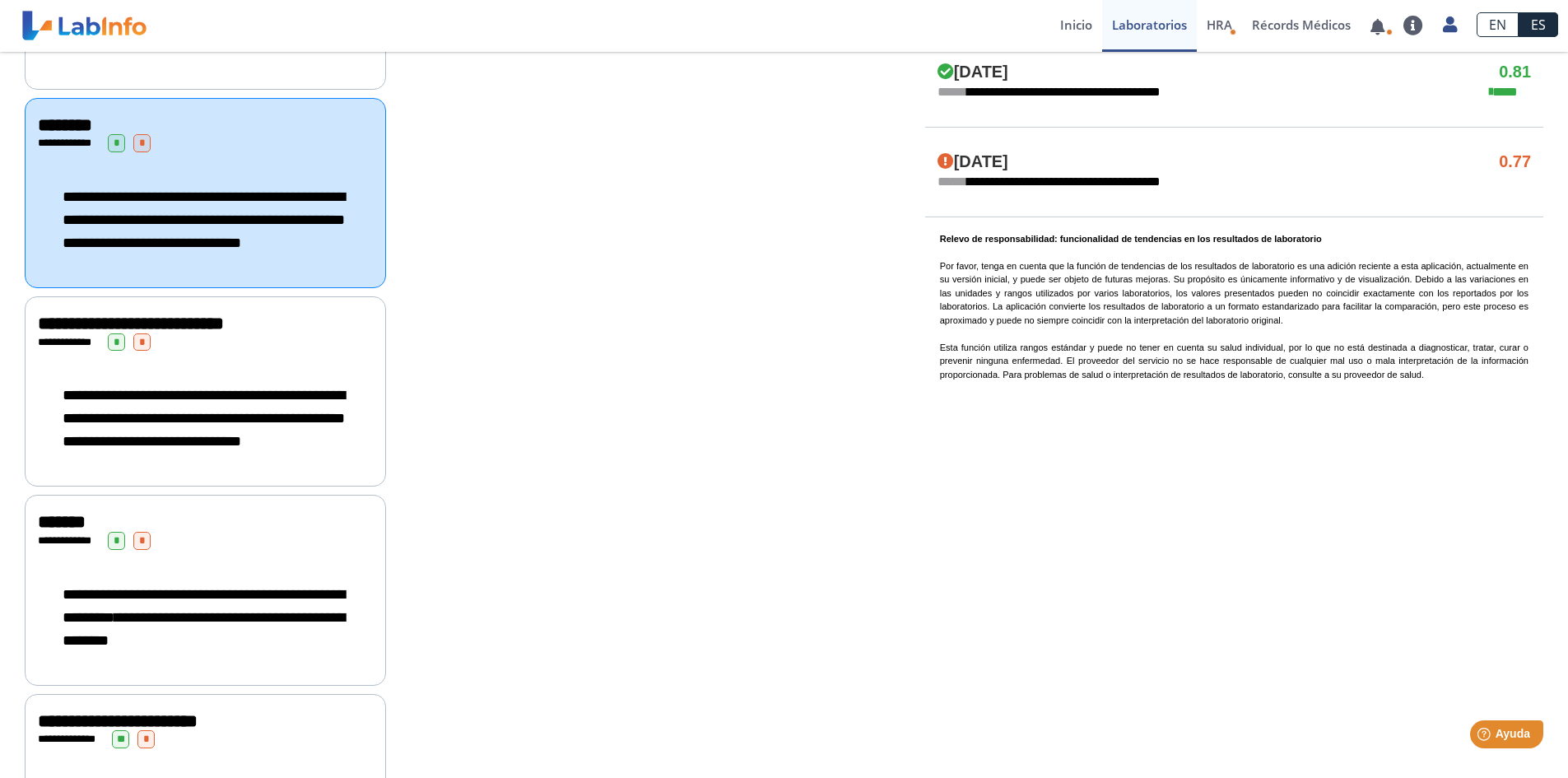
click at [203, 470] on div "**********" at bounding box center [205, 419] width 335 height 102
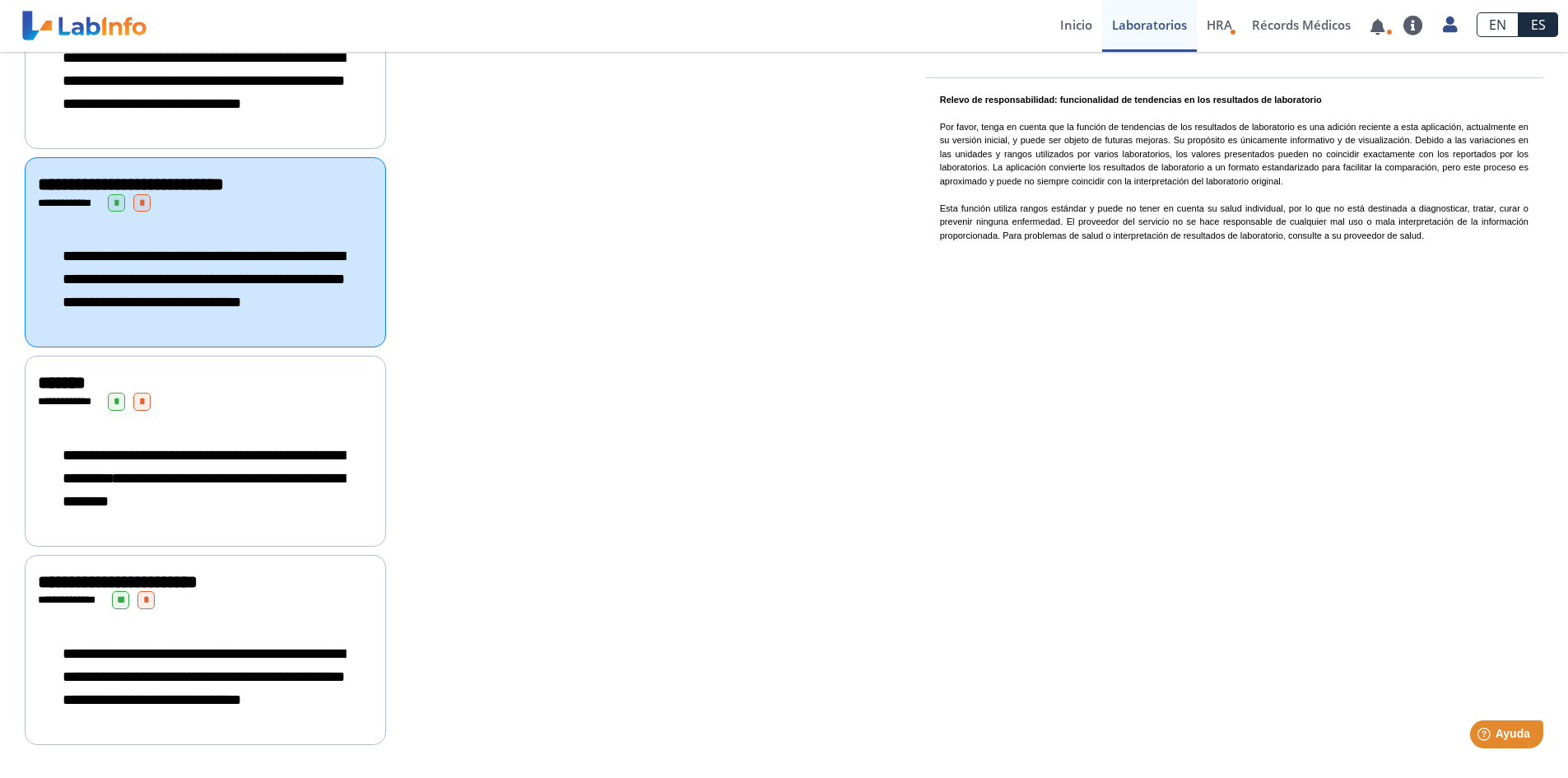
scroll to position [1399, 0]
click at [204, 486] on span "**********" at bounding box center [204, 467] width 282 height 38
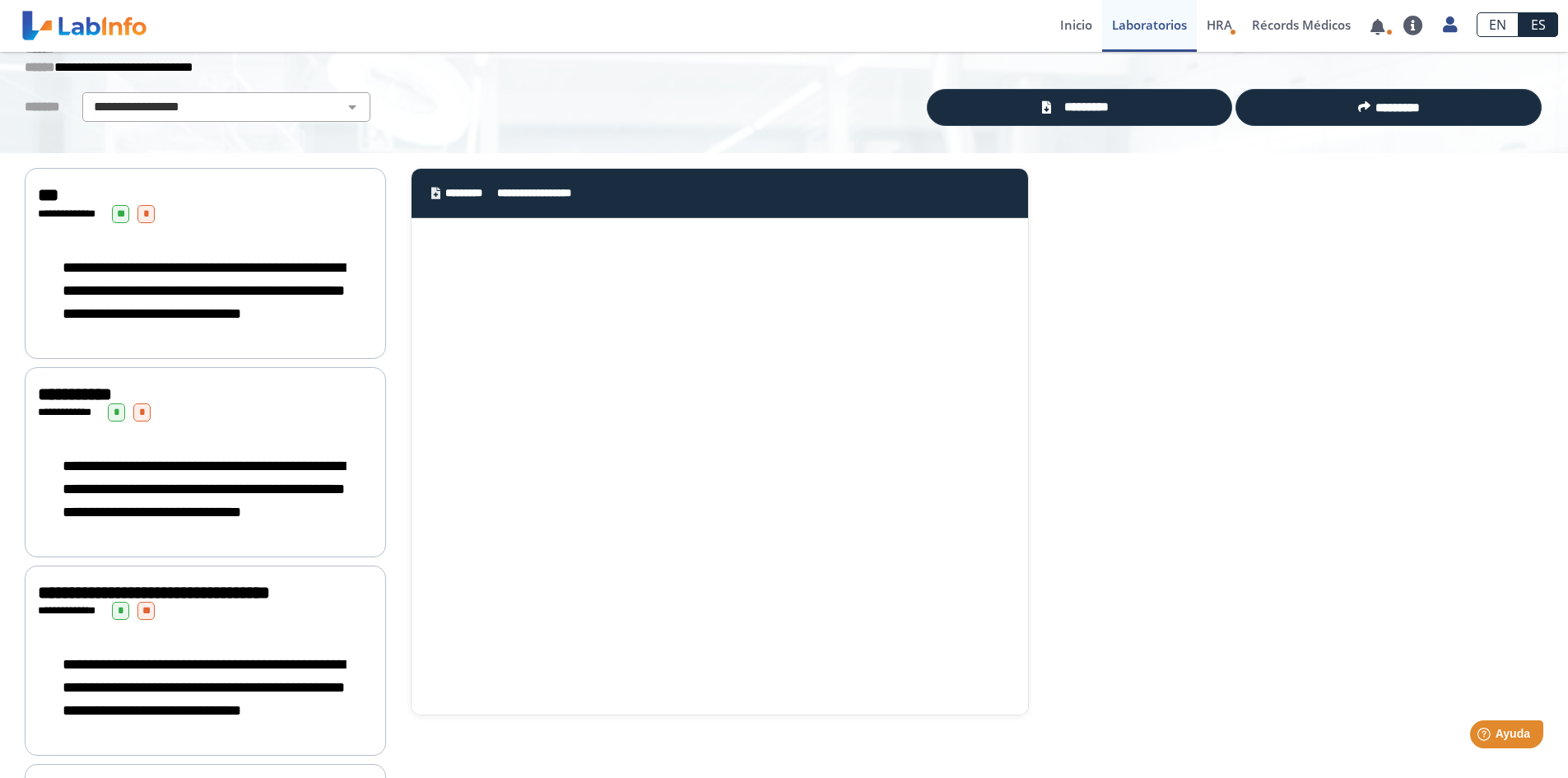
scroll to position [82, 0]
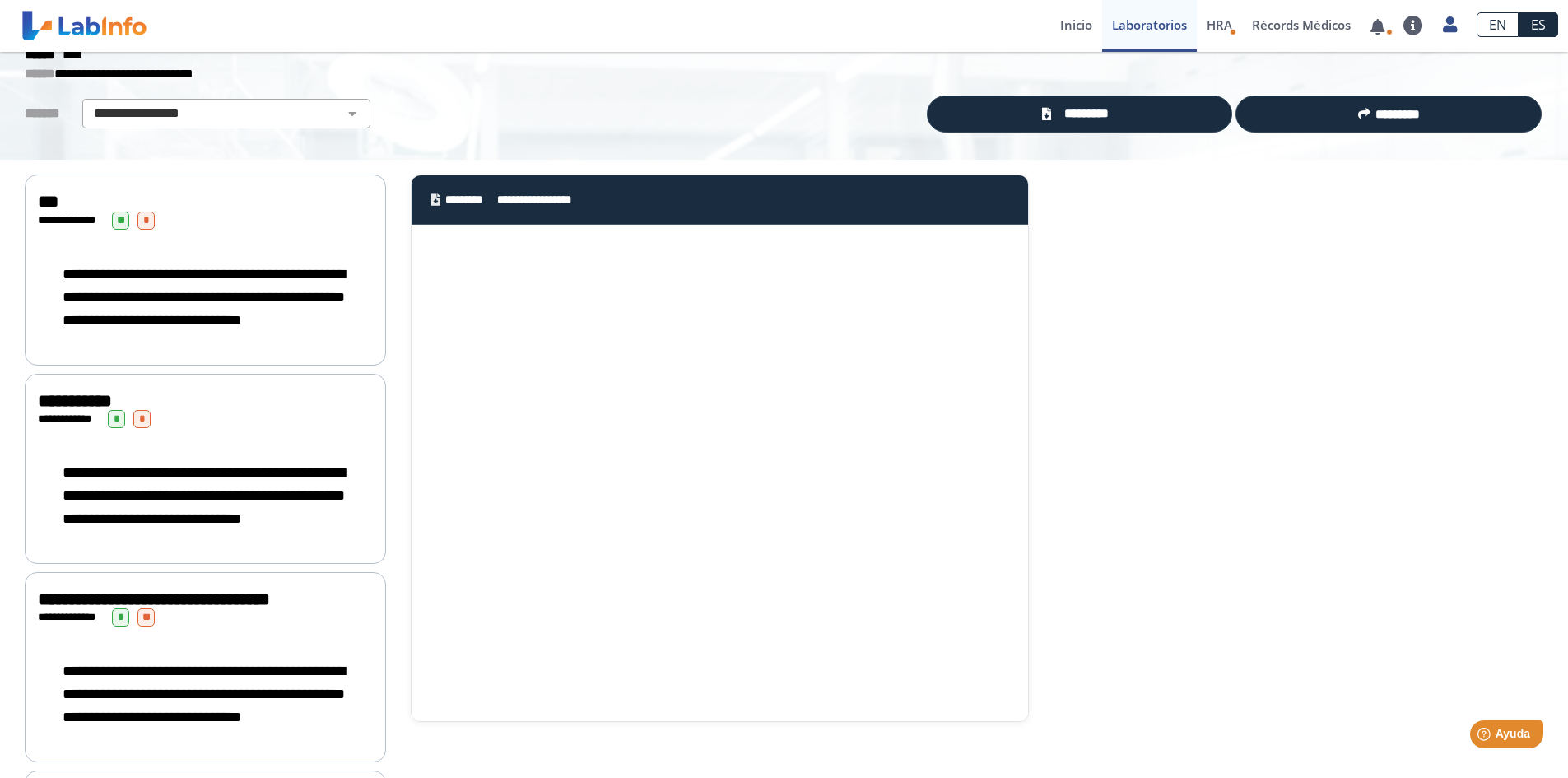
click at [532, 198] on span "**********" at bounding box center [545, 200] width 97 height 17
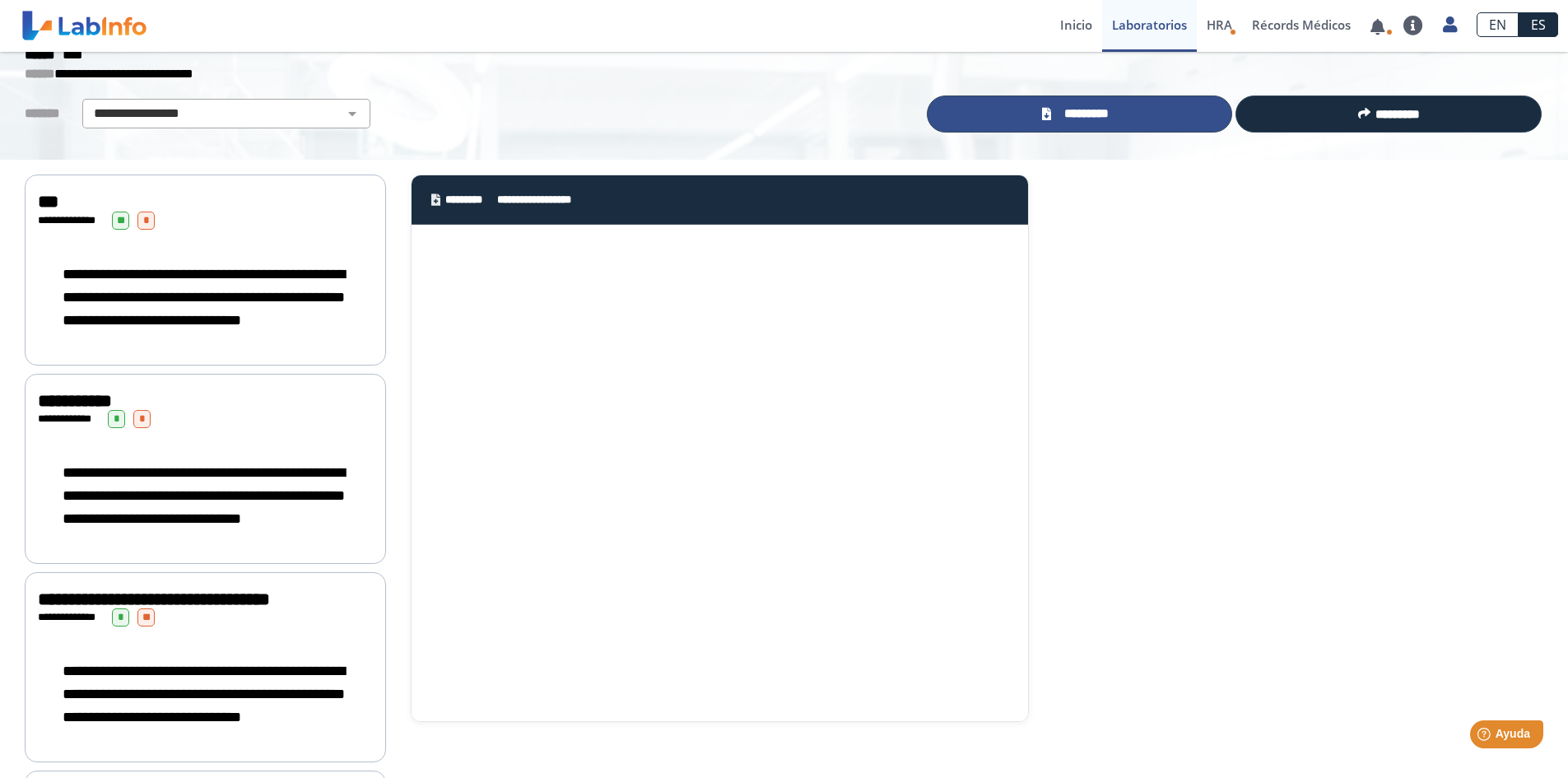
click at [1078, 109] on span "*********" at bounding box center [1086, 114] width 60 height 19
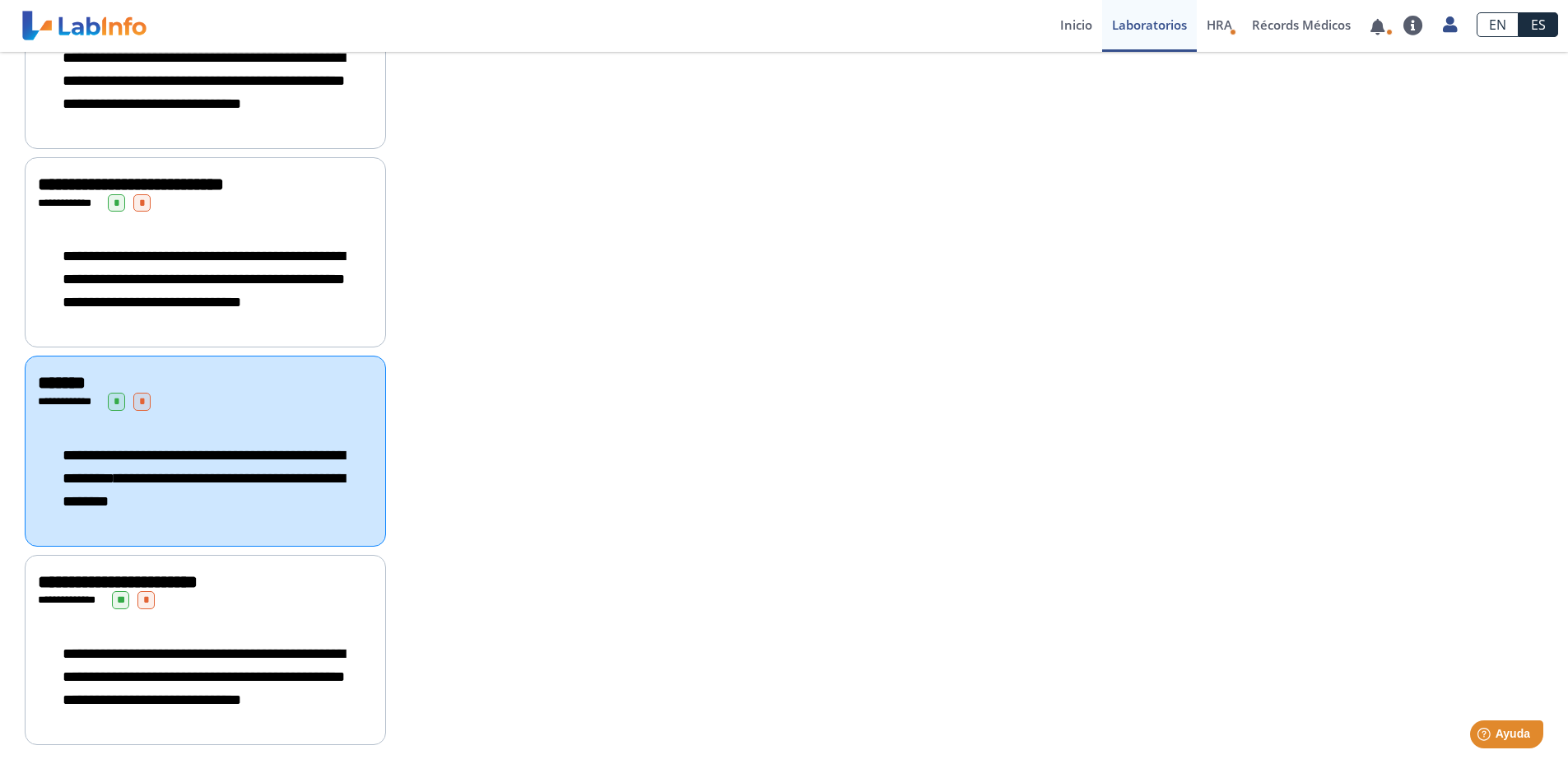
scroll to position [1451, 0]
click at [115, 646] on span "**********" at bounding box center [204, 677] width 282 height 61
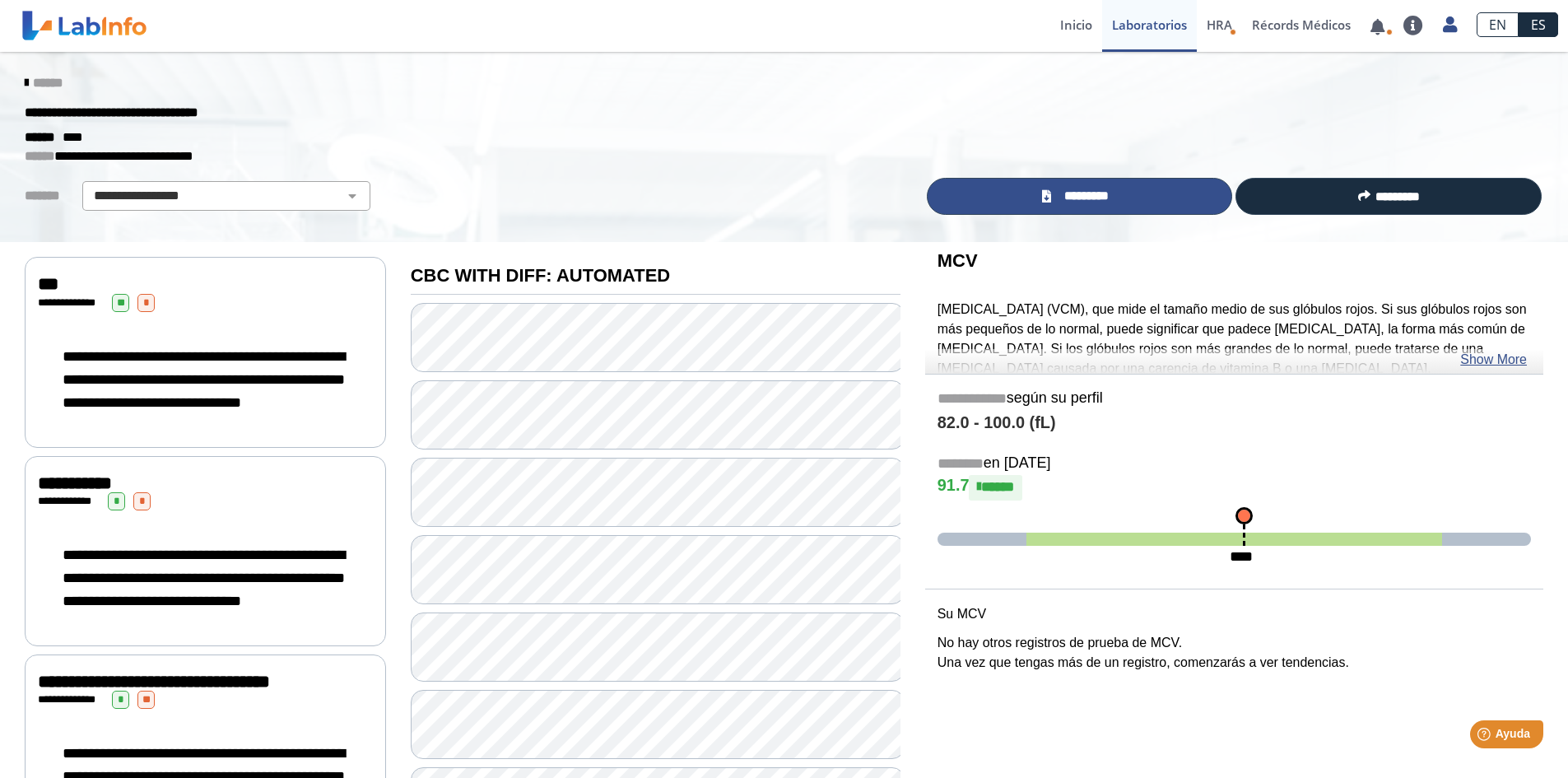
click at [1121, 191] on link "*********" at bounding box center [1079, 196] width 306 height 37
click at [1092, 190] on span "*********" at bounding box center [1086, 196] width 60 height 19
click at [1102, 190] on span "*********" at bounding box center [1086, 196] width 60 height 19
click at [1072, 194] on span "*********" at bounding box center [1086, 196] width 60 height 19
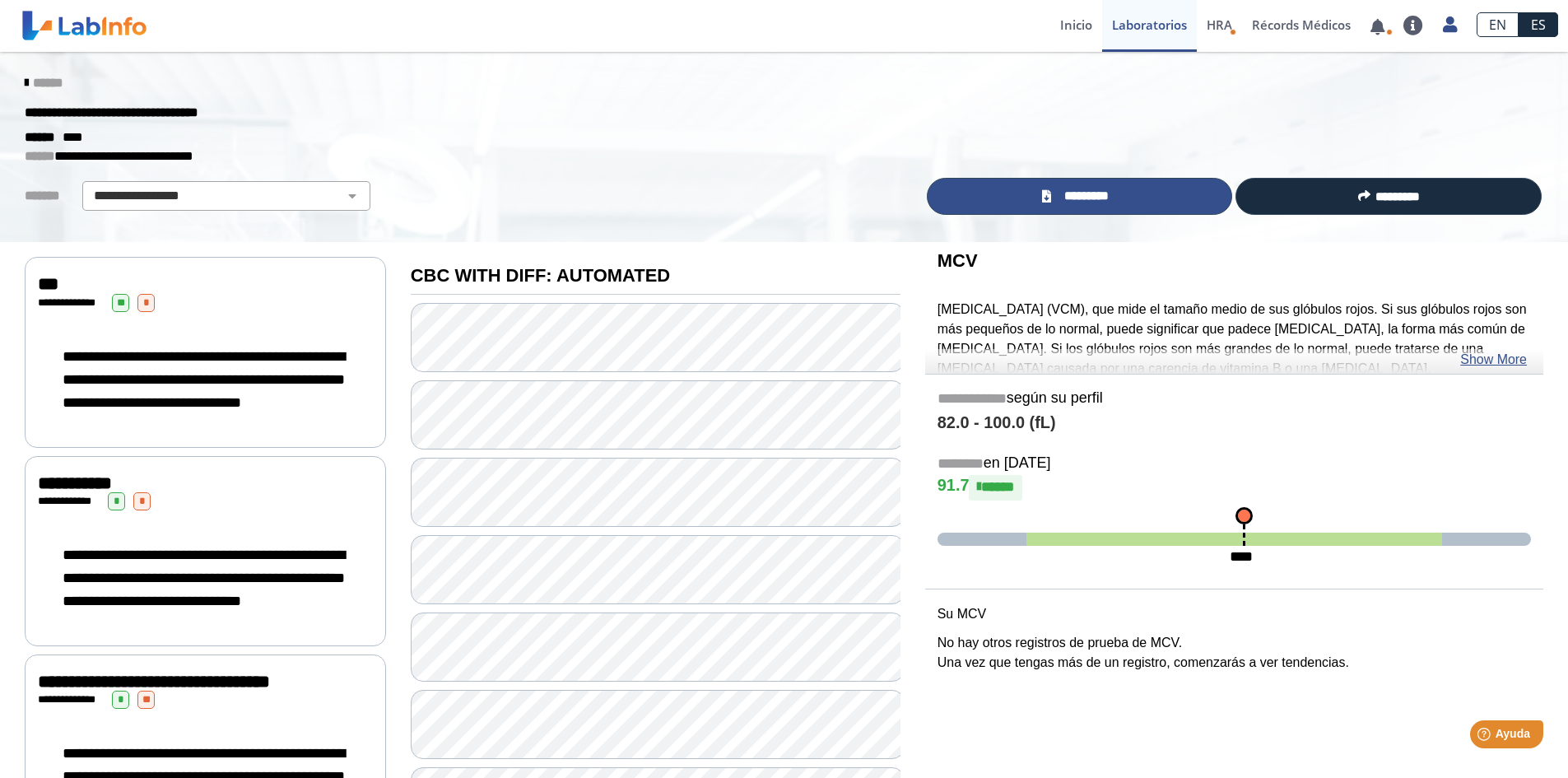
click at [1072, 194] on span "*********" at bounding box center [1086, 196] width 60 height 19
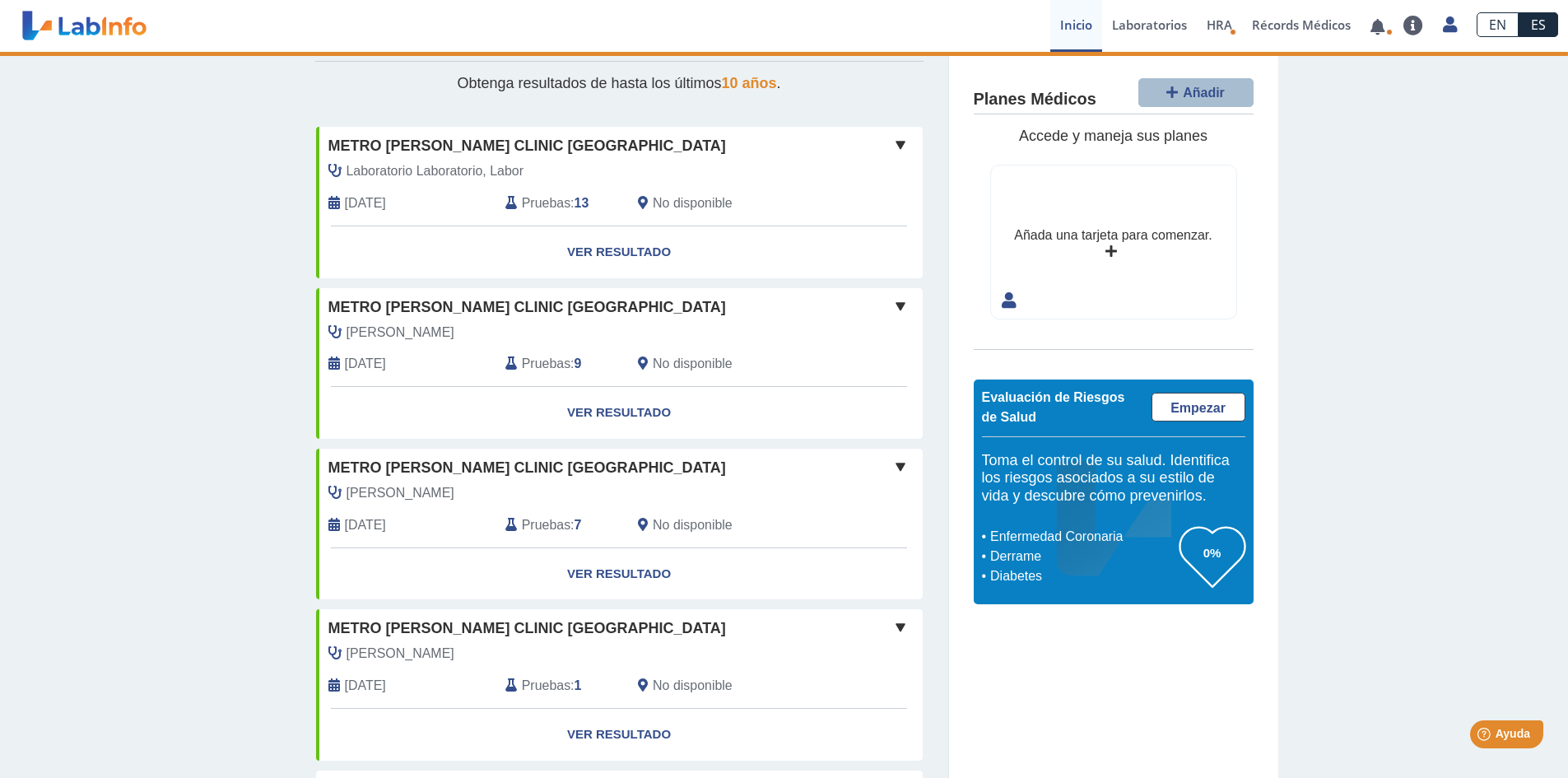
scroll to position [82, 0]
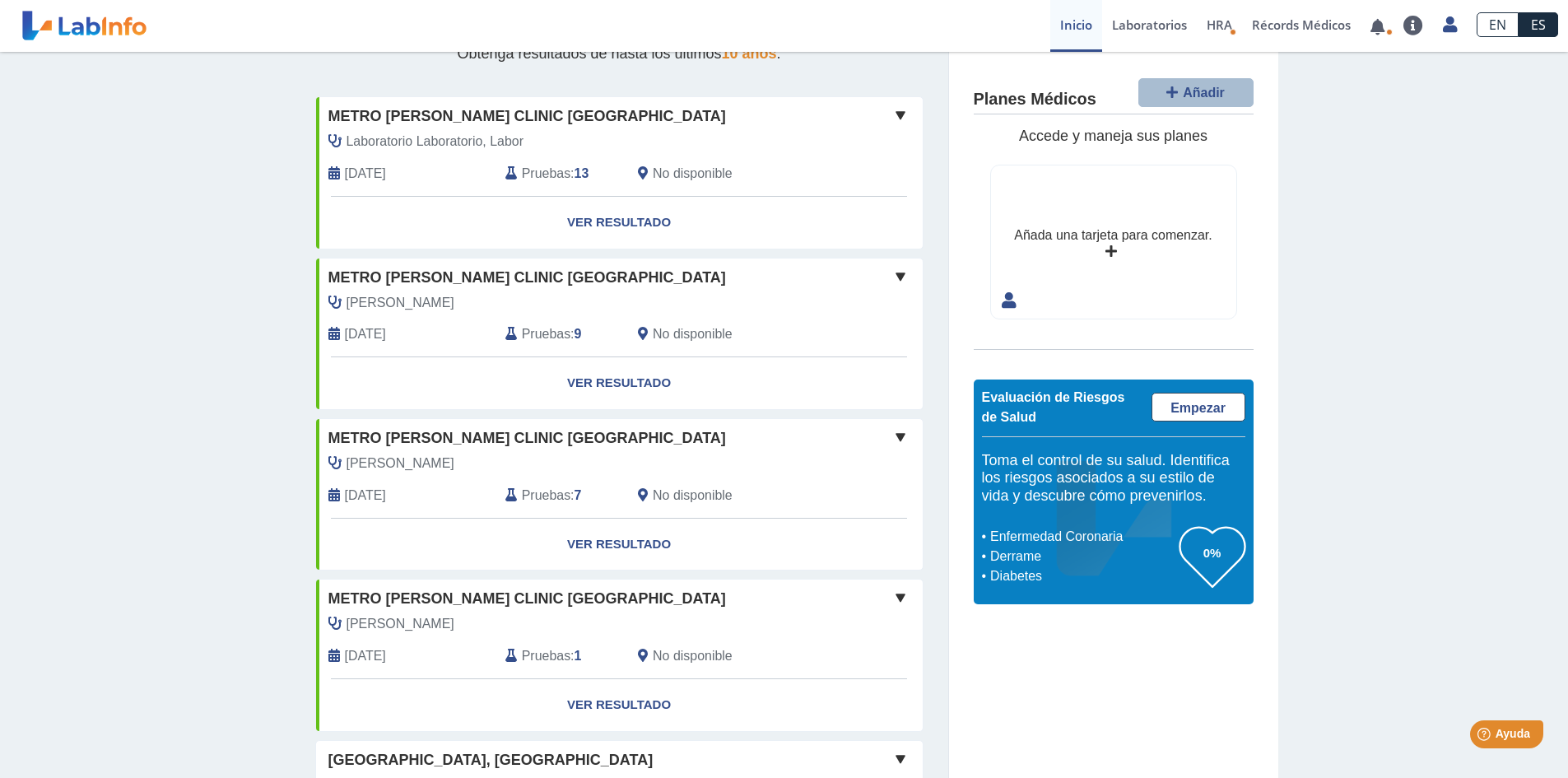
click at [490, 285] on span "Metro [PERSON_NAME] Clinic [GEOGRAPHIC_DATA]" at bounding box center [527, 278] width 397 height 22
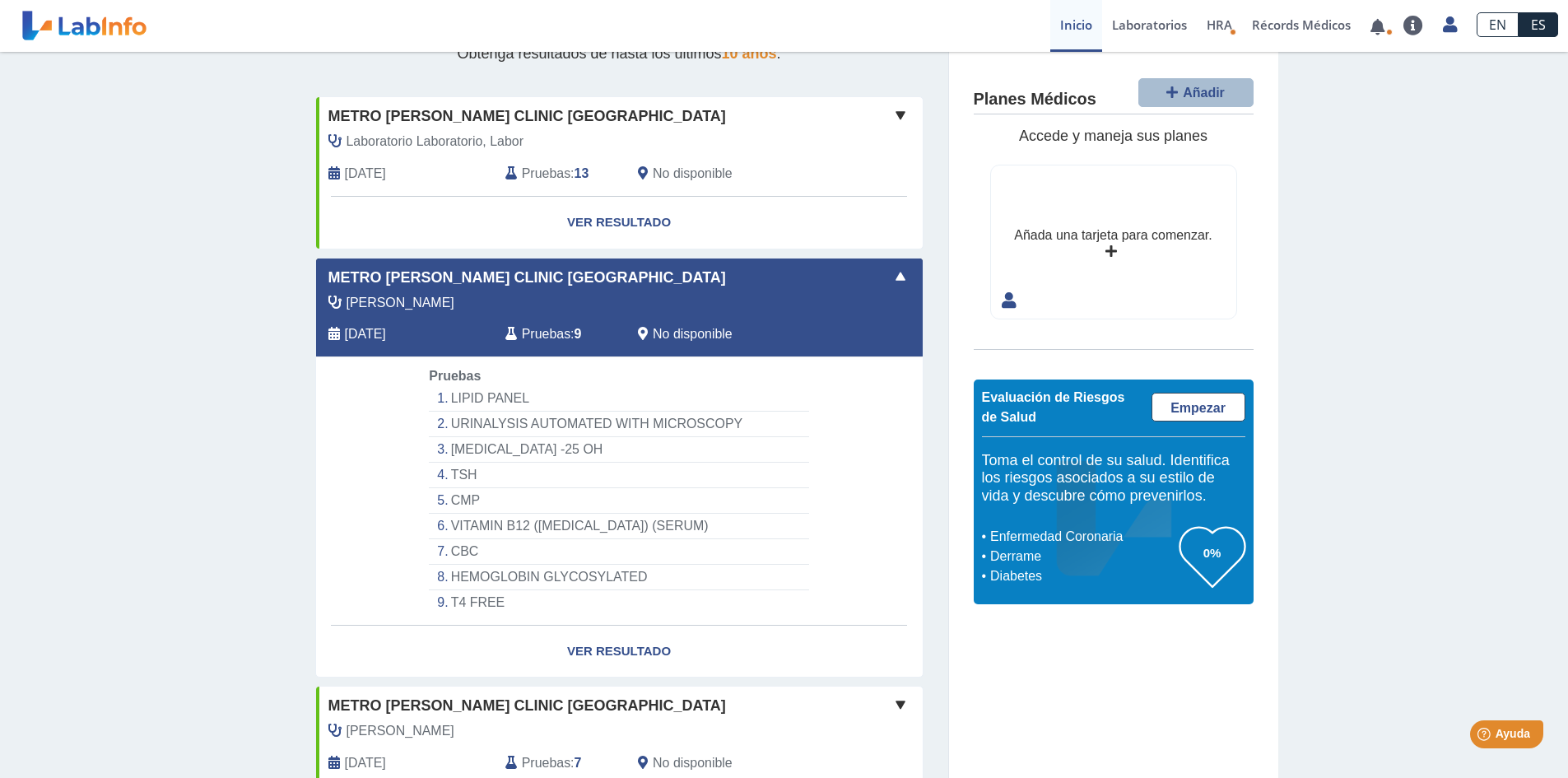
scroll to position [0, 0]
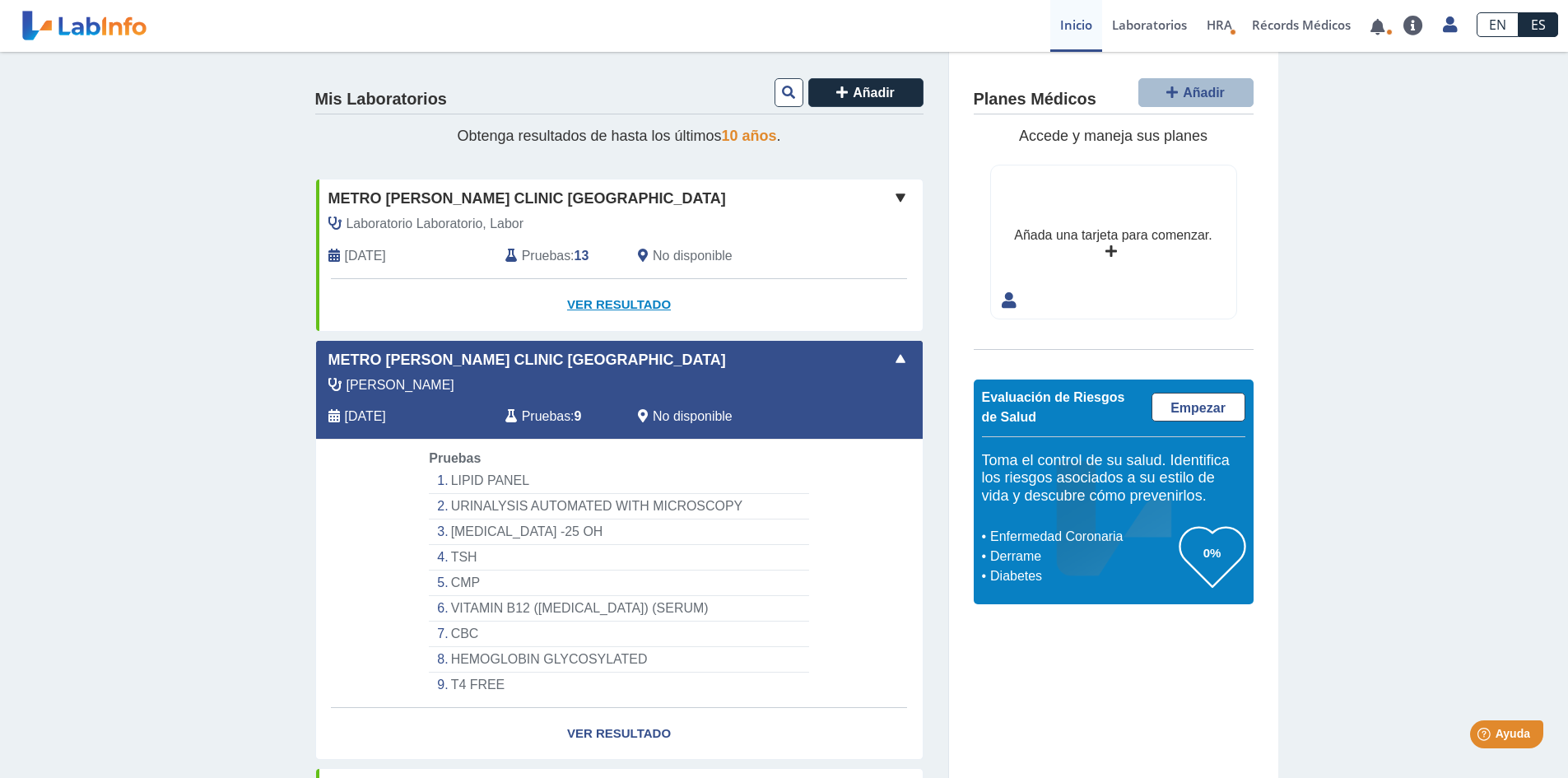
click at [614, 306] on link "Ver Resultado" at bounding box center [618, 305] width 606 height 52
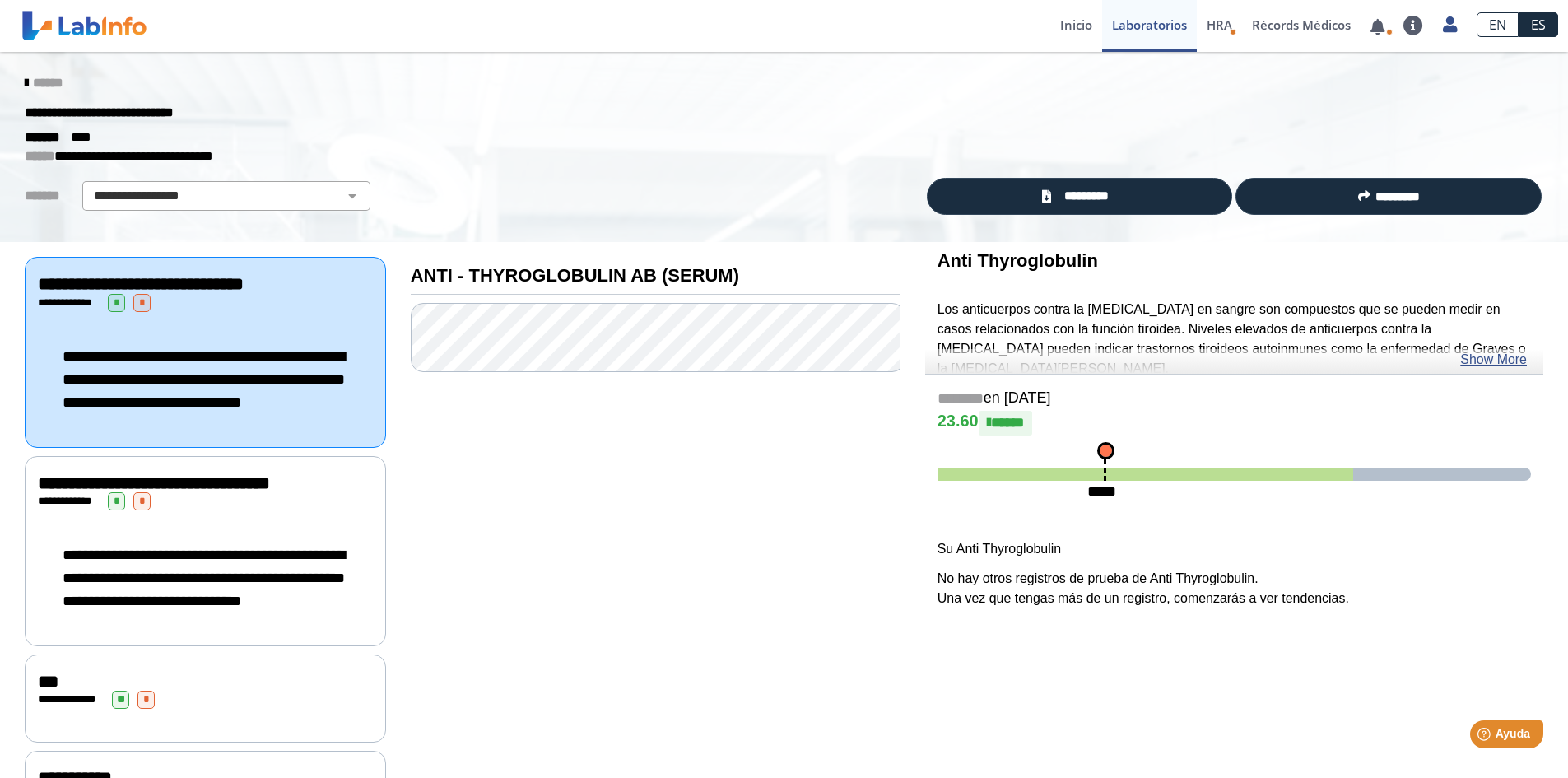
click at [128, 336] on div "**********" at bounding box center [205, 380] width 335 height 102
click at [168, 333] on div "**********" at bounding box center [205, 380] width 335 height 102
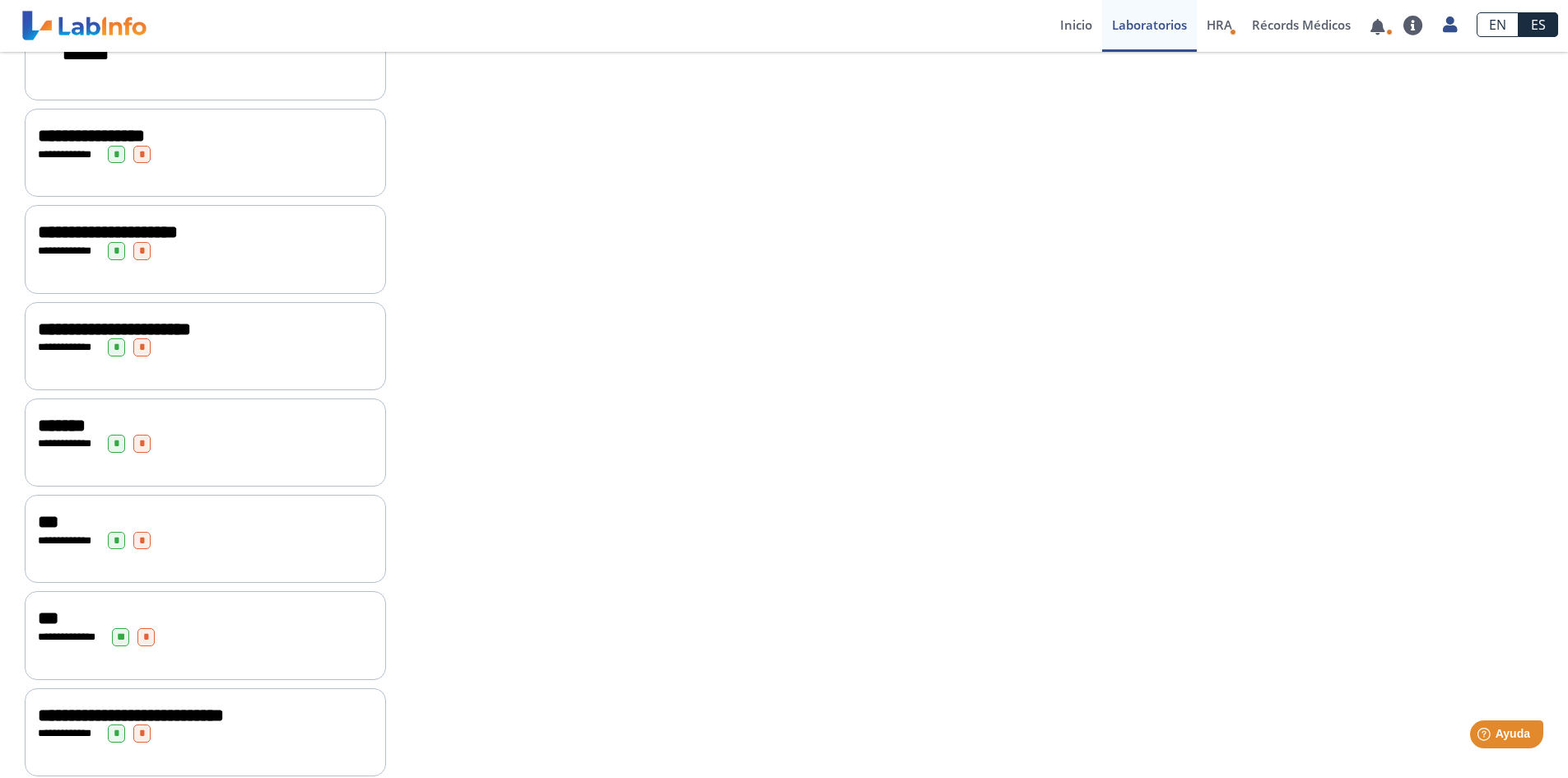
scroll to position [1118, 0]
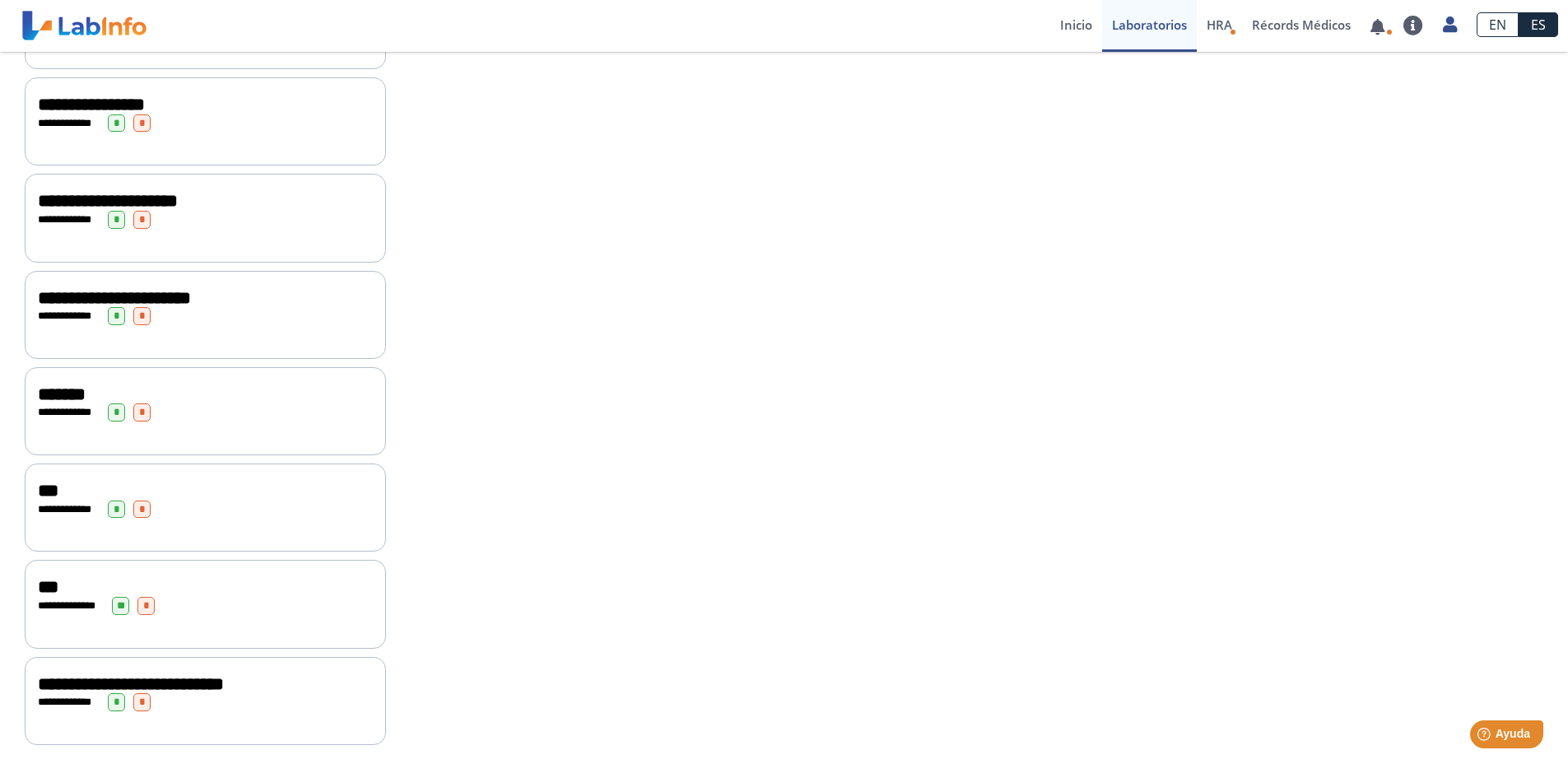
drag, startPoint x: 177, startPoint y: 605, endPoint x: 166, endPoint y: 609, distance: 11.7
click at [166, 609] on div "**********" at bounding box center [205, 607] width 335 height 19
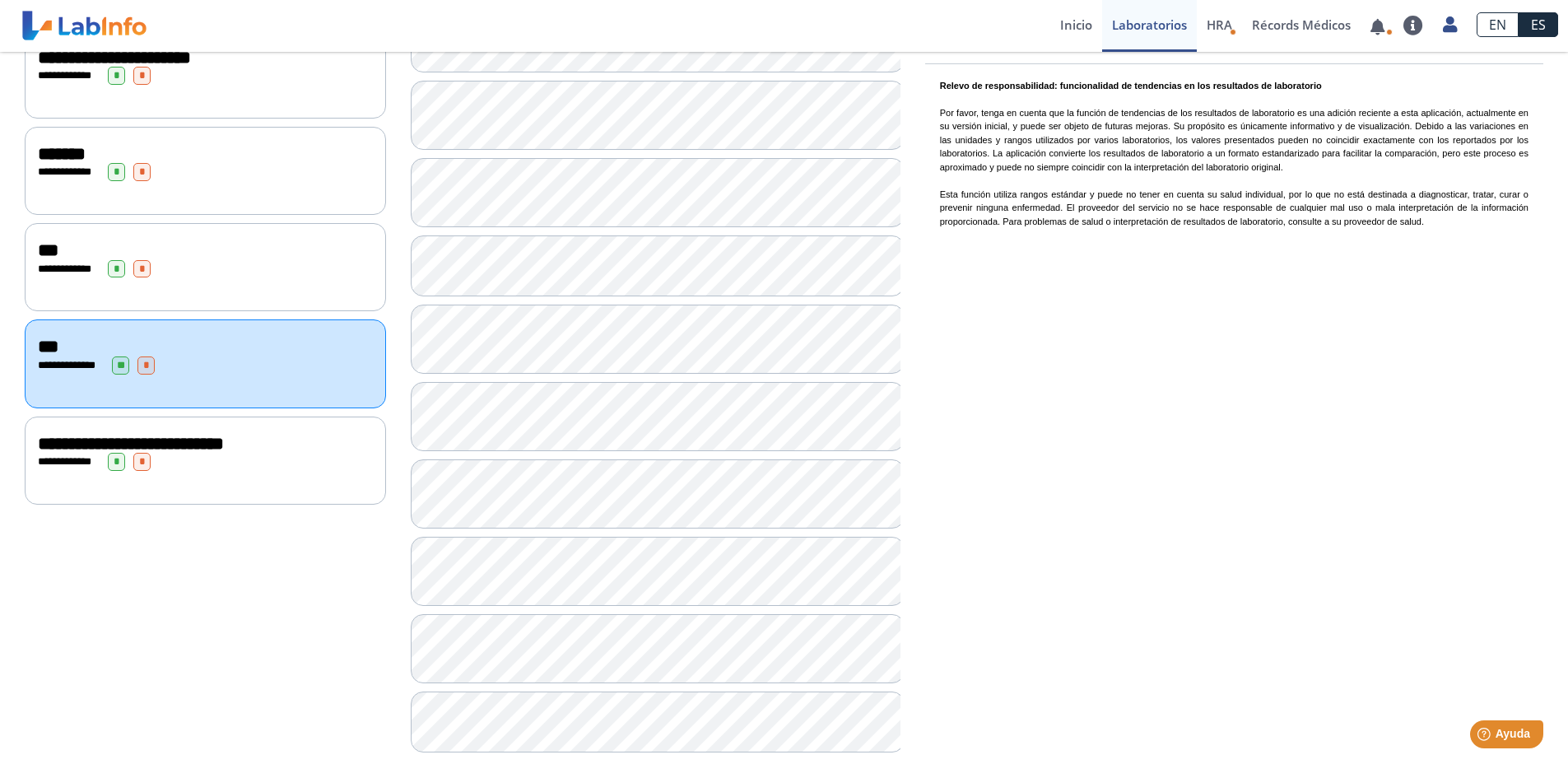
scroll to position [1322, 0]
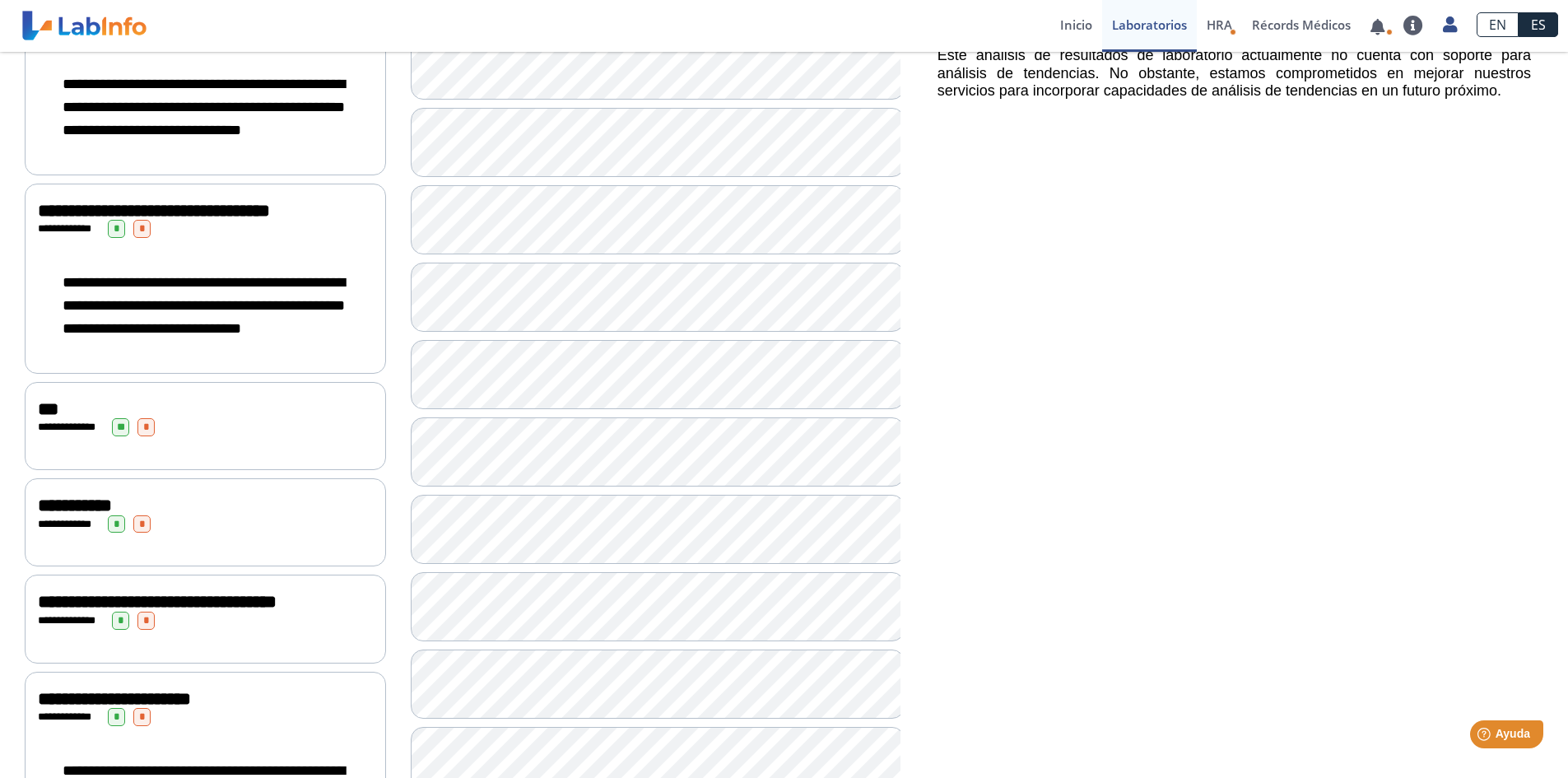
scroll to position [330, 0]
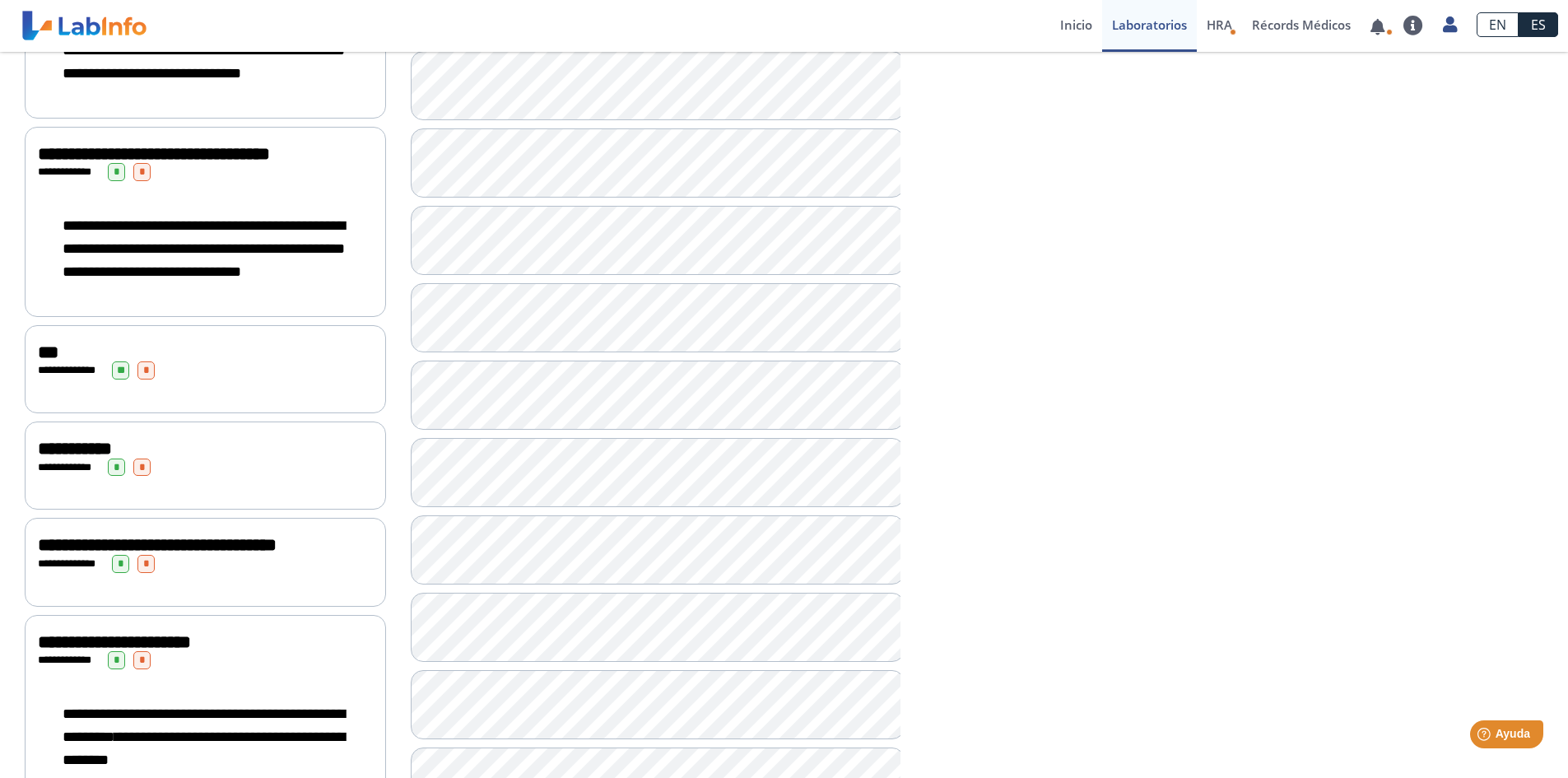
click at [187, 232] on div "**********" at bounding box center [205, 248] width 335 height 102
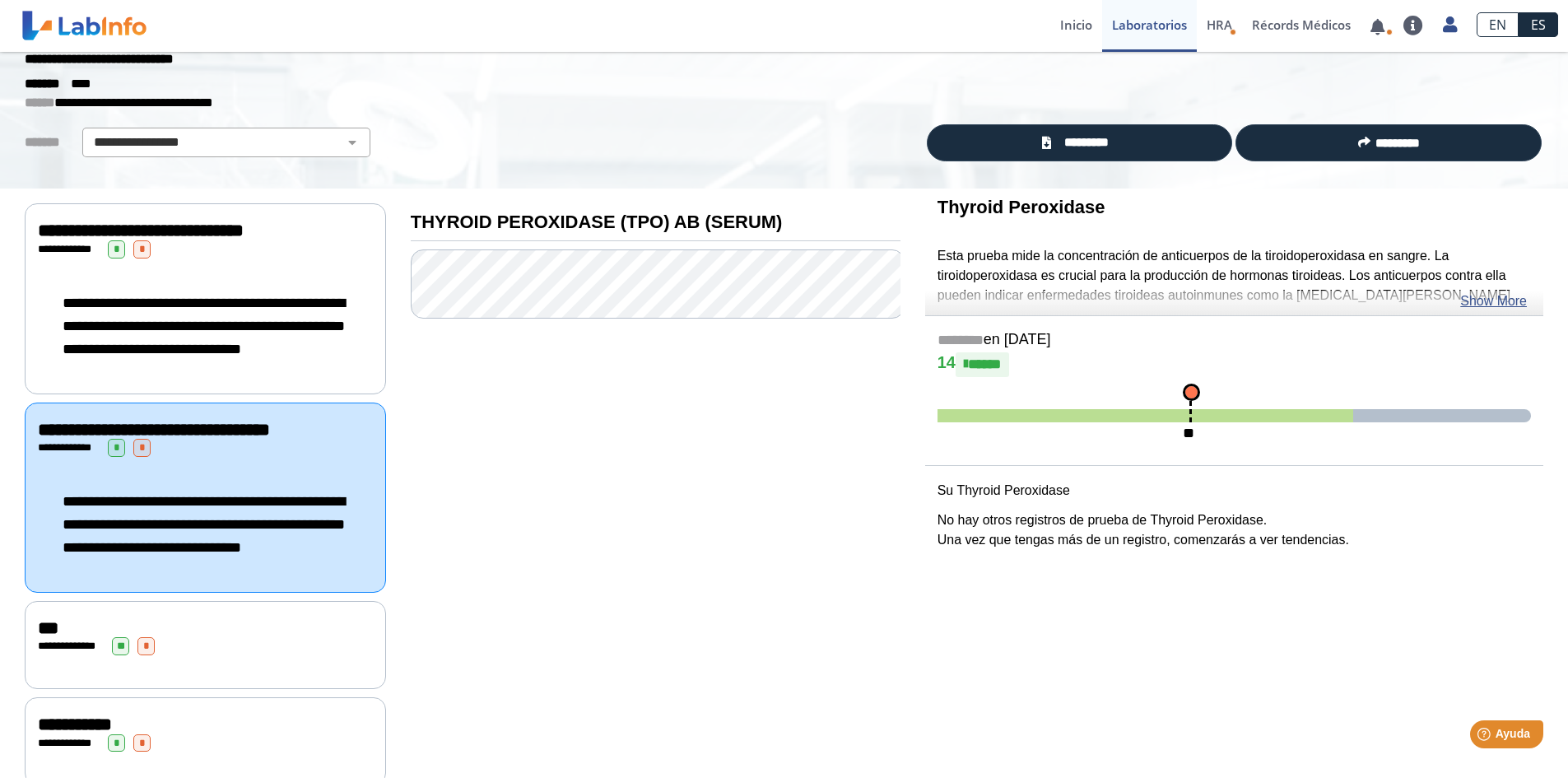
scroll to position [165, 0]
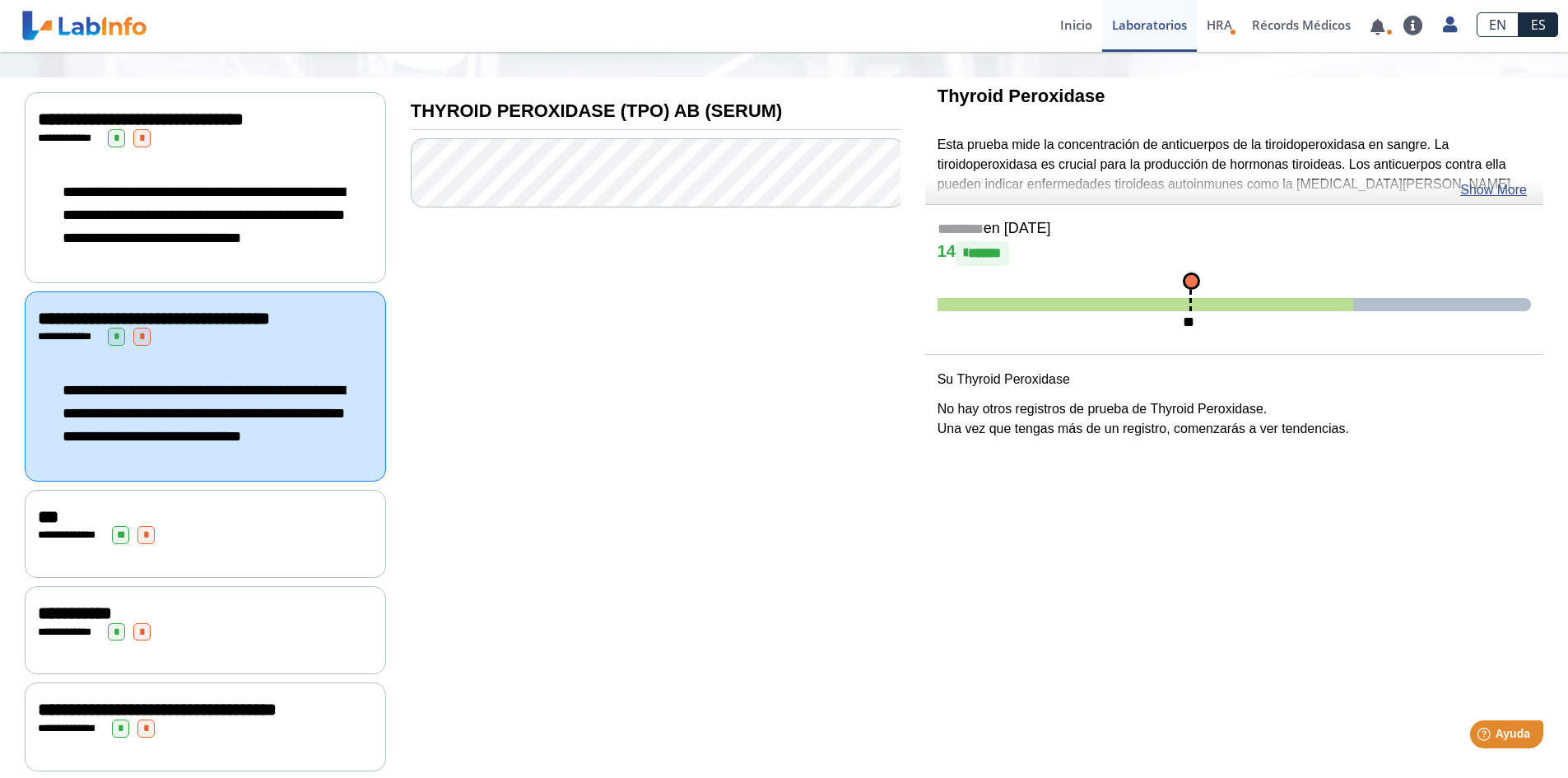
click at [201, 545] on div "**********" at bounding box center [205, 535] width 335 height 19
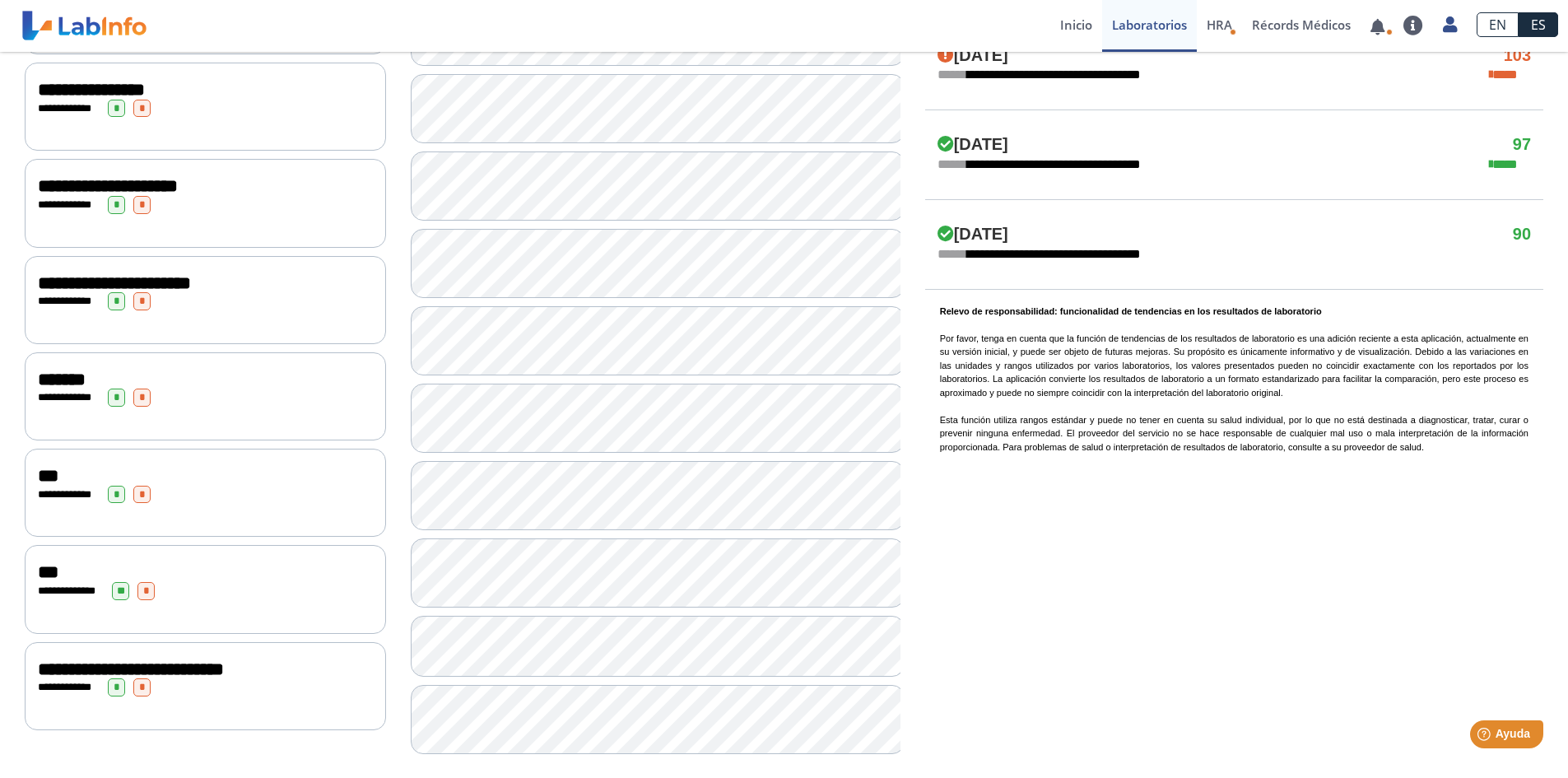
scroll to position [1118, 0]
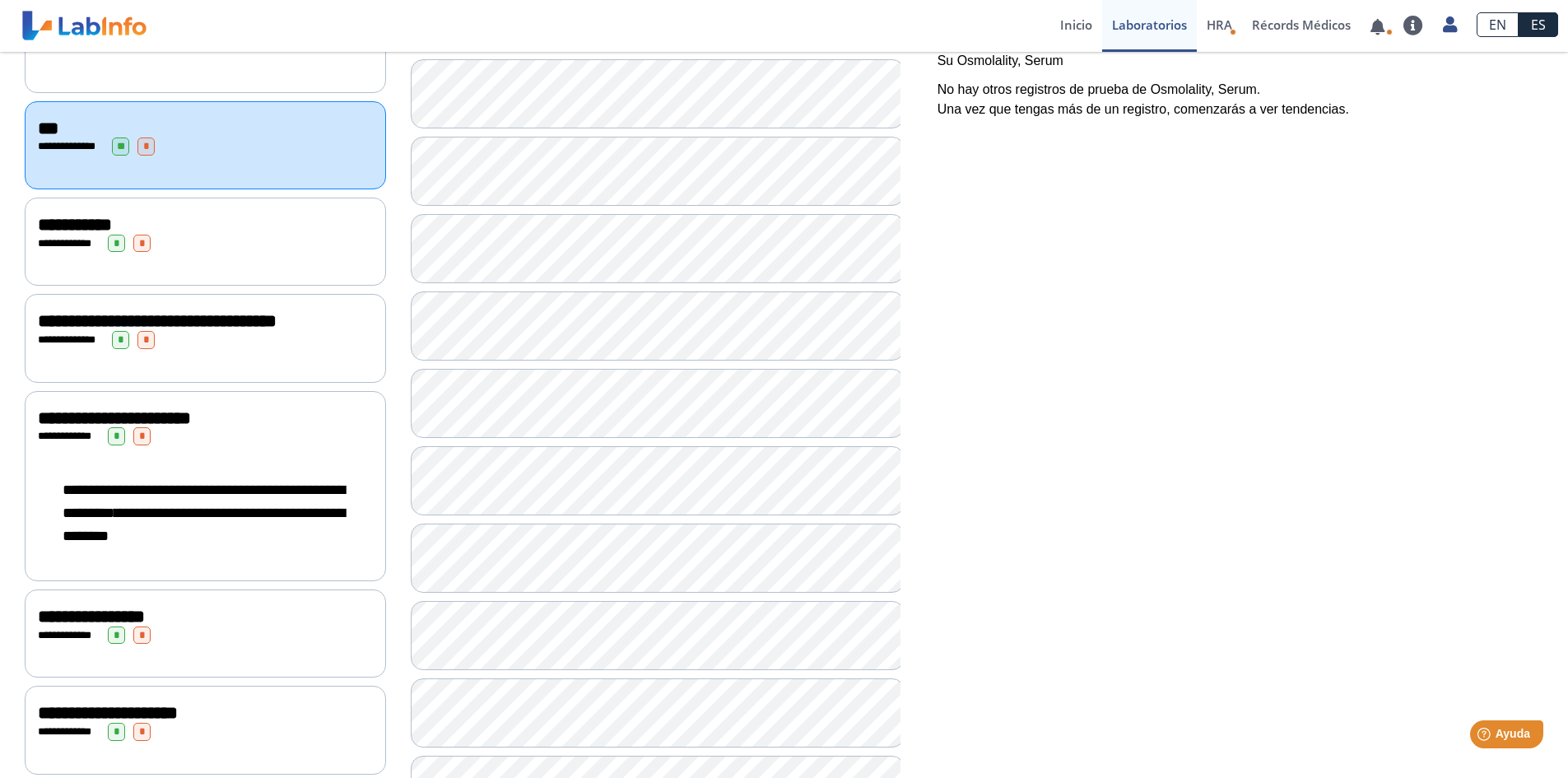
scroll to position [542, 0]
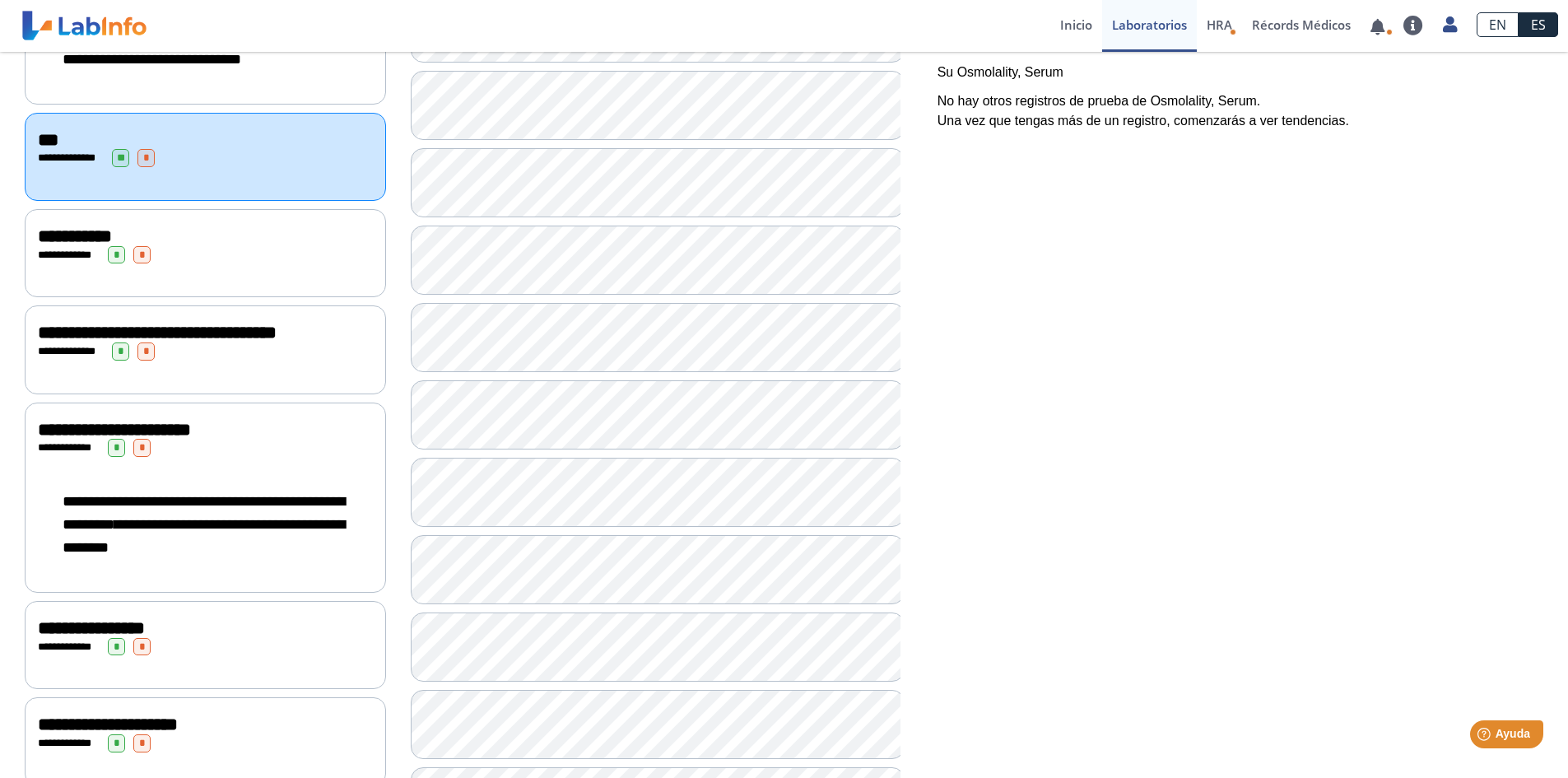
click at [112, 245] on span "**********" at bounding box center [75, 236] width 74 height 19
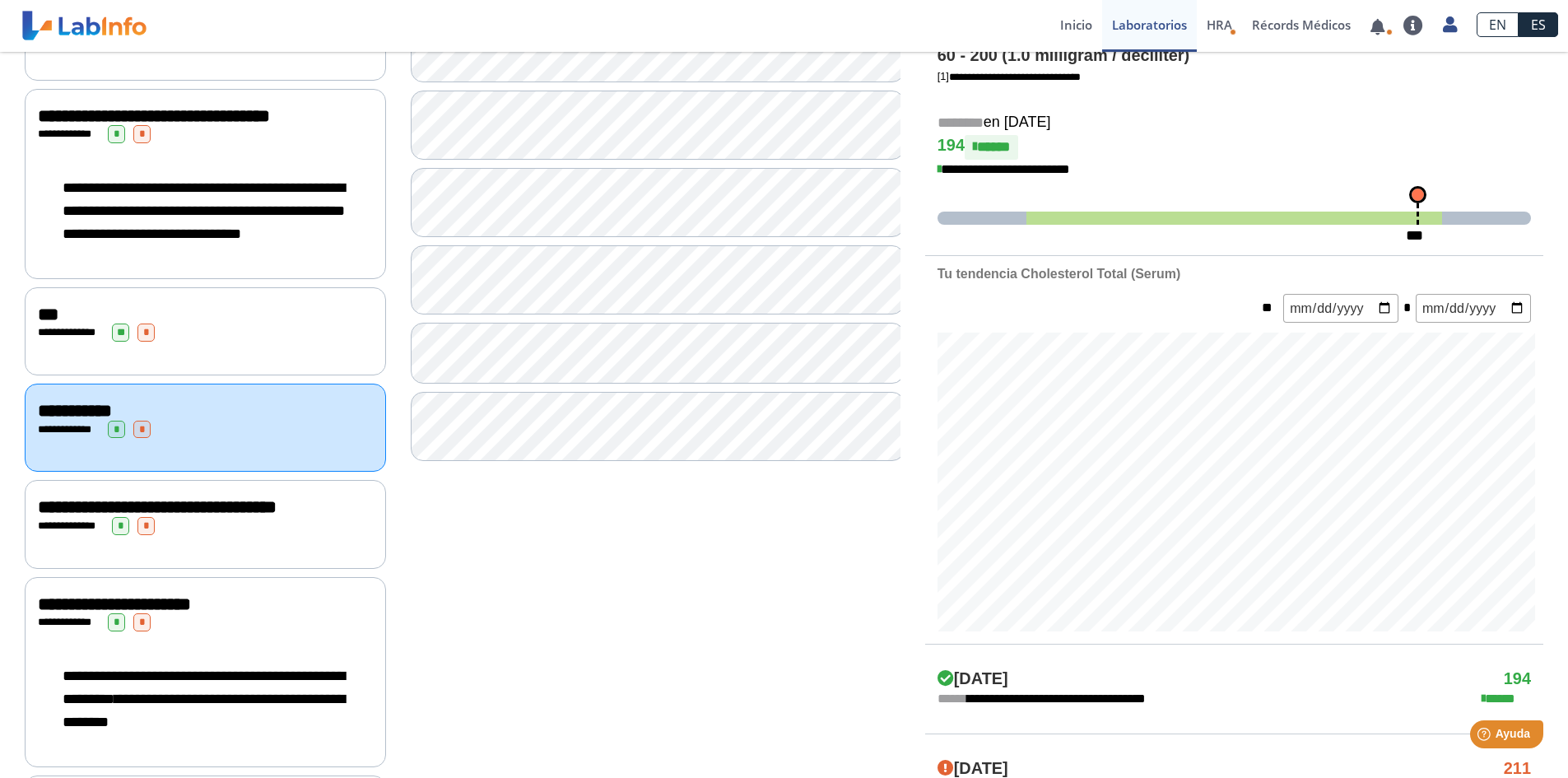
scroll to position [212, 0]
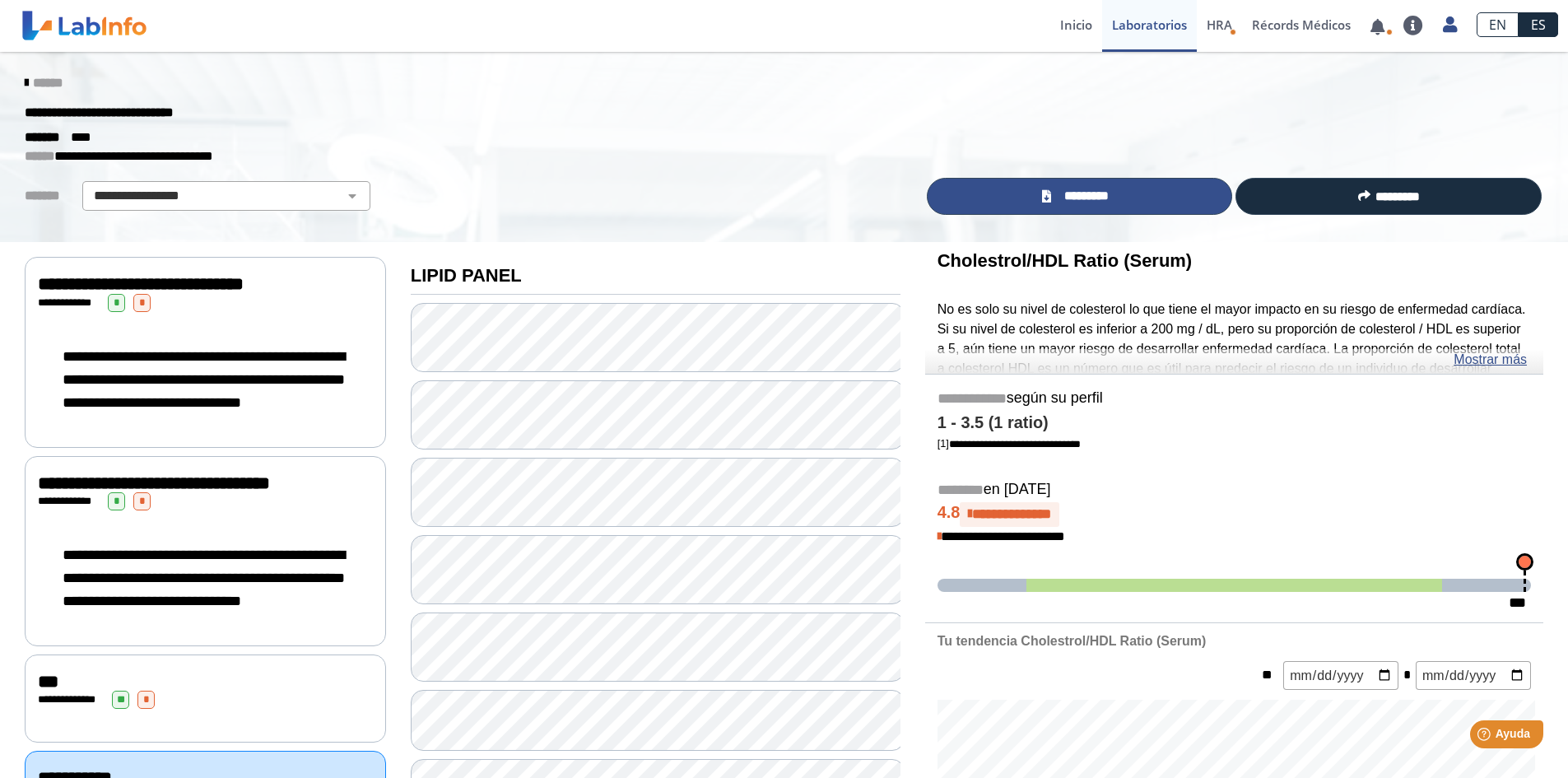
click at [1111, 207] on link "*********" at bounding box center [1079, 196] width 306 height 37
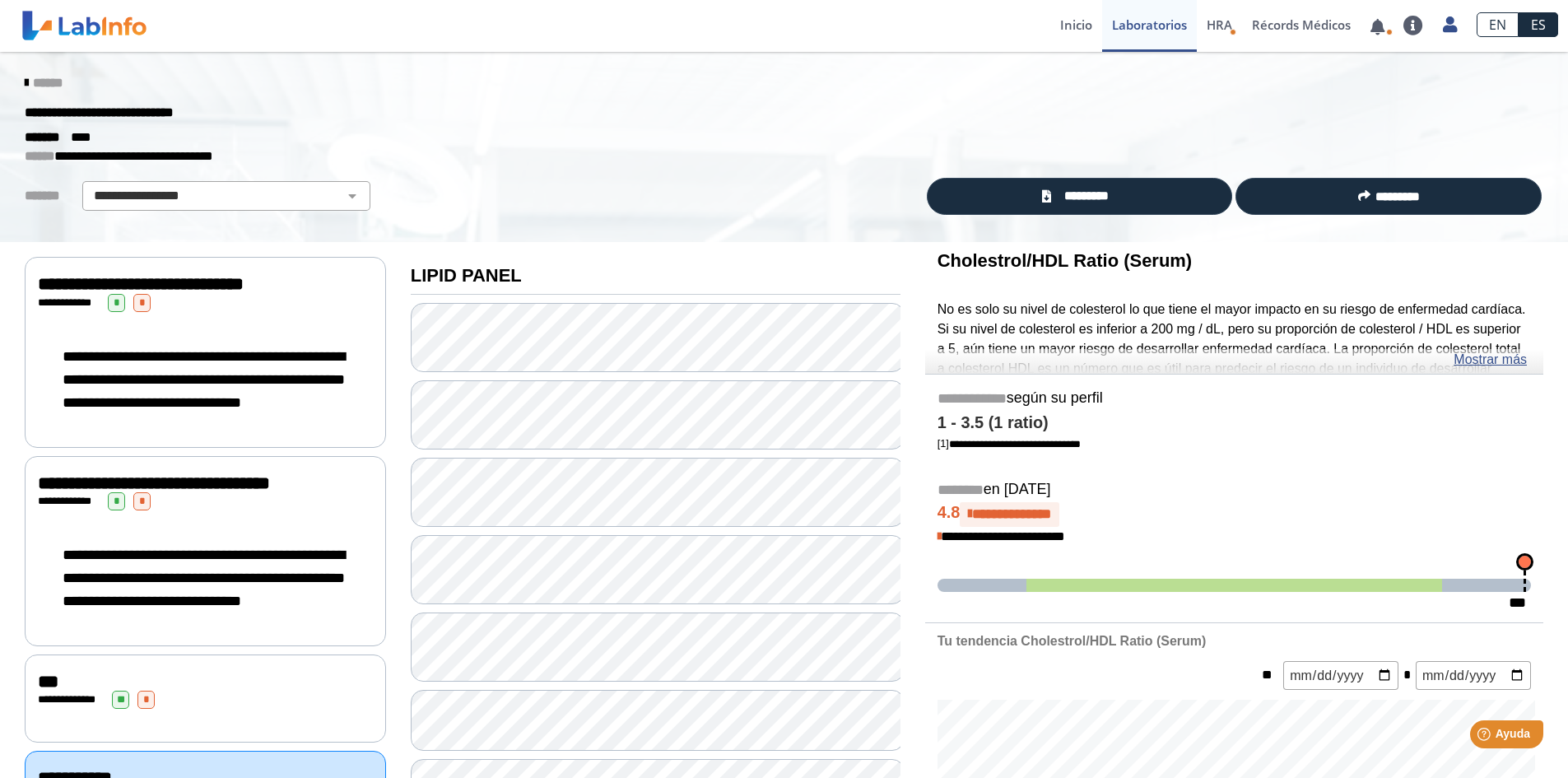
click at [25, 79] on icon at bounding box center [27, 83] width 4 height 13
